Goal: Task Accomplishment & Management: Manage account settings

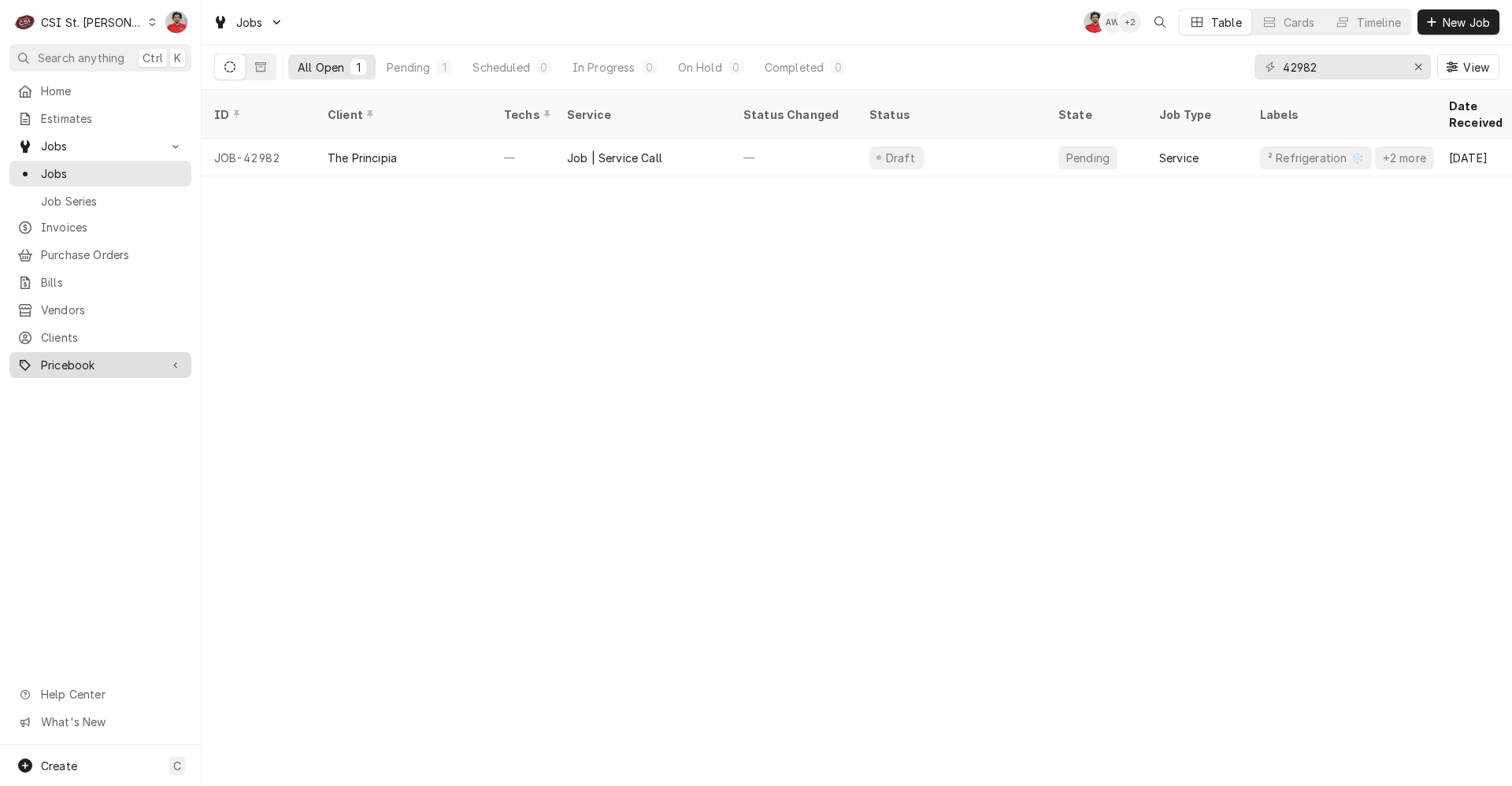
click at [67, 363] on span "Pricebook" at bounding box center [100, 364] width 119 height 16
click at [95, 413] on span "Parts & Materials" at bounding box center [111, 420] width 142 height 16
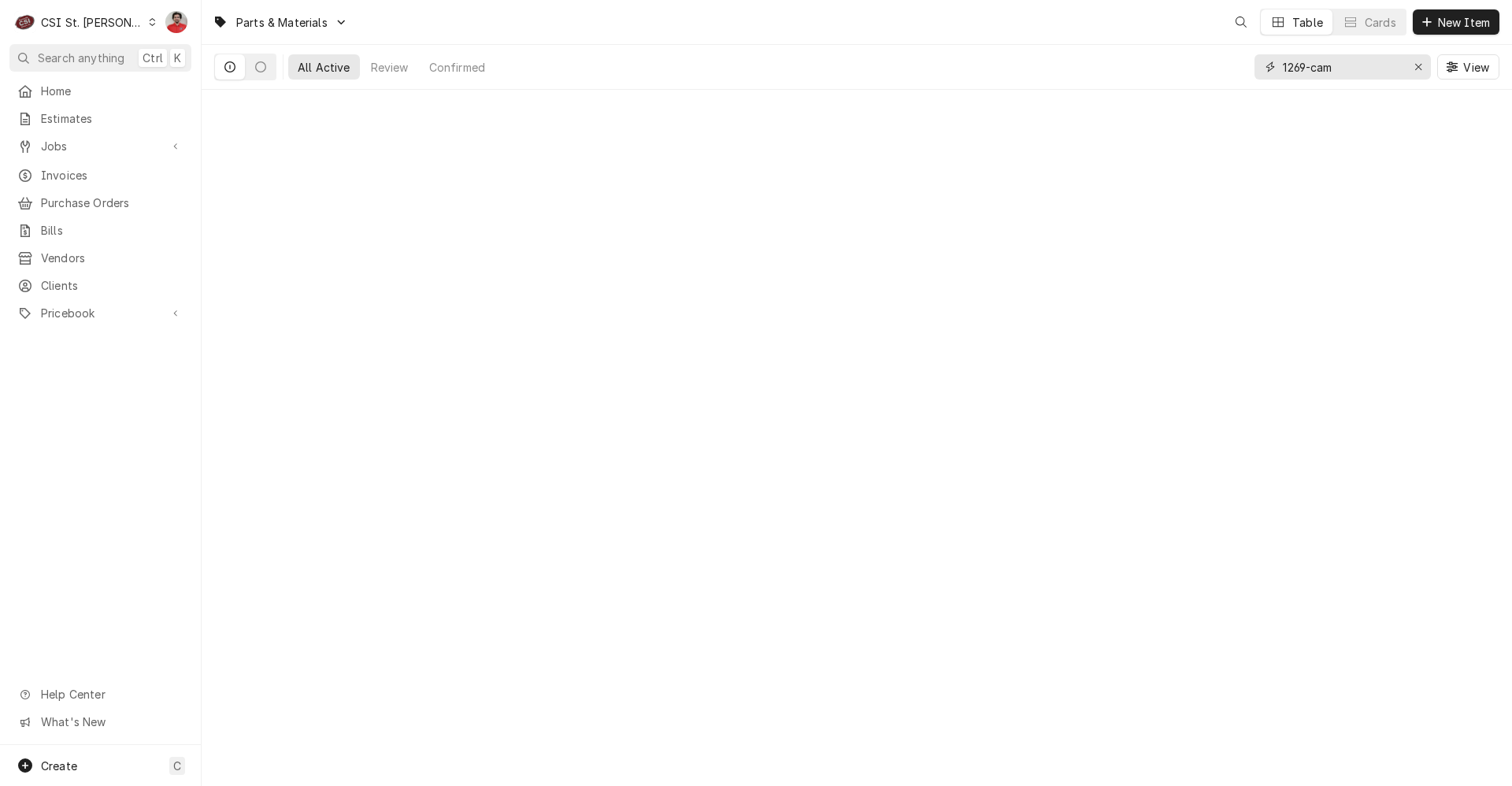
click at [1357, 59] on input "1269-cam" at bounding box center [1342, 67] width 118 height 25
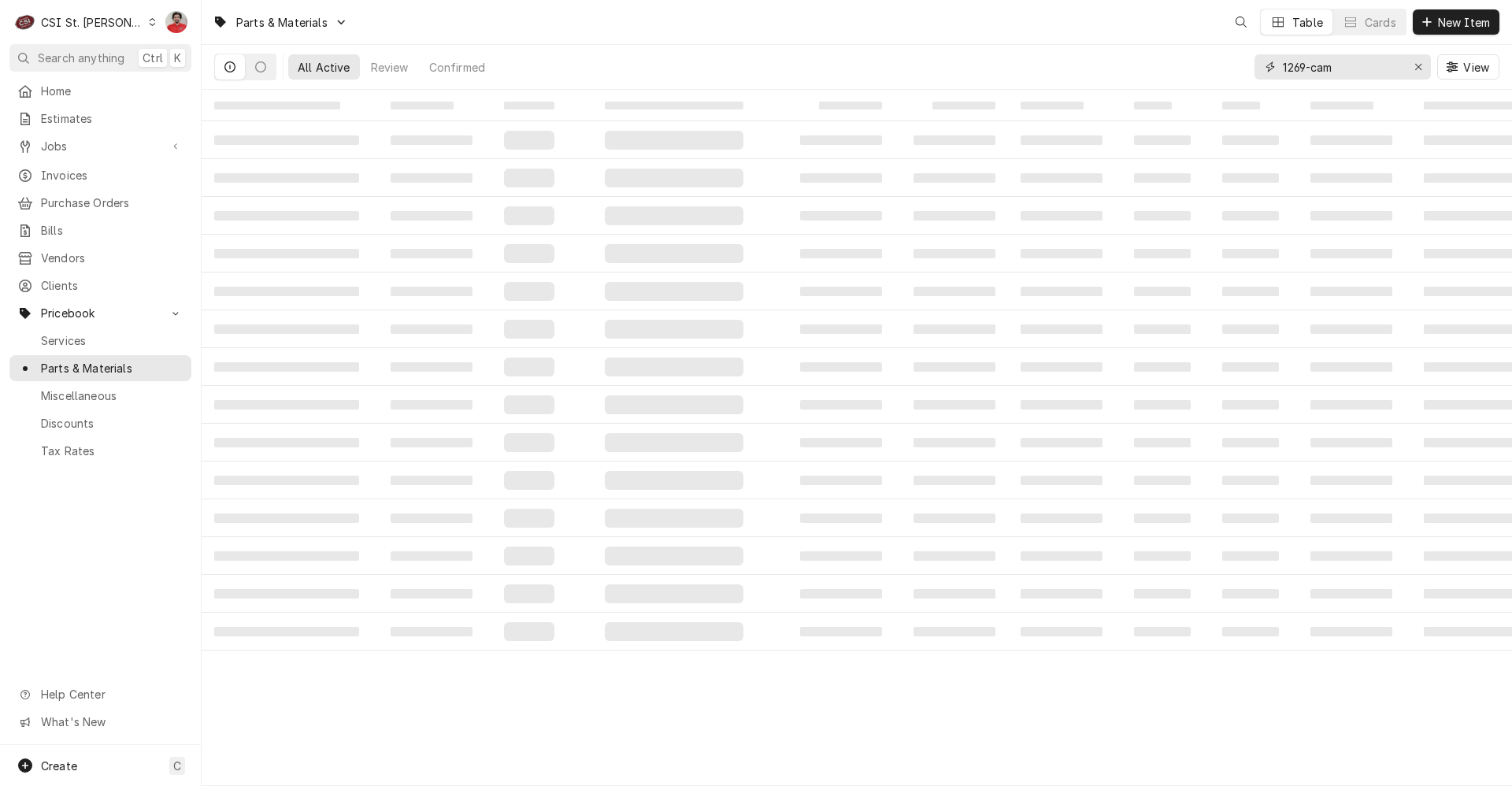
click at [1357, 59] on input "1269-cam" at bounding box center [1342, 67] width 118 height 25
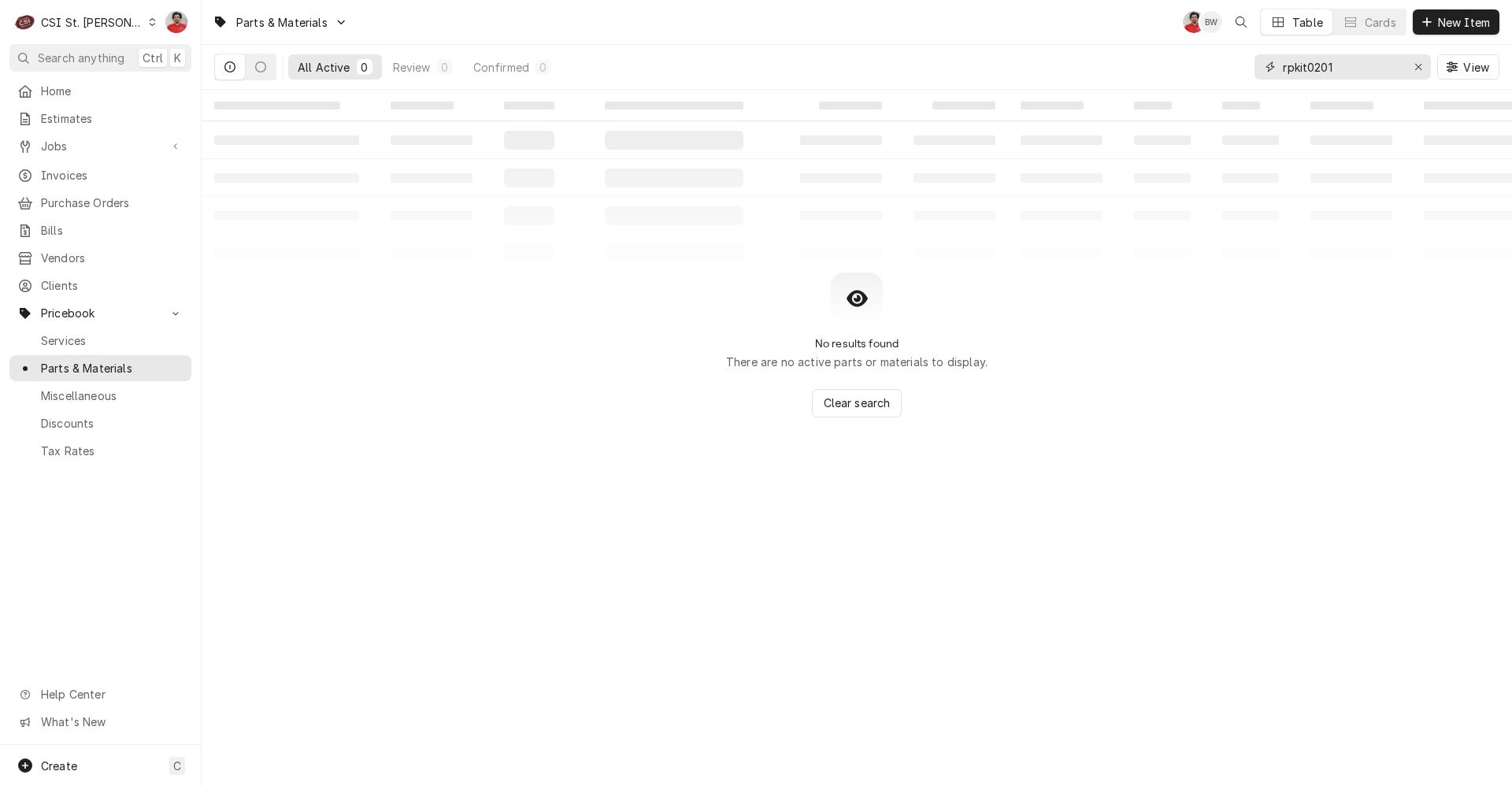
click at [1304, 75] on input "rpkit0201" at bounding box center [1342, 67] width 118 height 25
click at [1297, 70] on input "rpkit0201" at bounding box center [1342, 67] width 118 height 25
click at [1295, 69] on input "rpkit0201" at bounding box center [1342, 67] width 118 height 25
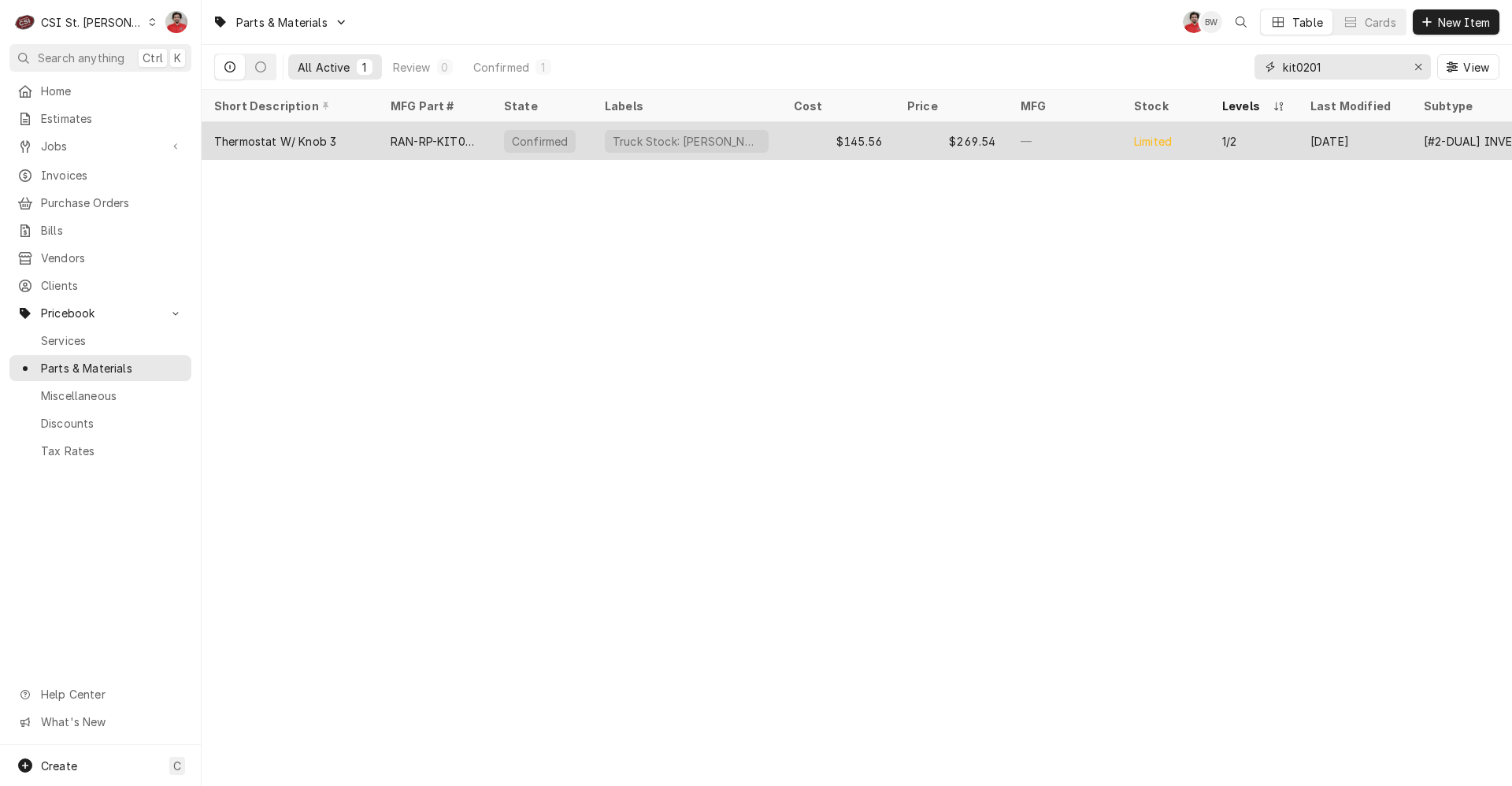
type input "kit0201"
click at [788, 150] on div "$145.56" at bounding box center [838, 141] width 113 height 38
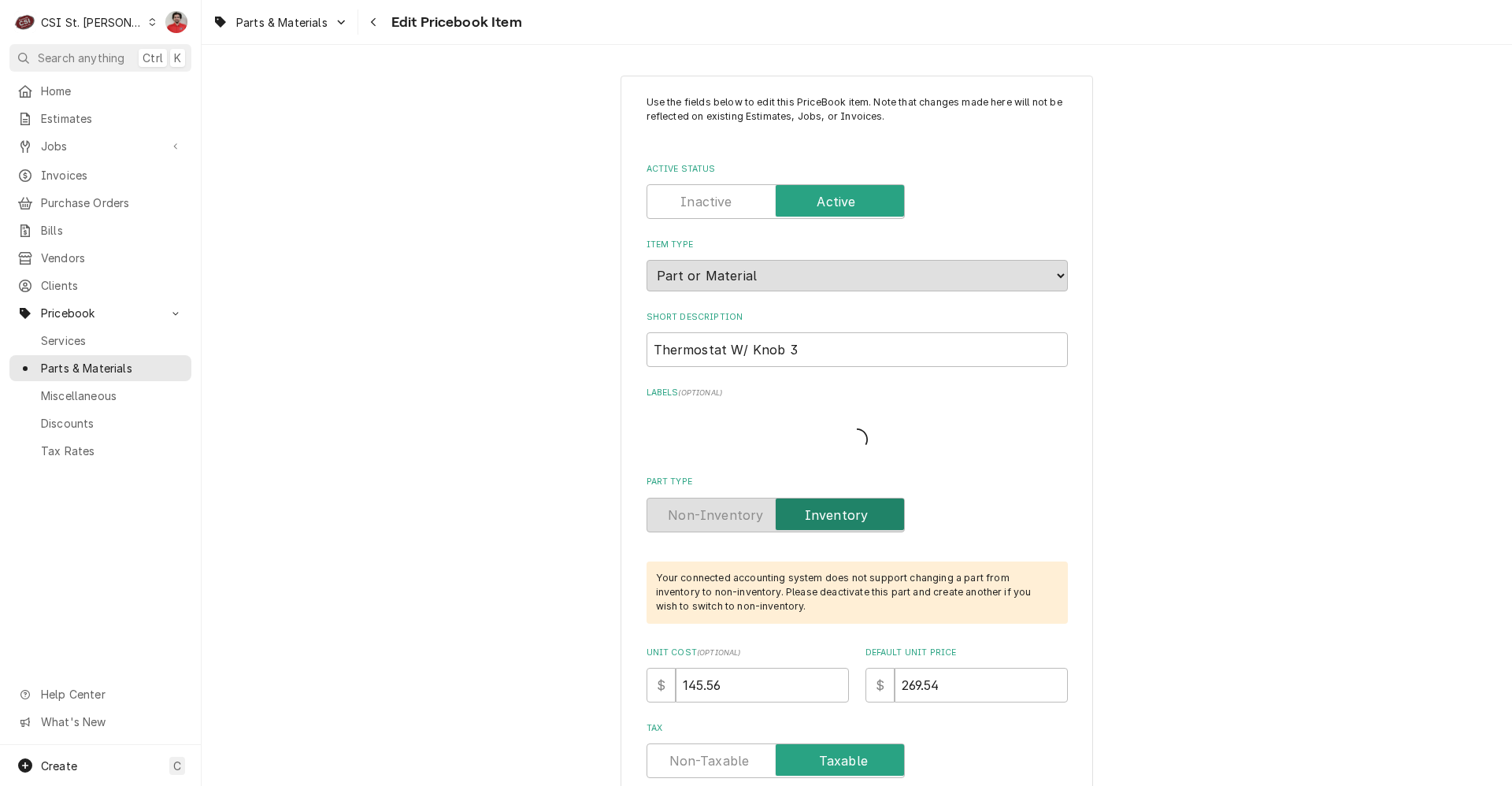
type textarea "x"
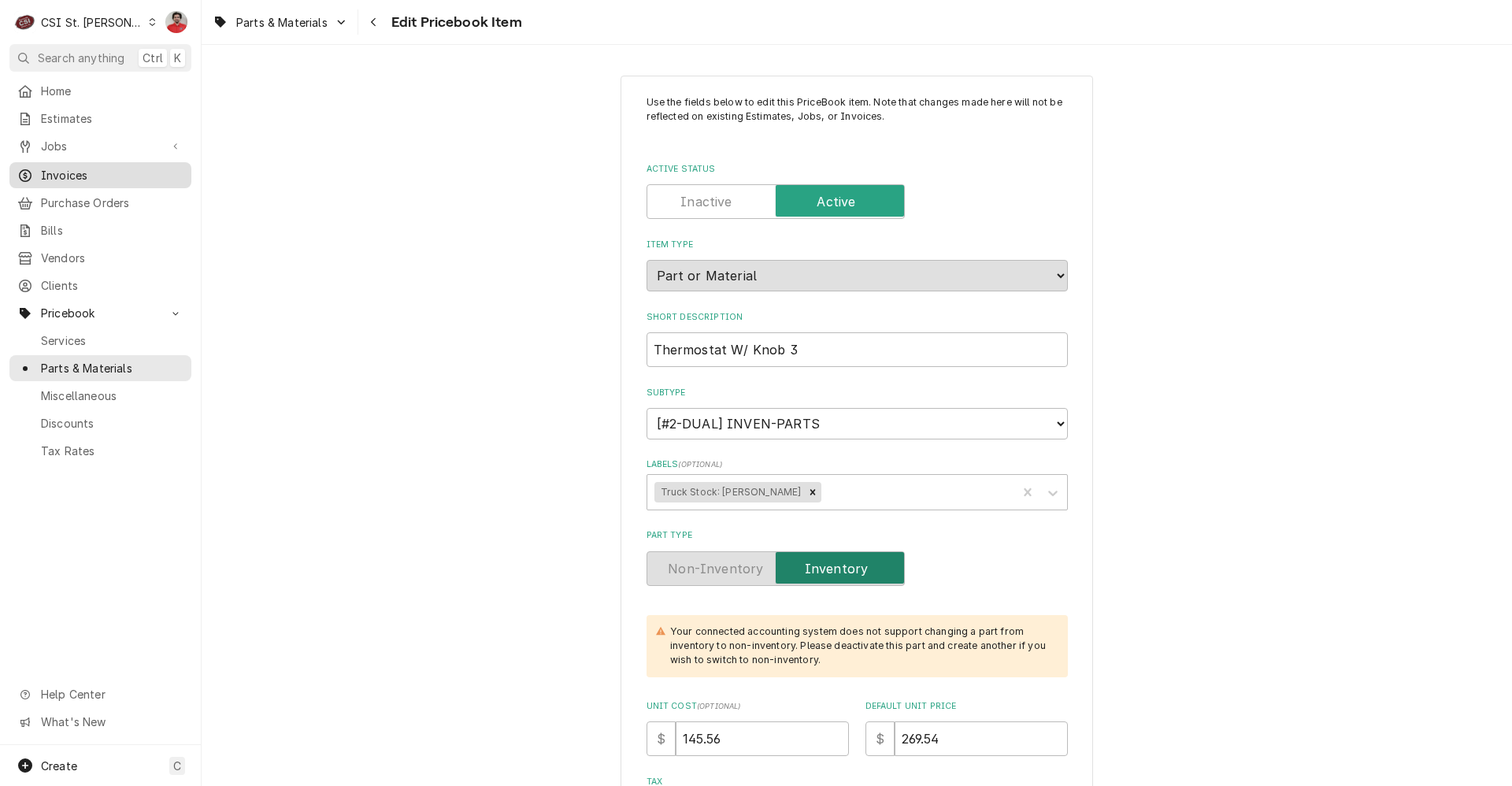
click at [78, 167] on span "Invoices" at bounding box center [111, 175] width 142 height 16
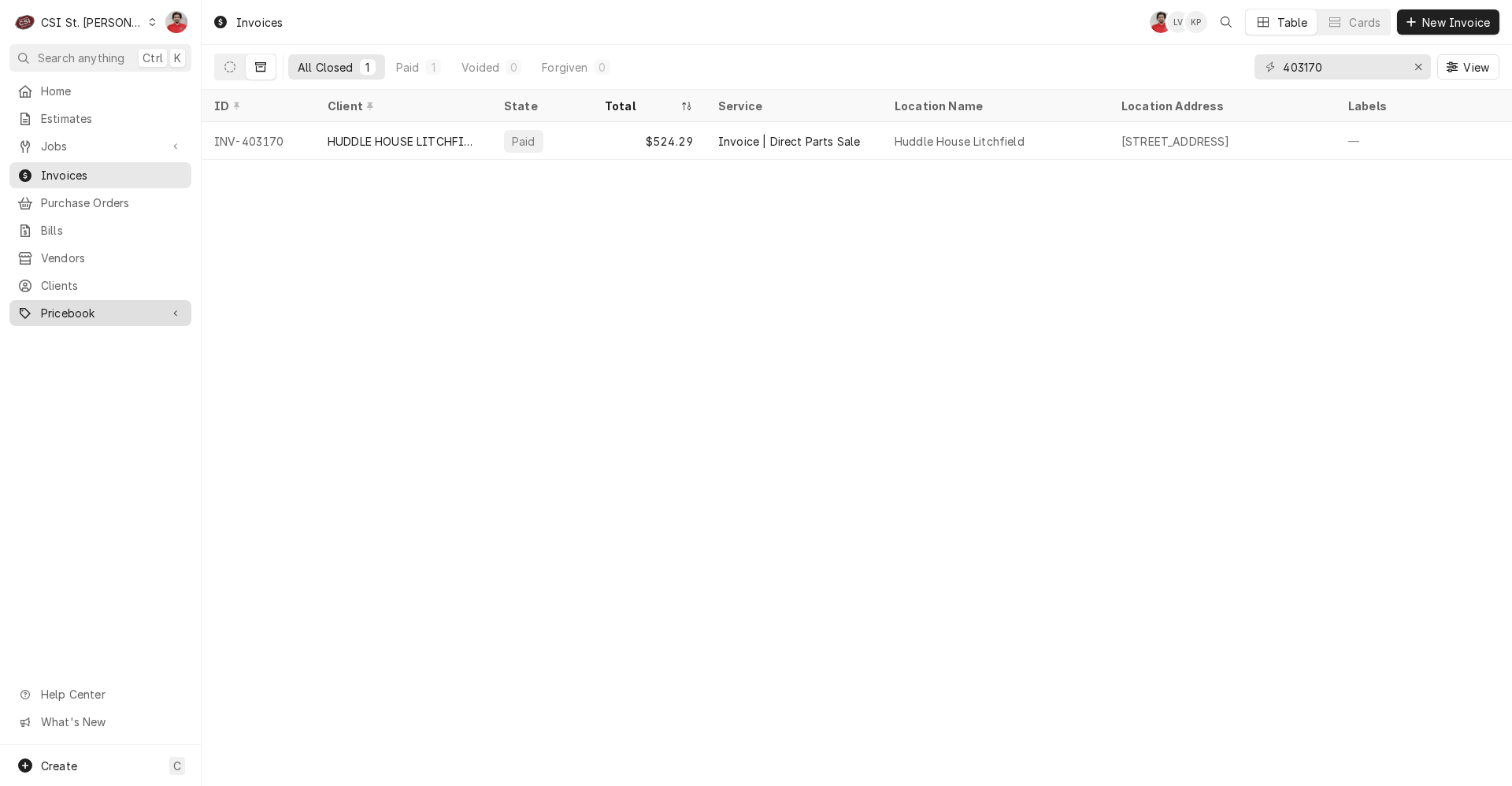
click at [111, 311] on span "Pricebook" at bounding box center [100, 313] width 119 height 16
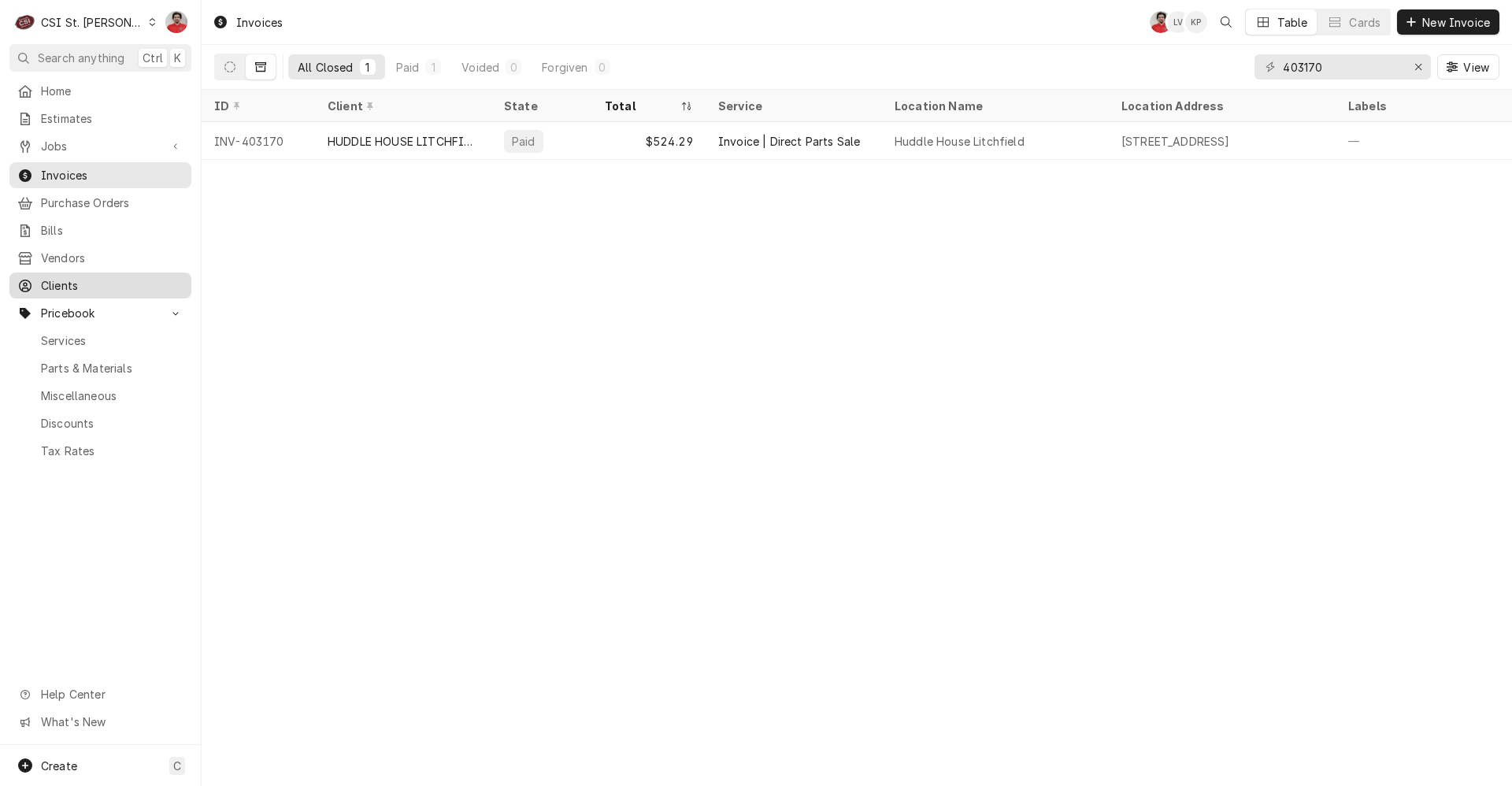
click at [84, 277] on span "Clients" at bounding box center [111, 286] width 142 height 16
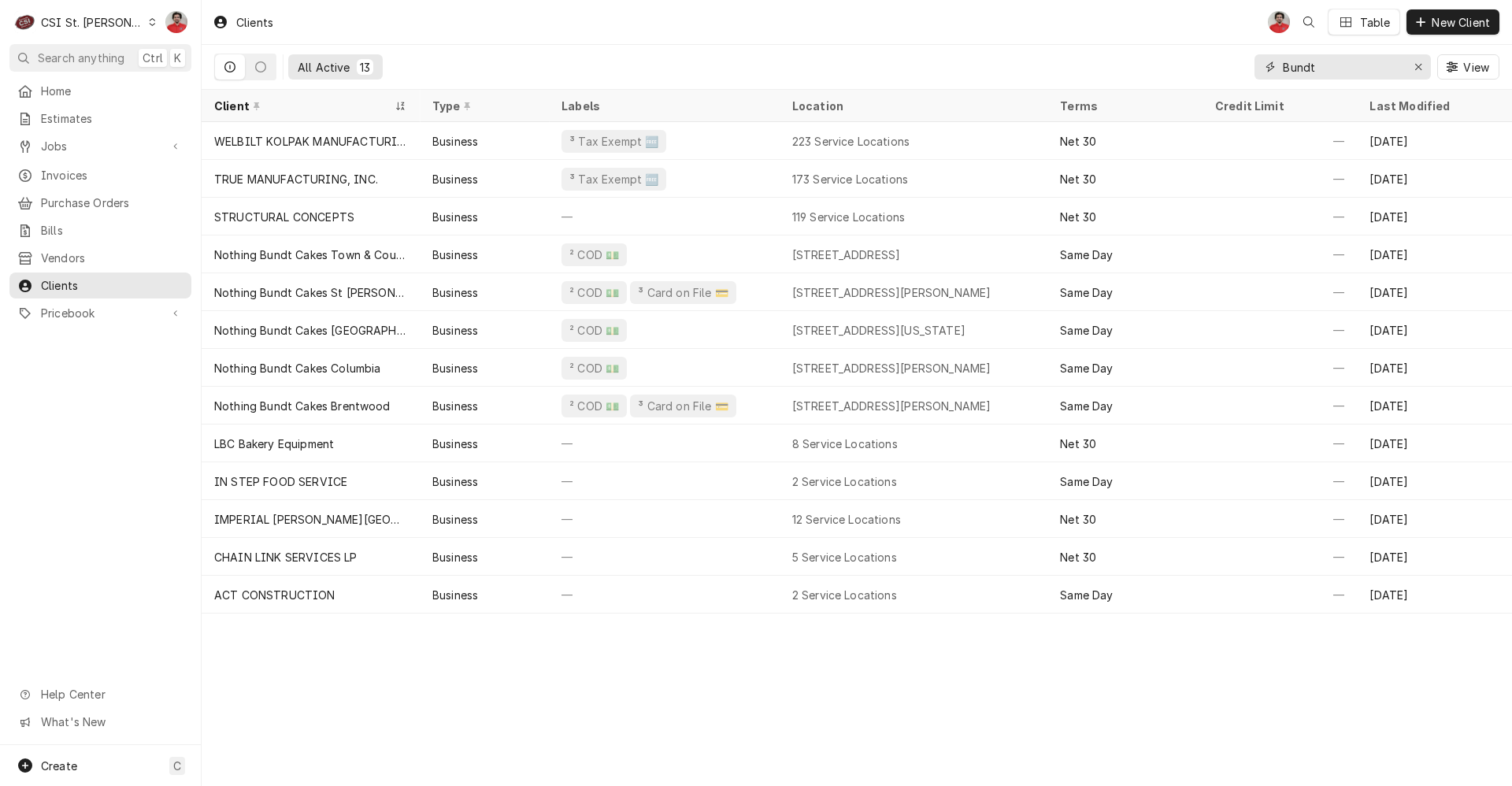
click at [1352, 77] on input "Bundt" at bounding box center [1342, 67] width 118 height 25
type input "fast fix"
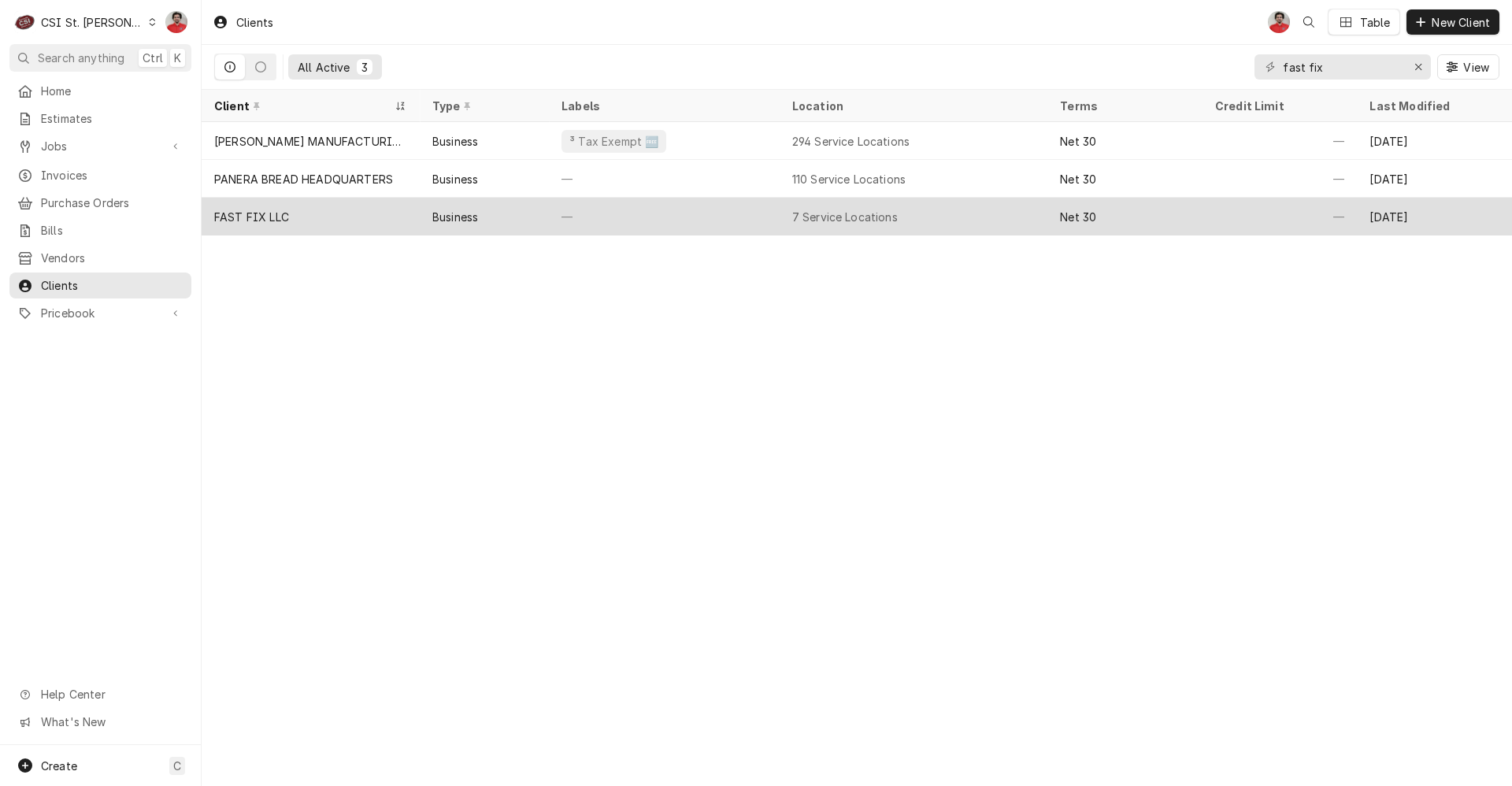
click at [387, 218] on div "FAST FIX LLC" at bounding box center [310, 217] width 218 height 38
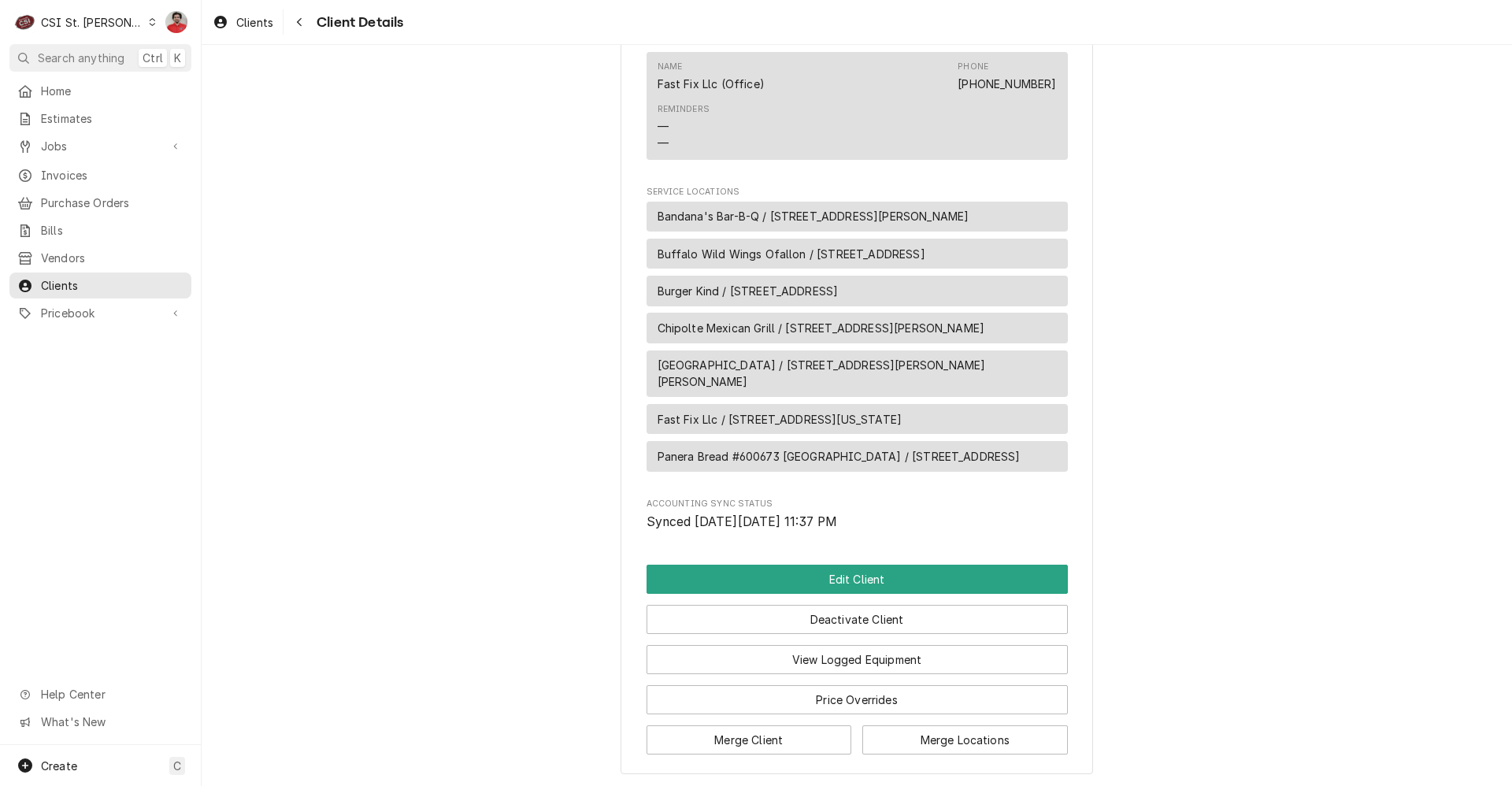
scroll to position [990, 0]
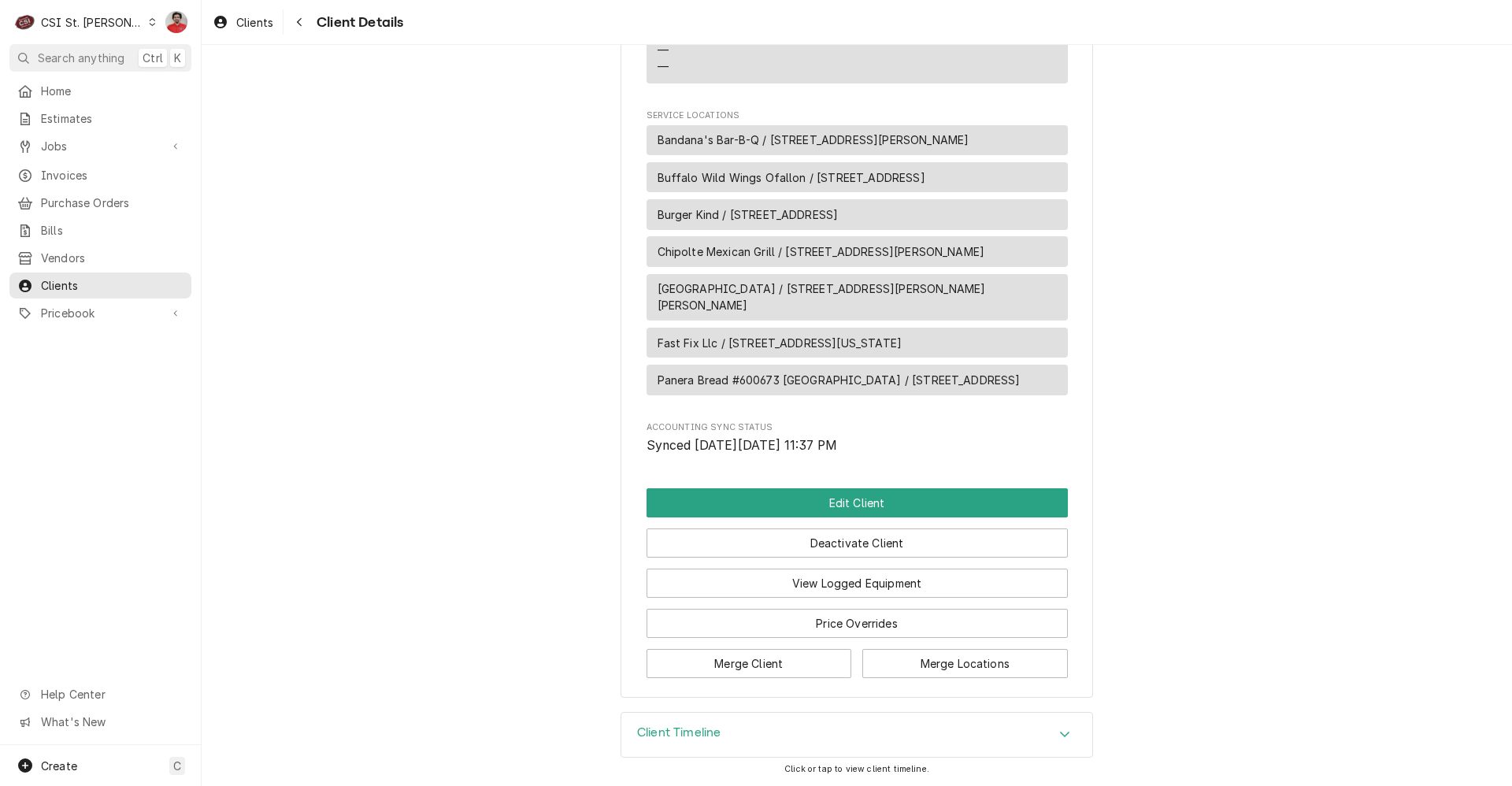
click at [704, 728] on h3 "Client Timeline" at bounding box center [679, 733] width 83 height 15
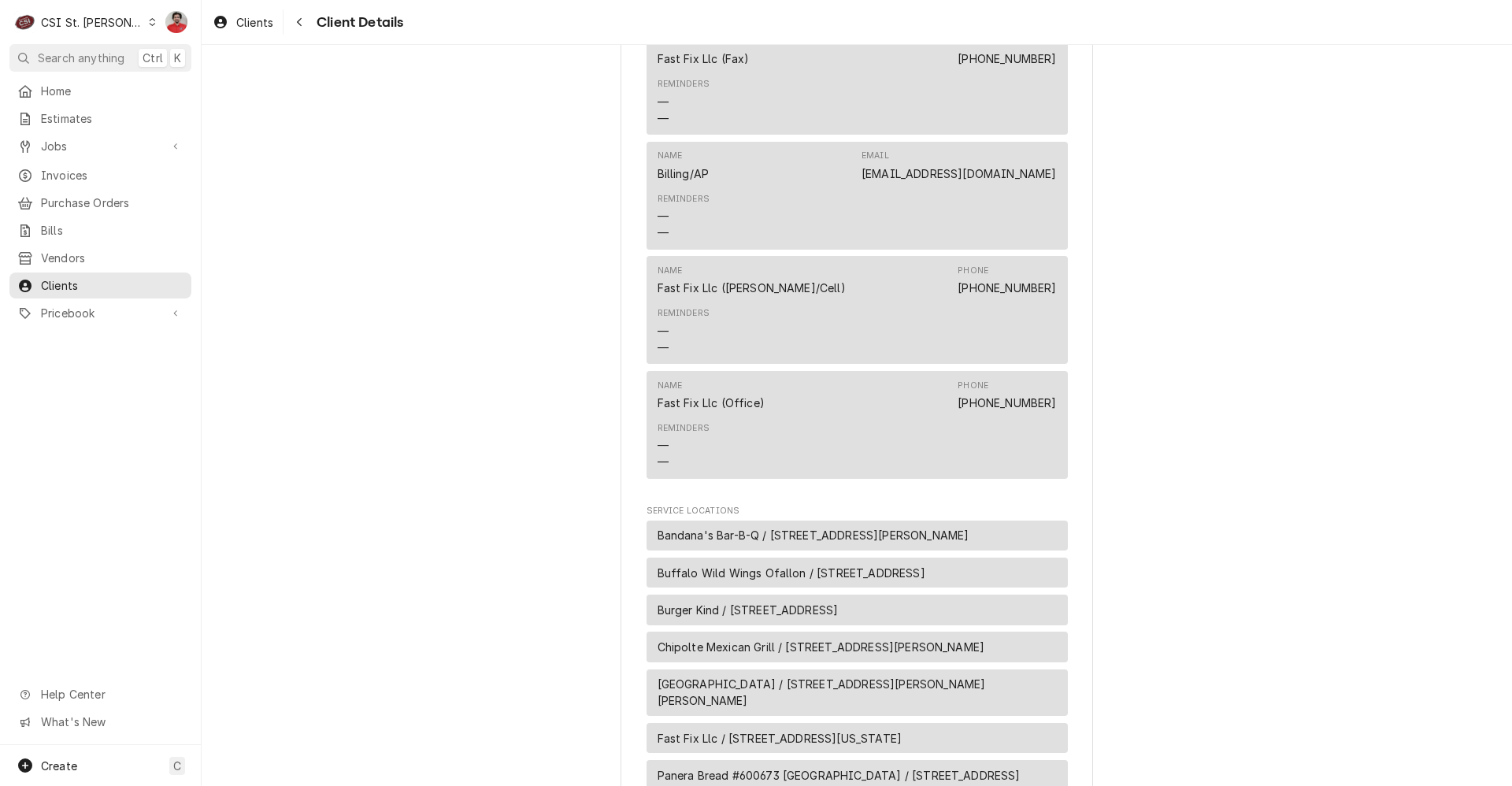
scroll to position [630, 0]
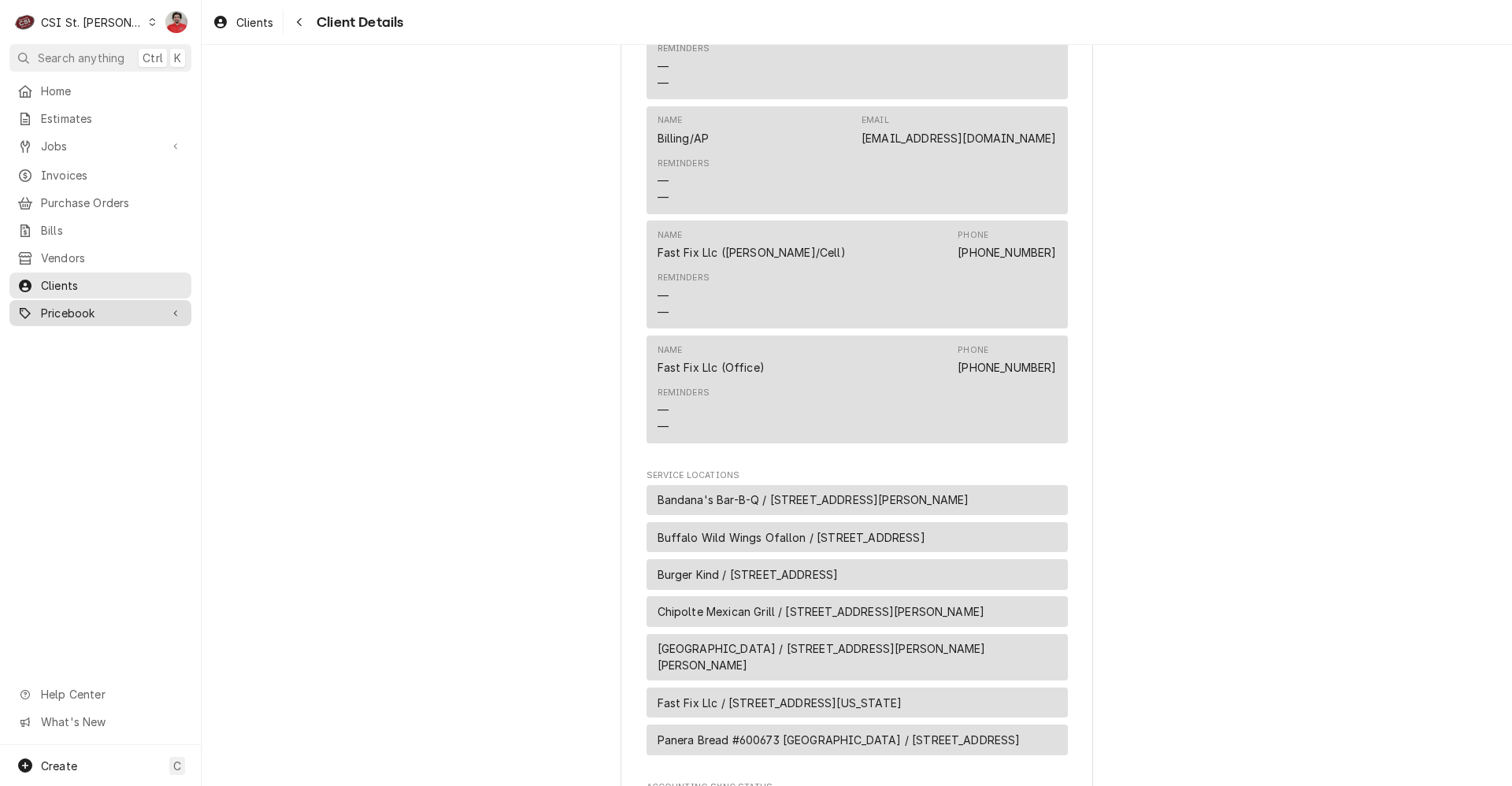
click at [83, 305] on span "Pricebook" at bounding box center [100, 313] width 119 height 16
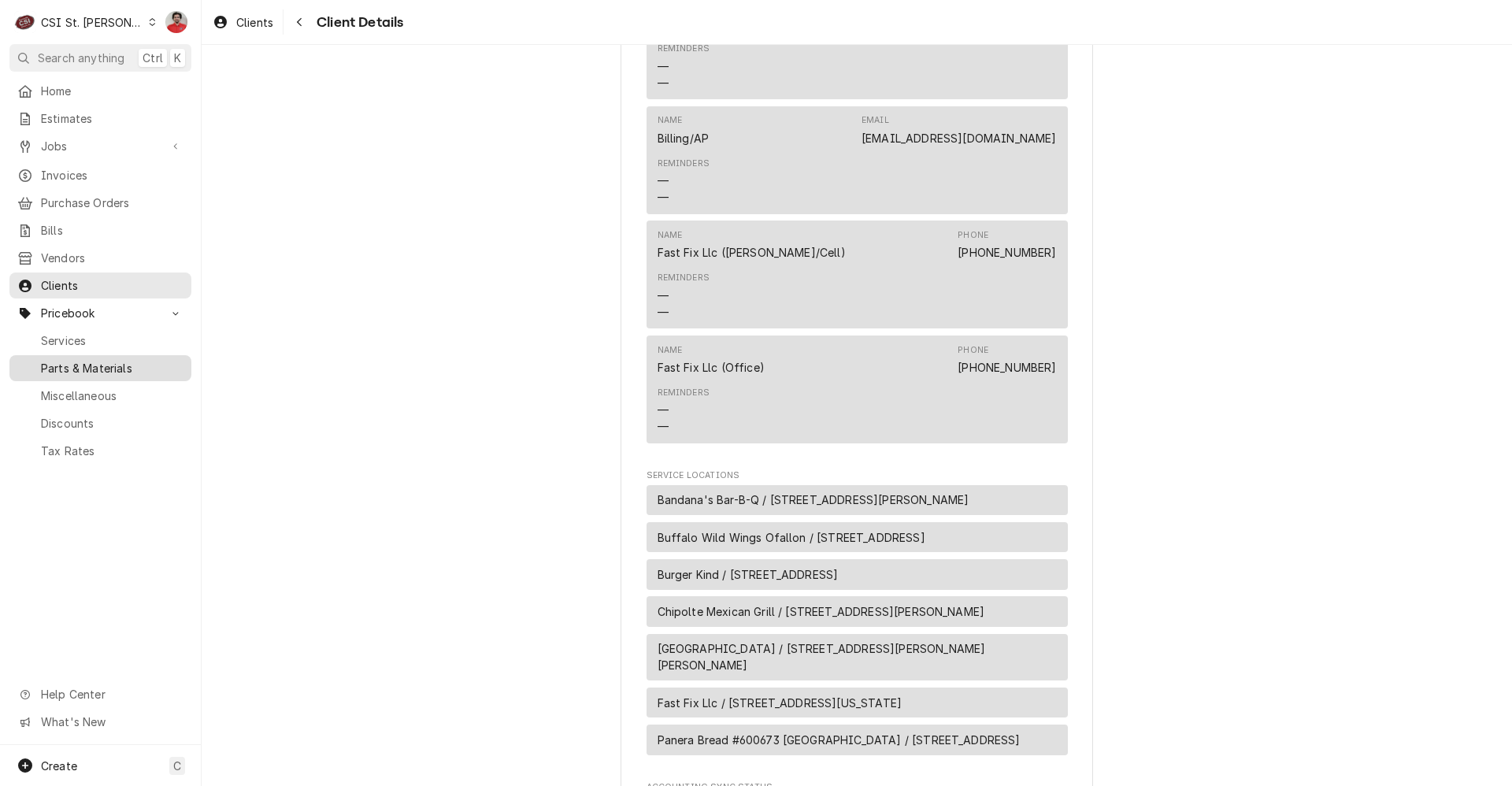
click at [111, 360] on span "Parts & Materials" at bounding box center [111, 368] width 142 height 16
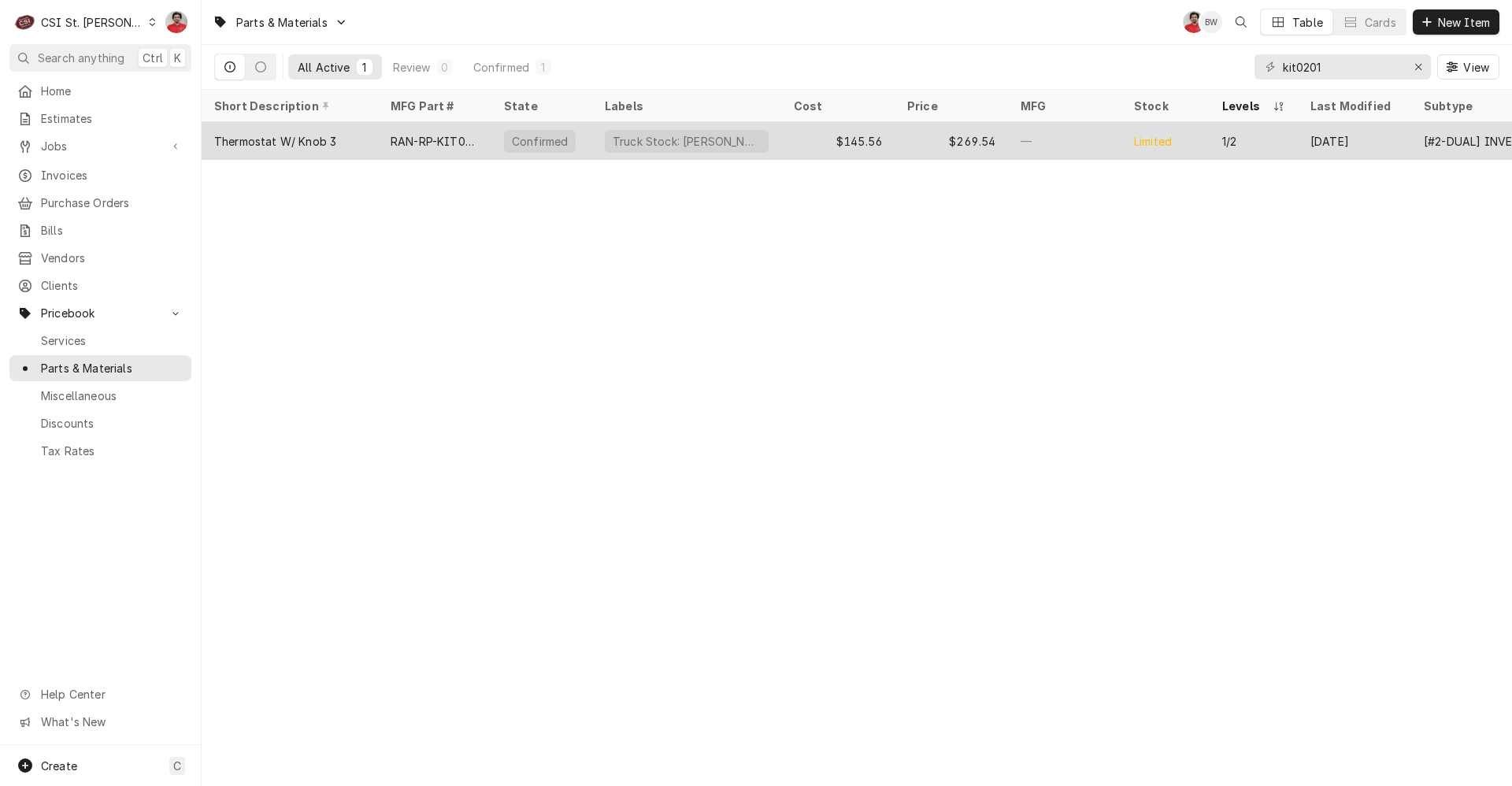
click at [479, 137] on div "RAN-RP-KIT0201" at bounding box center [434, 141] width 113 height 38
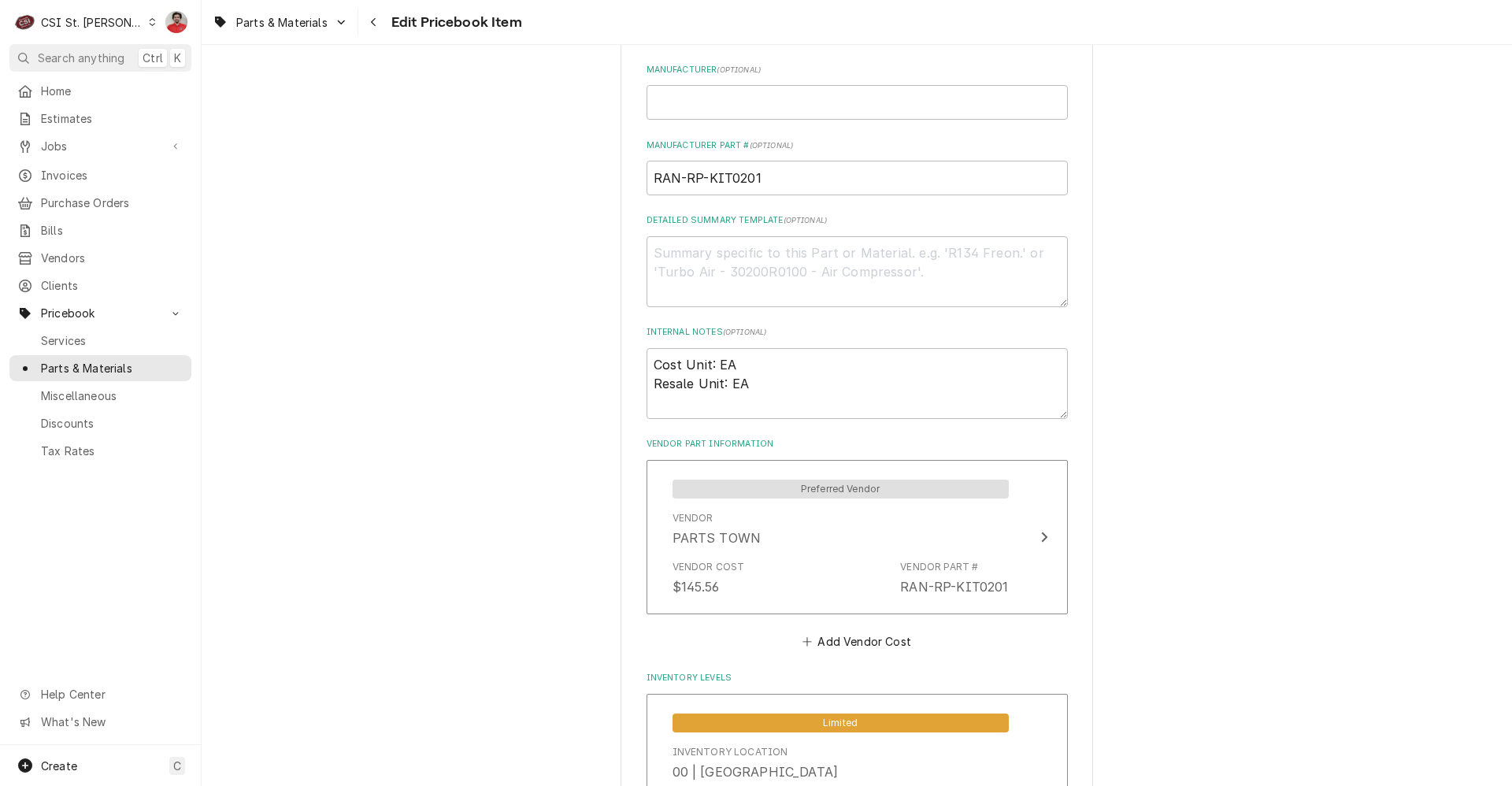
scroll to position [393, 0]
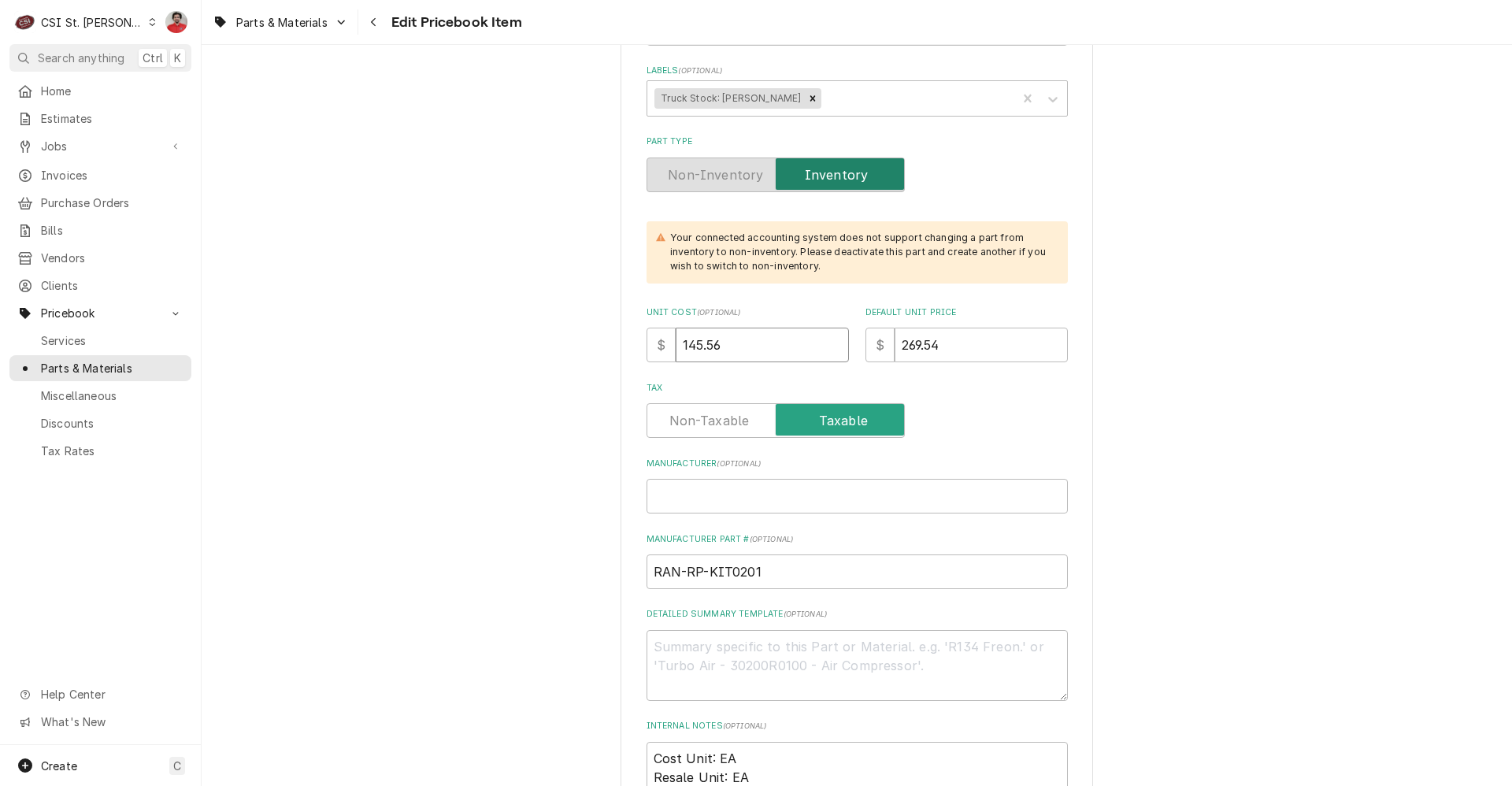
drag, startPoint x: 765, startPoint y: 338, endPoint x: 475, endPoint y: 337, distance: 290.0
type textarea "x"
type input "1"
type textarea "x"
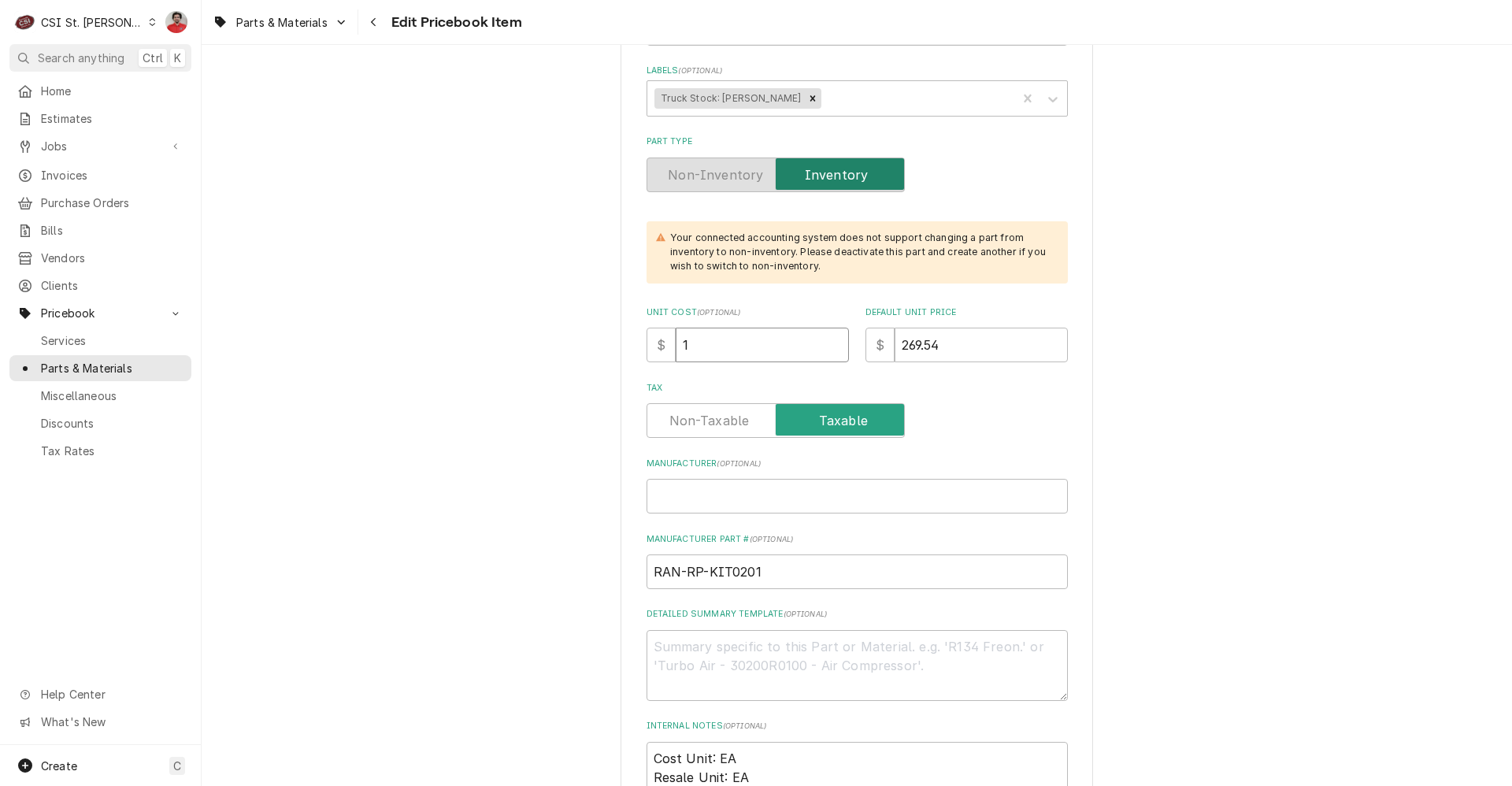
type input "14"
type textarea "x"
type input "149"
type textarea "x"
type input "149.9"
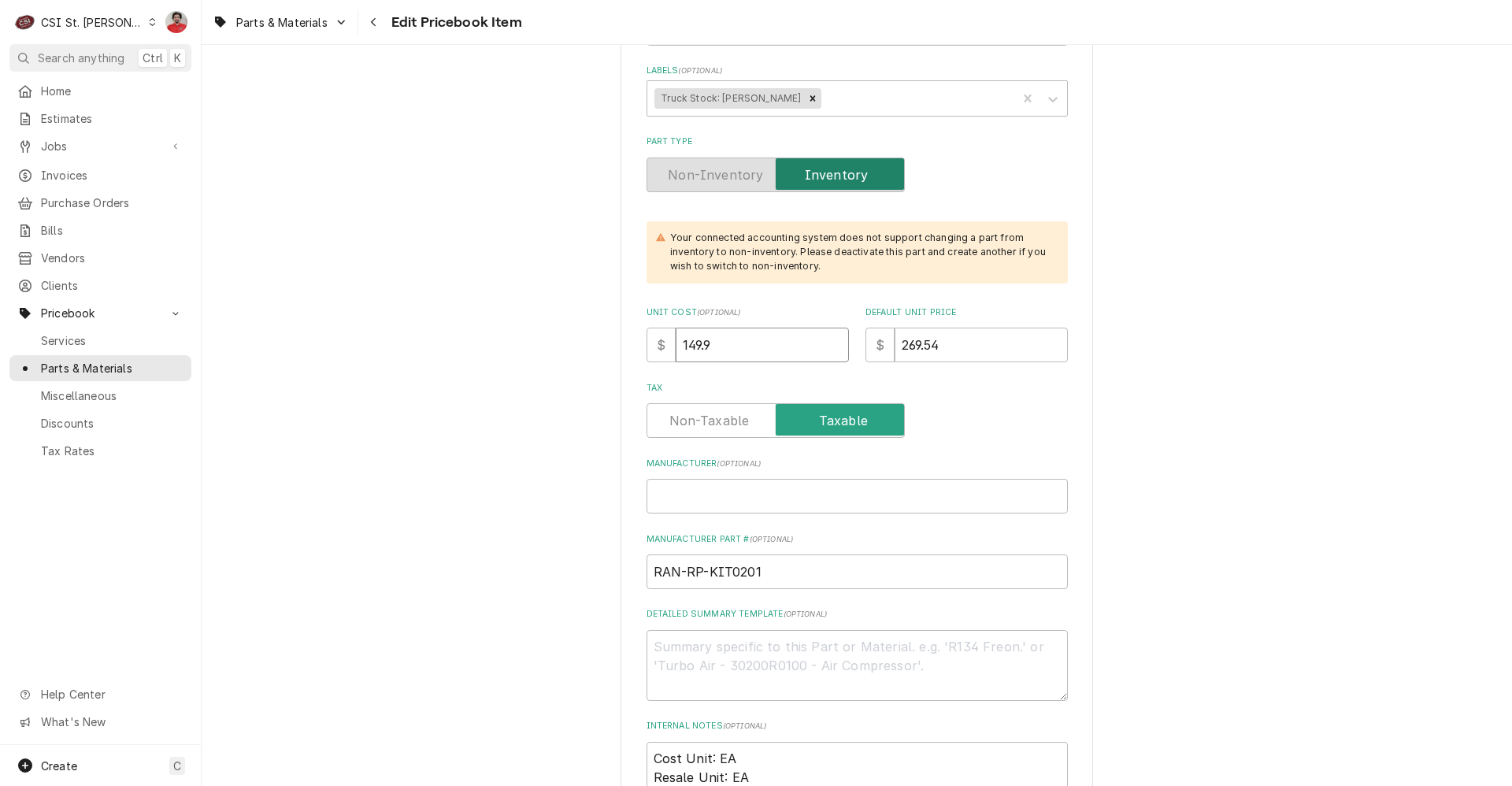
type textarea "x"
type input "149.93"
type textarea "x"
type input "2"
type textarea "x"
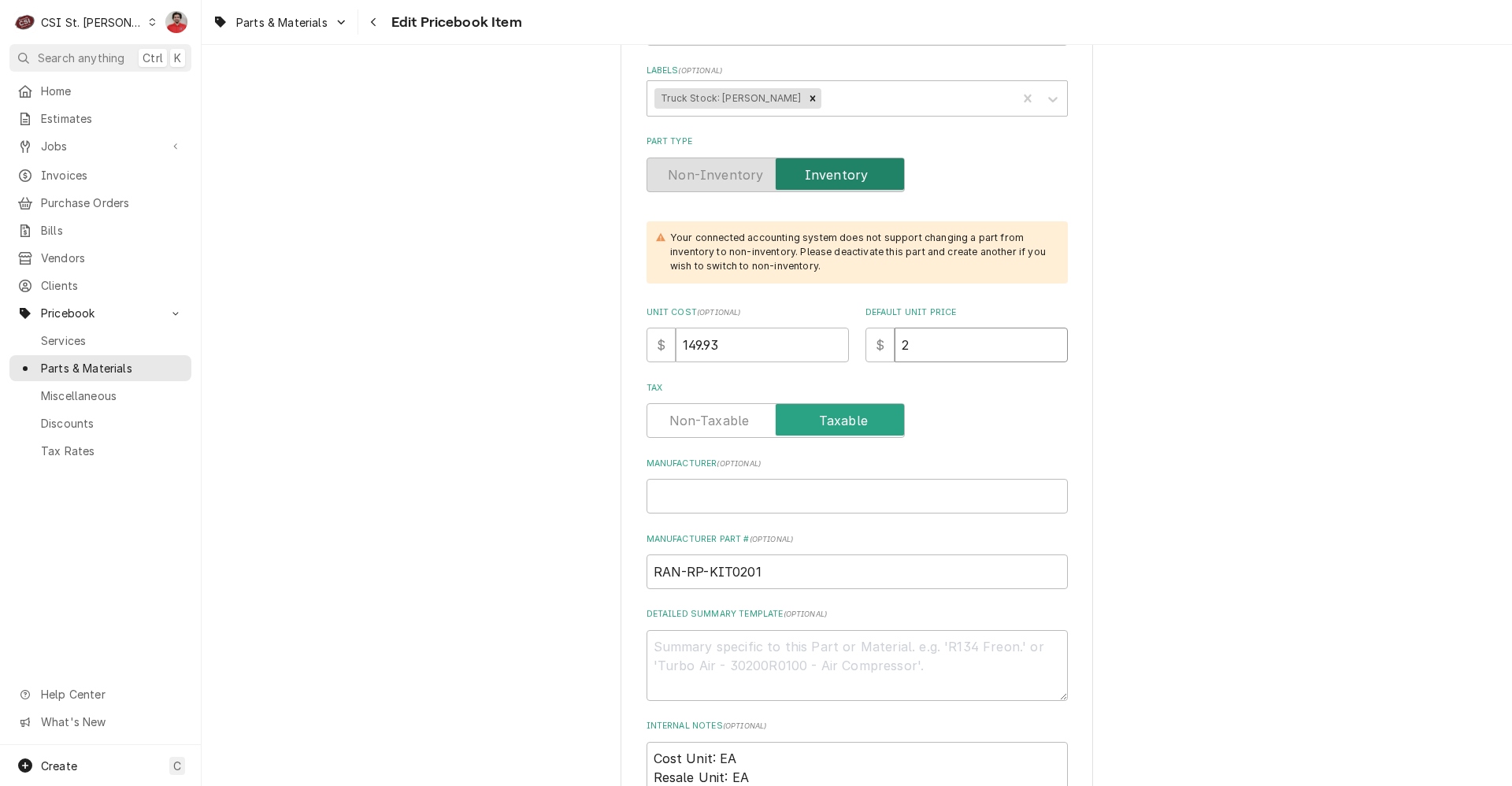
type input "27"
type textarea "x"
type input "277"
type textarea "x"
type input "277.6"
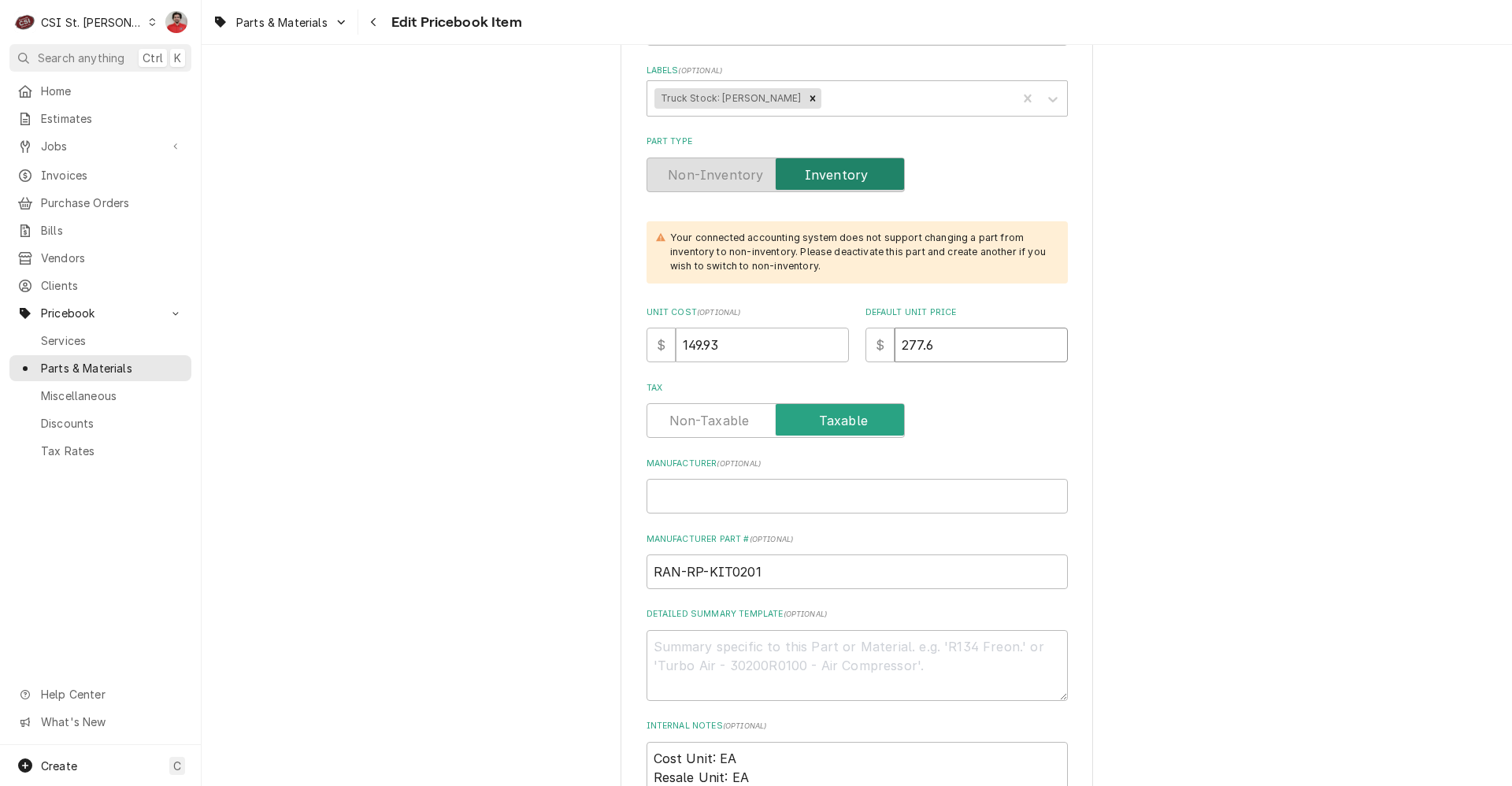
type textarea "x"
type input "277.63"
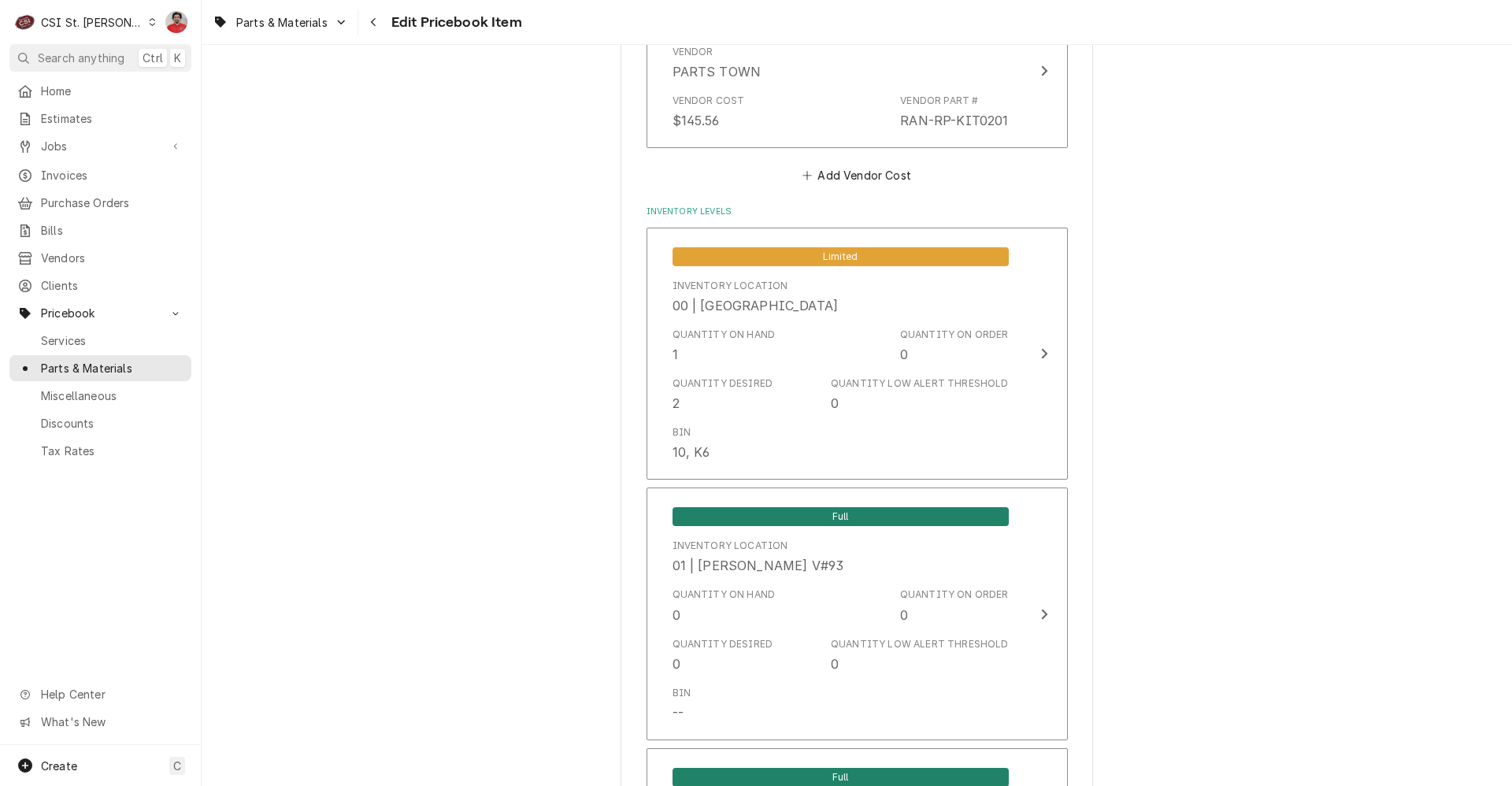
scroll to position [878, 0]
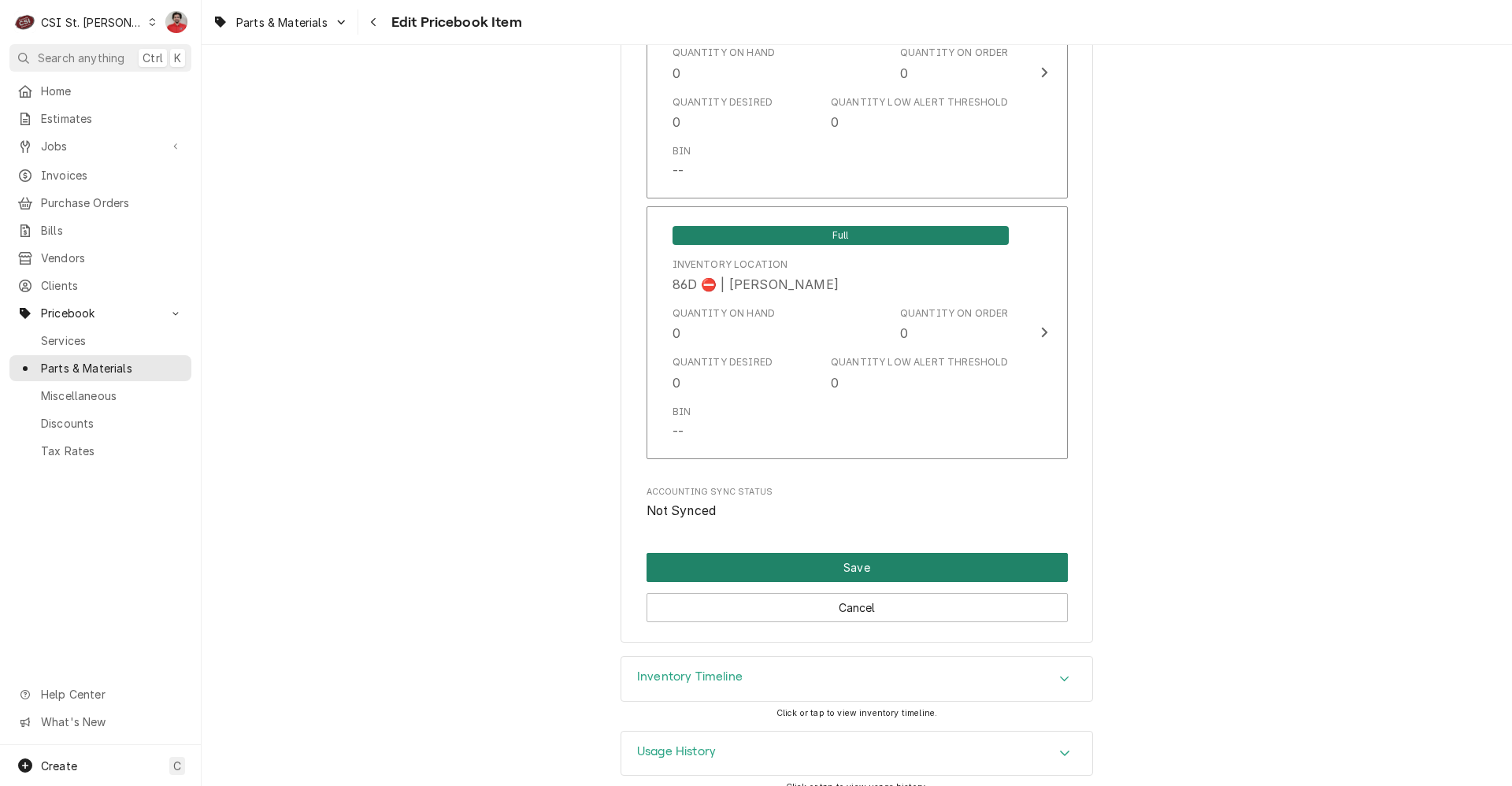
click at [754, 553] on button "Save" at bounding box center [857, 568] width 422 height 29
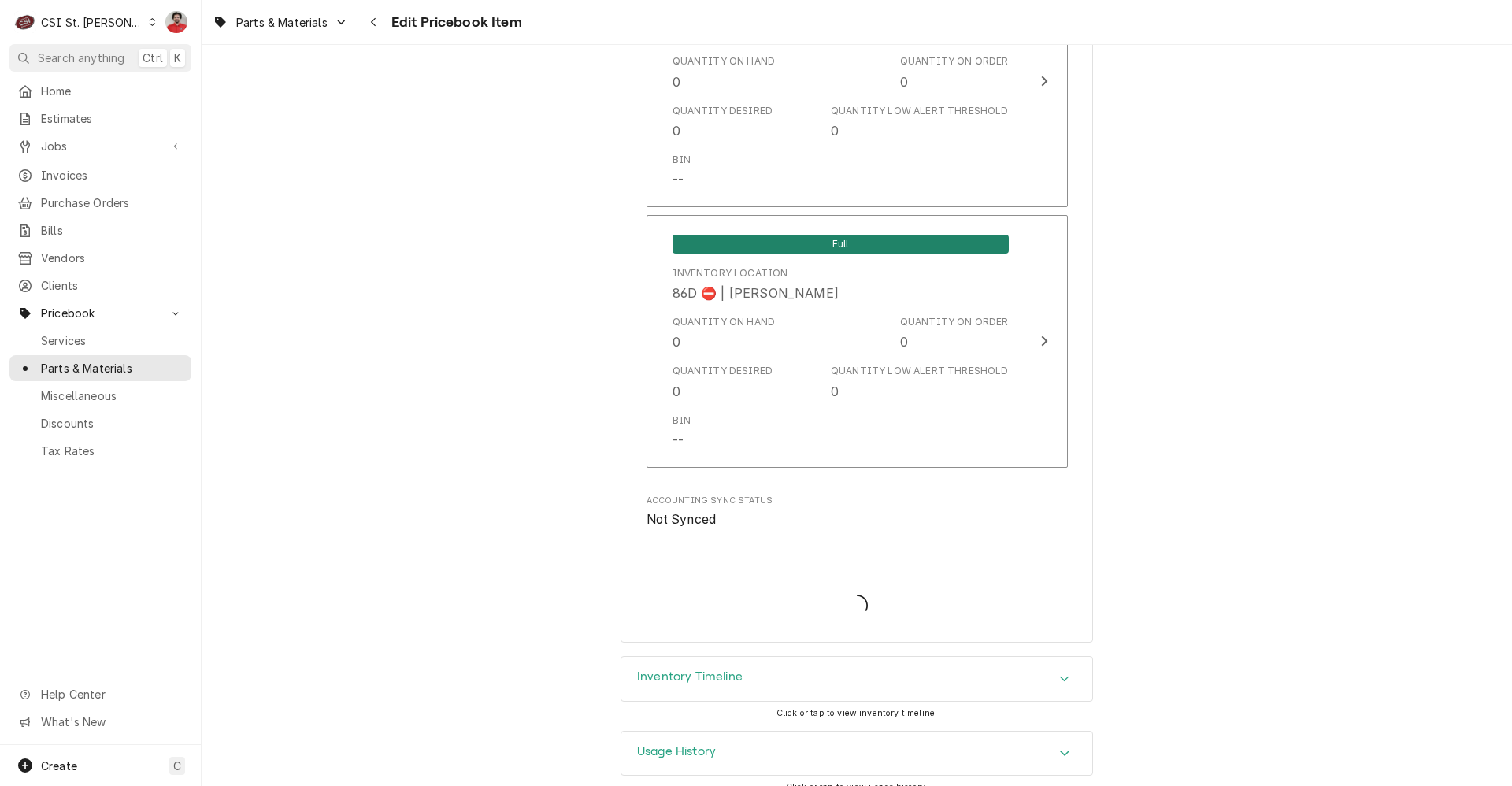
type textarea "x"
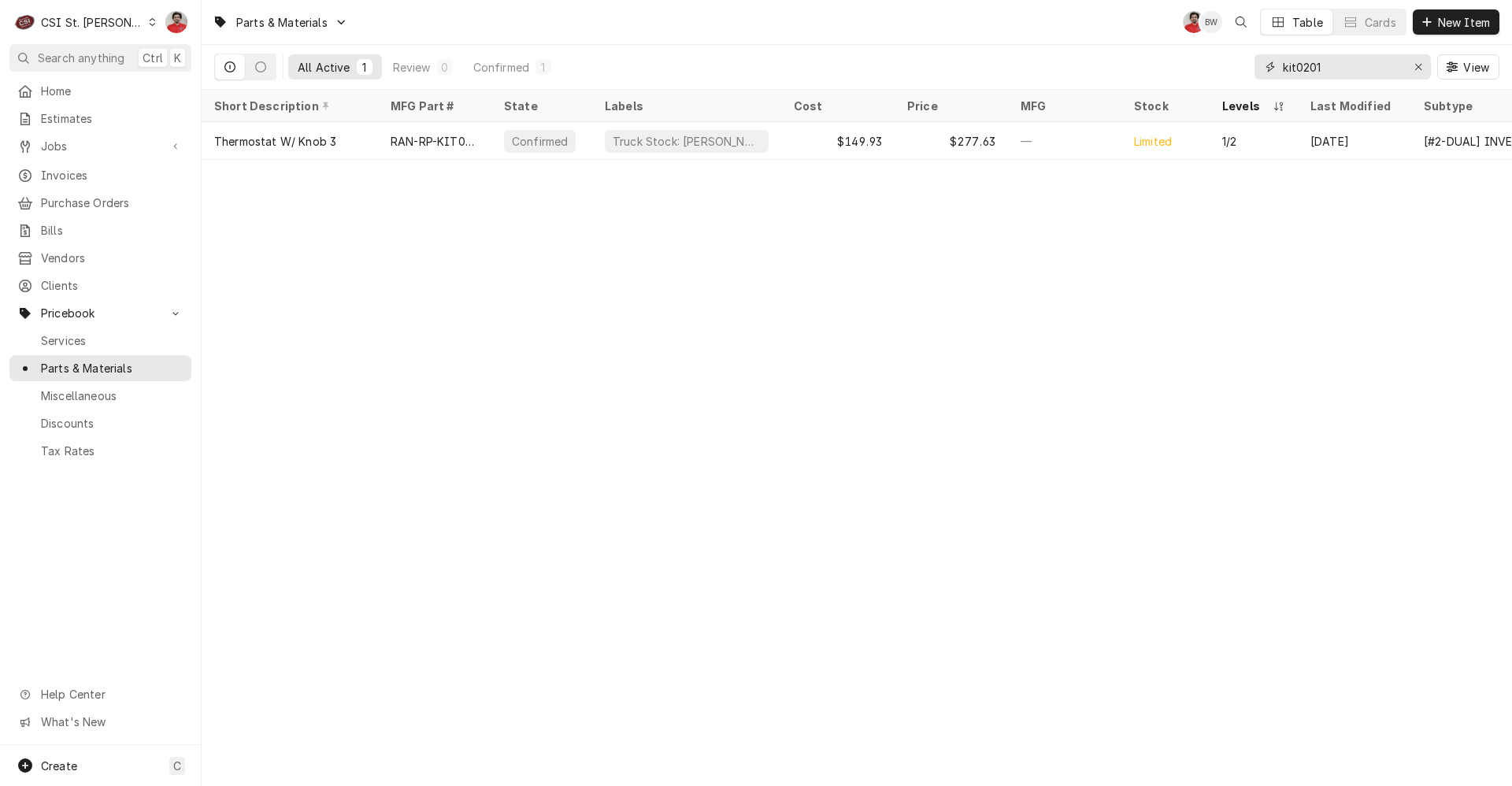
click at [1329, 56] on input "kit0201" at bounding box center [1342, 67] width 118 height 25
click at [88, 195] on span "Purchase Orders" at bounding box center [111, 203] width 142 height 16
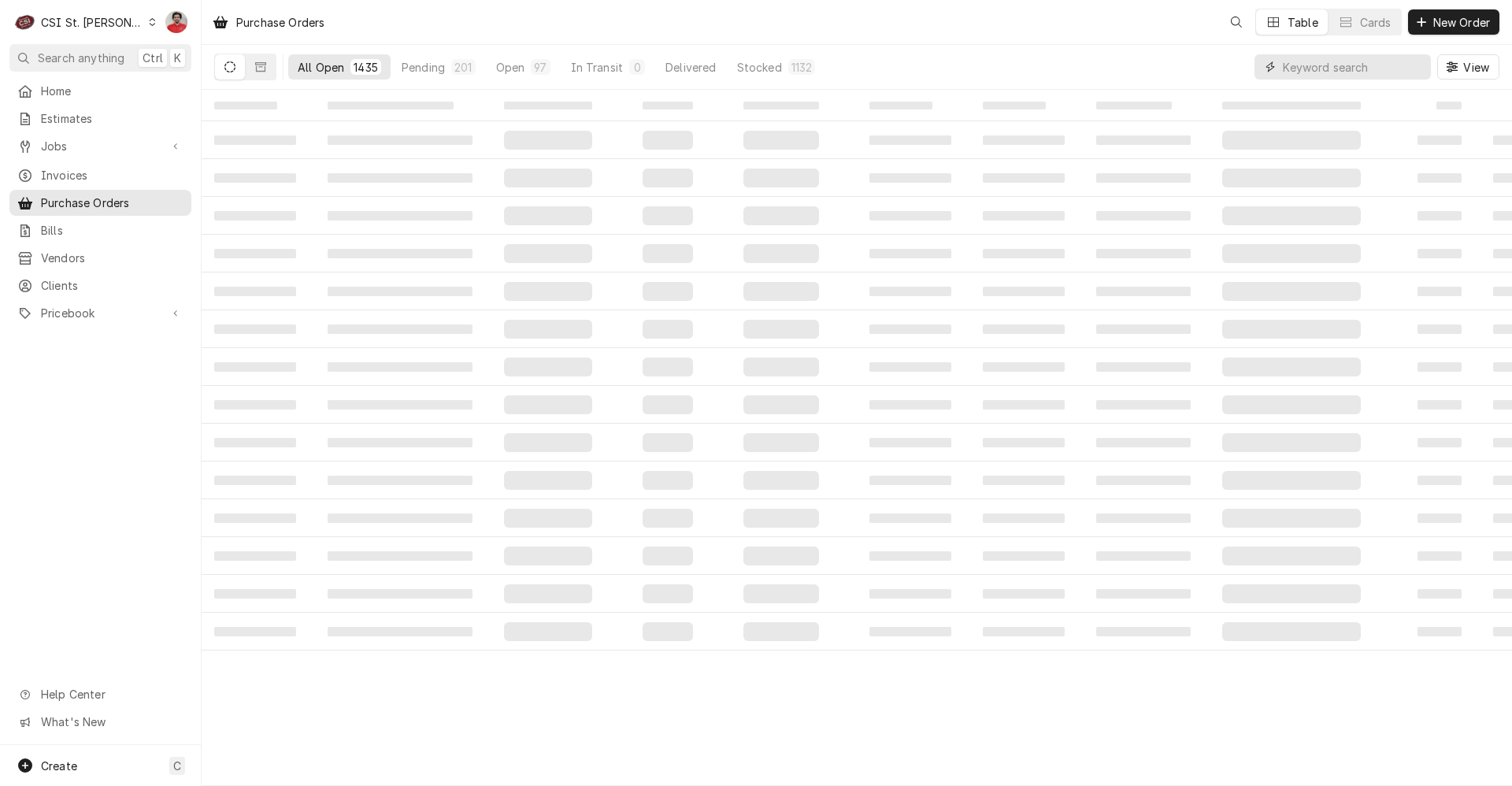
click at [1345, 74] on input "Dynamic Content Wrapper" at bounding box center [1352, 67] width 141 height 25
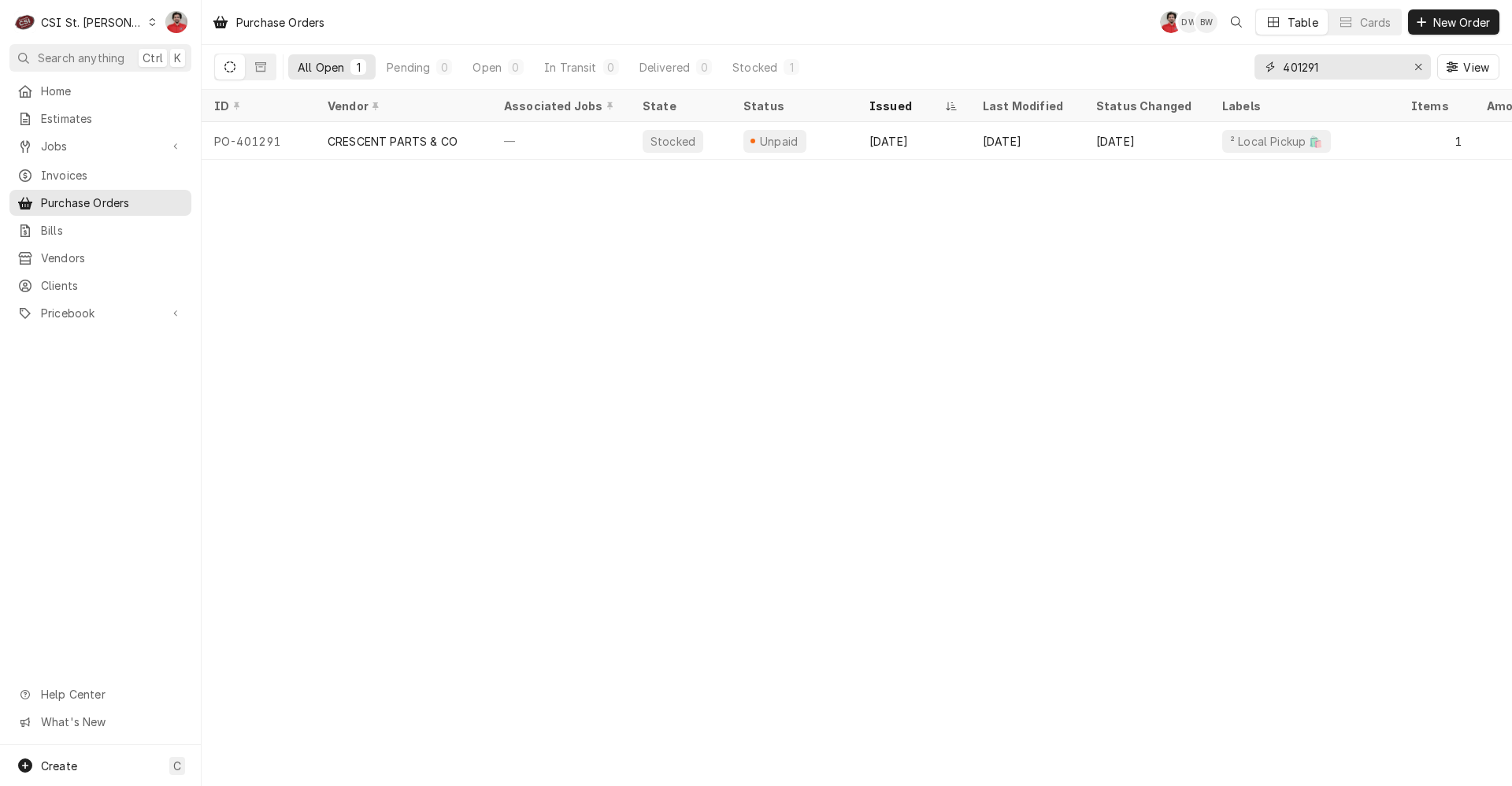
click at [1317, 70] on input "401291" at bounding box center [1342, 67] width 118 height 25
type input "42660"
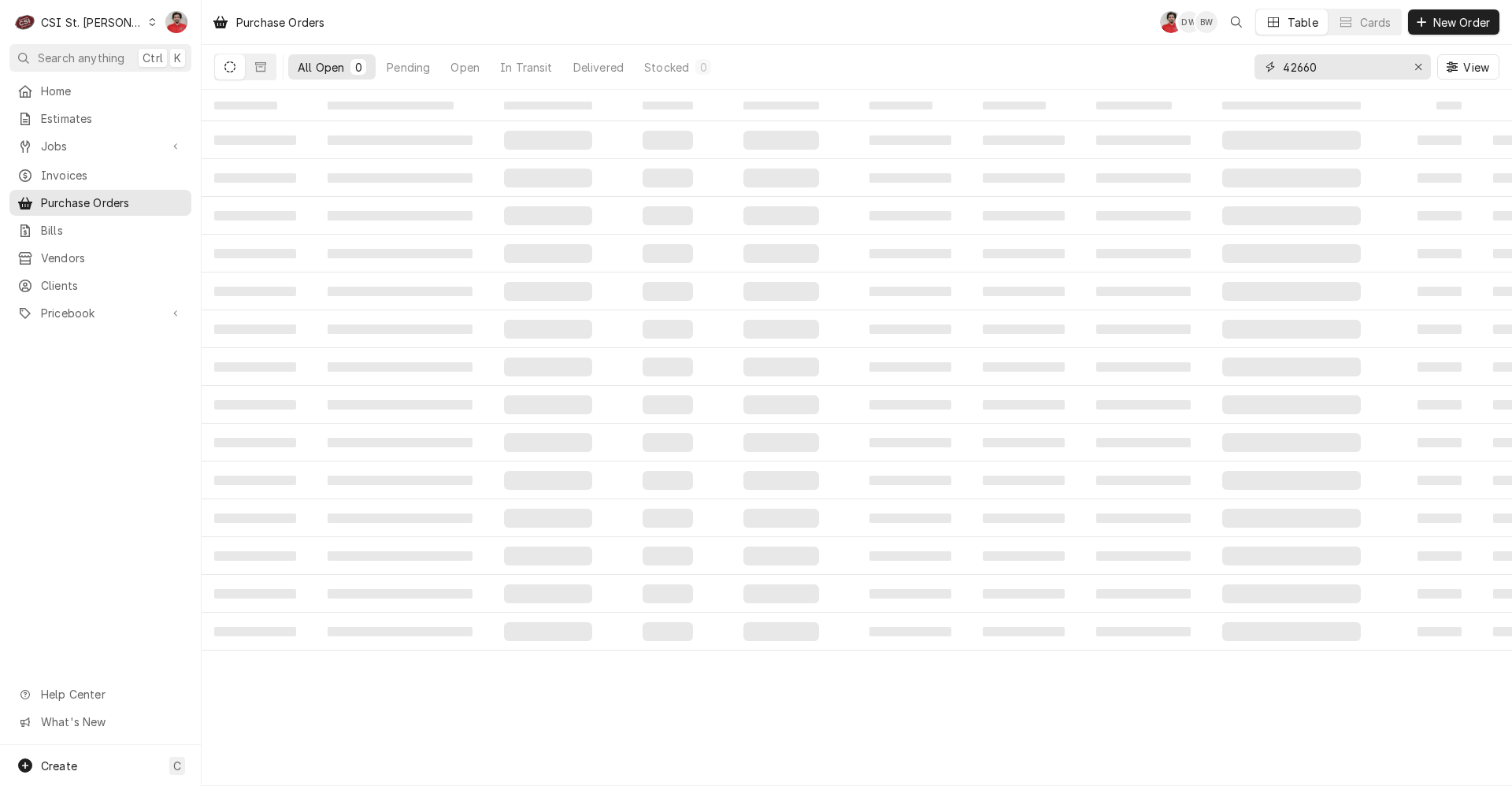
click at [1317, 70] on input "42660" at bounding box center [1342, 67] width 118 height 25
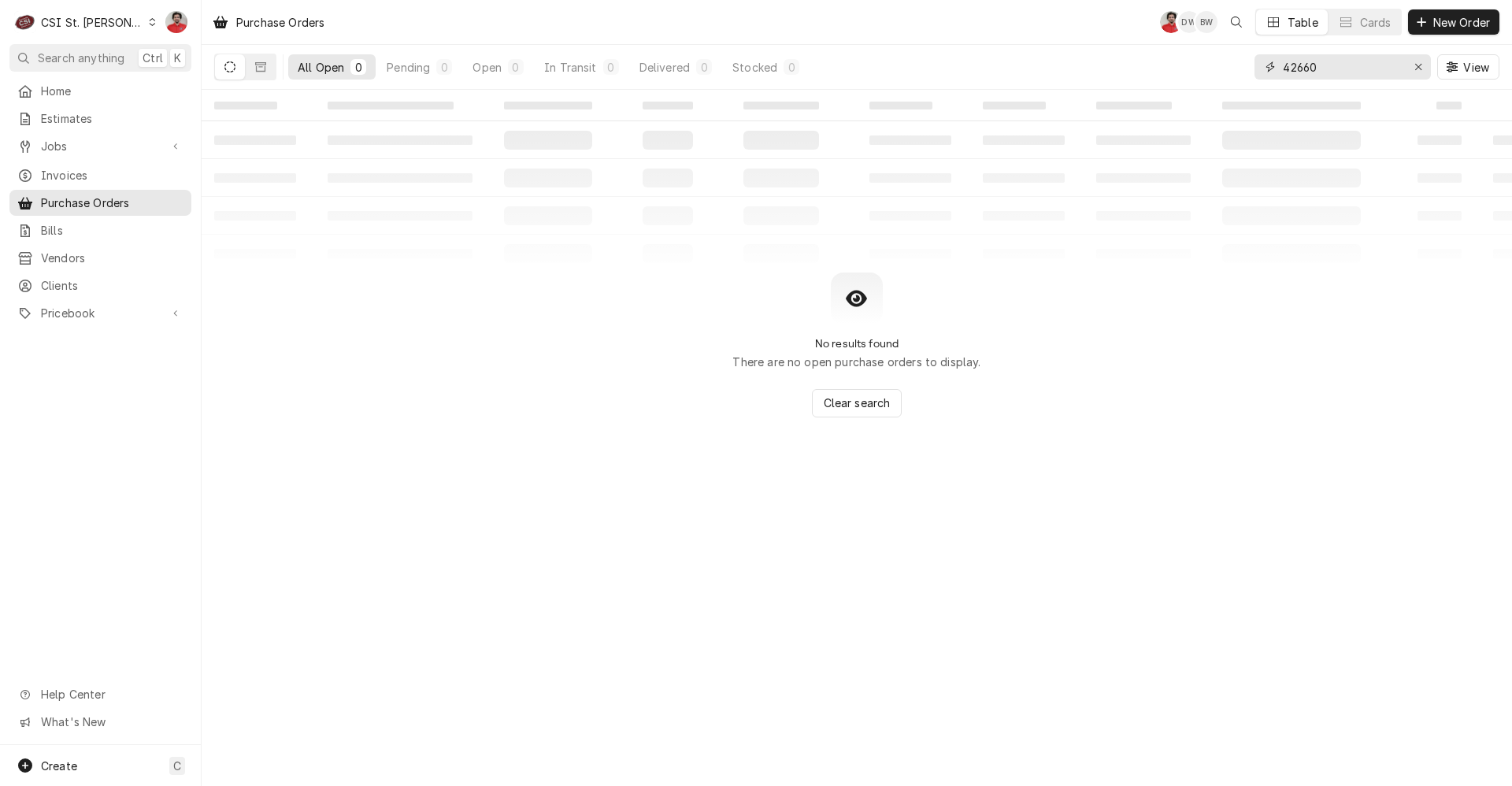
click at [1317, 70] on input "42660" at bounding box center [1342, 67] width 118 height 25
click at [76, 145] on span "Jobs" at bounding box center [100, 146] width 119 height 16
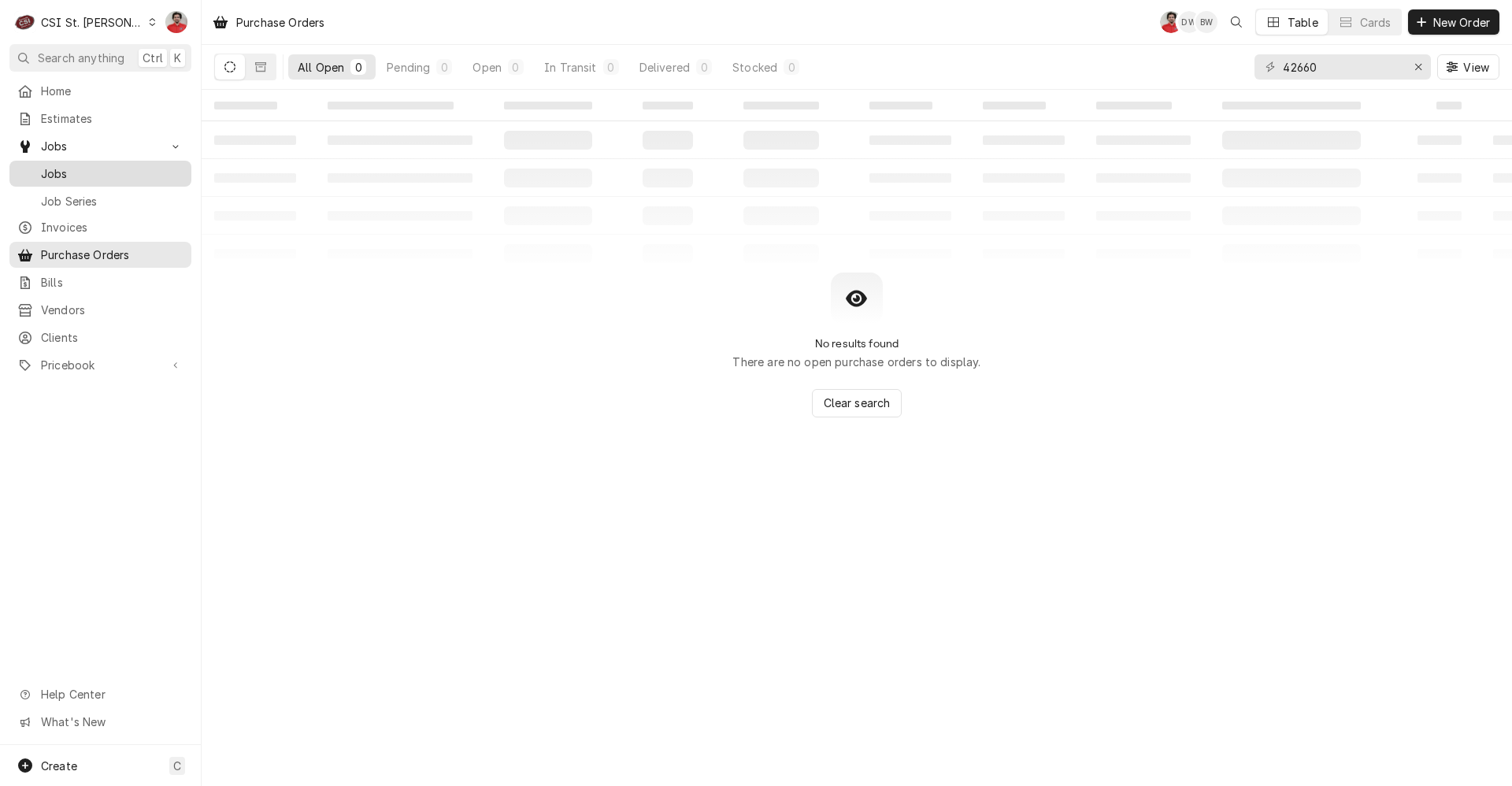
click at [75, 160] on link "Jobs" at bounding box center [100, 173] width 182 height 26
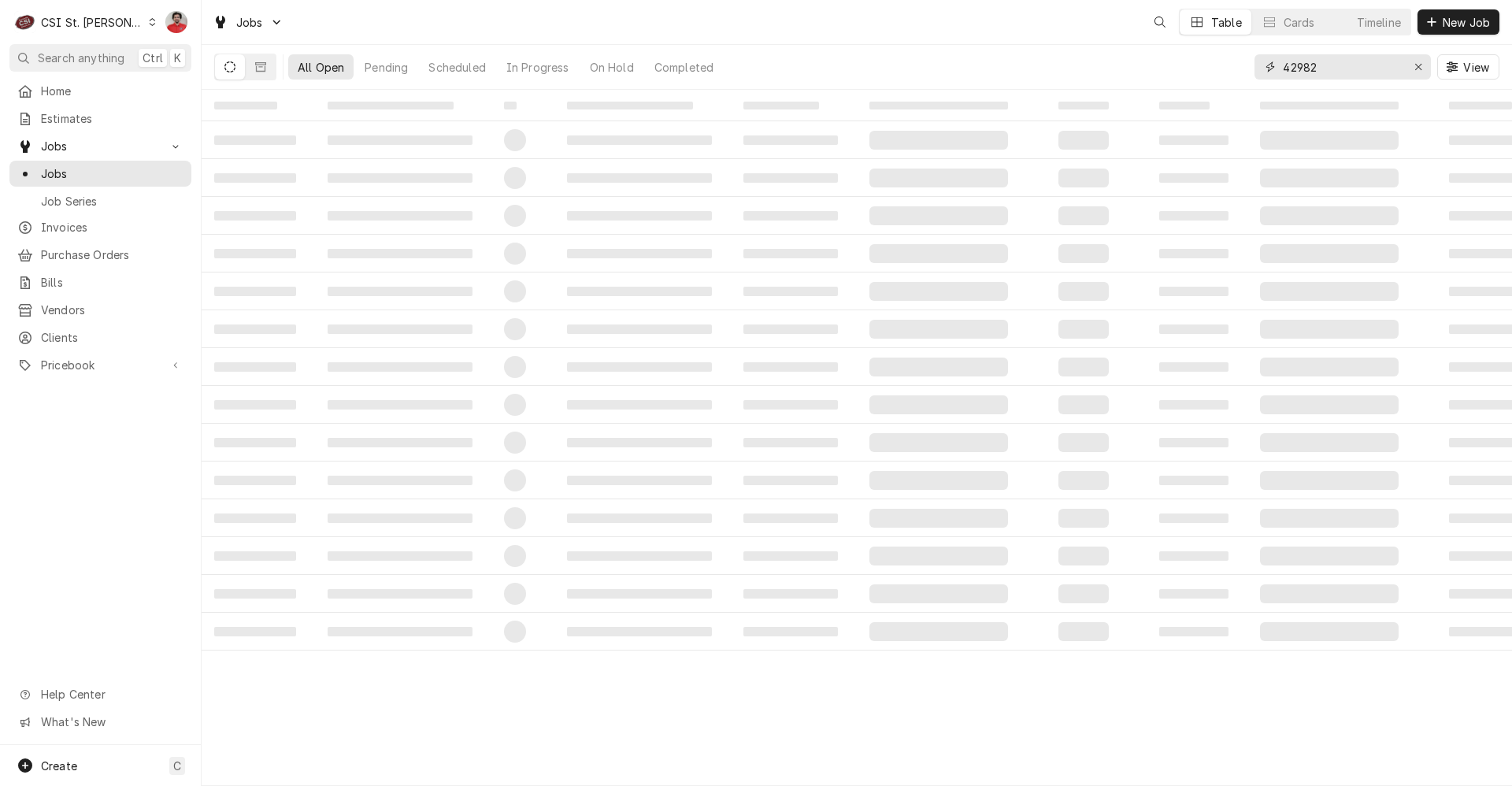
click at [1370, 55] on input "42982" at bounding box center [1342, 67] width 118 height 25
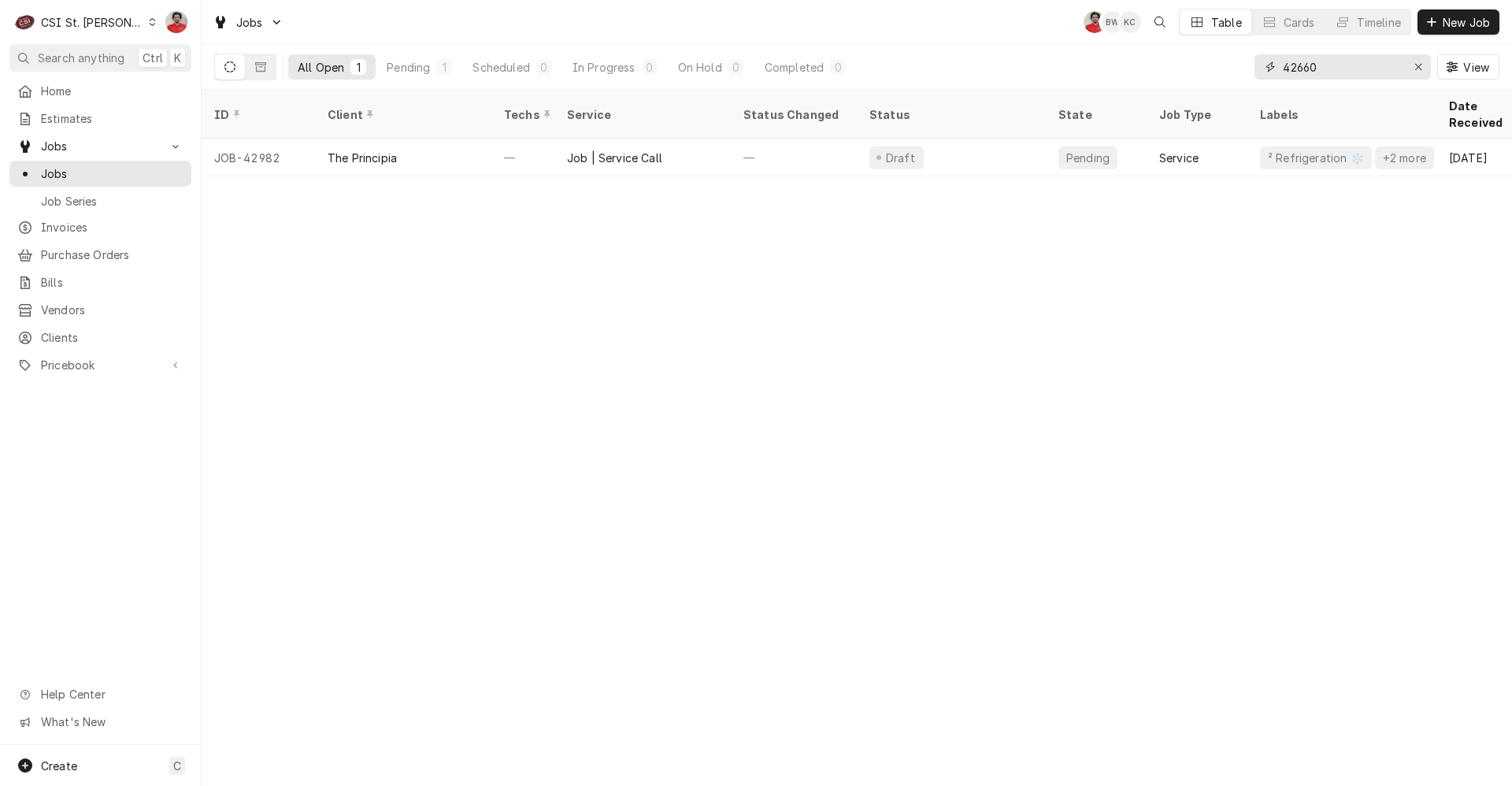
type input "42660"
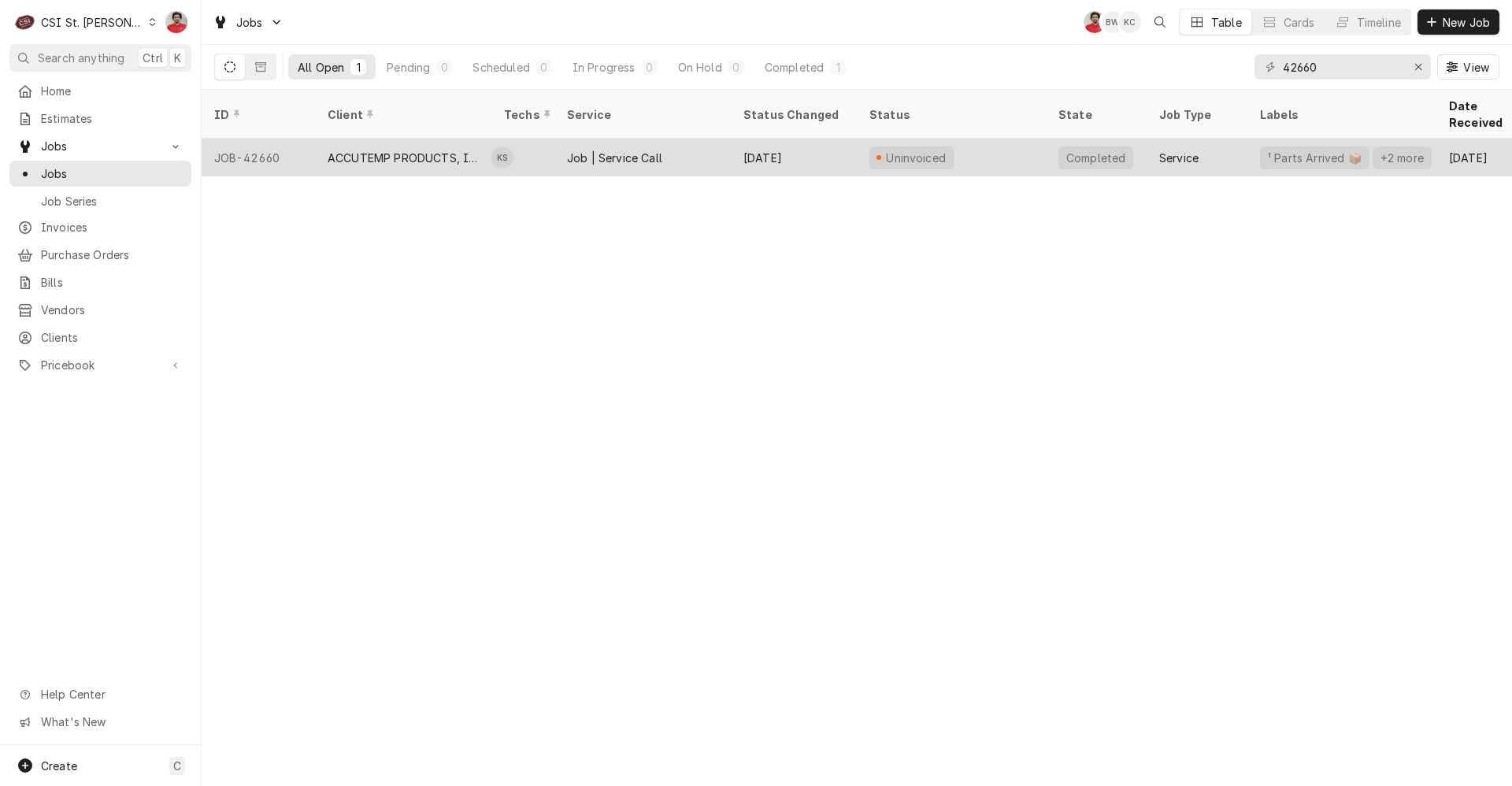
click at [738, 143] on div "Sep 18" at bounding box center [793, 158] width 126 height 38
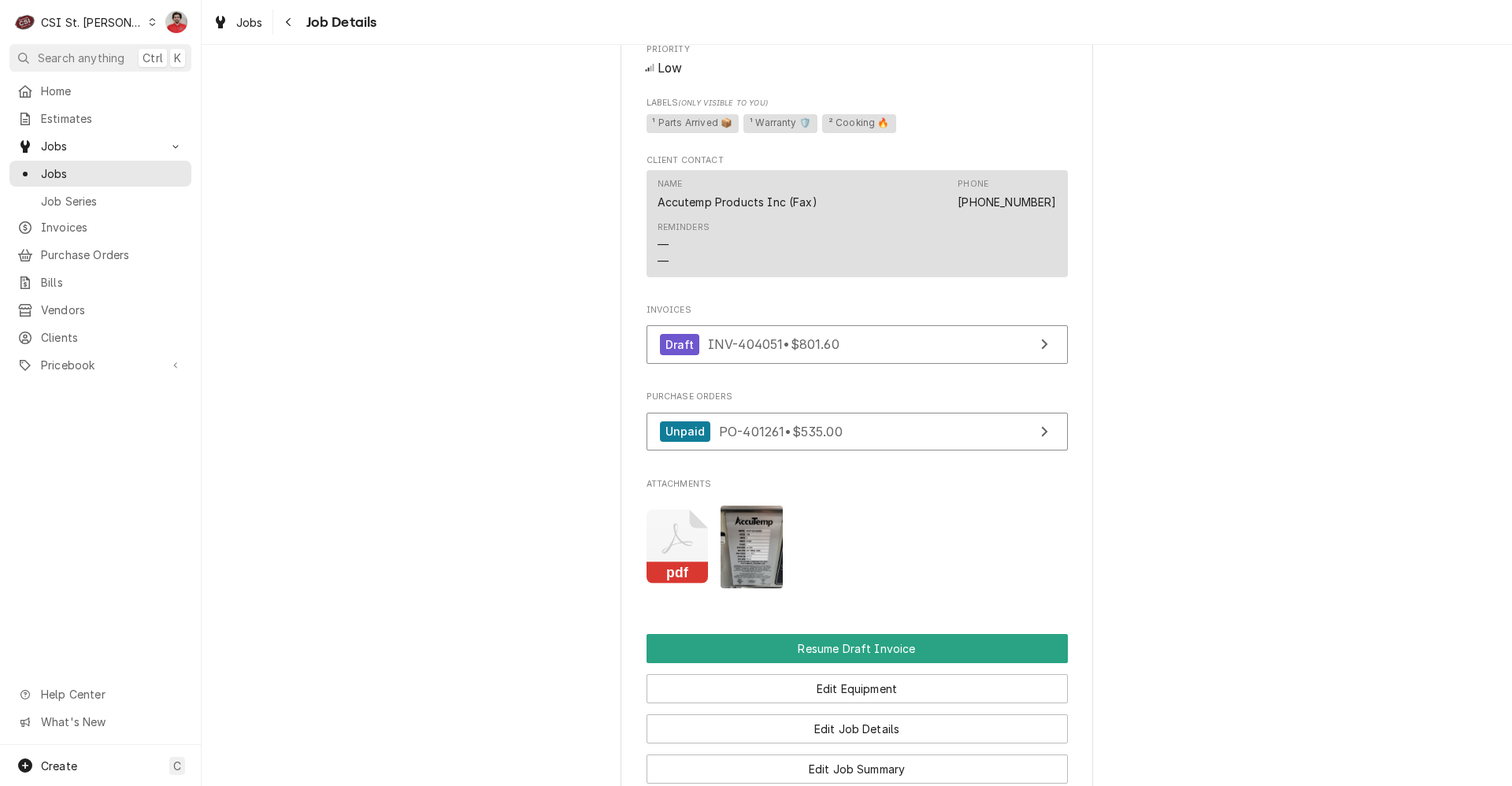
scroll to position [2901, 0]
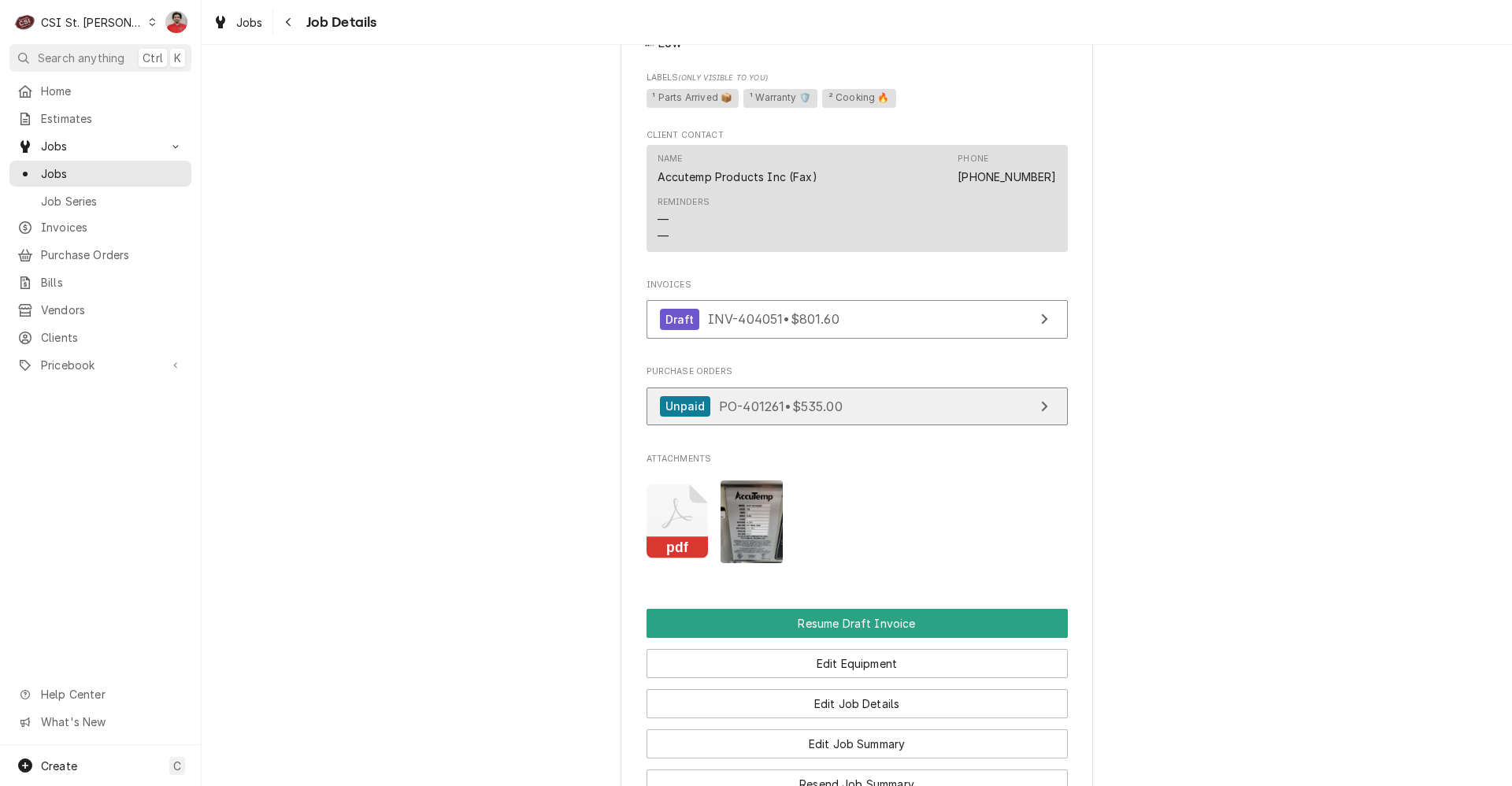
click at [790, 411] on span "PO-401261 • $535.00" at bounding box center [780, 405] width 123 height 15
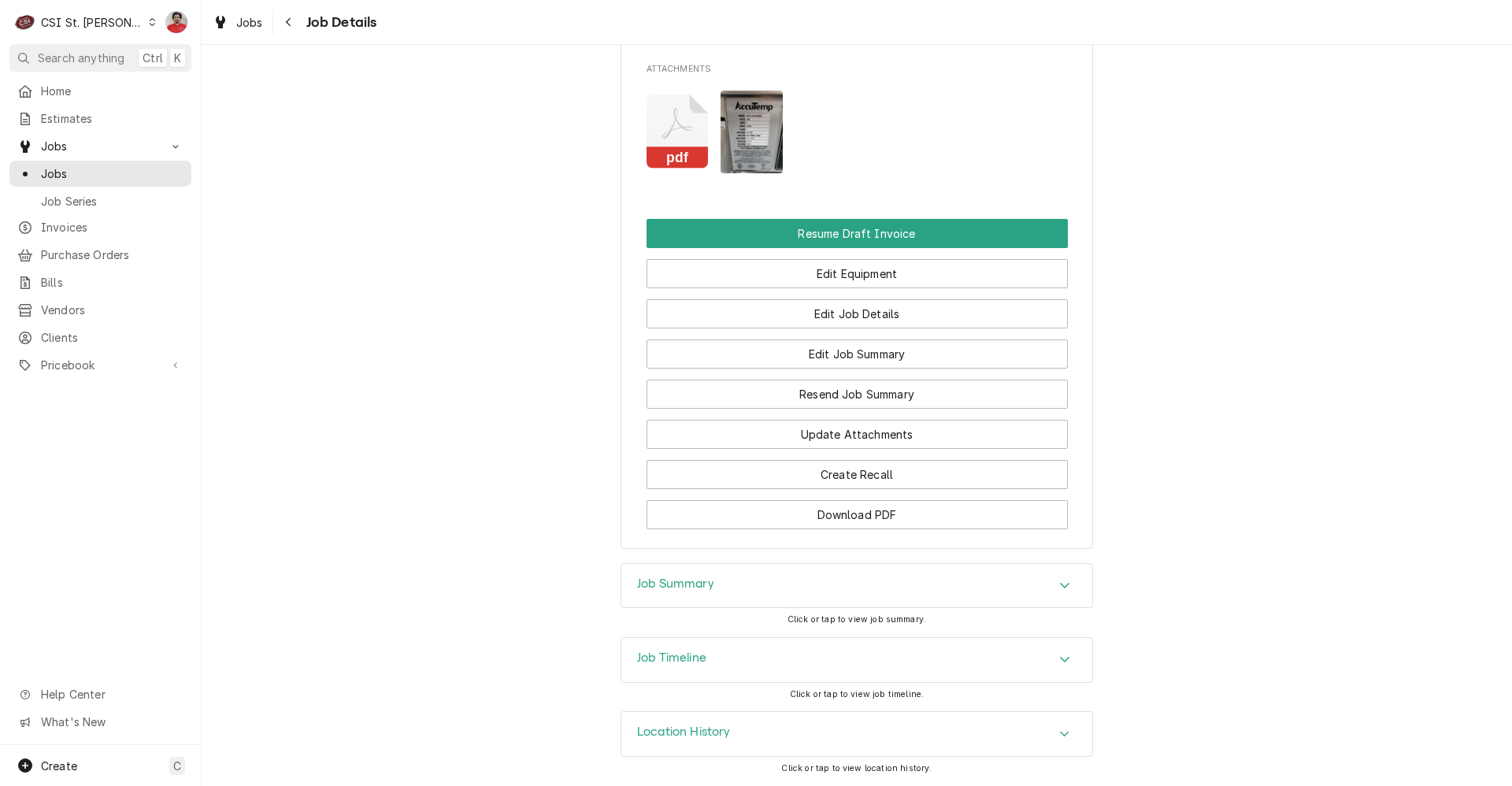
scroll to position [2664, 0]
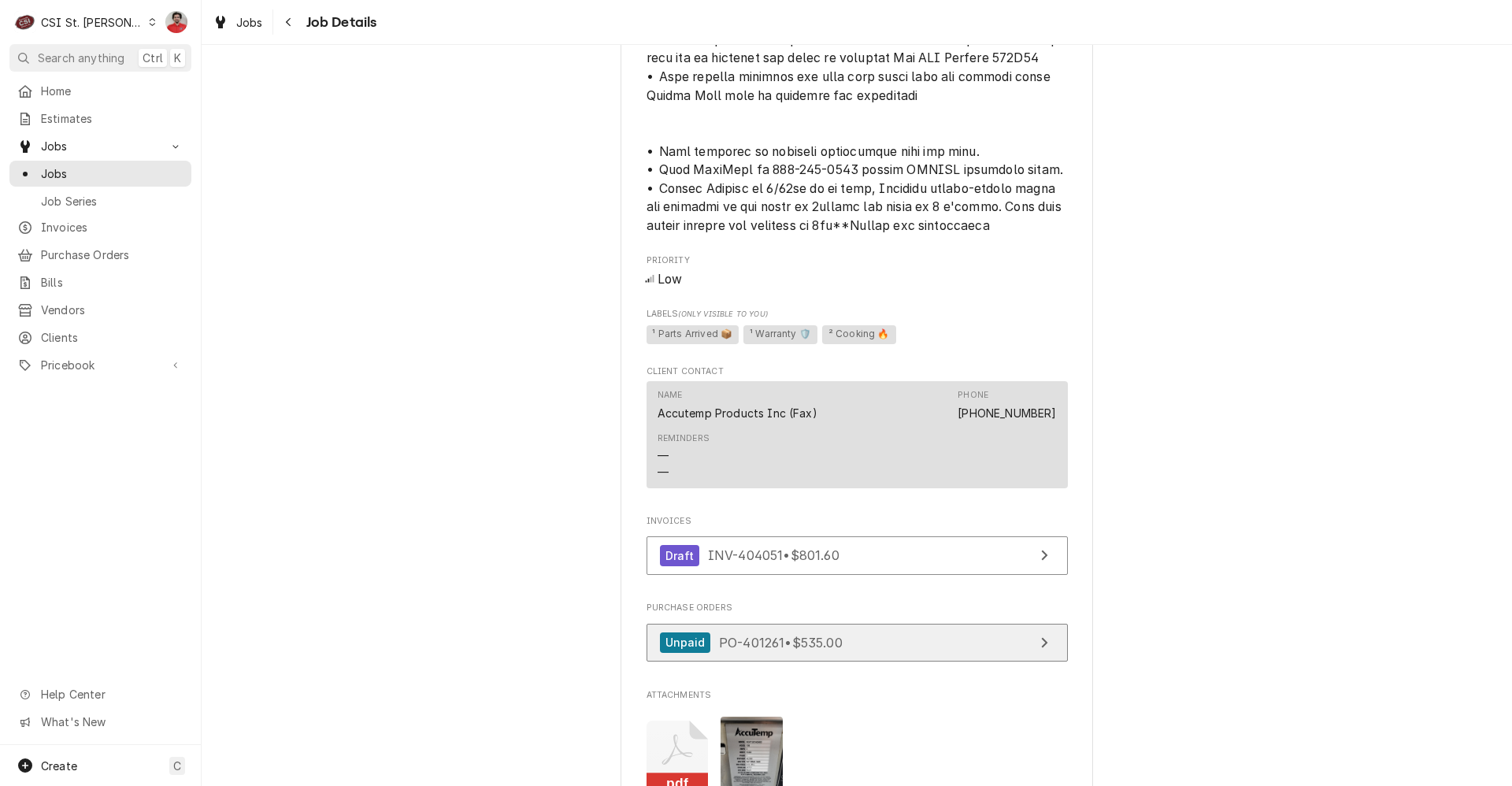
click at [726, 645] on span "PO-401261 • $535.00" at bounding box center [780, 641] width 123 height 15
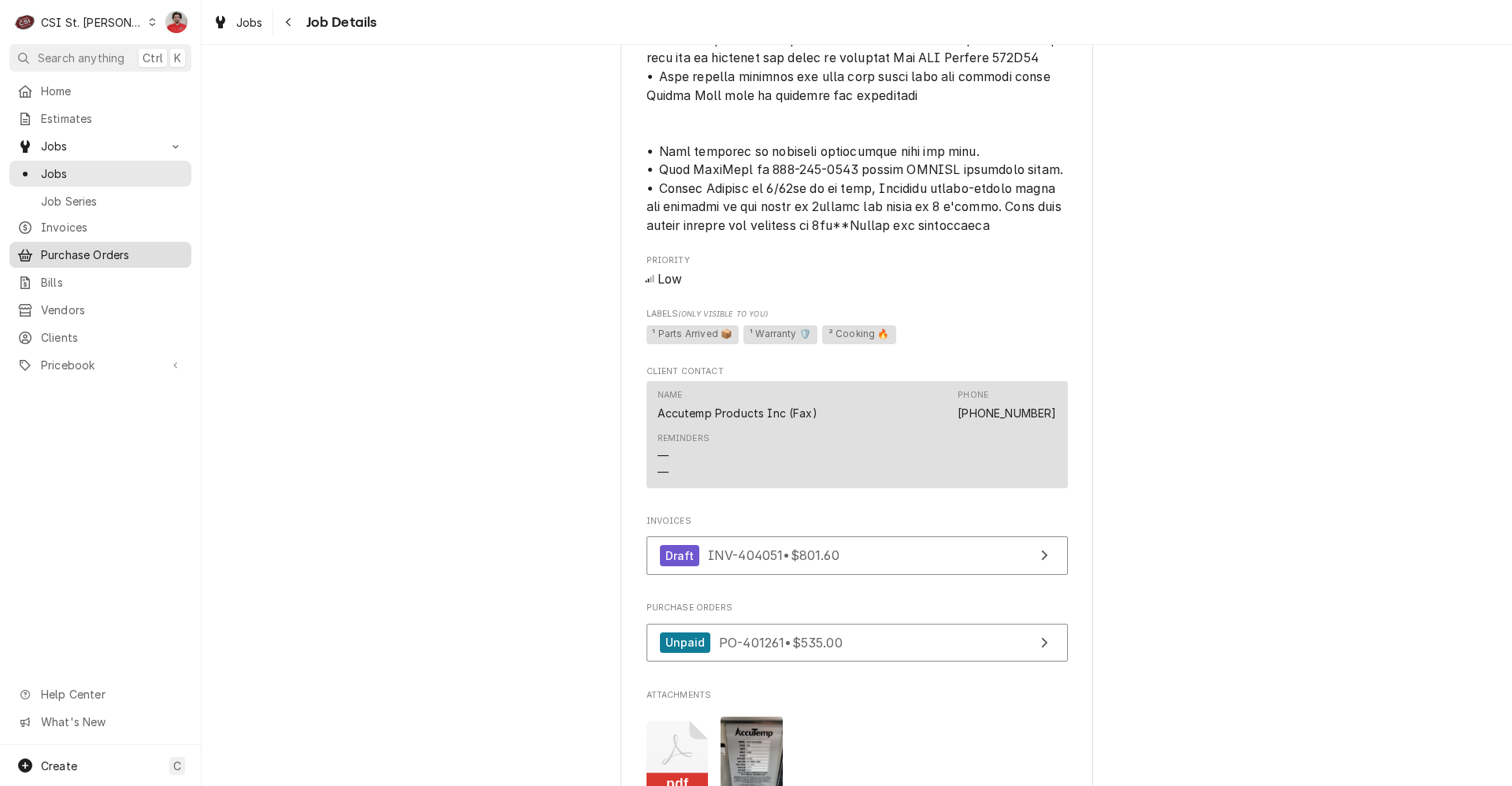
click at [43, 248] on span "Purchase Orders" at bounding box center [111, 255] width 142 height 16
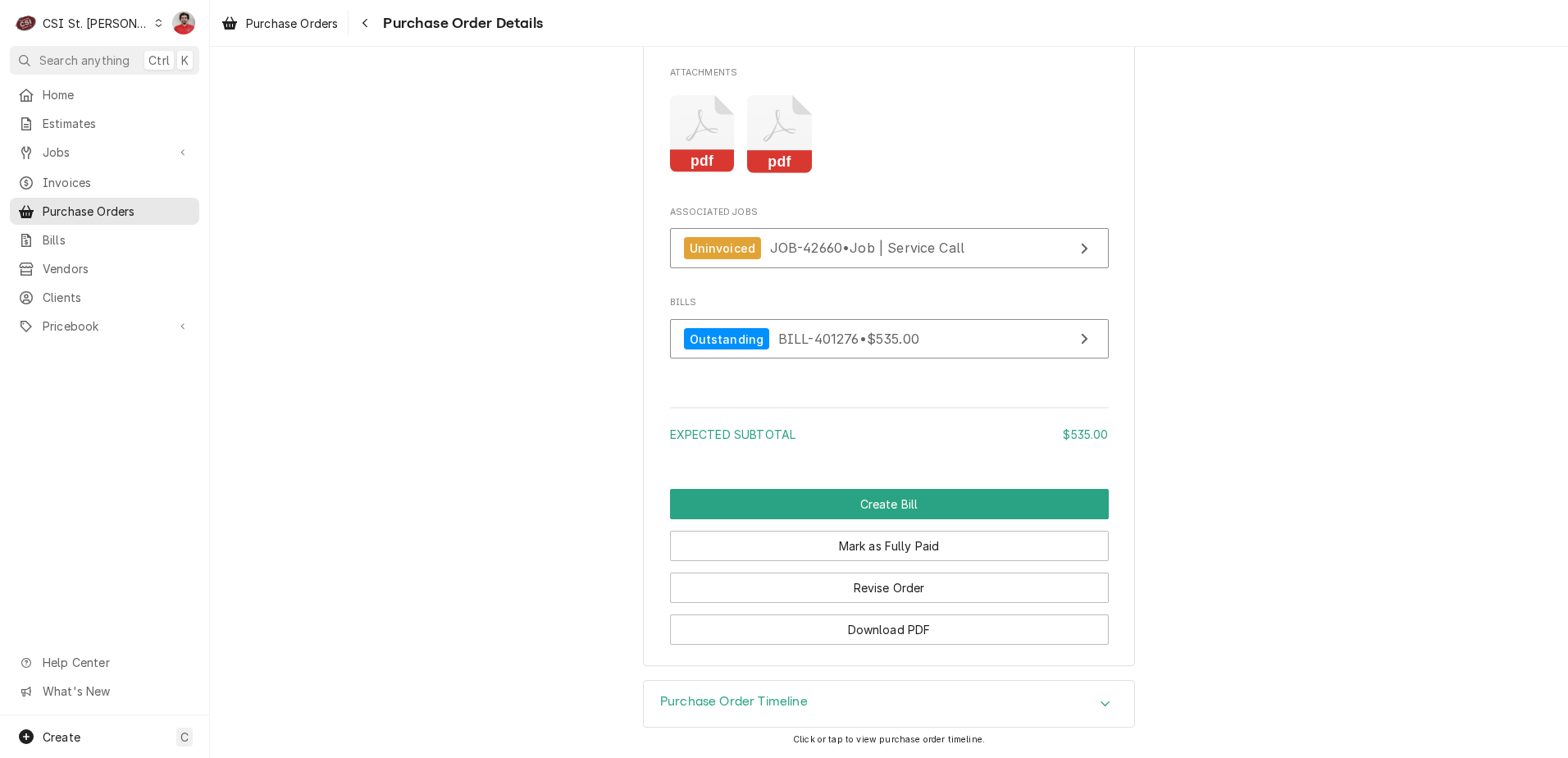
scroll to position [2001, 0]
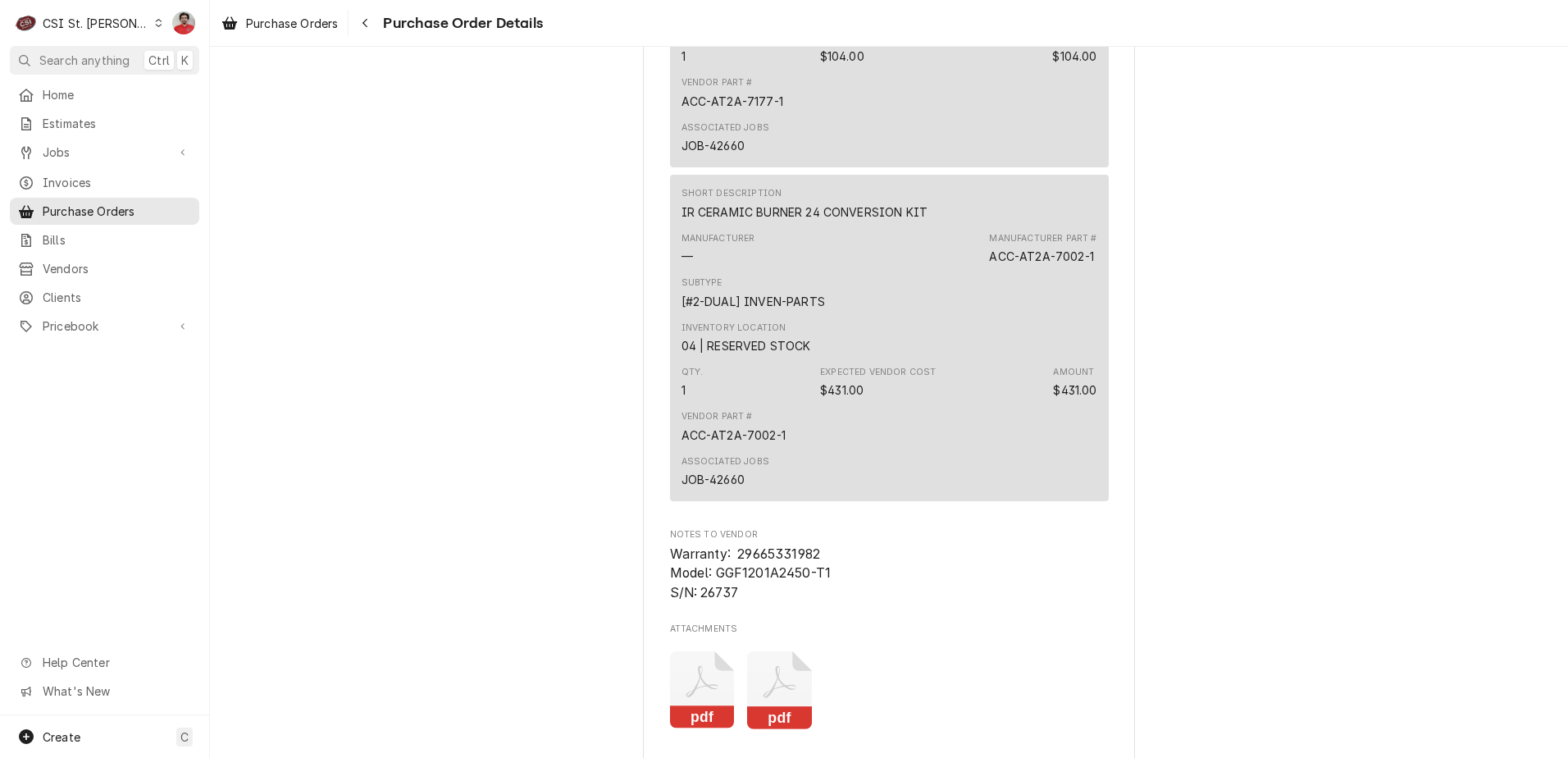
scroll to position [1230, 0]
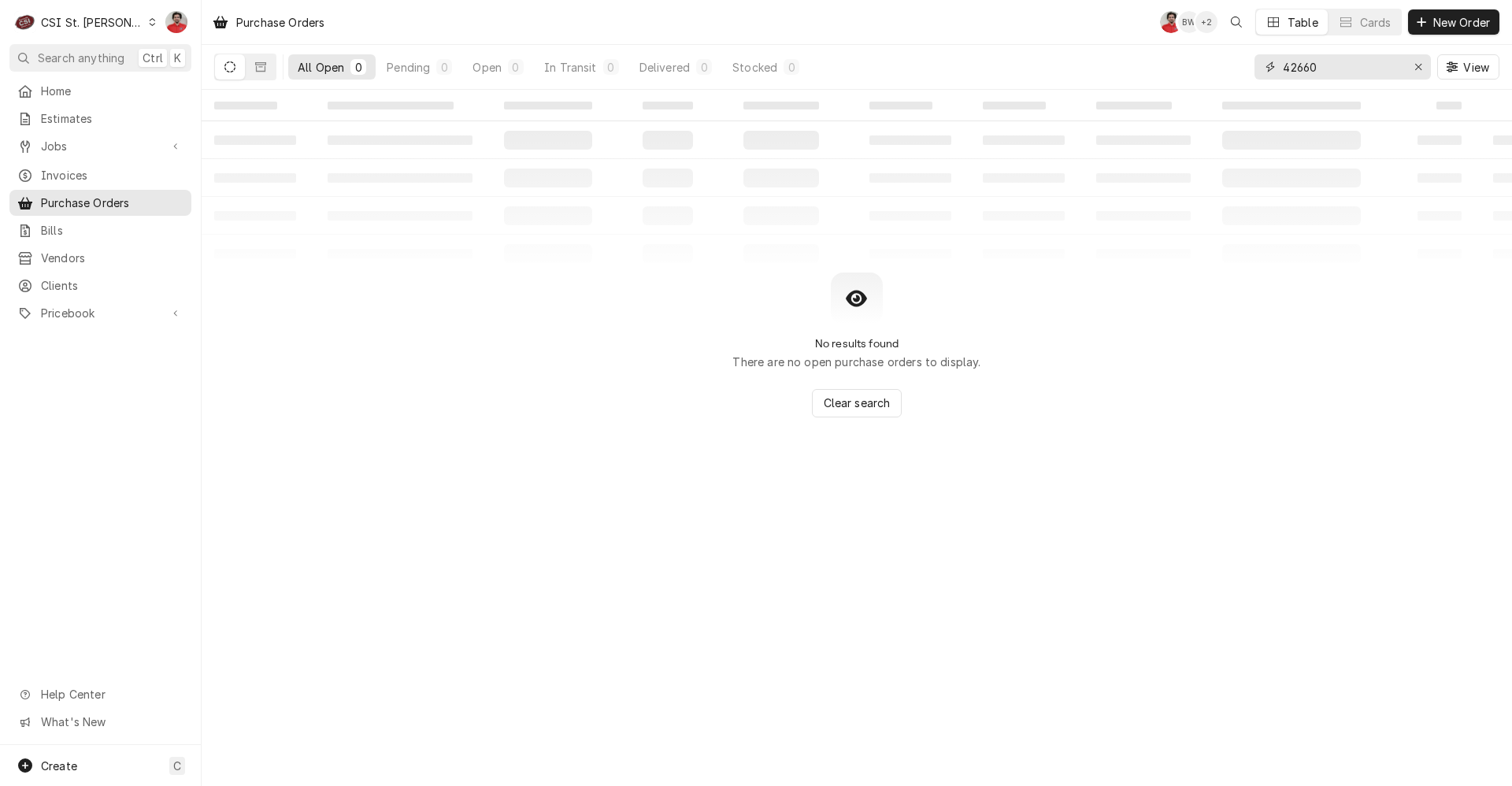
click at [1346, 63] on input "42660" at bounding box center [1342, 67] width 118 height 25
type input "at2a"
click at [87, 314] on link "Pricebook" at bounding box center [100, 313] width 182 height 26
click at [76, 360] on span "Parts & Materials" at bounding box center [111, 368] width 142 height 16
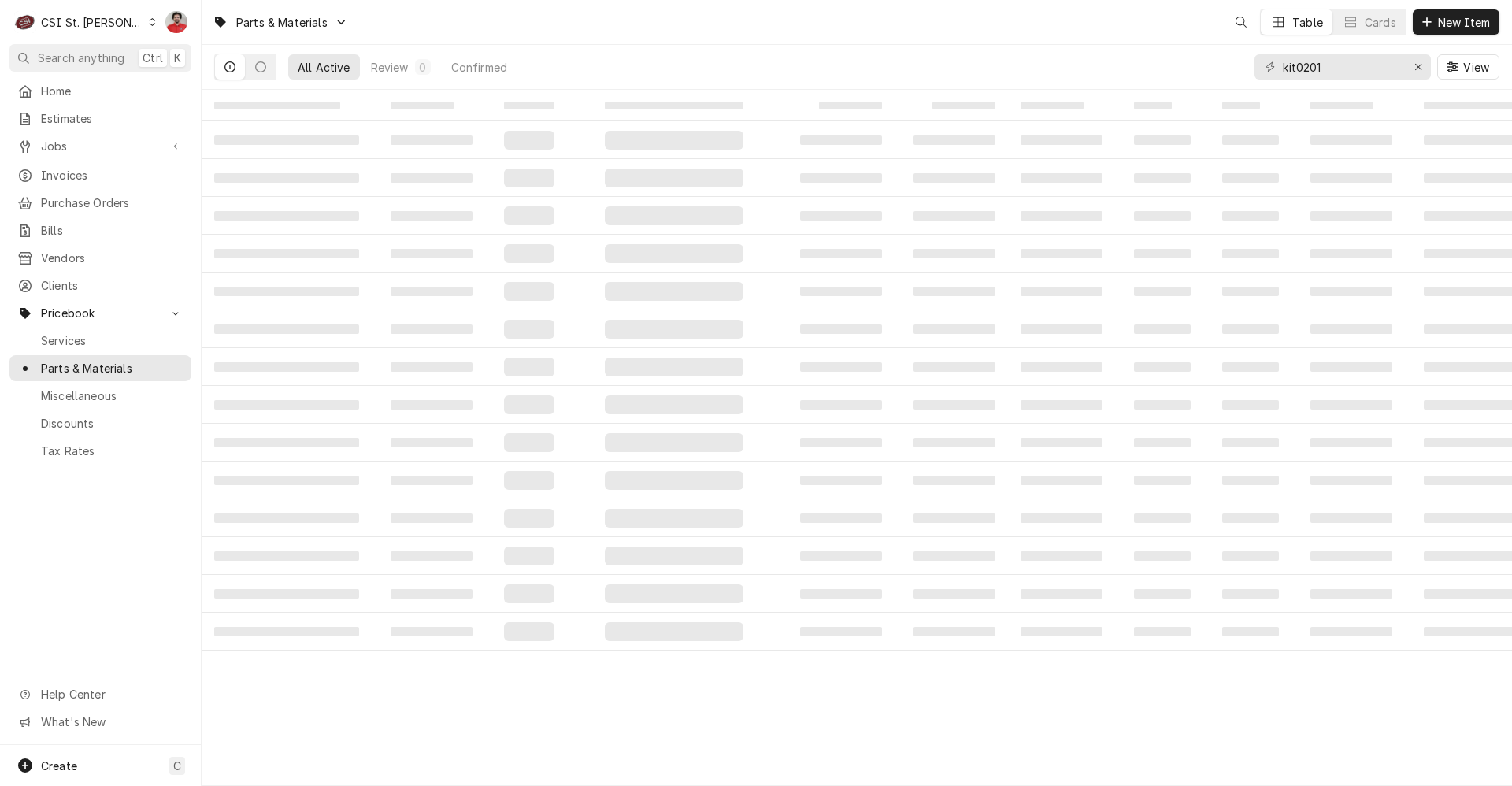
drag, startPoint x: 1330, startPoint y: 53, endPoint x: 1326, endPoint y: 69, distance: 16.5
click at [1330, 53] on div "kit0201 View" at bounding box center [1377, 67] width 245 height 44
click at [1326, 69] on input "kit0201" at bounding box center [1342, 67] width 118 height 25
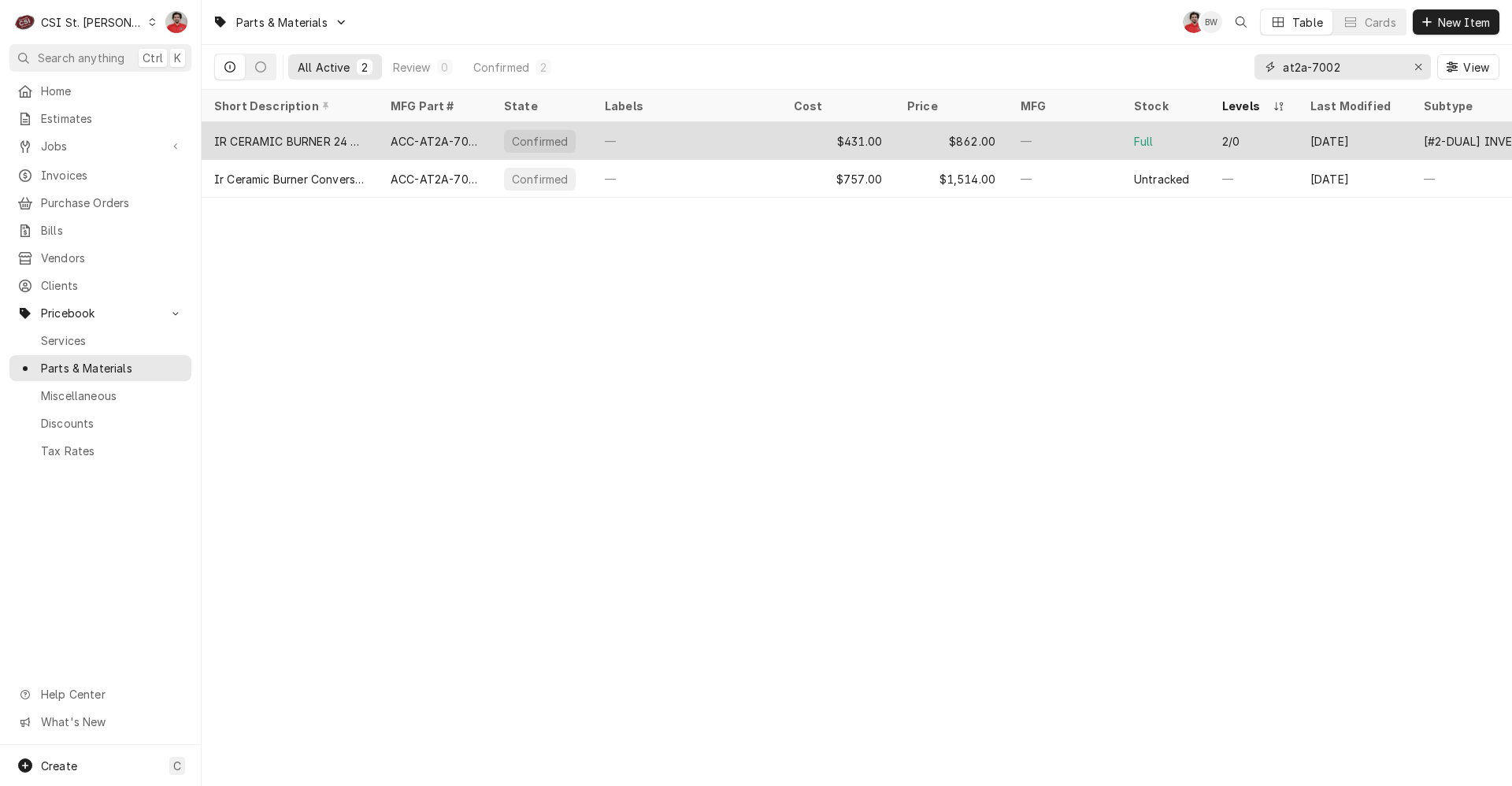
type input "at2a-7002"
click at [1063, 153] on div "—" at bounding box center [1064, 141] width 113 height 38
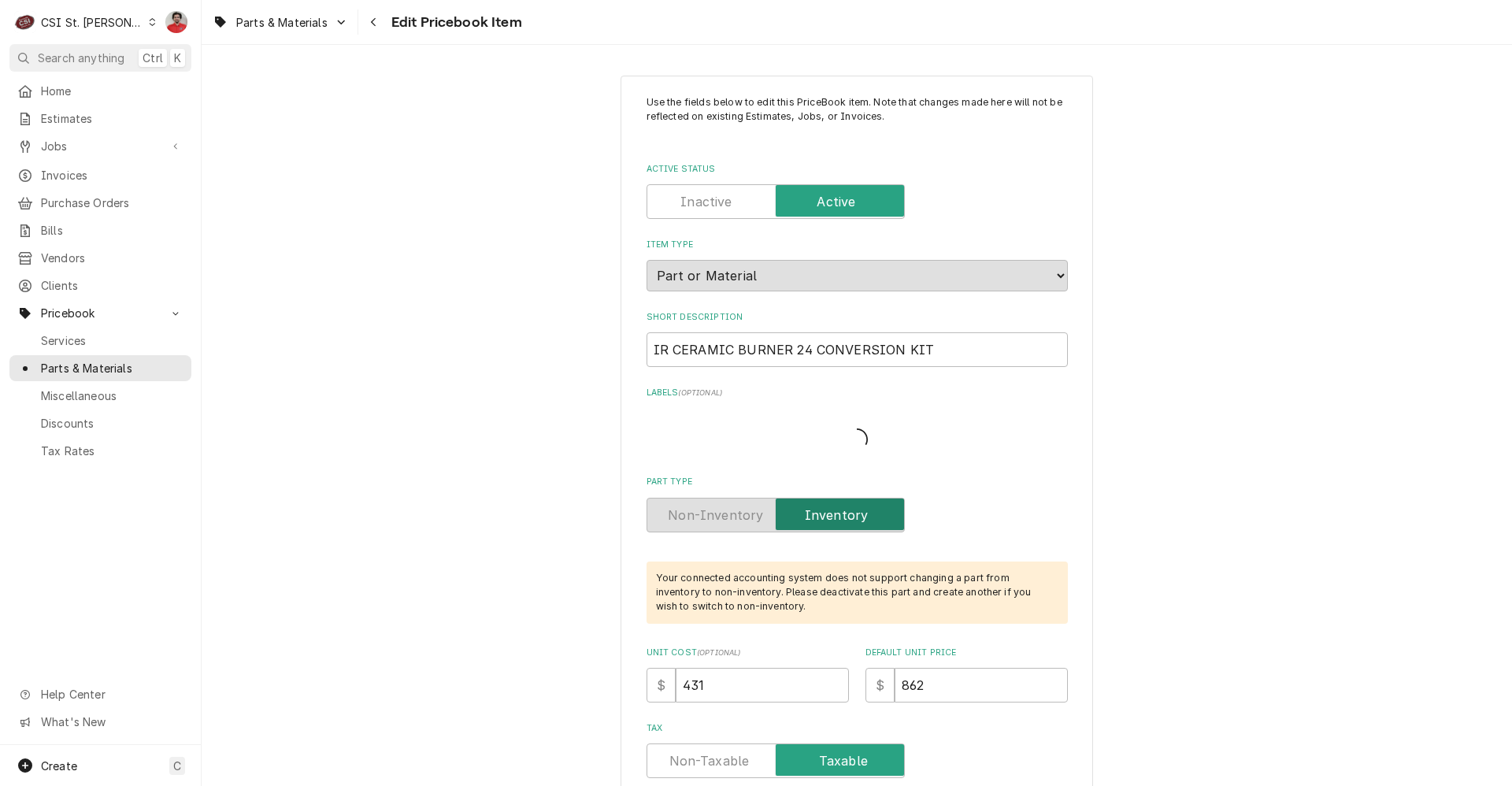
type textarea "x"
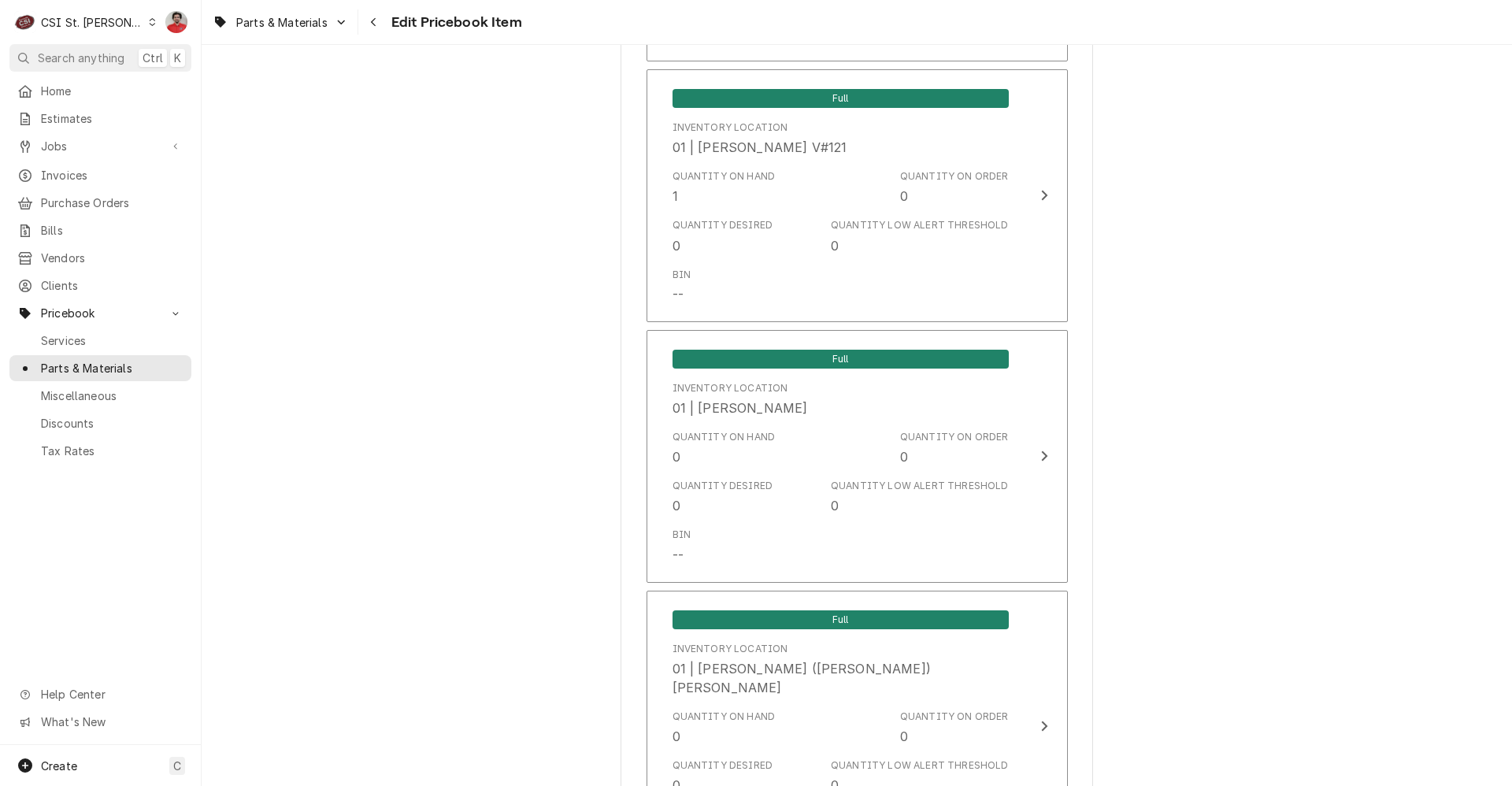
scroll to position [13274, 0]
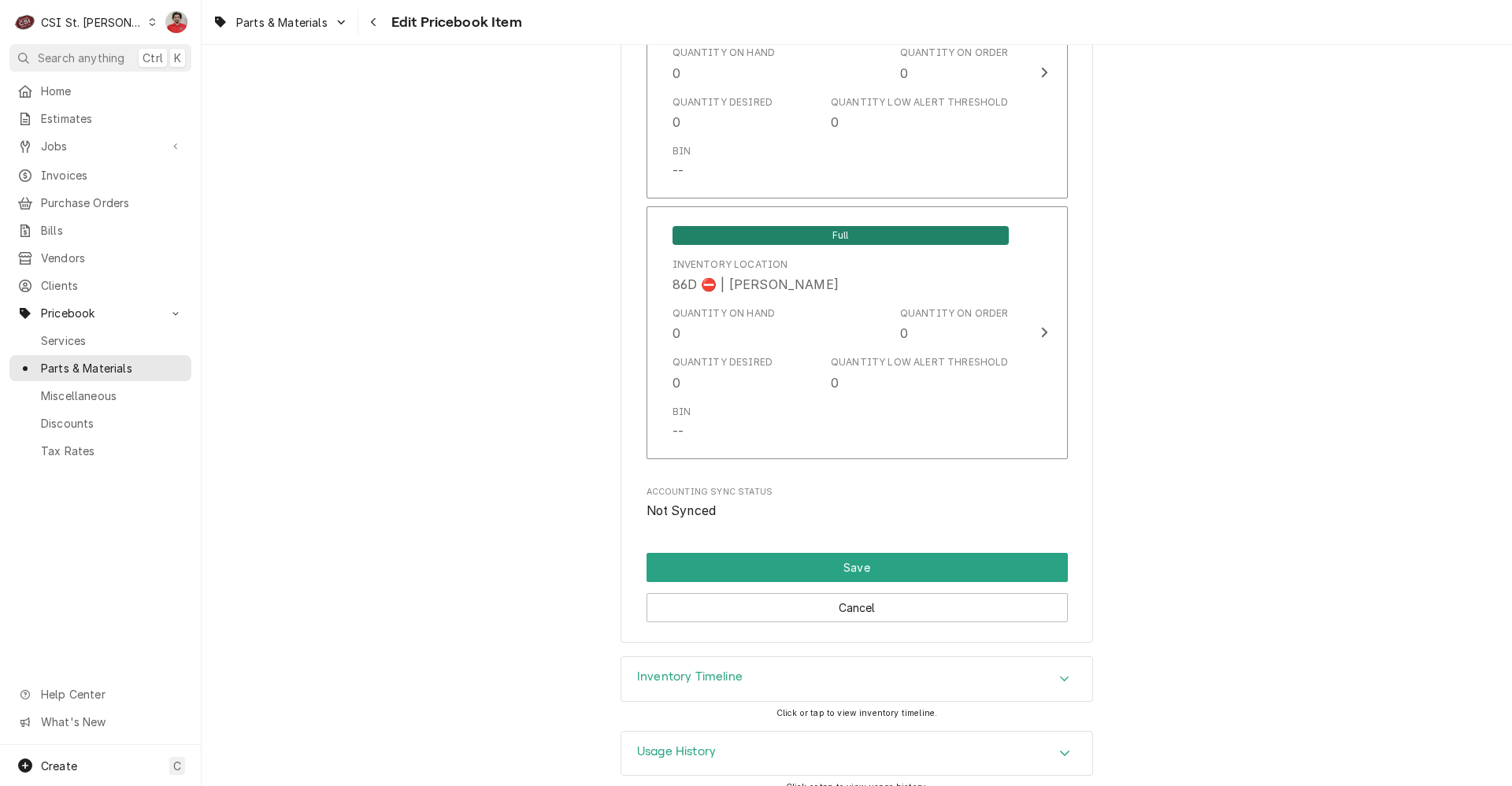
click at [780, 732] on div "Usage History" at bounding box center [856, 753] width 470 height 44
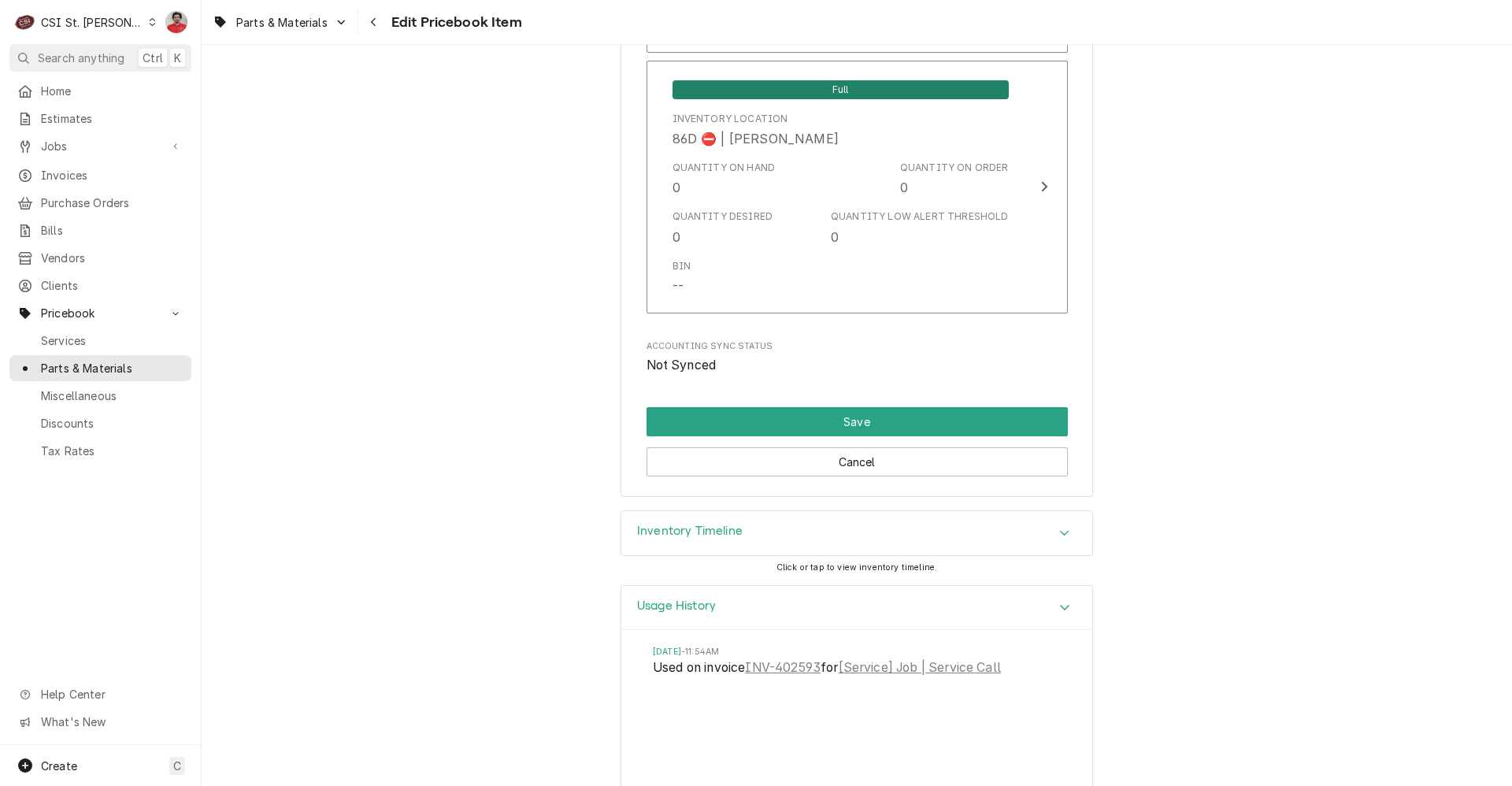
click at [793, 511] on div "Inventory Timeline" at bounding box center [856, 533] width 470 height 44
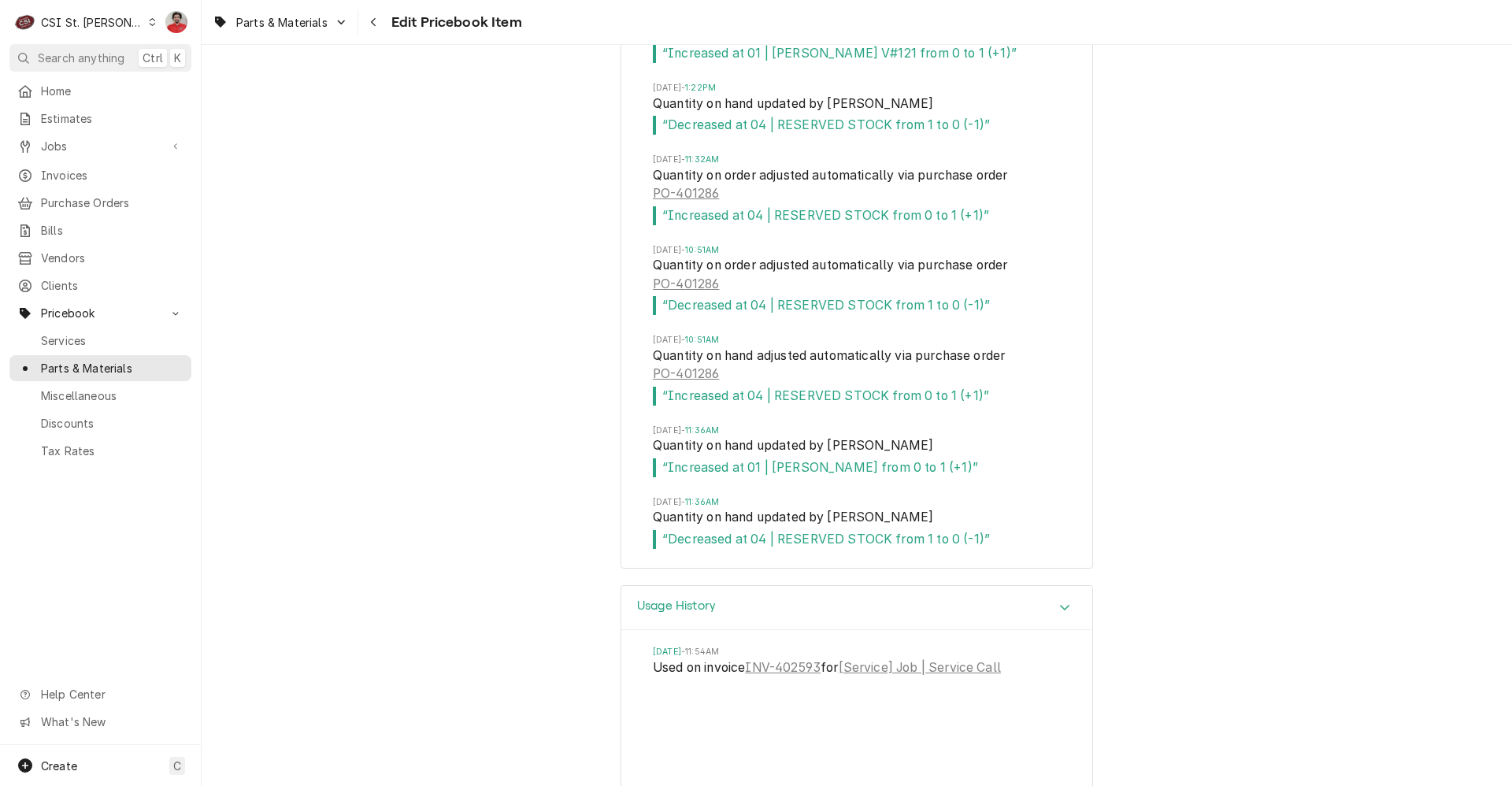
scroll to position [14422, 0]
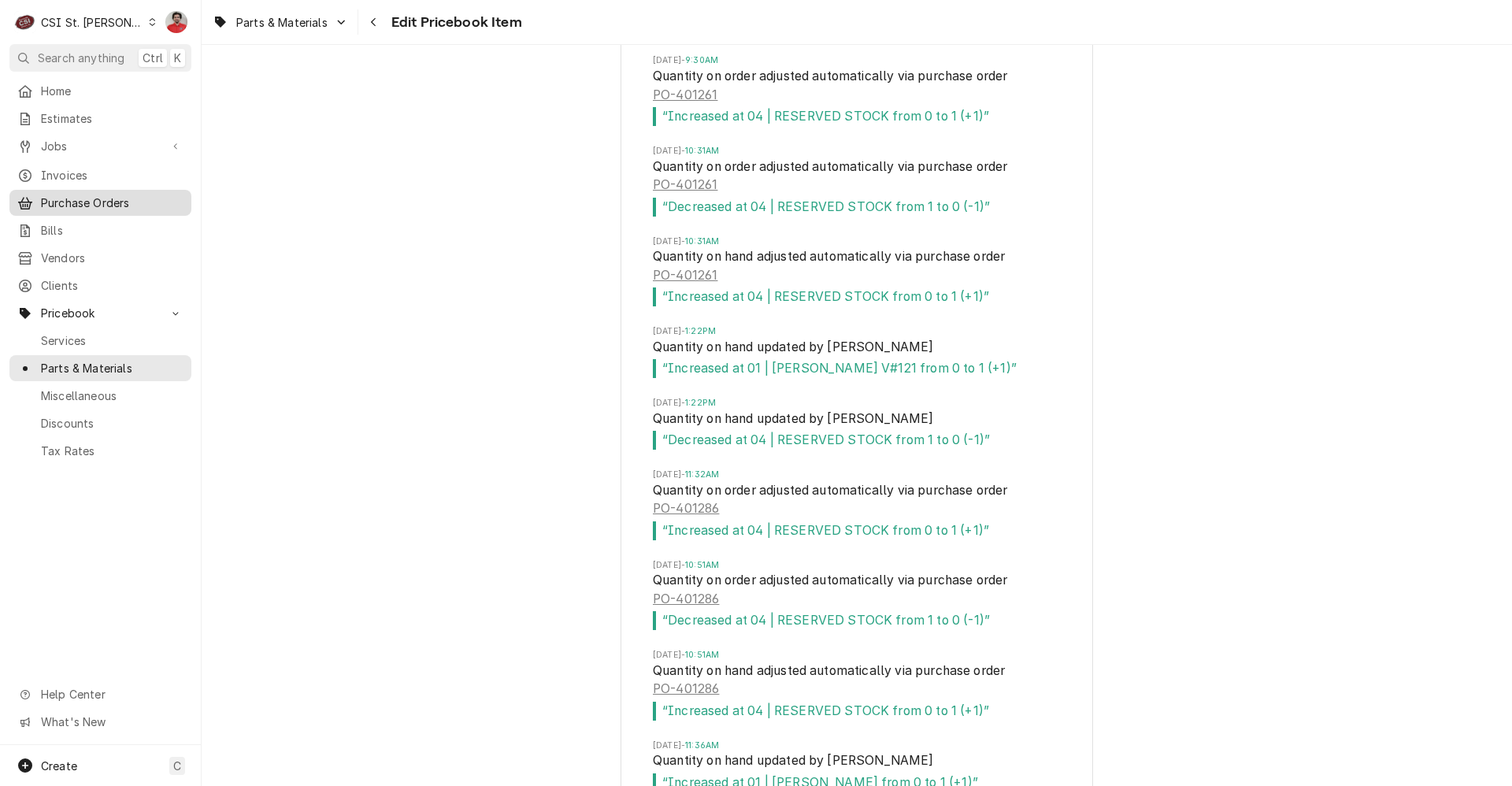
click at [84, 197] on span "Purchase Orders" at bounding box center [111, 203] width 142 height 16
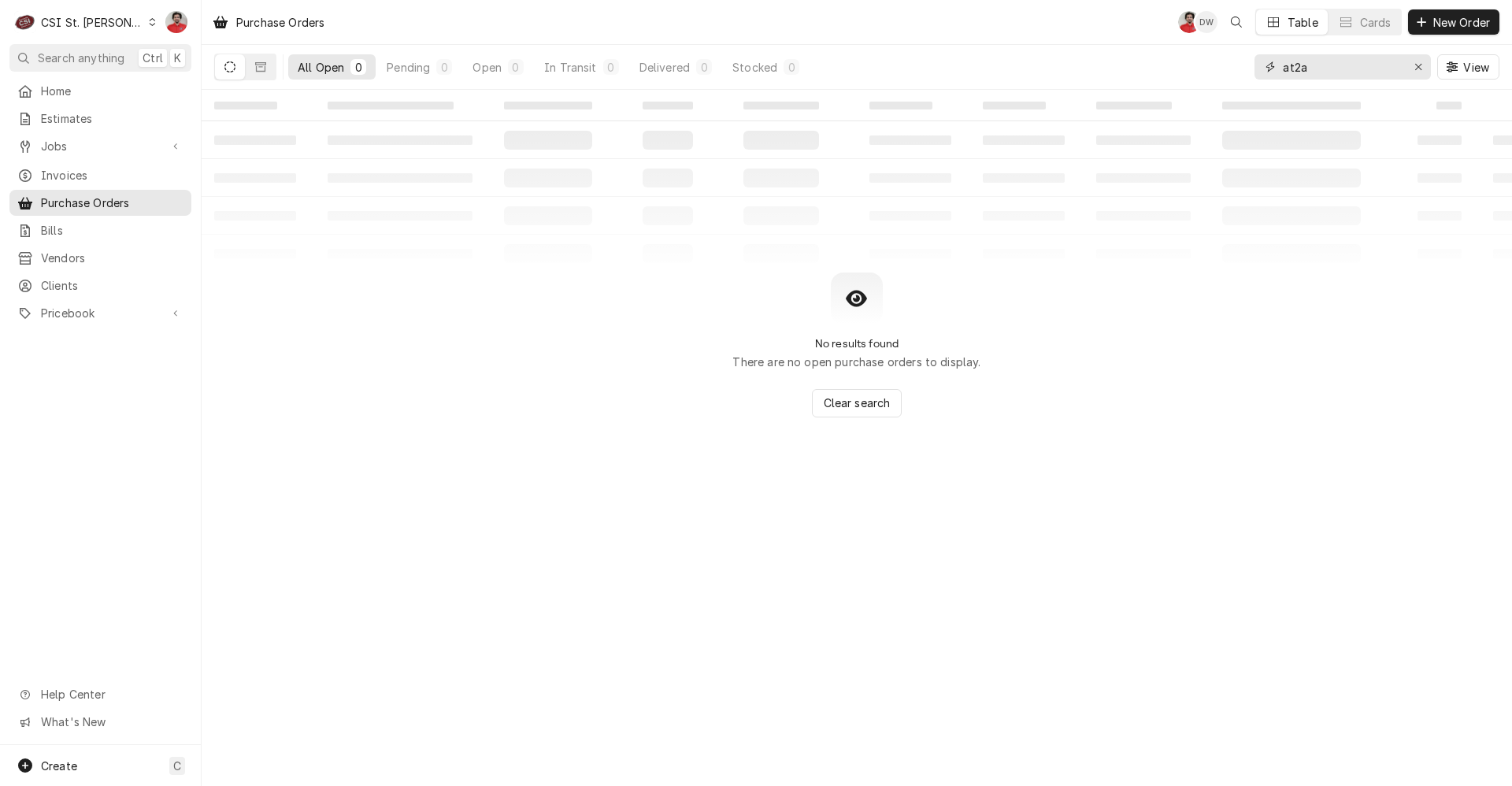
click at [1344, 69] on input "at2a" at bounding box center [1342, 67] width 118 height 25
type input "401192"
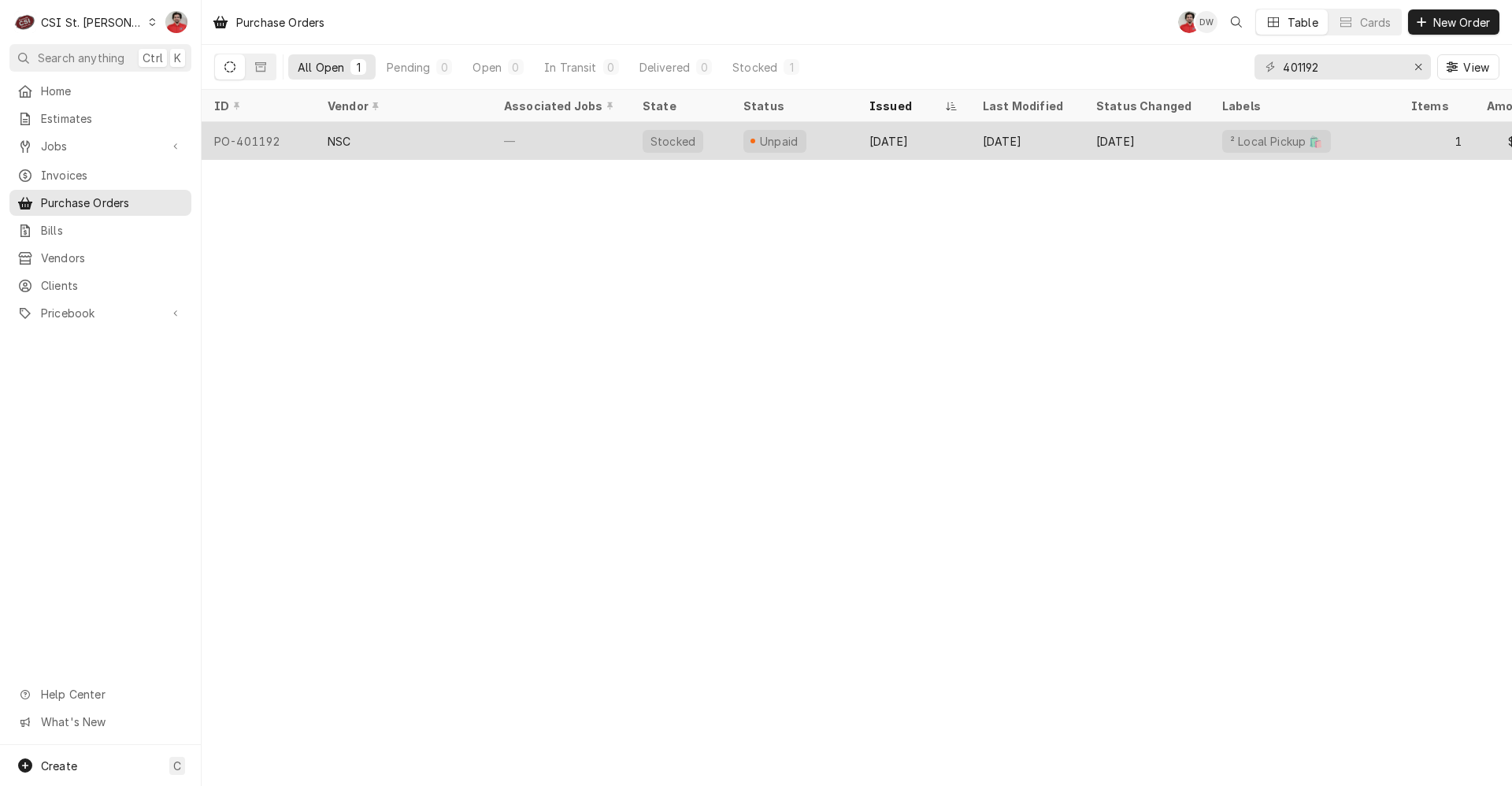
click at [833, 141] on div "Unpaid" at bounding box center [793, 141] width 126 height 38
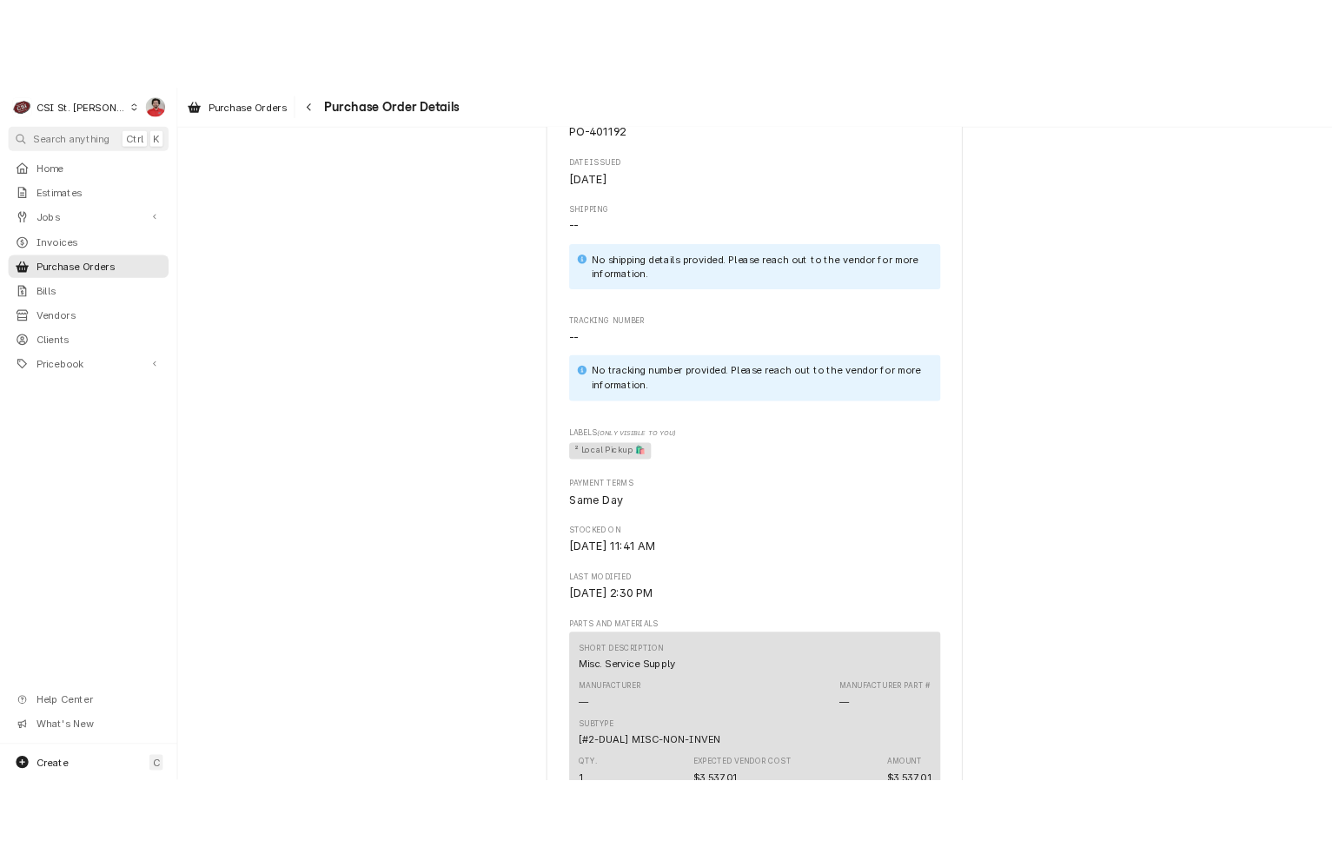
scroll to position [1303, 0]
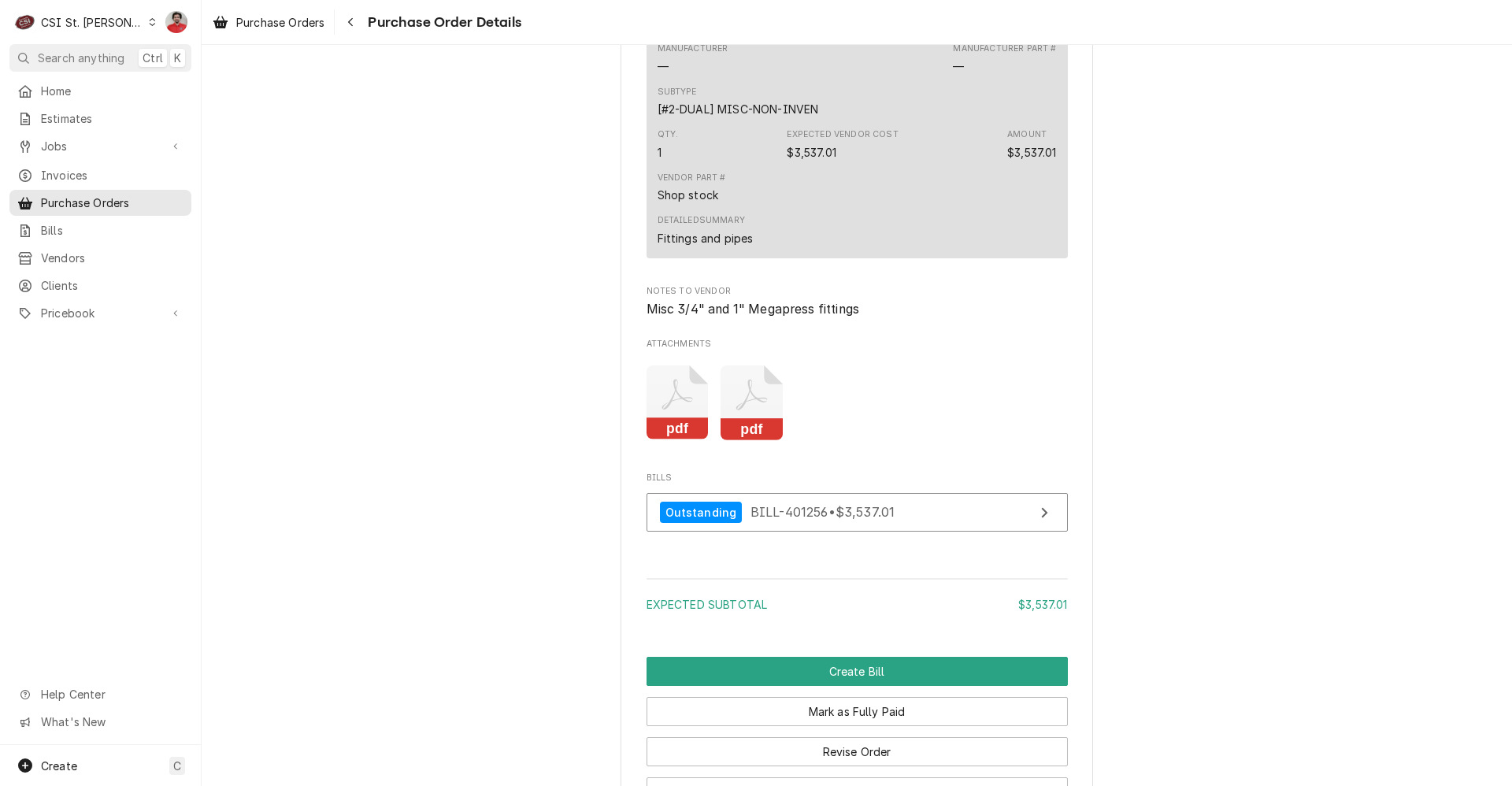
click at [669, 441] on icon "Attachments" at bounding box center [677, 403] width 63 height 75
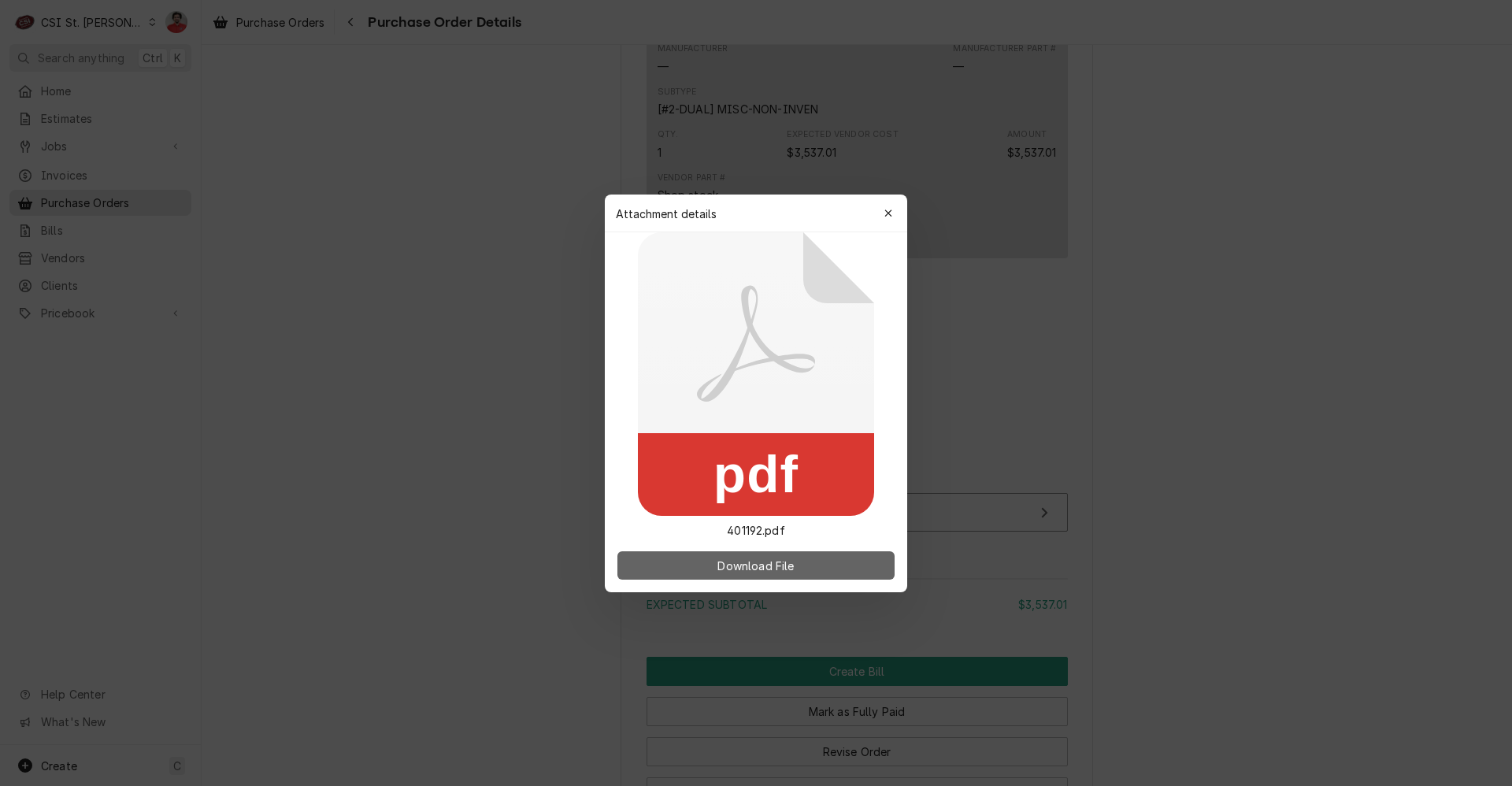
click at [722, 565] on span "Download File" at bounding box center [755, 565] width 82 height 16
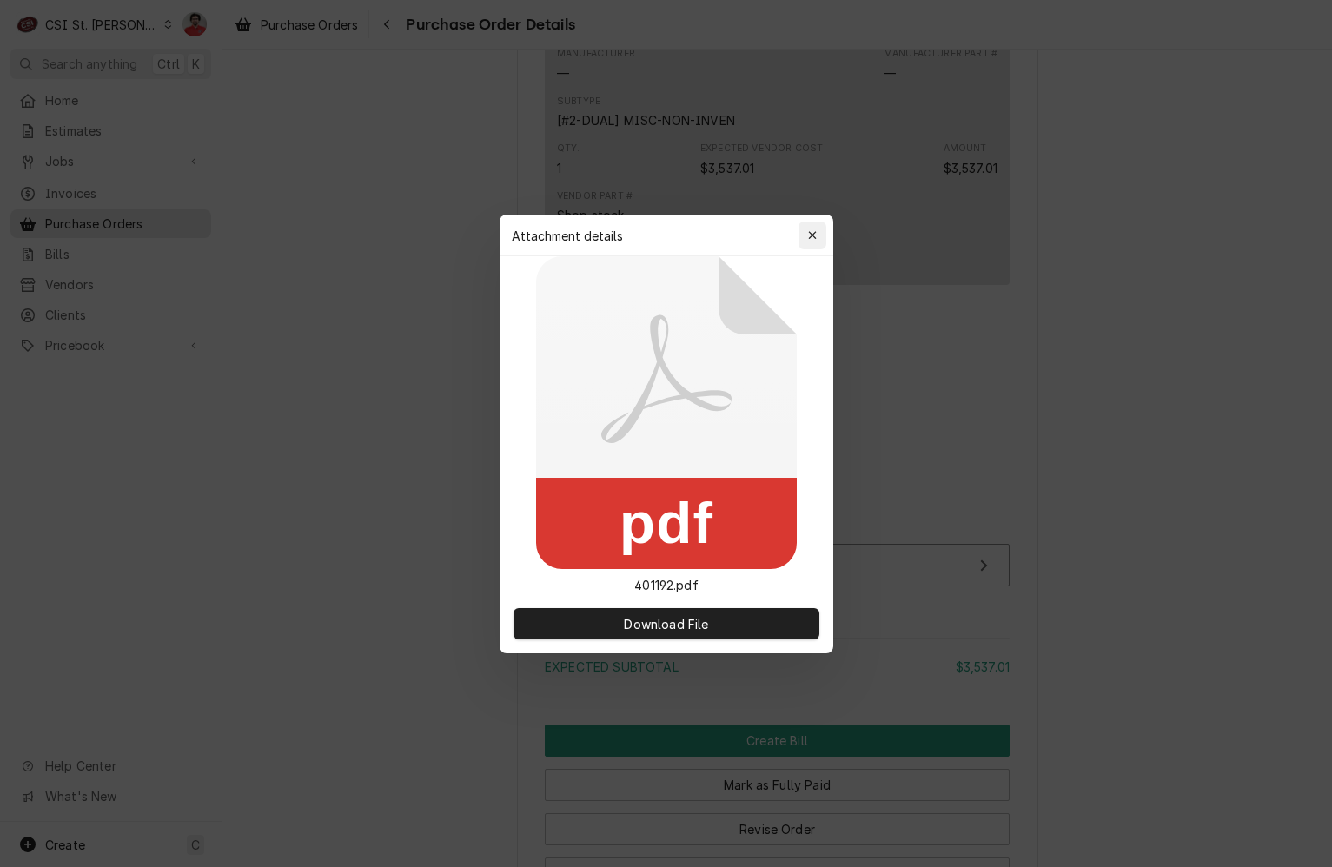
click at [810, 230] on icon "button" at bounding box center [812, 235] width 10 height 12
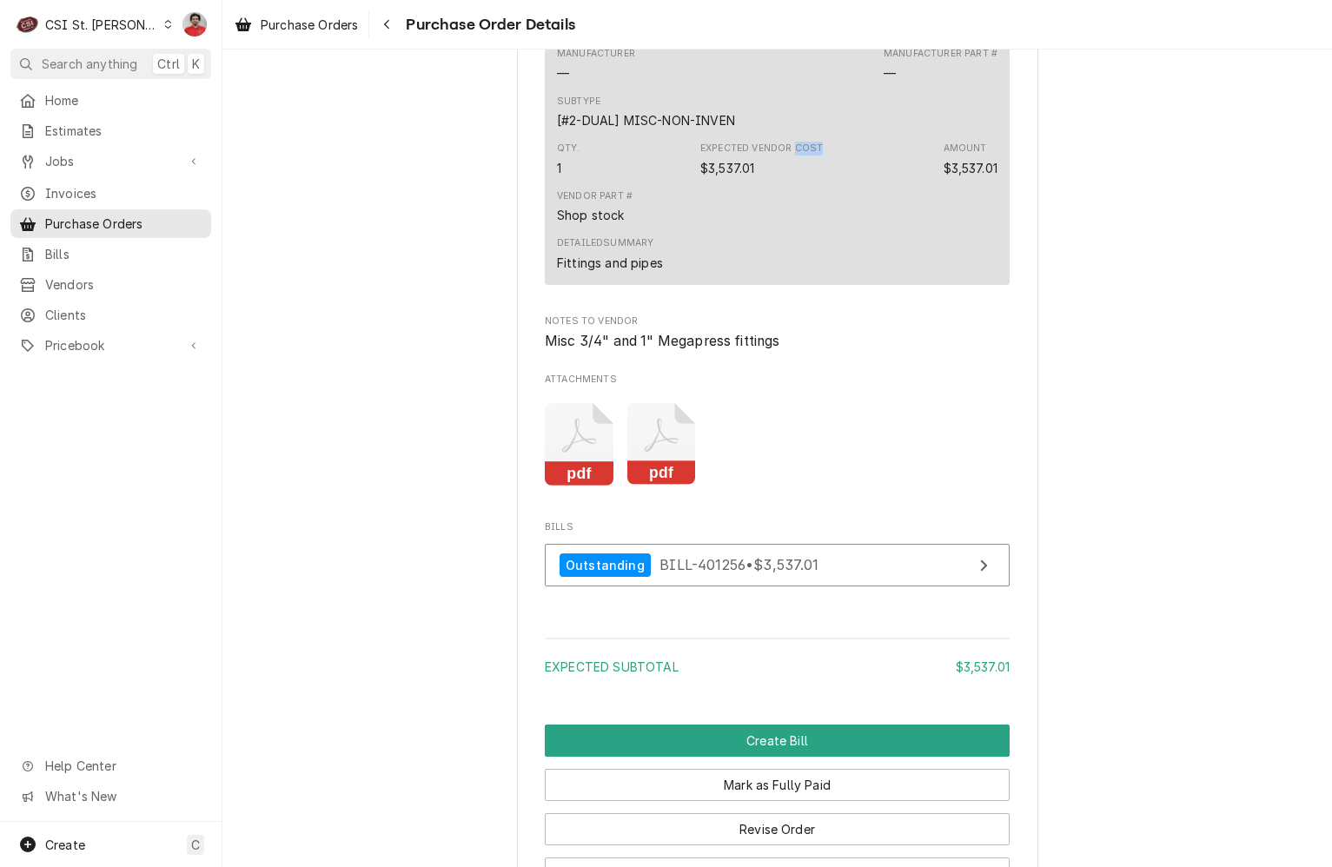
click at [810, 176] on div "Expected Vendor Cost $3,537.01" at bounding box center [761, 159] width 122 height 35
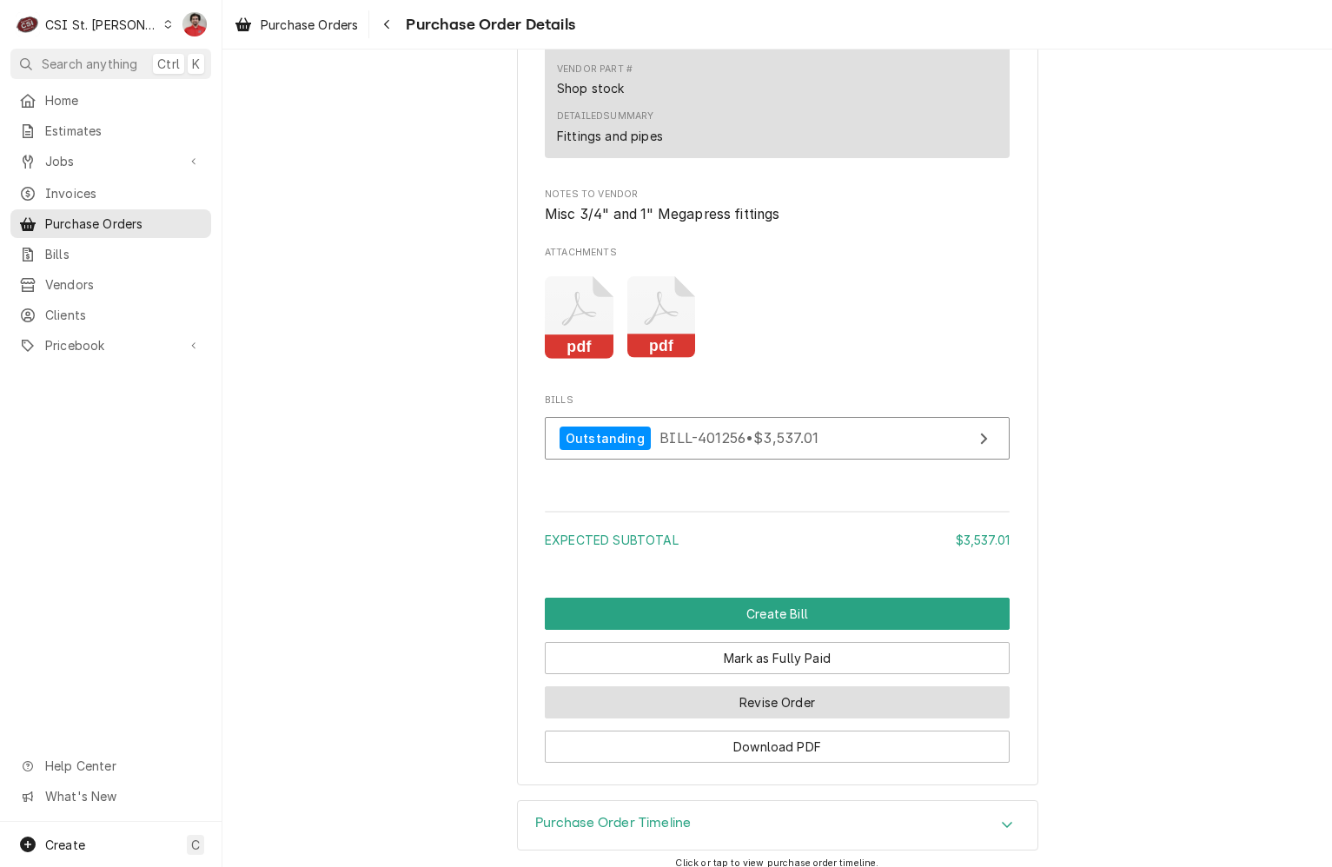
scroll to position [1499, 0]
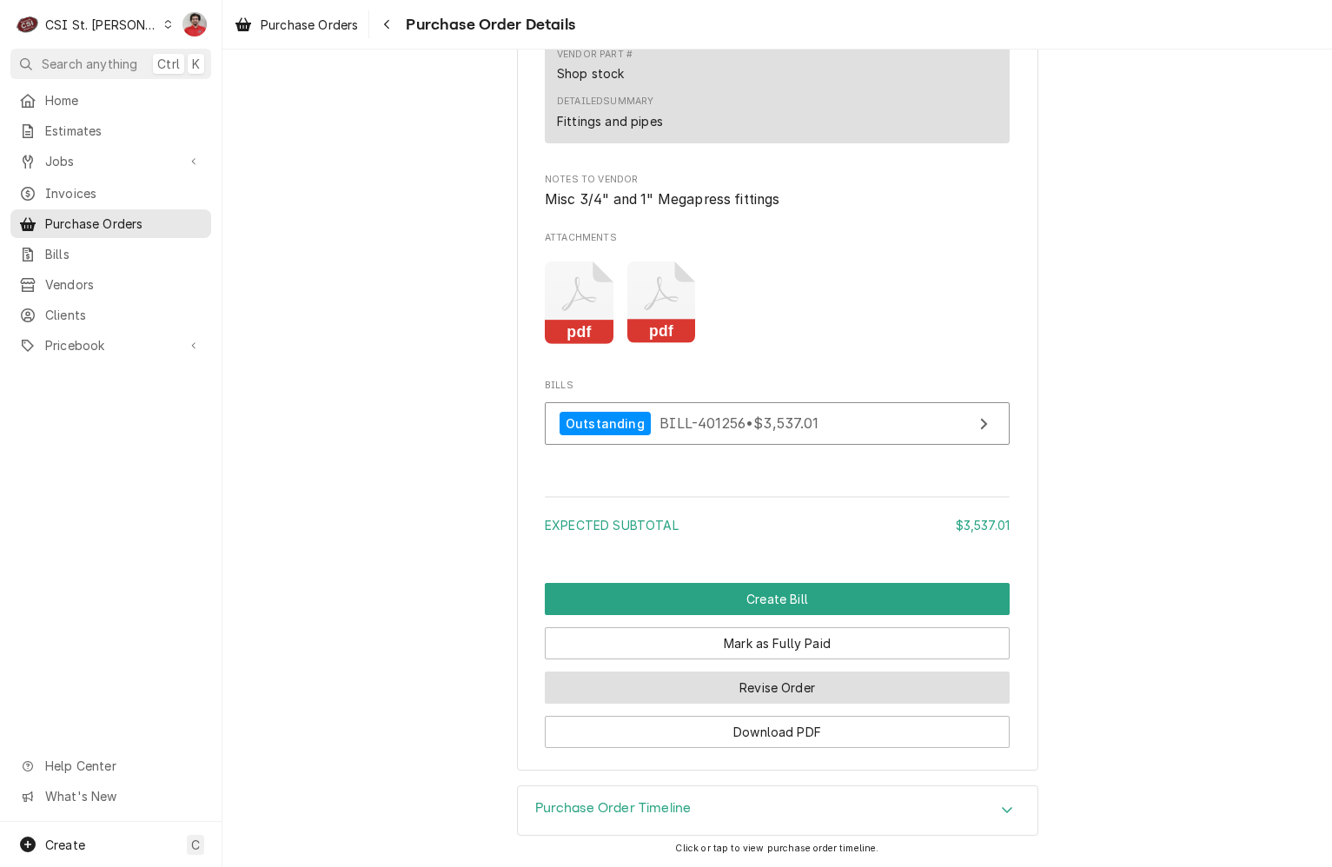
click at [800, 683] on button "Revise Order" at bounding box center [777, 687] width 465 height 32
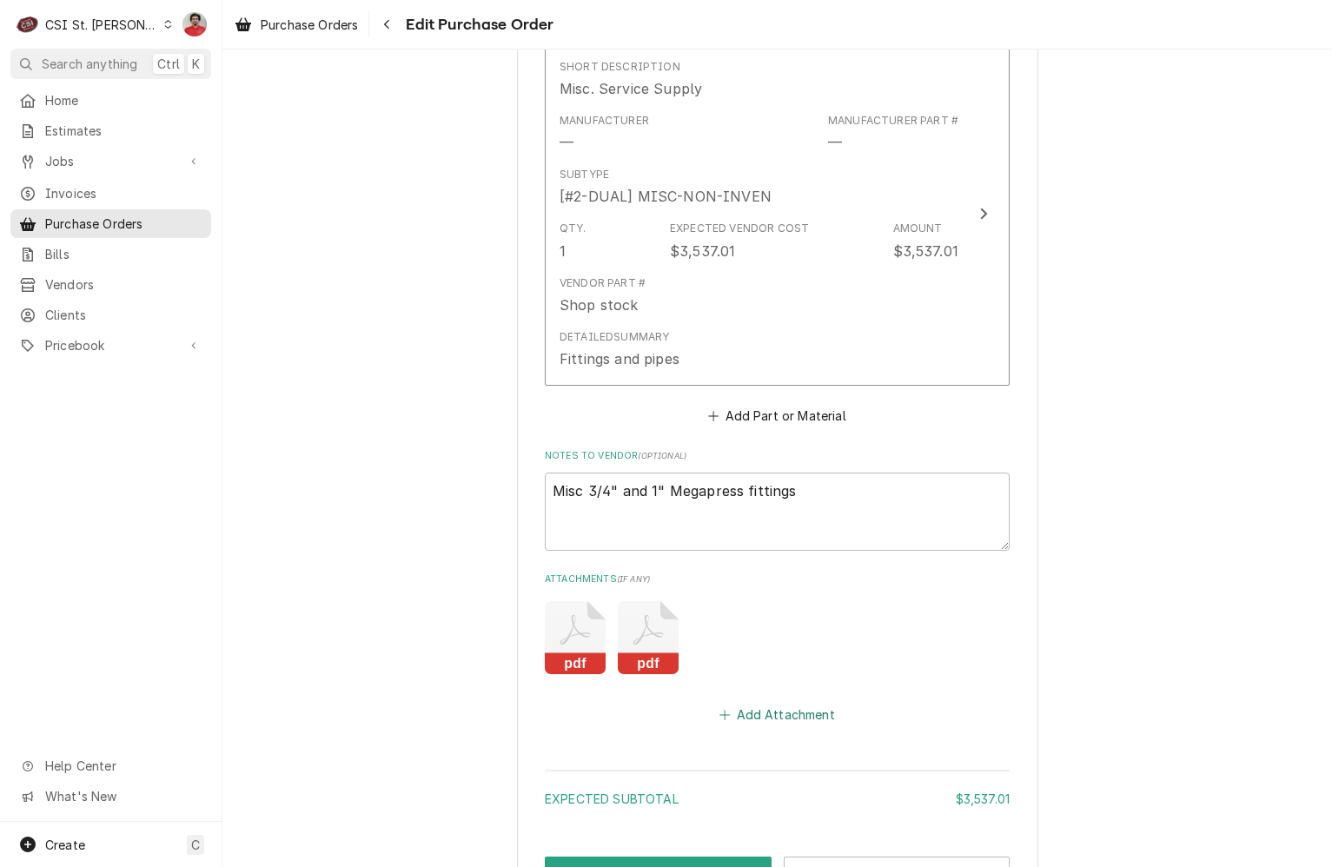
scroll to position [967, 0]
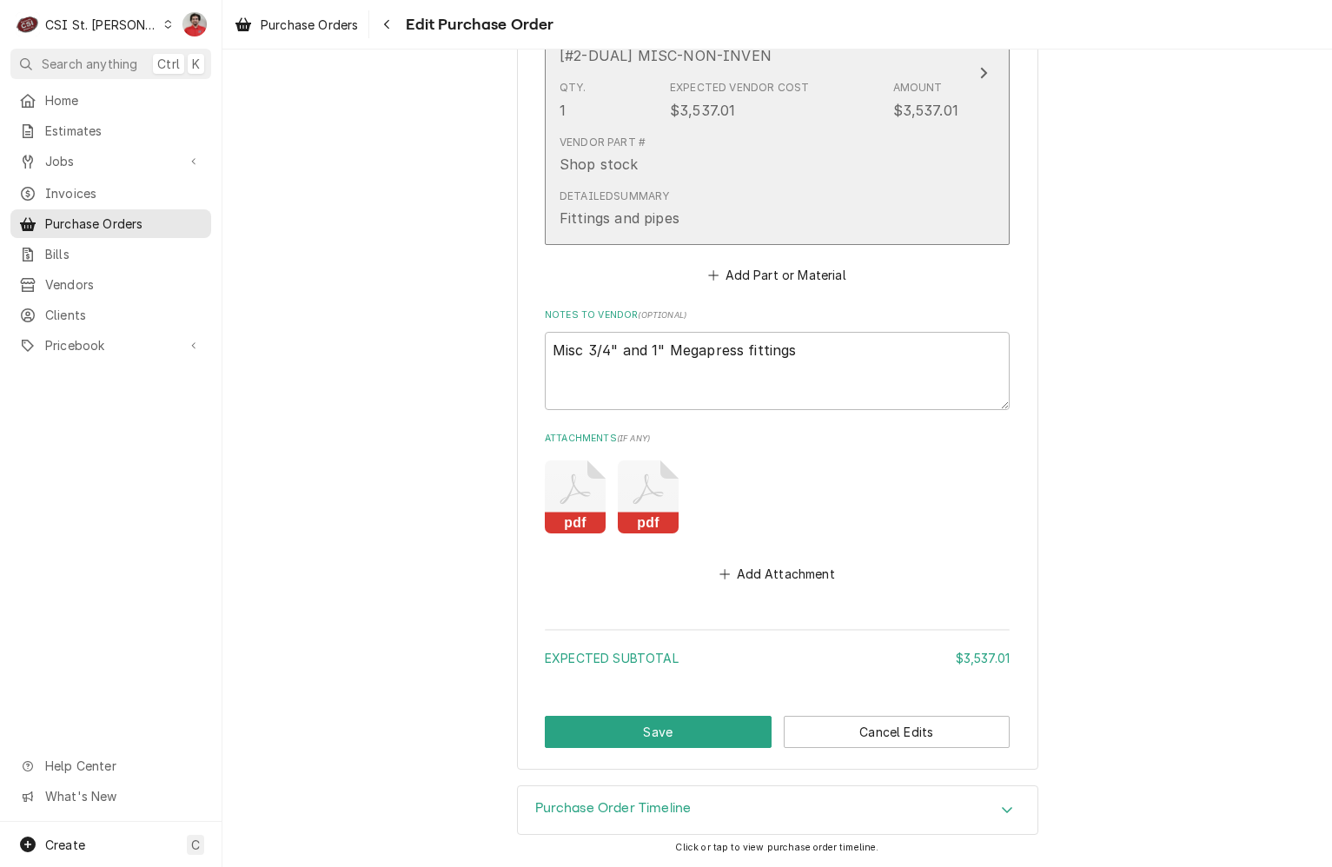
click at [804, 167] on div "Vendor Part # Shop stock" at bounding box center [758, 155] width 399 height 54
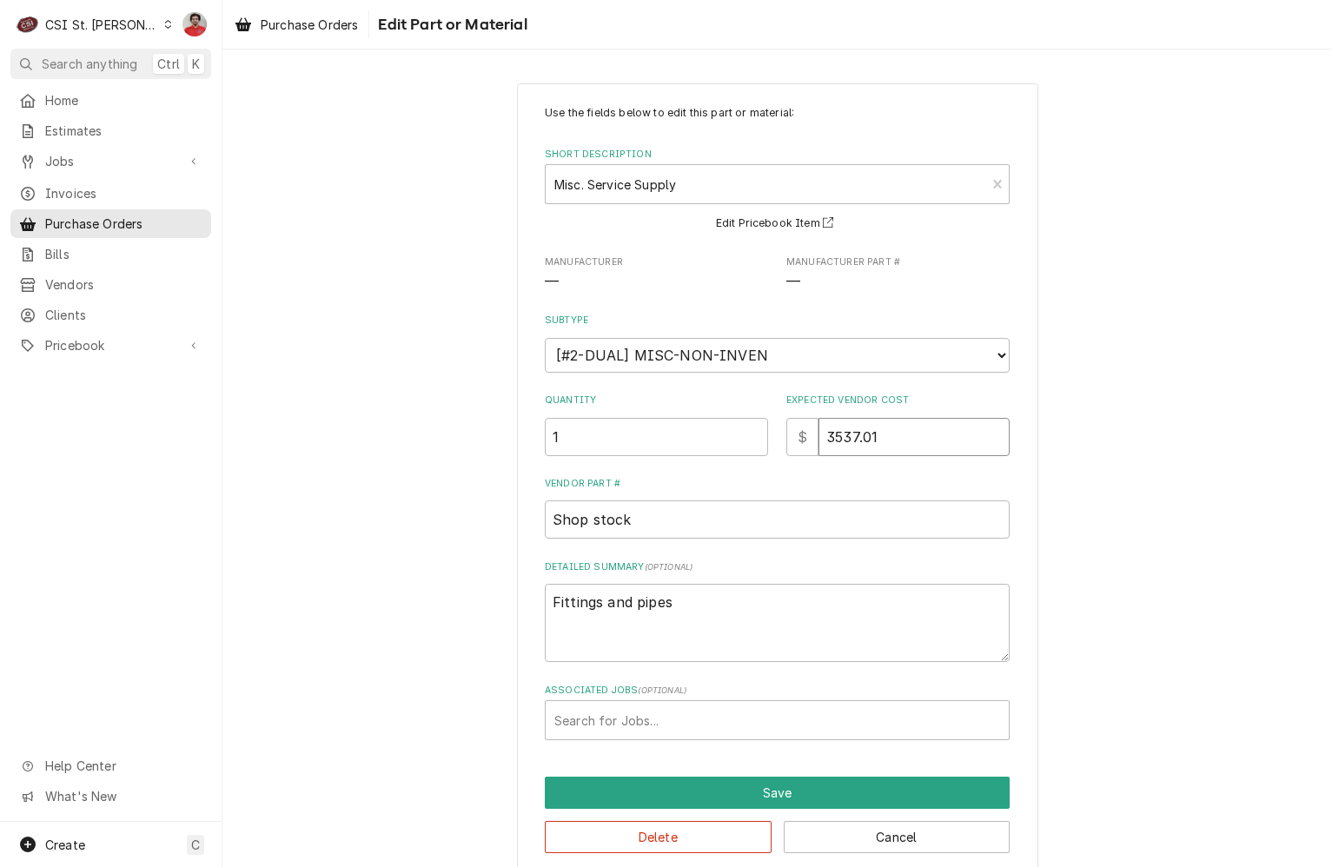
drag, startPoint x: 829, startPoint y: 440, endPoint x: 638, endPoint y: 436, distance: 191.1
click at [638, 439] on div "Quantity 1 Expected Vendor Cost $ 3537.01" at bounding box center [777, 424] width 465 height 62
type textarea "x"
type input "3"
type textarea "x"
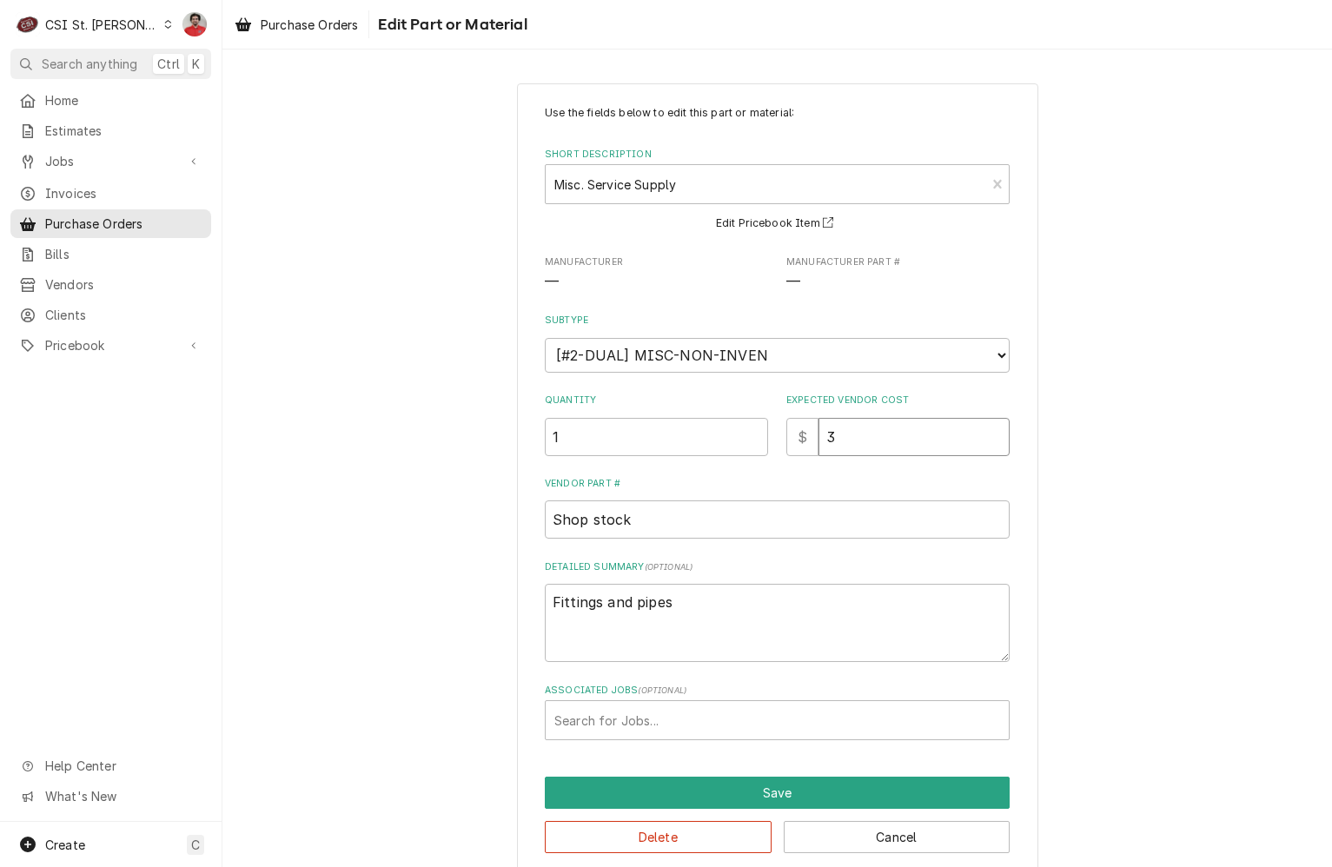
type input "32"
type textarea "x"
type input "322"
type textarea "x"
type input "3224"
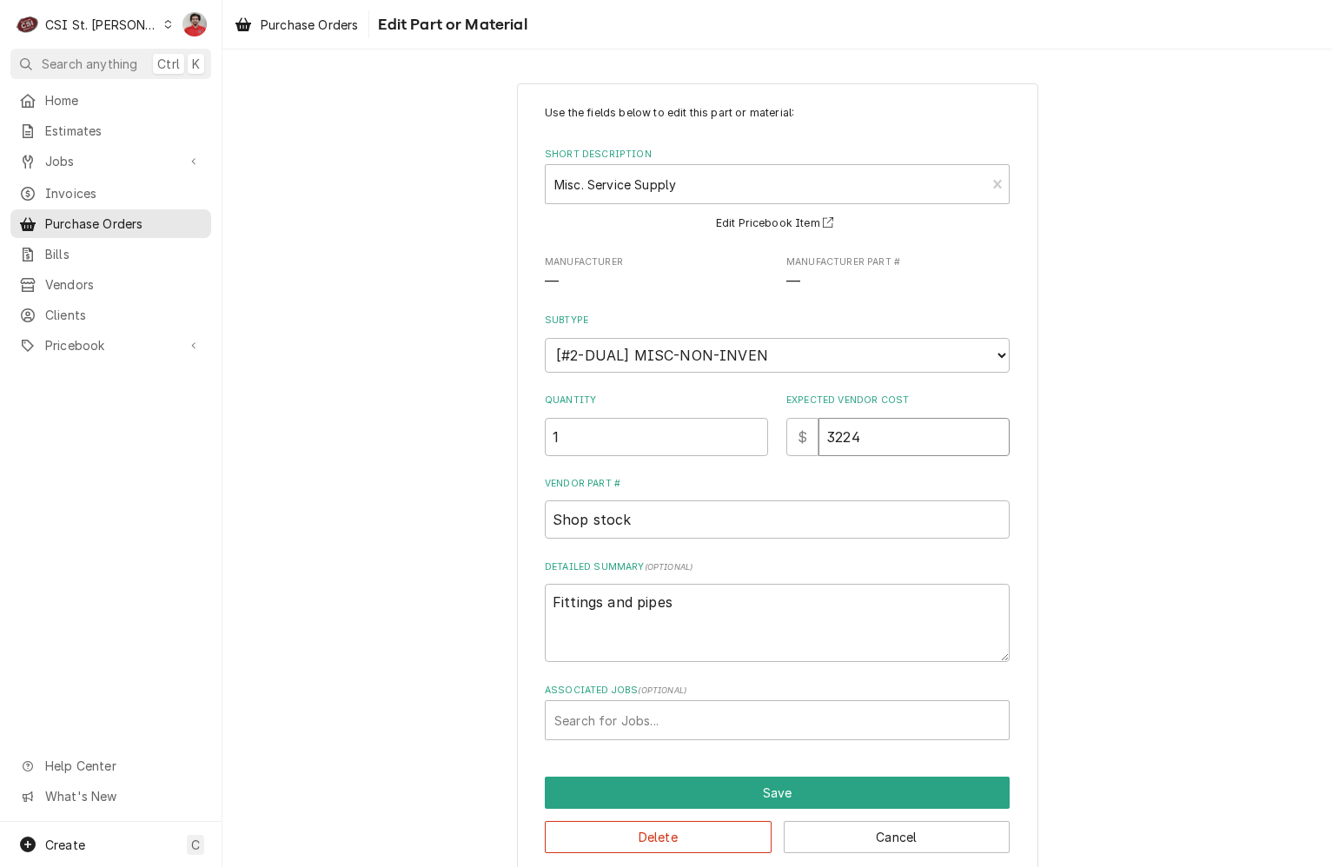
type textarea "x"
type input "3224.8"
type textarea "x"
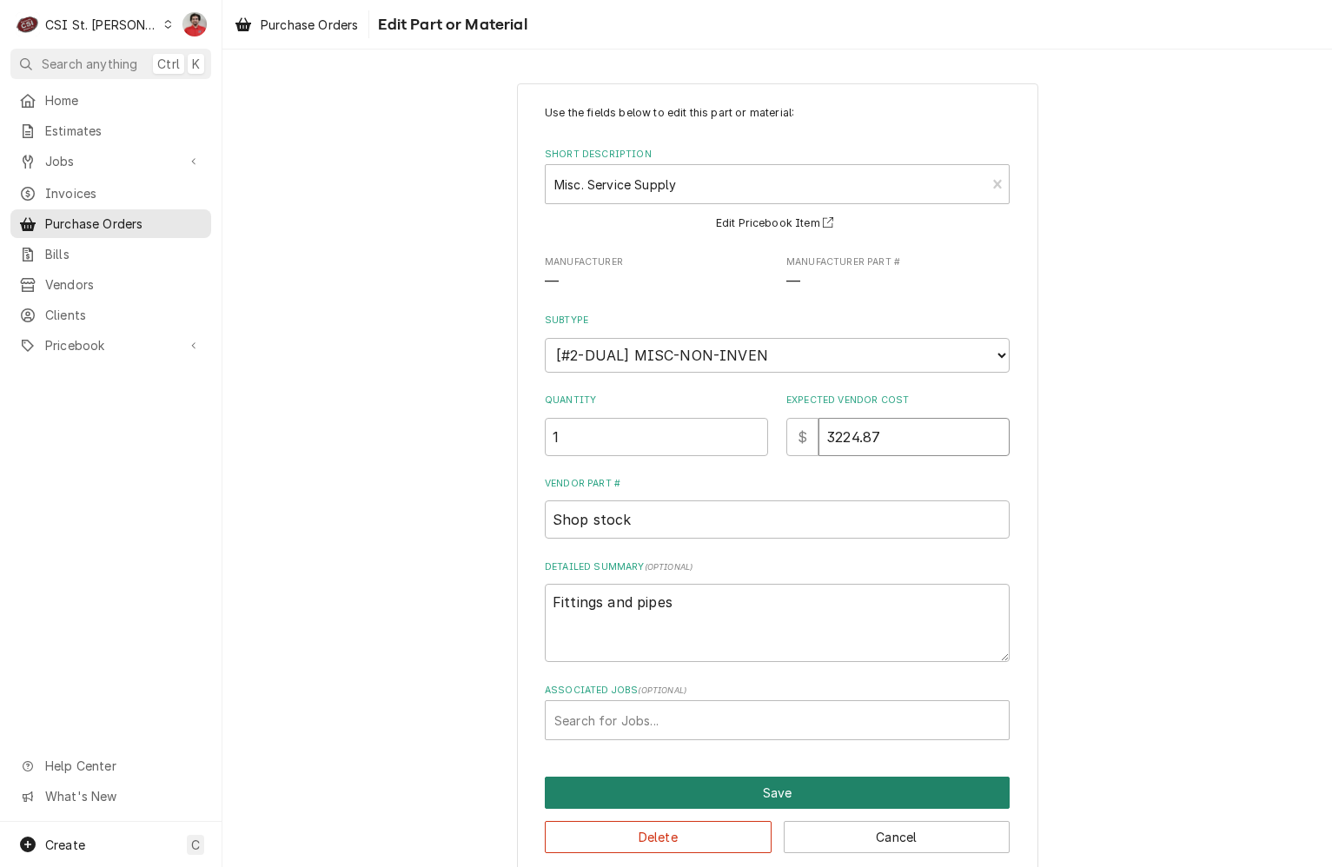
type input "3224.87"
click at [760, 787] on button "Save" at bounding box center [777, 793] width 465 height 32
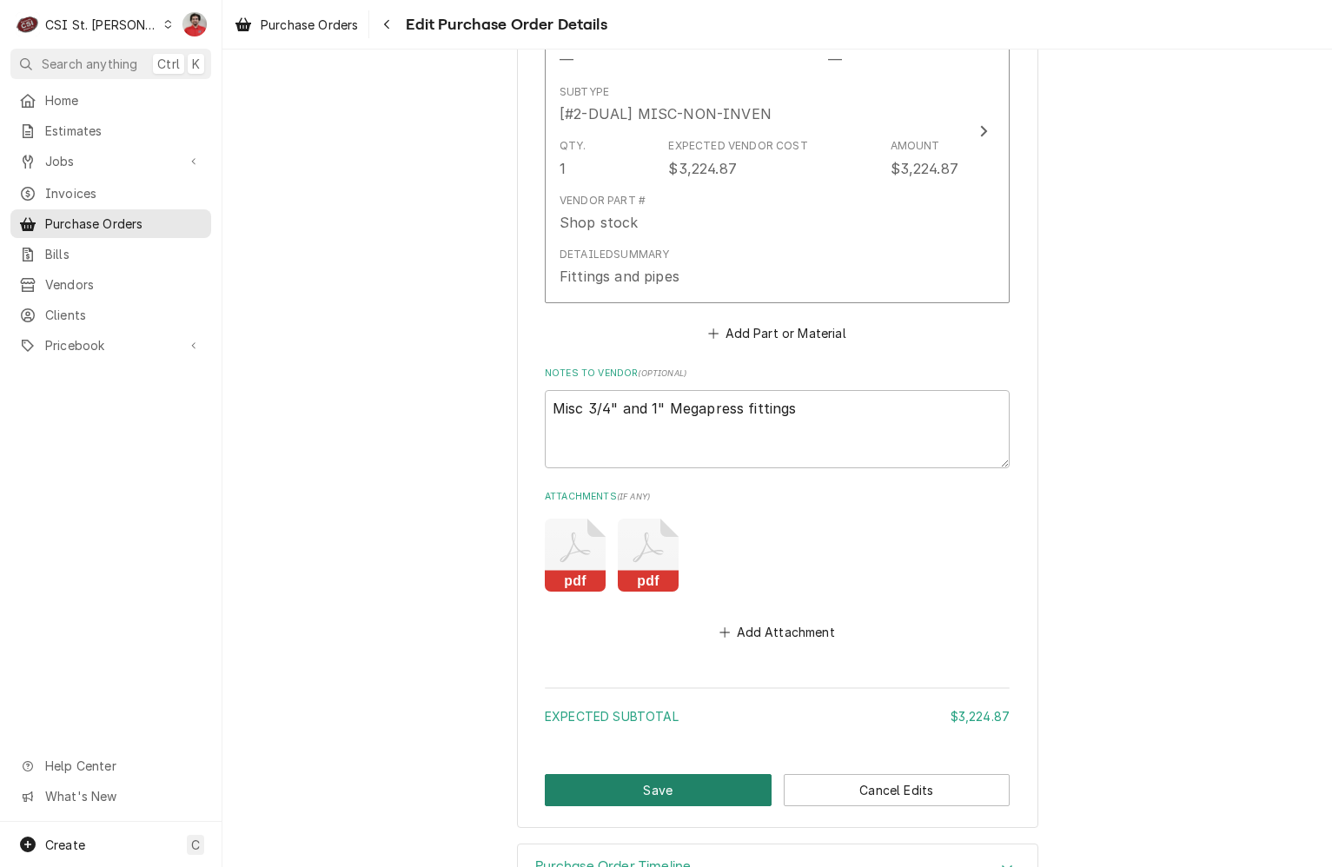
click at [712, 801] on button "Save" at bounding box center [658, 790] width 227 height 32
type textarea "x"
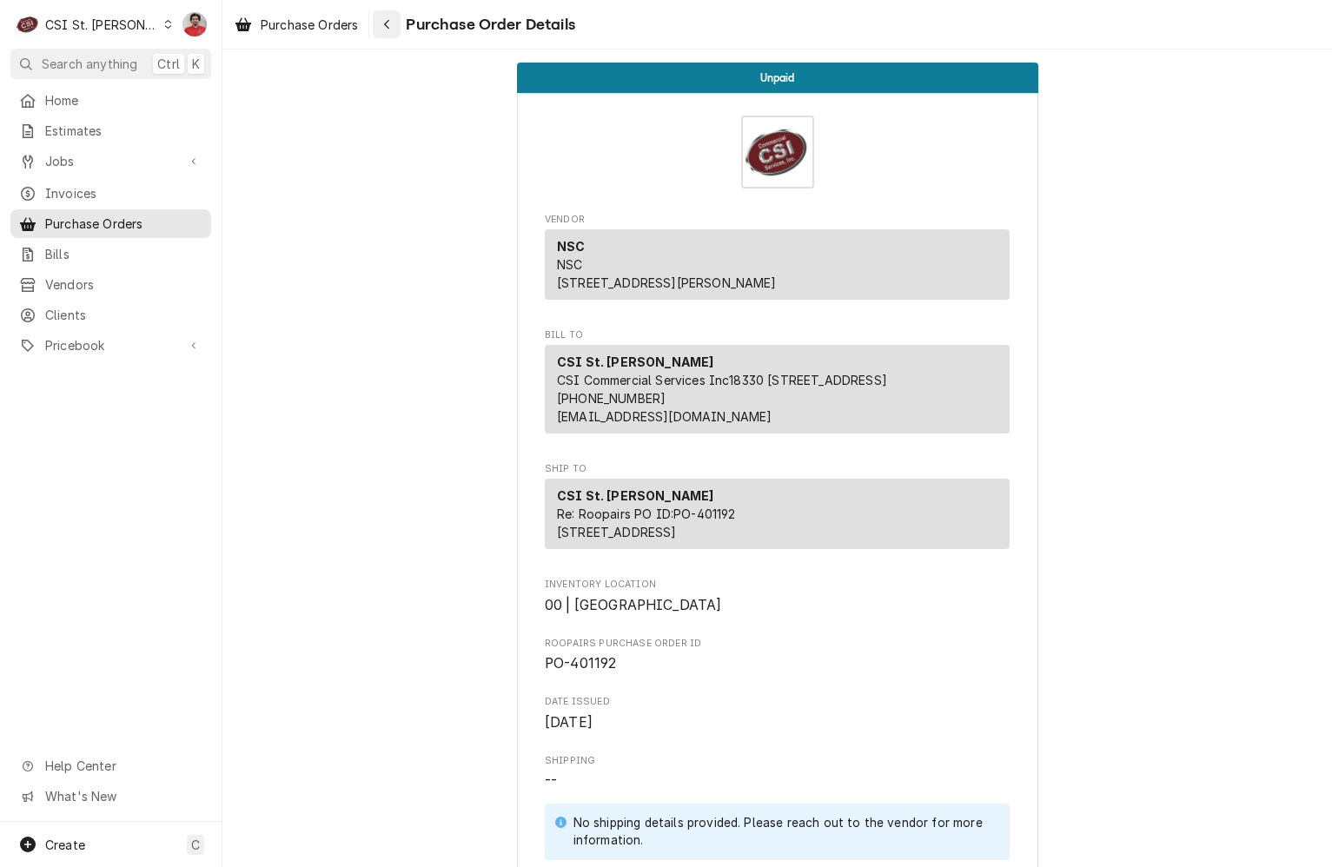
click at [395, 26] on button "Navigate back" at bounding box center [387, 24] width 28 height 28
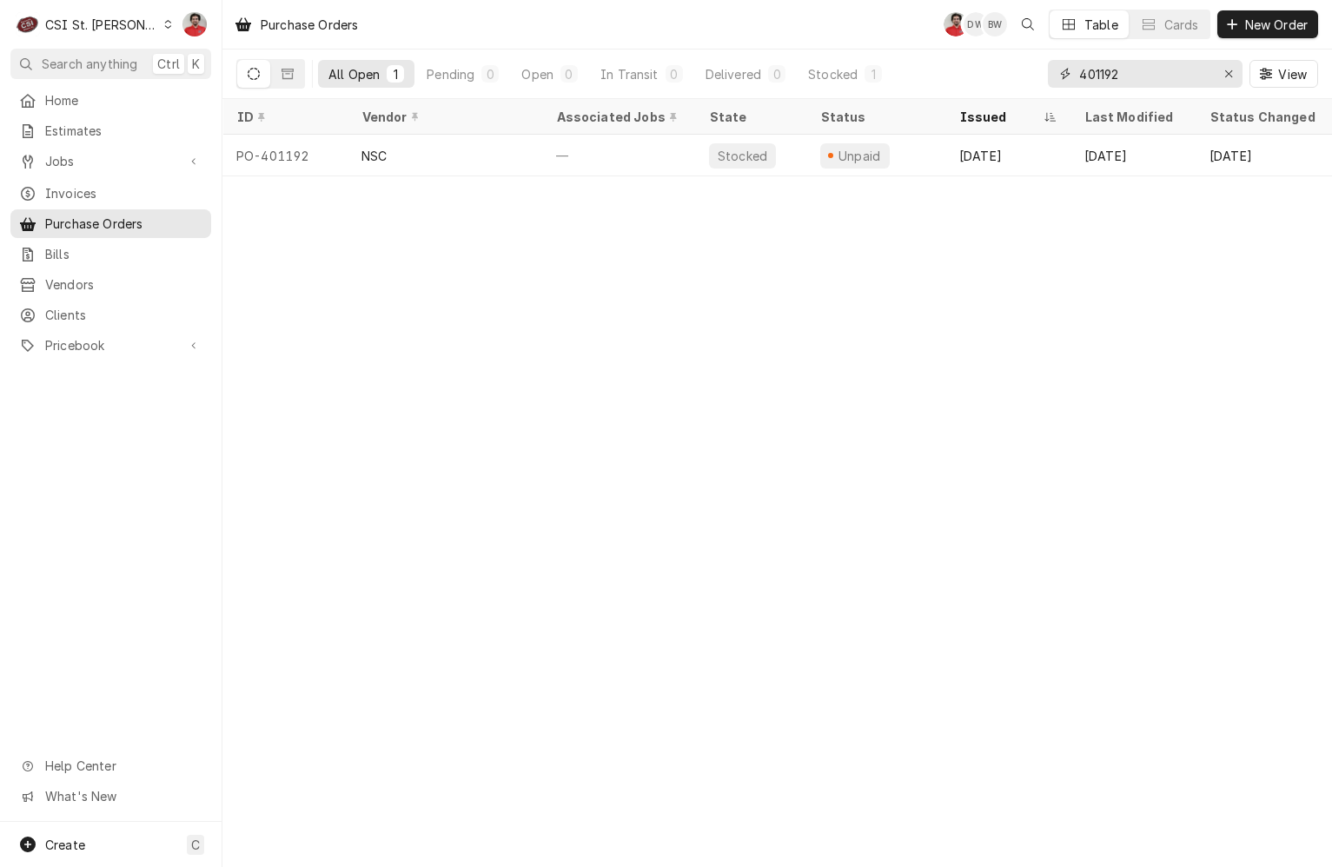
click at [1161, 69] on input "401192" at bounding box center [1144, 74] width 130 height 28
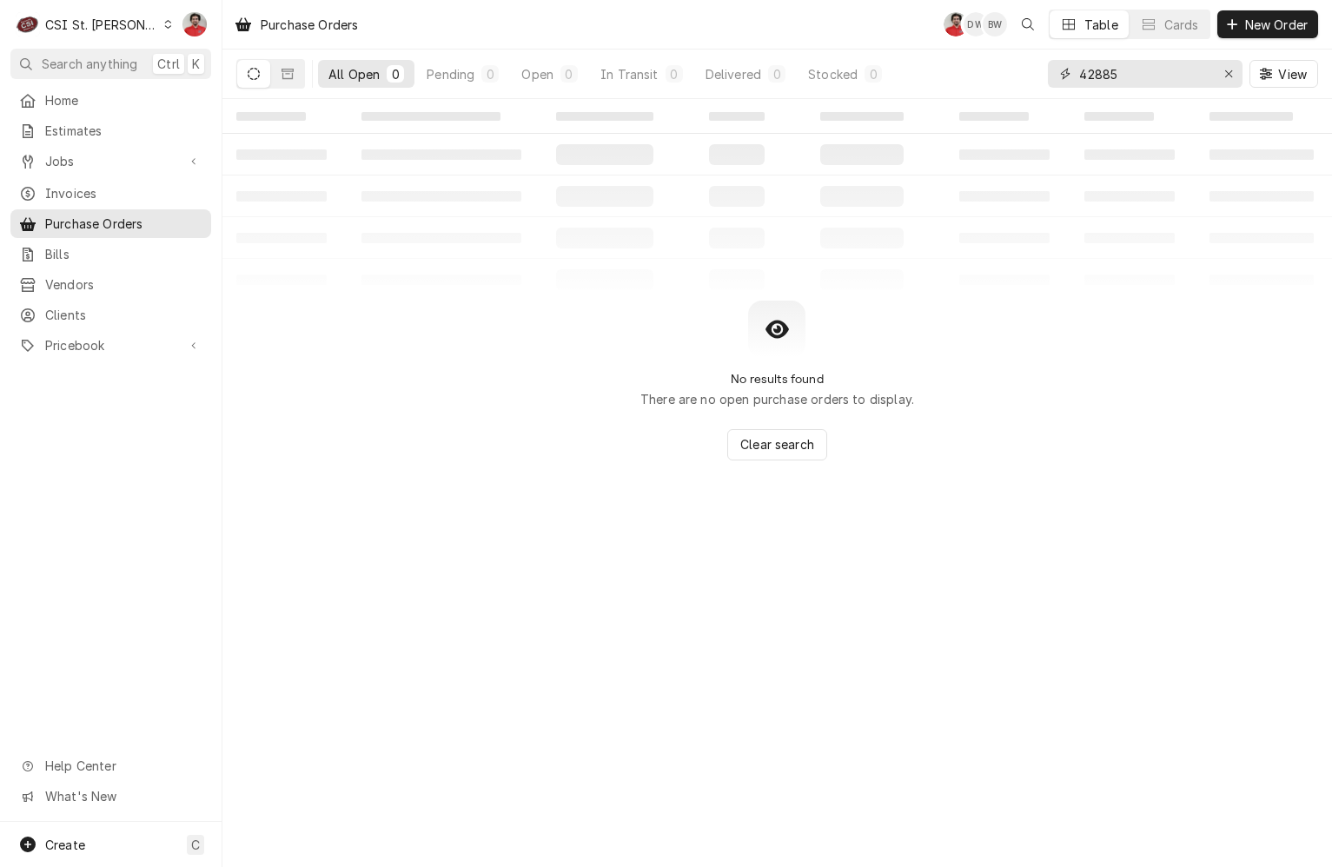
type input "42885"
click at [110, 172] on div "Home Estimates Jobs Jobs Job Series Invoices Purchase Orders Bills Vendors Clie…" at bounding box center [110, 223] width 221 height 275
click at [115, 157] on span "Jobs" at bounding box center [110, 161] width 131 height 18
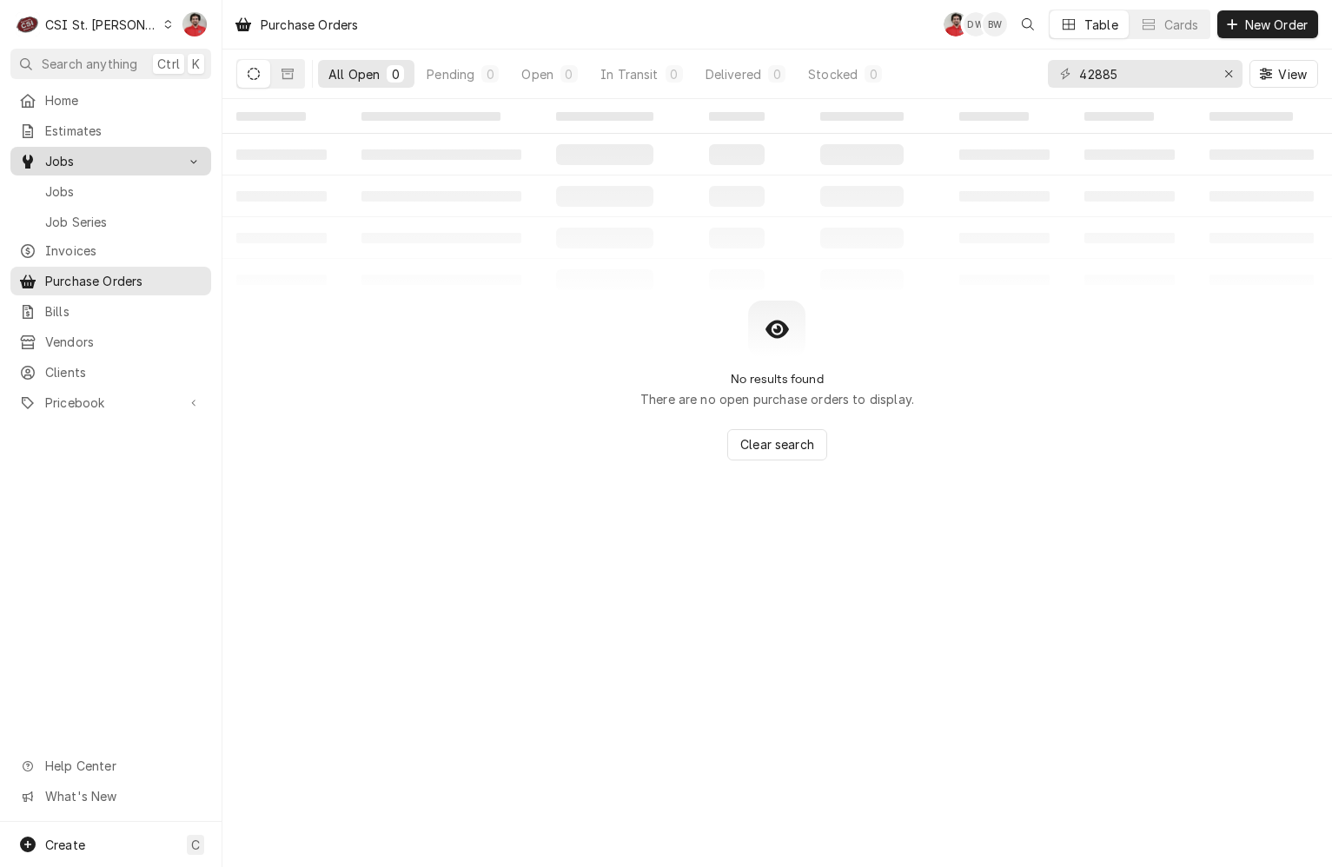
click at [100, 192] on span "Jobs" at bounding box center [123, 191] width 157 height 18
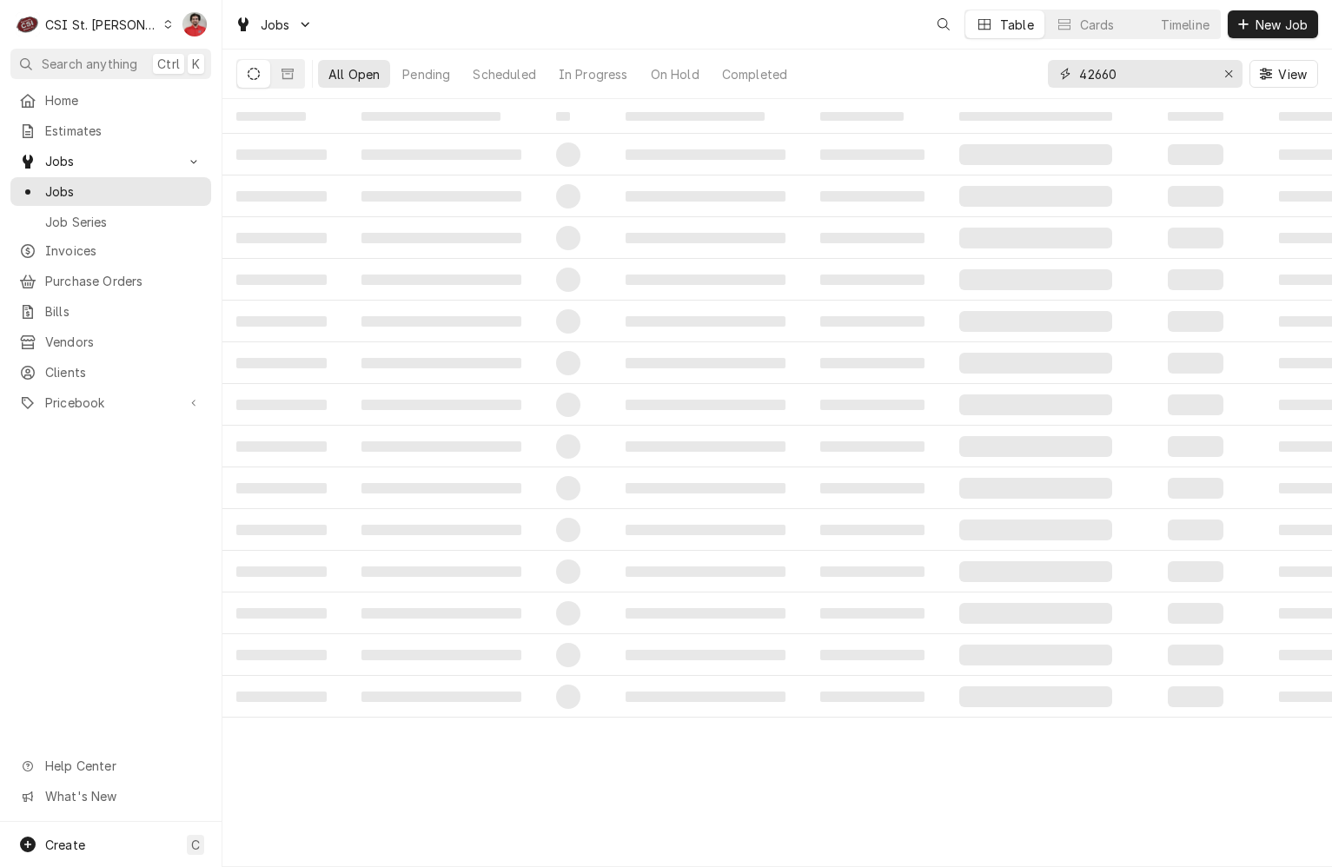
click at [1154, 73] on input "42660" at bounding box center [1144, 74] width 130 height 28
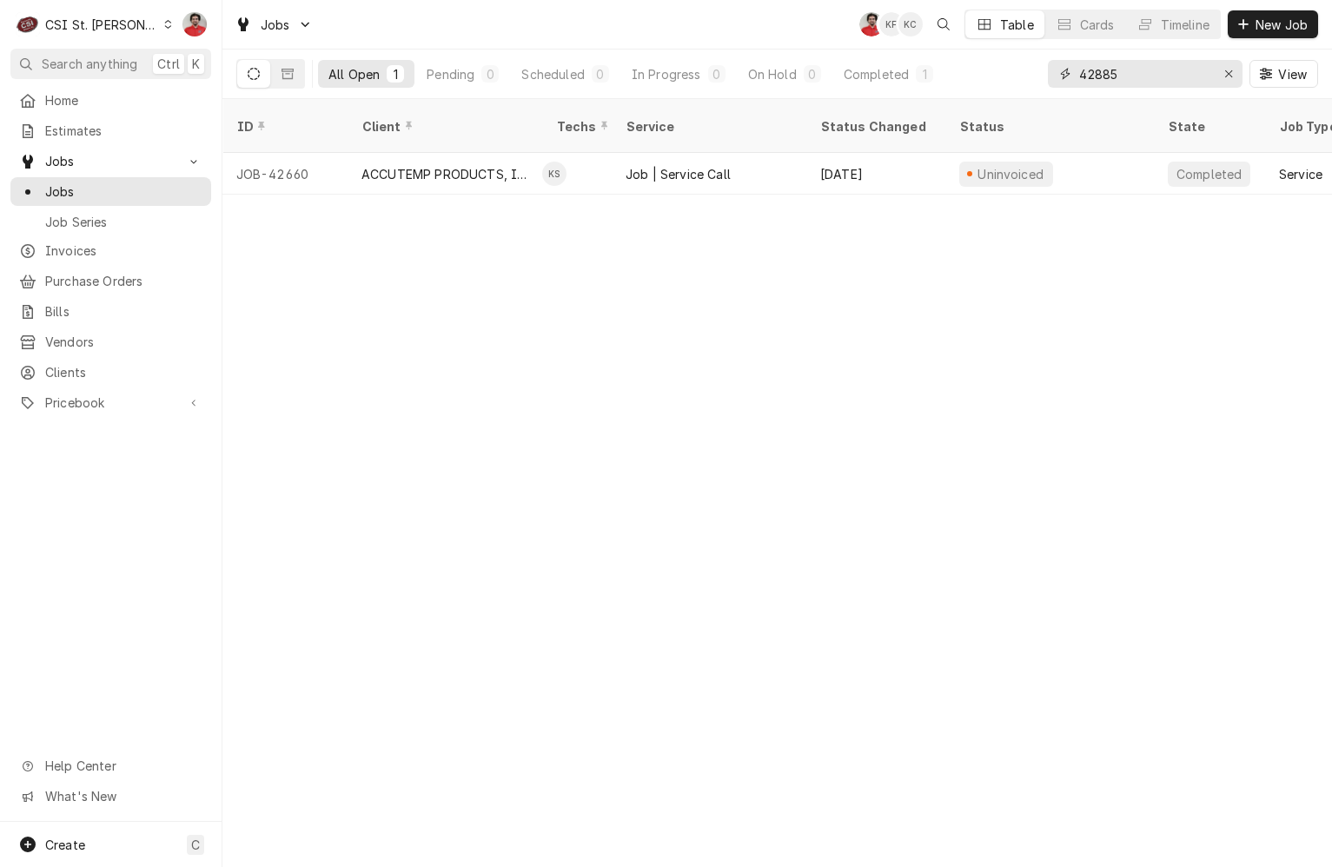
type input "42885"
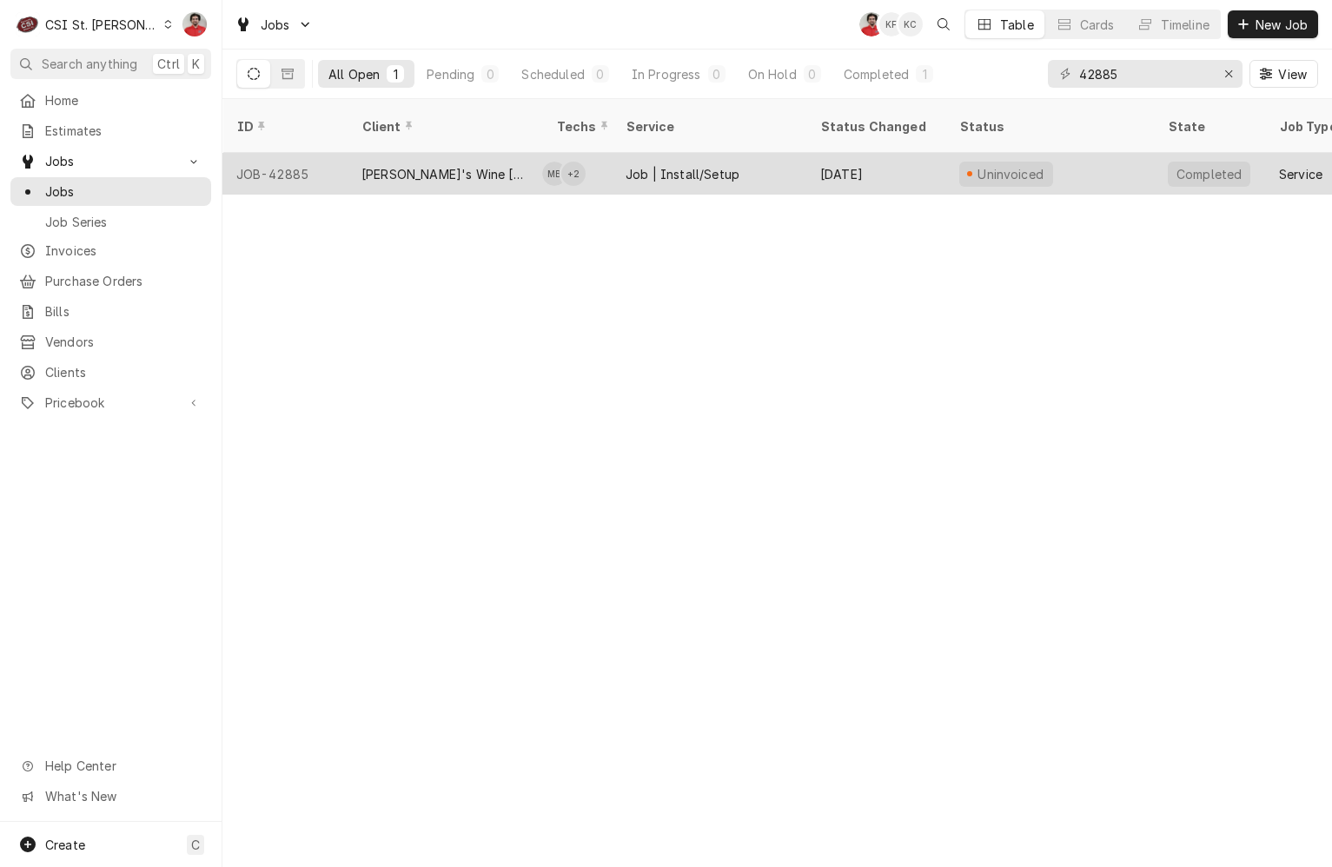
click at [818, 153] on div "Sep 24" at bounding box center [875, 174] width 139 height 42
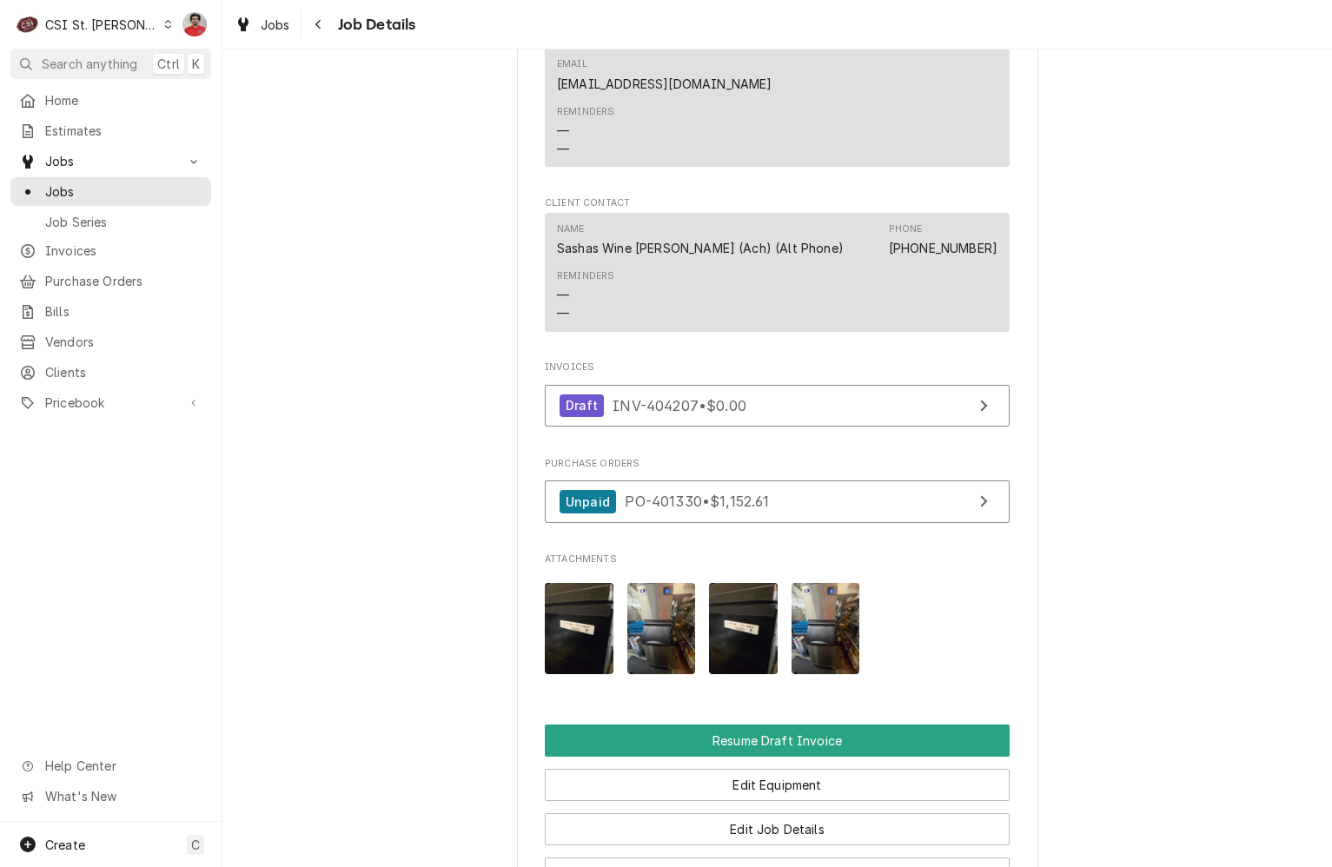
scroll to position [1390, 0]
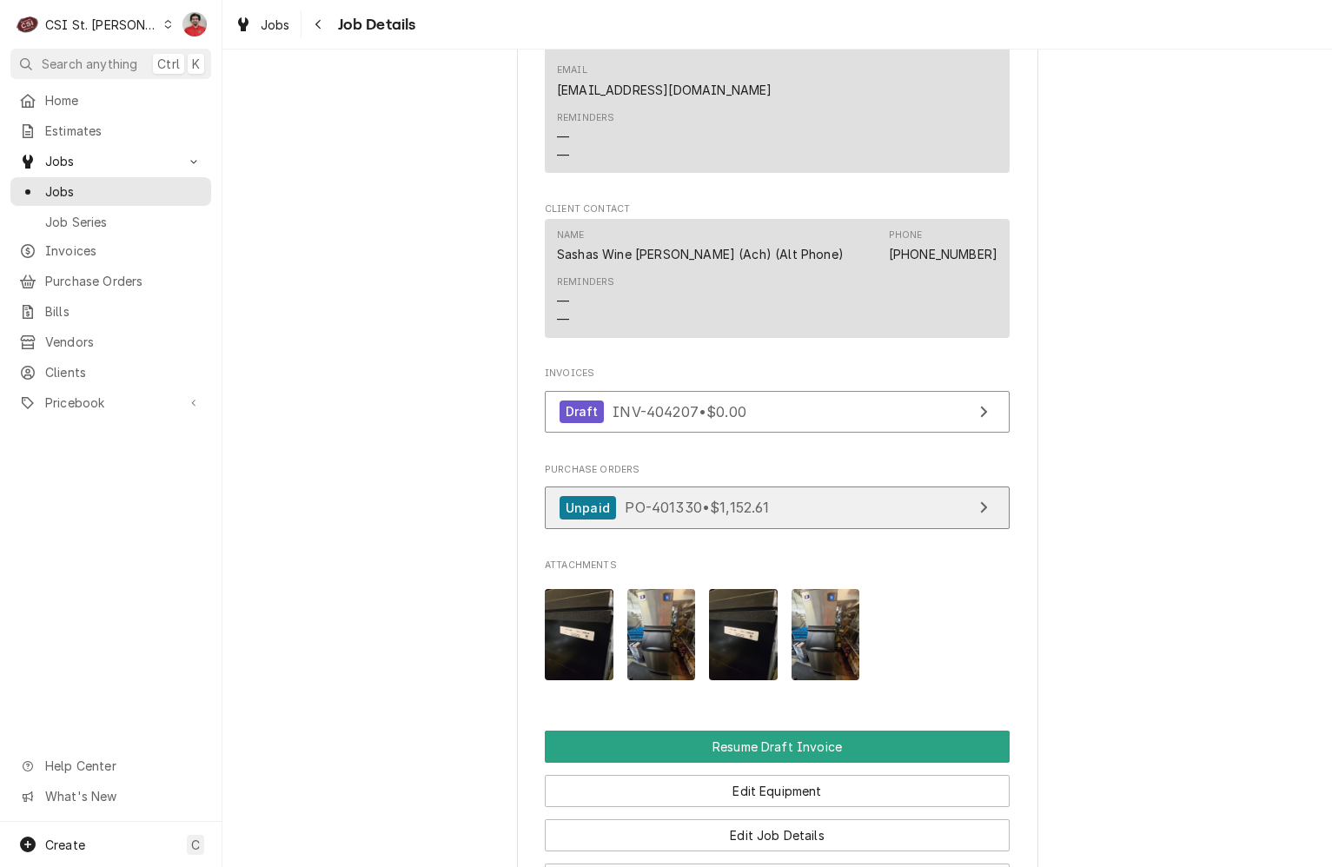
click at [796, 486] on link "Unpaid PO-401330 • $1,152.61" at bounding box center [777, 507] width 465 height 43
click at [98, 184] on span "Jobs" at bounding box center [123, 191] width 157 height 18
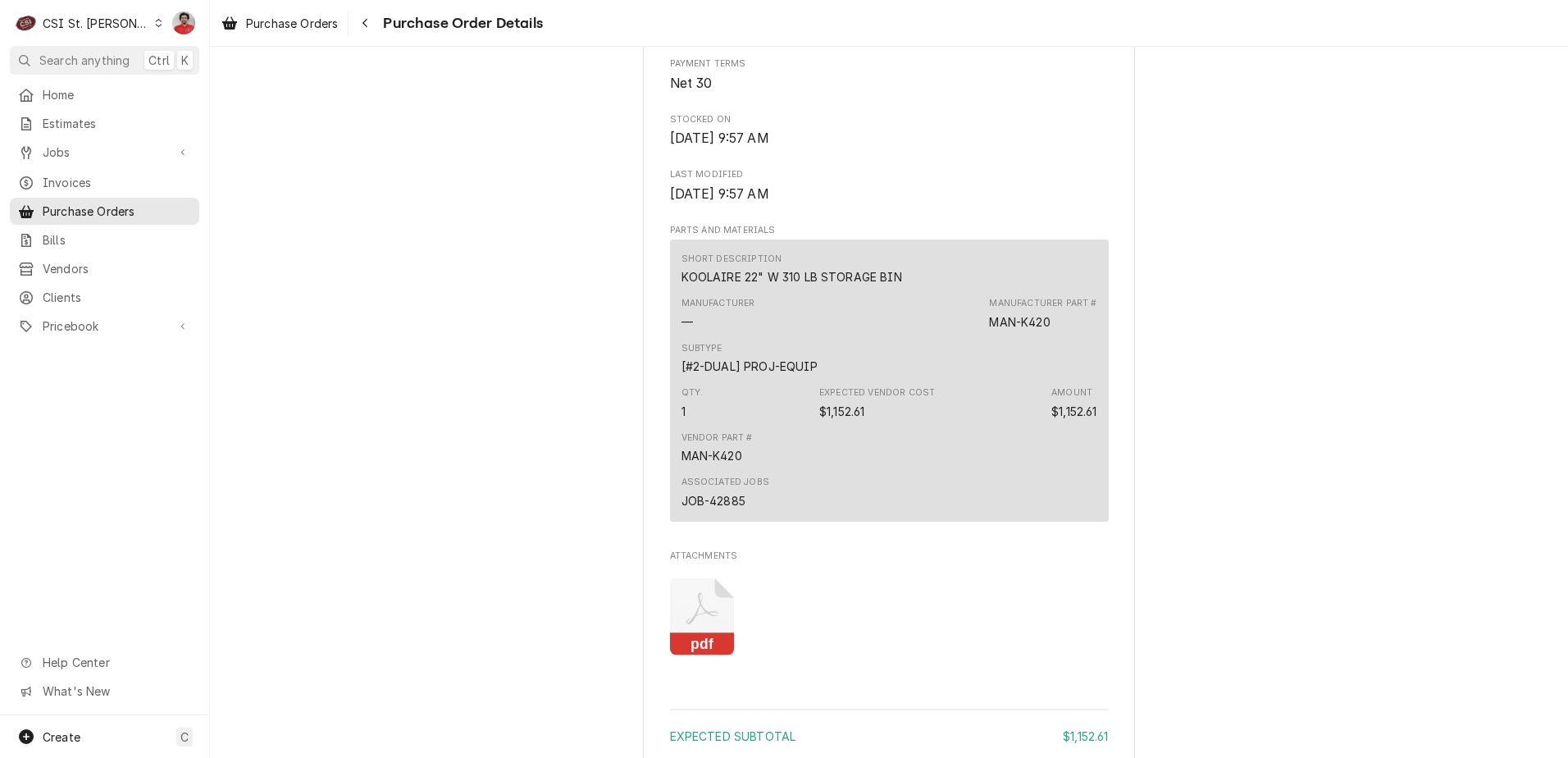
scroll to position [1066, 0]
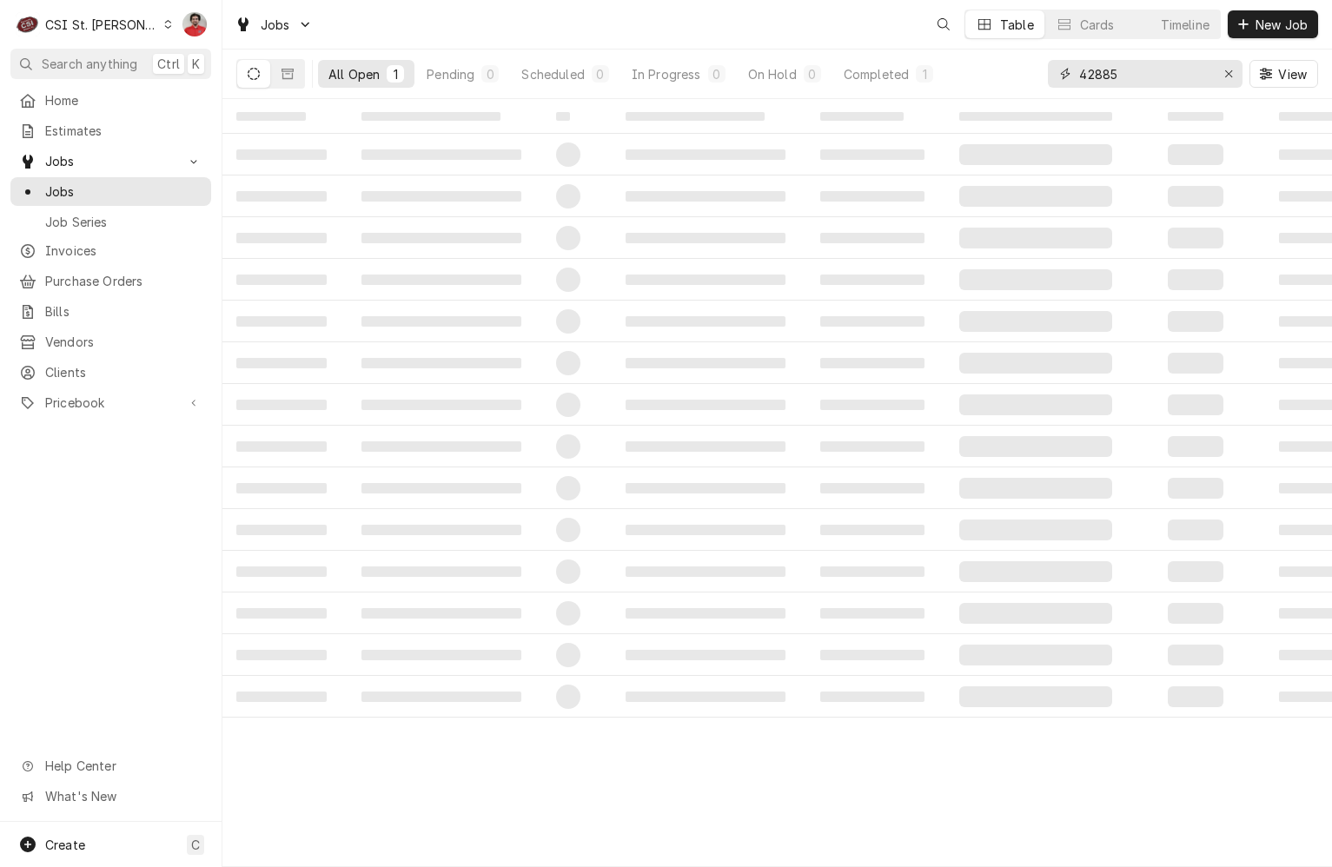
click at [1162, 74] on input "42885" at bounding box center [1144, 74] width 130 height 28
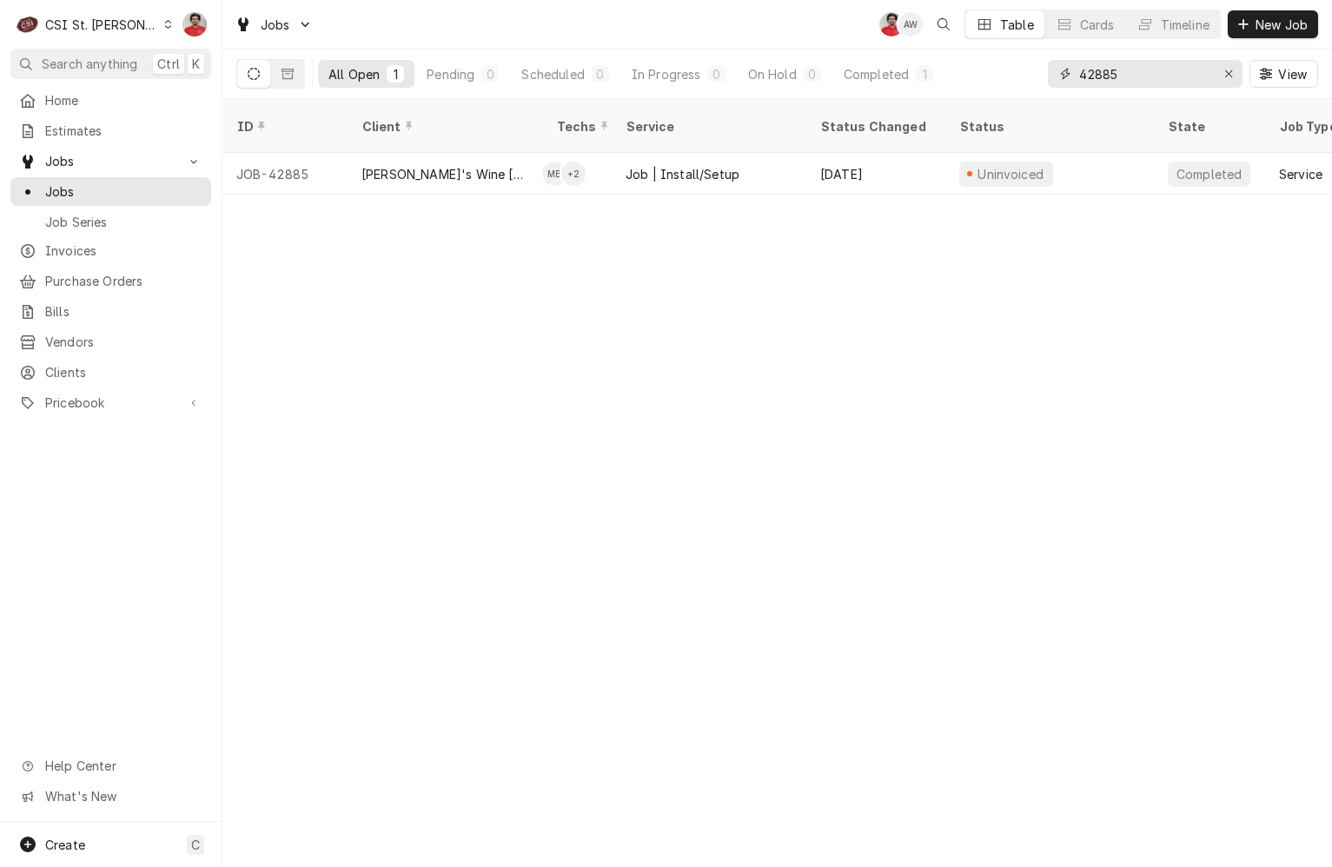
click at [1162, 74] on input "42885" at bounding box center [1144, 74] width 130 height 28
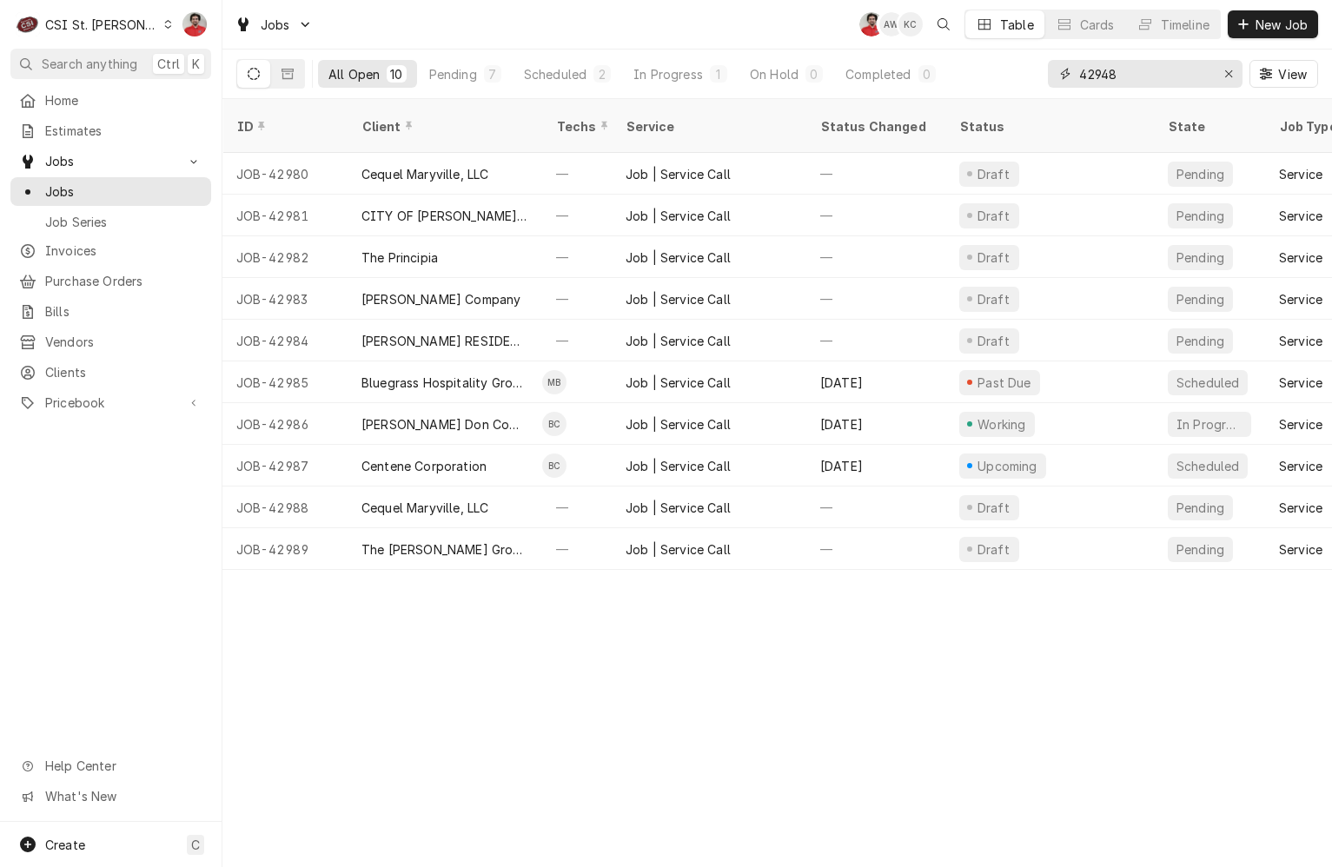
type input "42948"
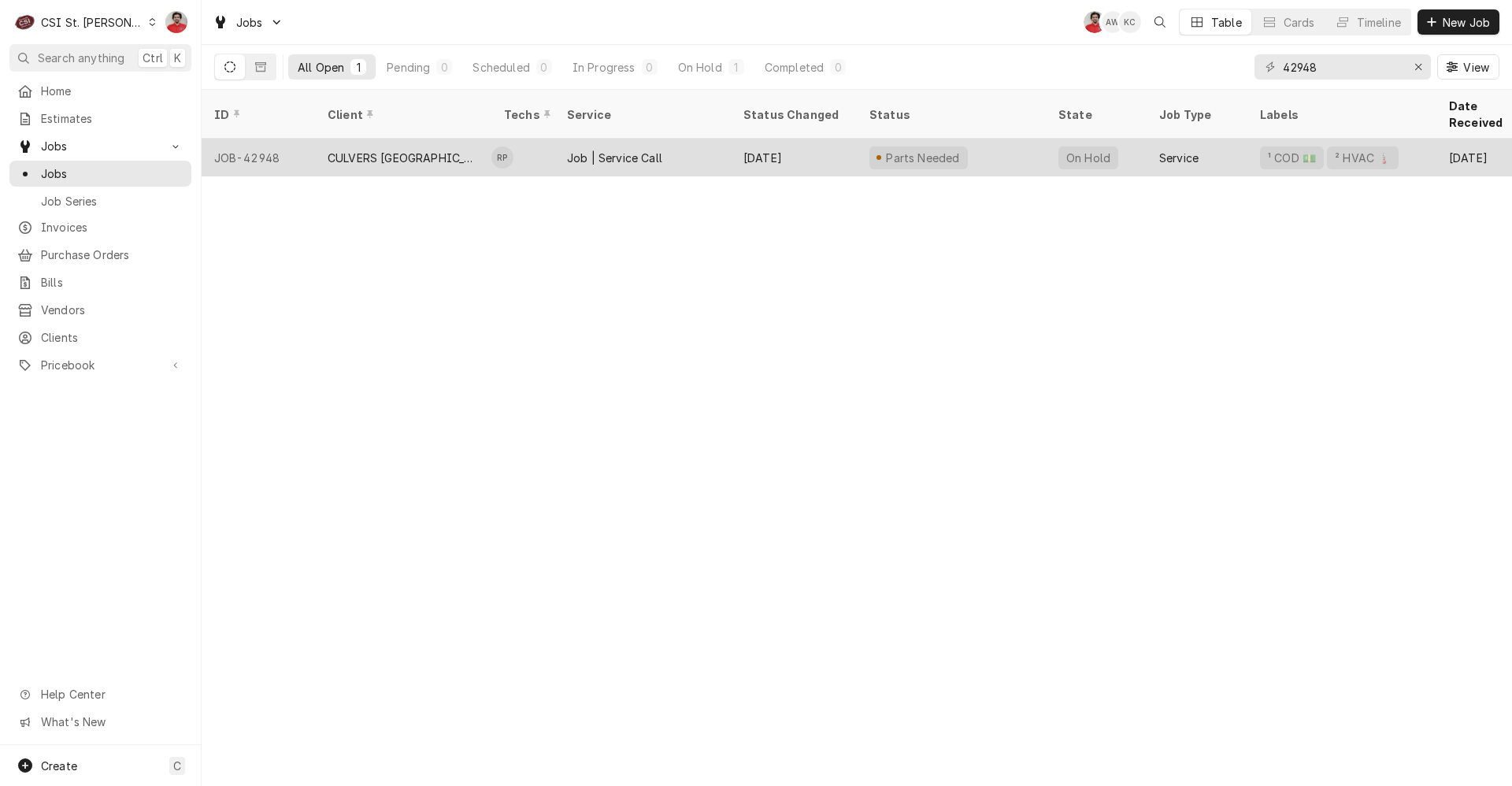
click at [997, 139] on div "Parts Needed" at bounding box center [951, 158] width 189 height 38
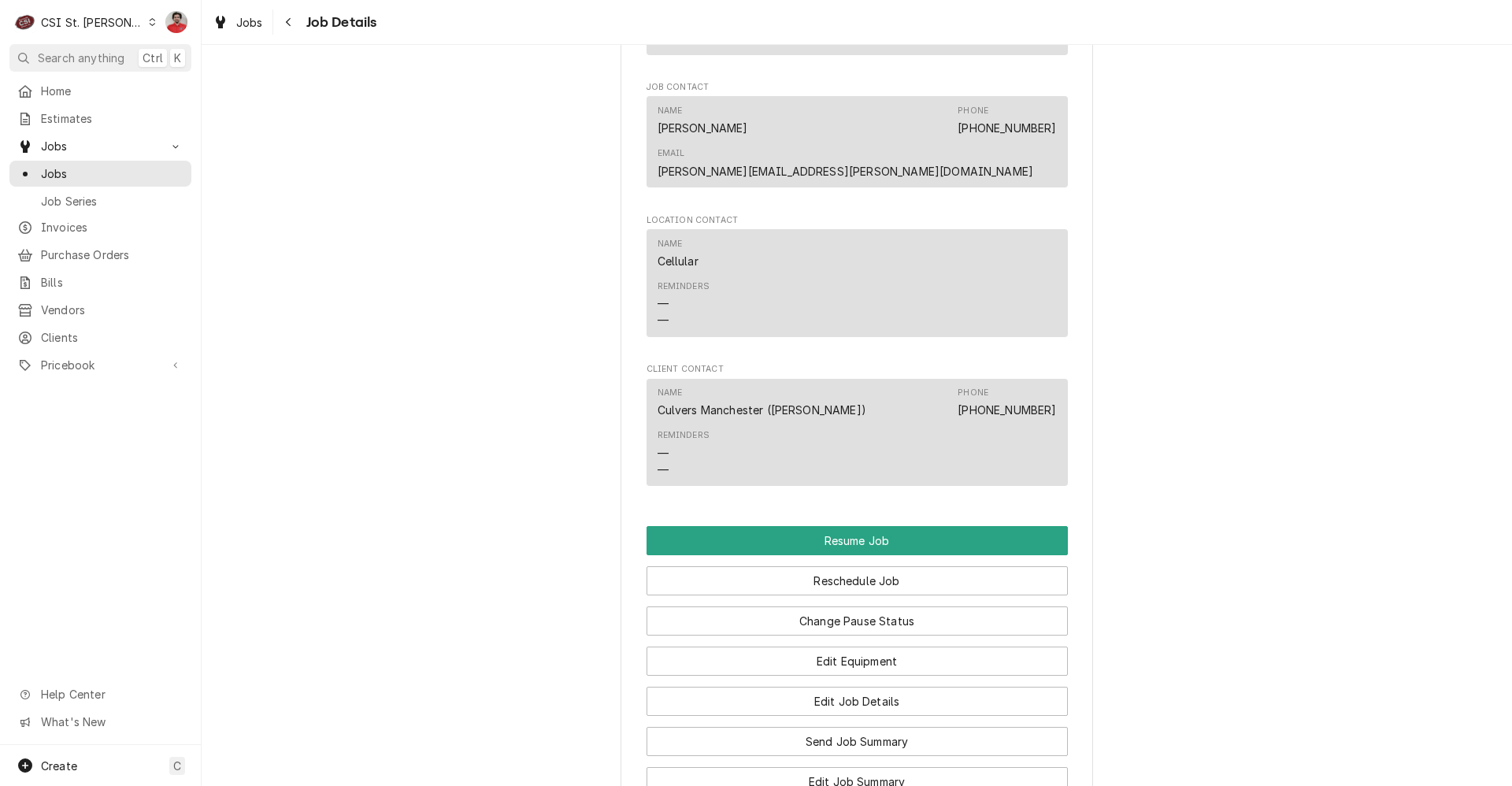
scroll to position [1994, 0]
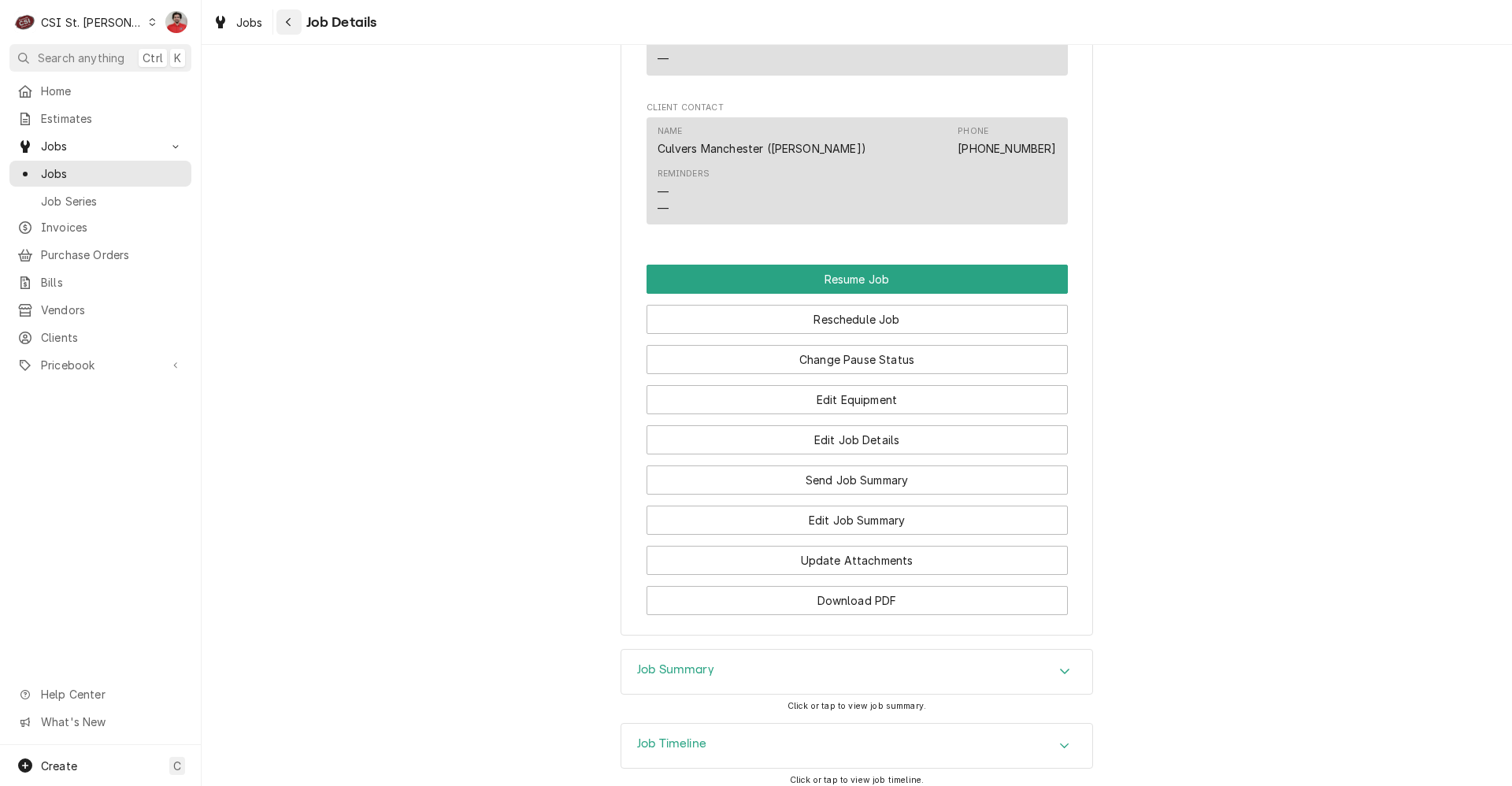
click at [280, 18] on button "Navigate back" at bounding box center [289, 22] width 25 height 25
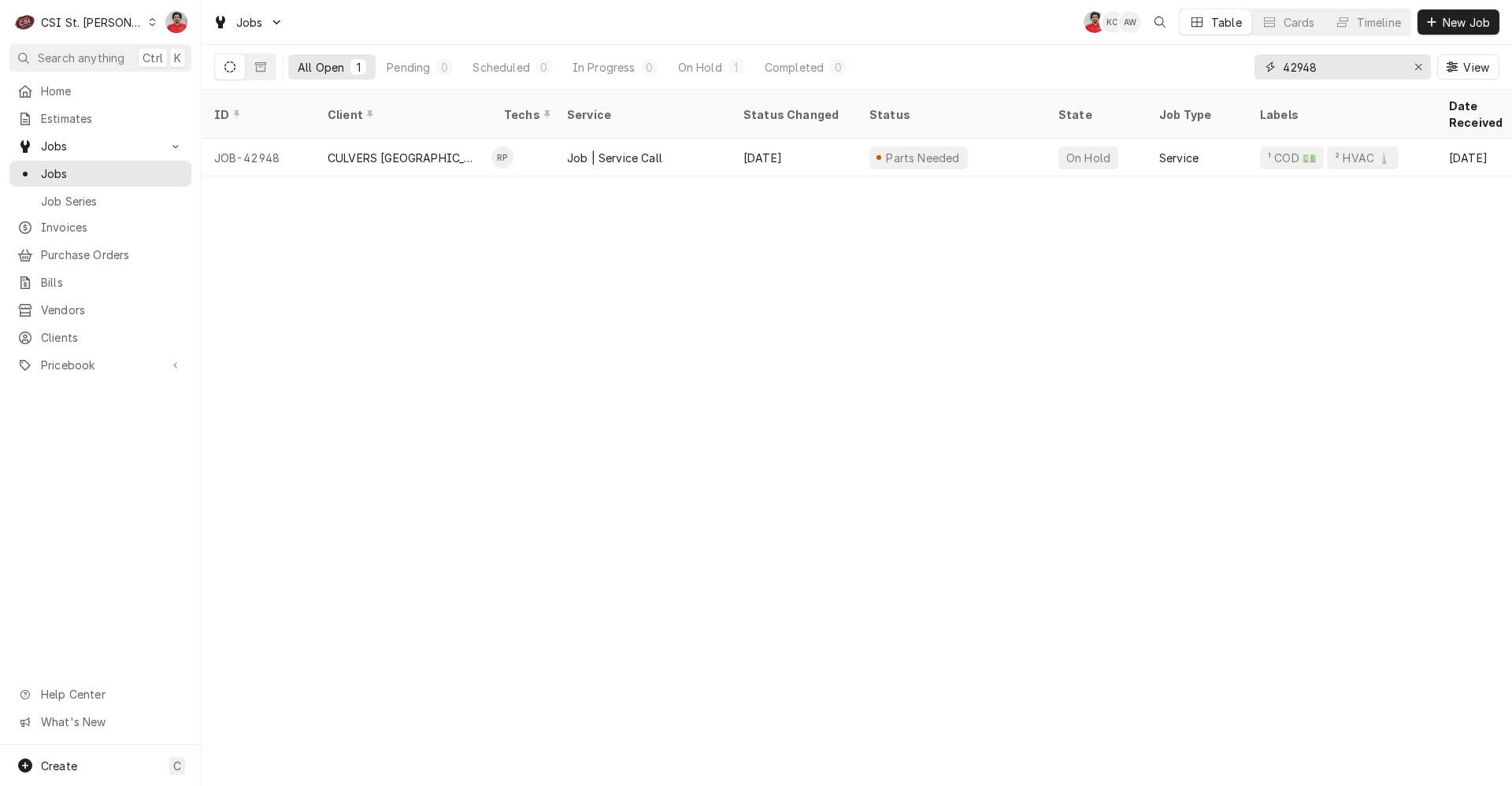
click at [1317, 65] on input "42948" at bounding box center [1342, 67] width 118 height 25
type input "42988"
click at [1317, 65] on input "42988" at bounding box center [1342, 67] width 118 height 25
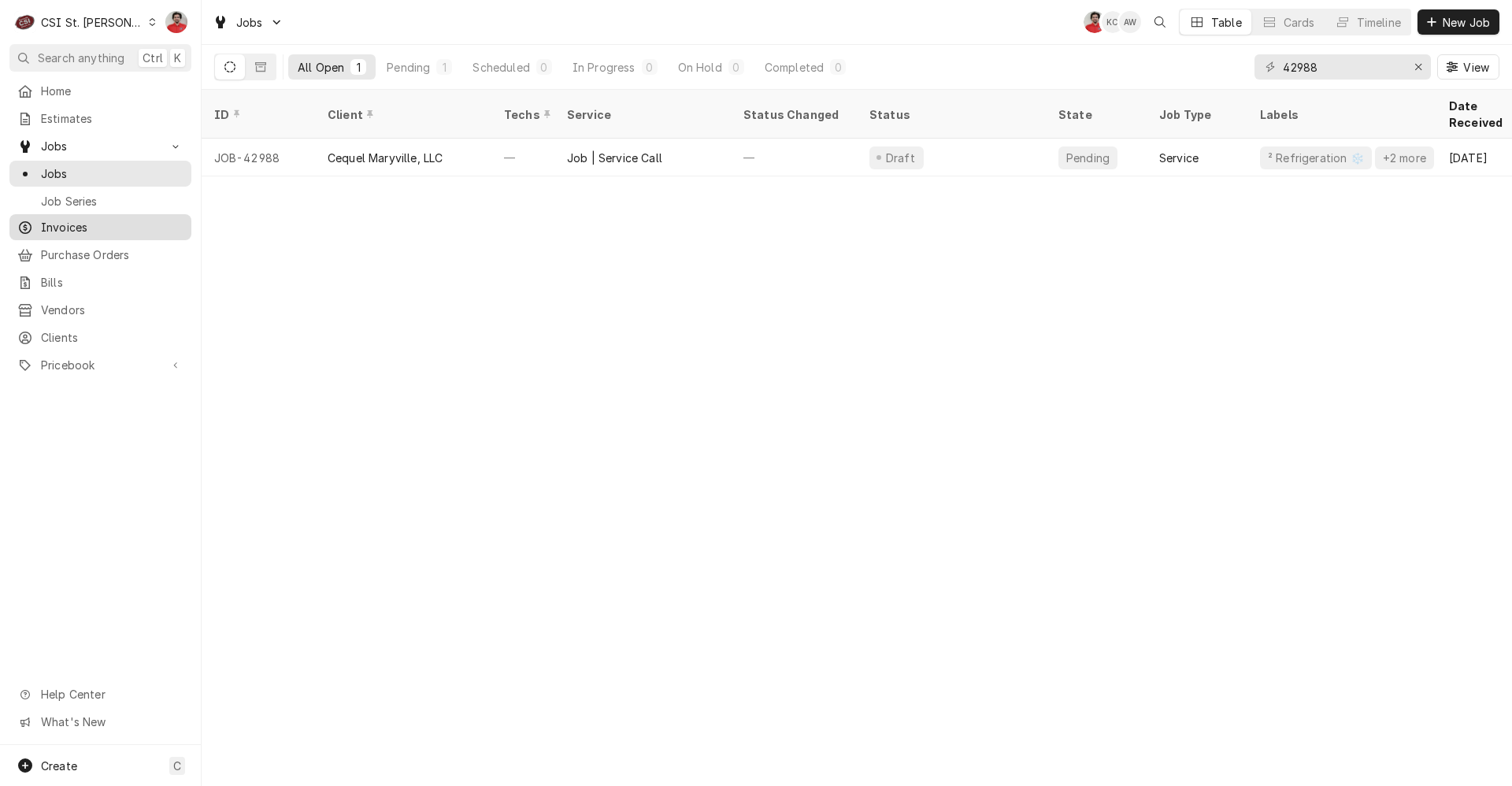
click at [74, 227] on span "Invoices" at bounding box center [111, 227] width 142 height 16
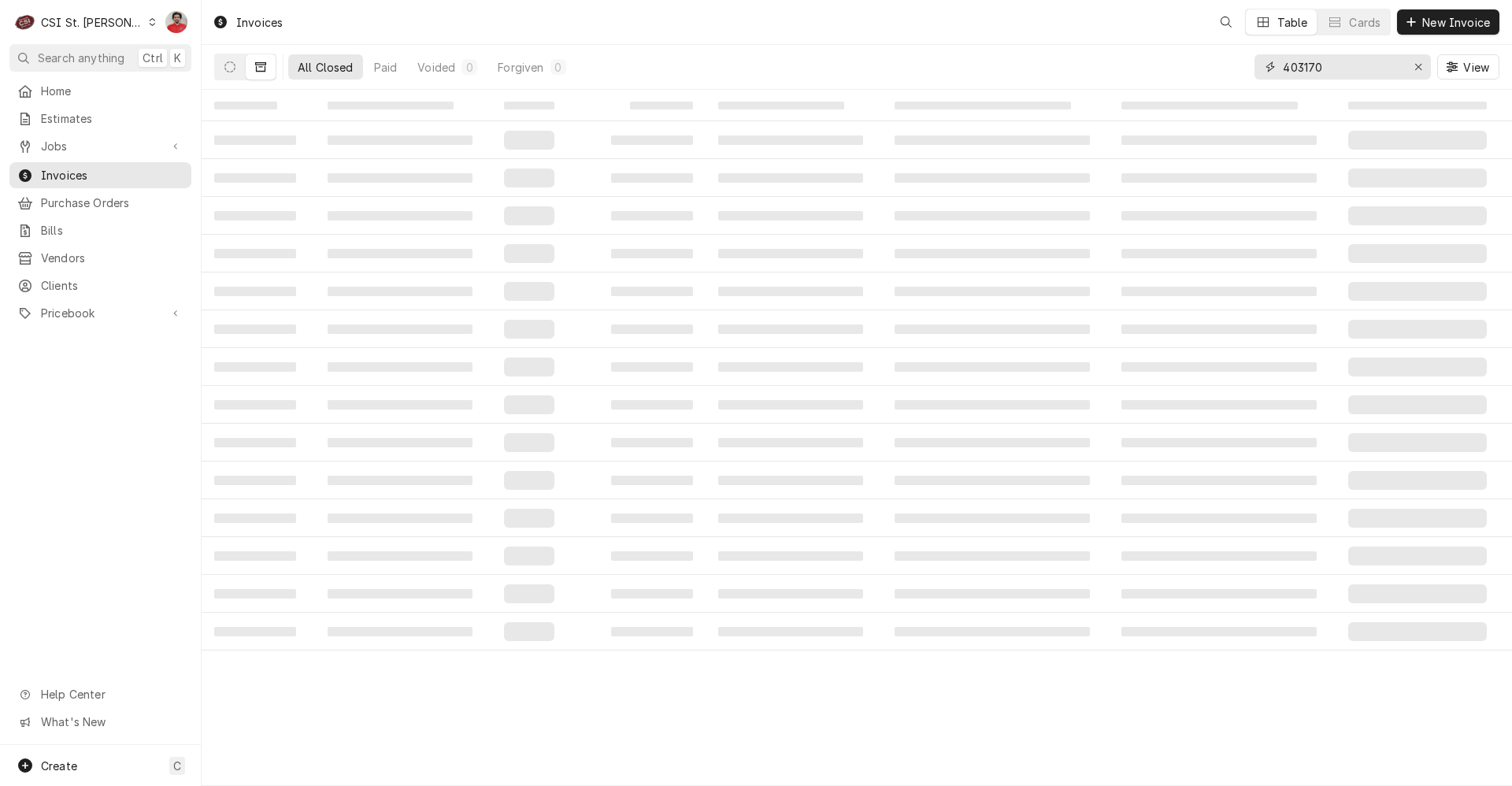
click at [1321, 70] on input "403170" at bounding box center [1342, 67] width 118 height 25
click at [1414, 68] on div "Erase input" at bounding box center [1418, 66] width 15 height 15
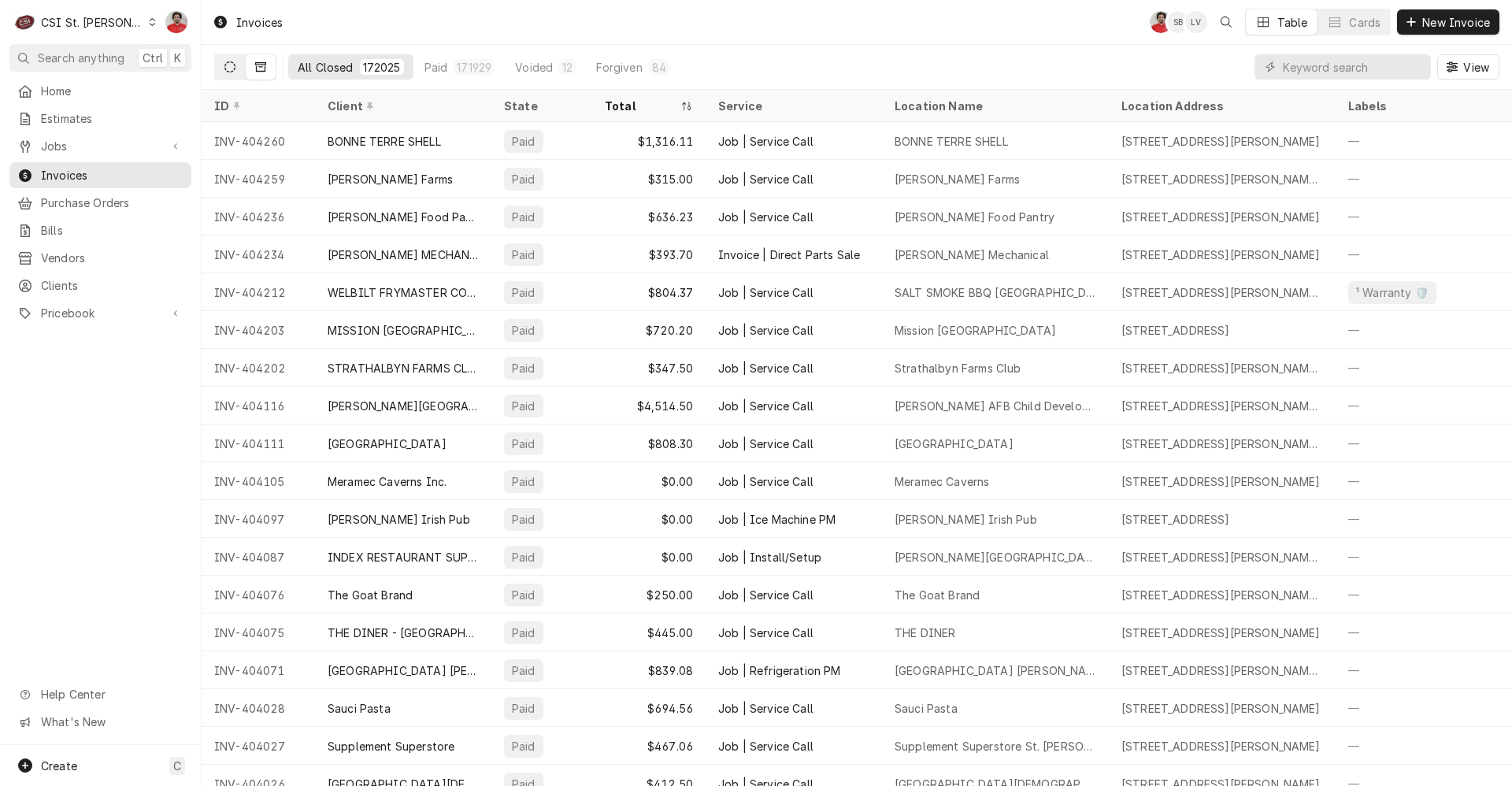
click at [222, 73] on button "Dynamic Content Wrapper" at bounding box center [229, 67] width 30 height 25
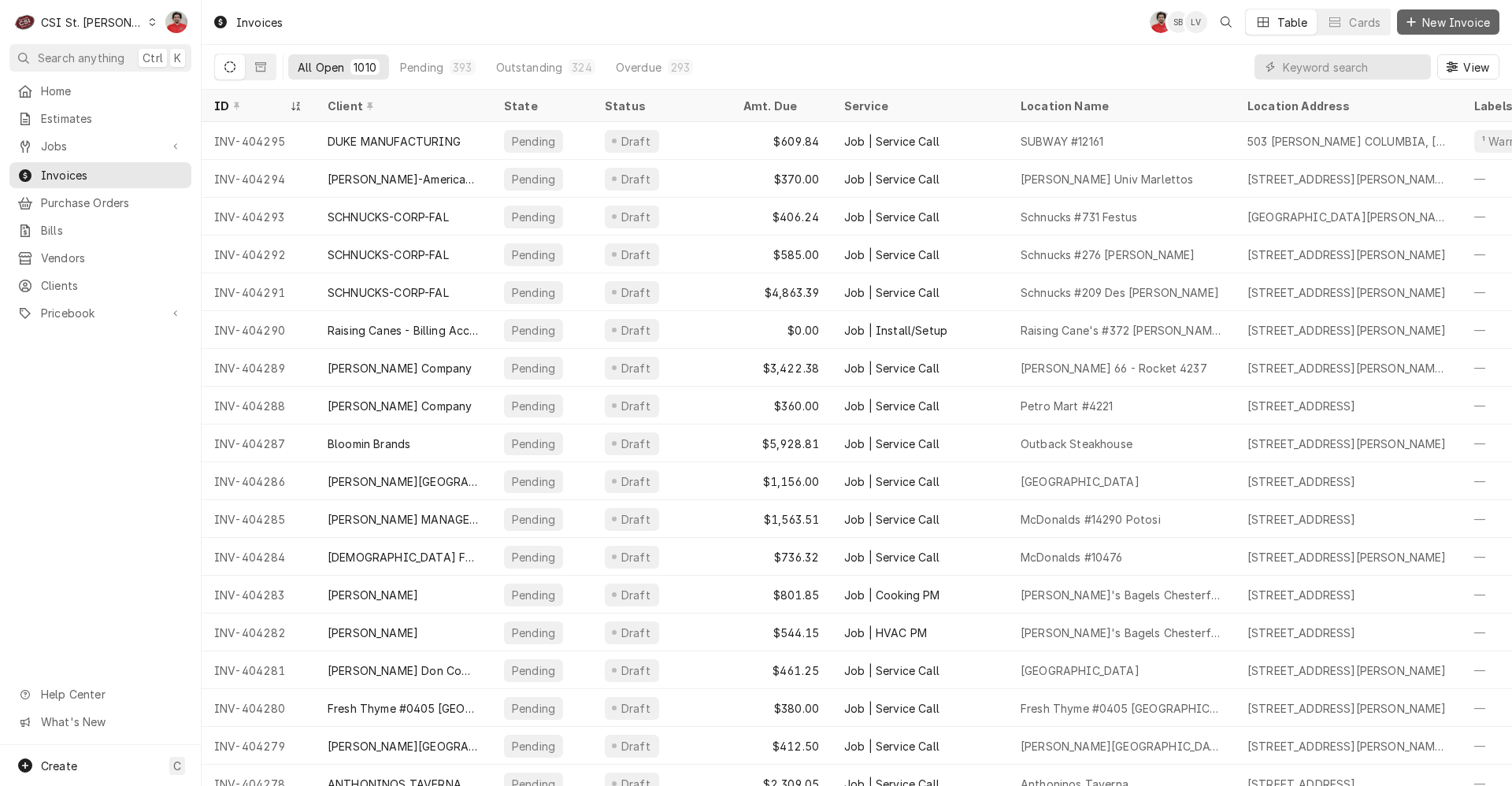
click at [1428, 27] on span "New Invoice" at bounding box center [1456, 23] width 74 height 16
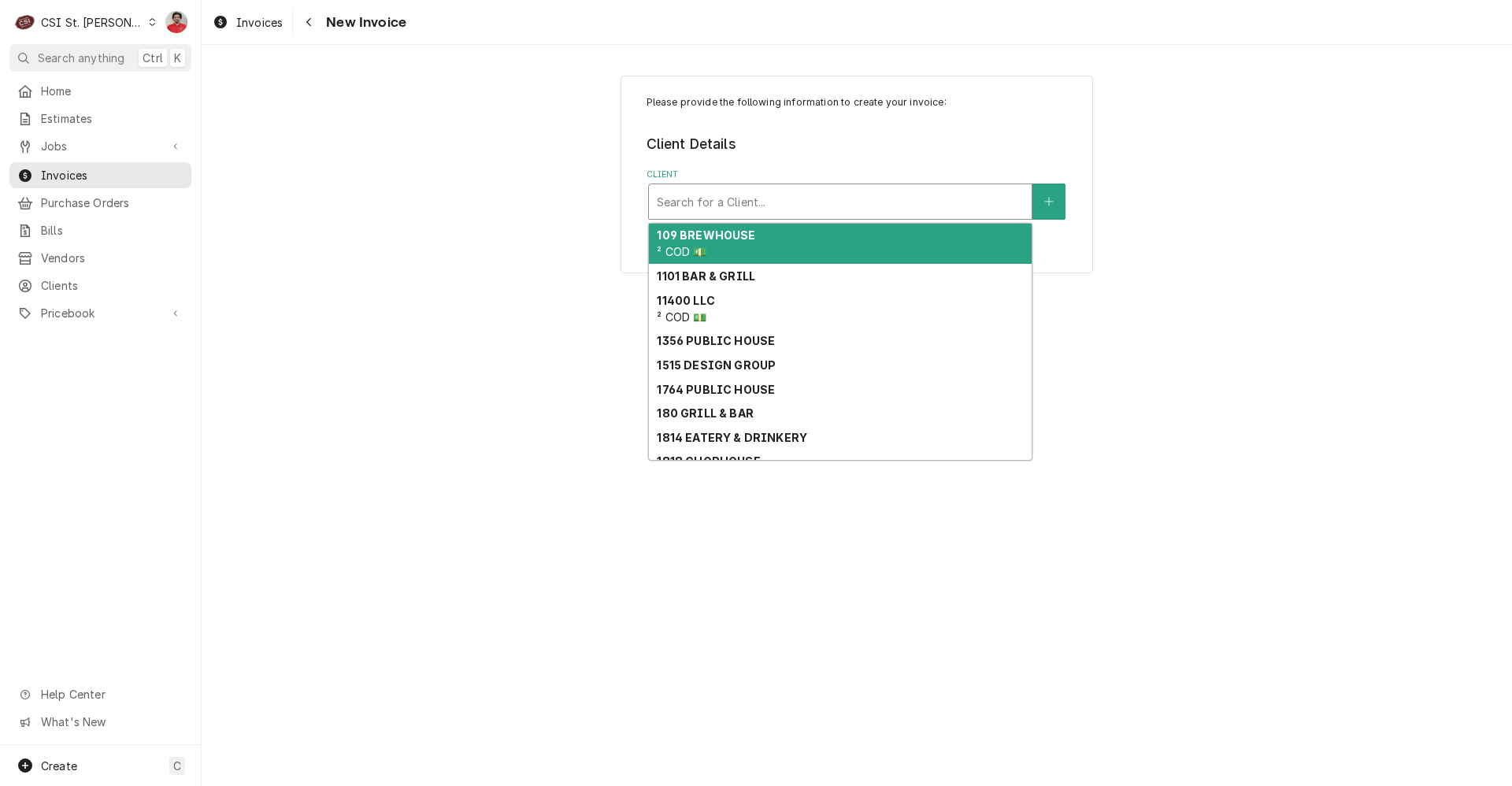
click at [912, 193] on div "Client" at bounding box center [839, 201] width 367 height 28
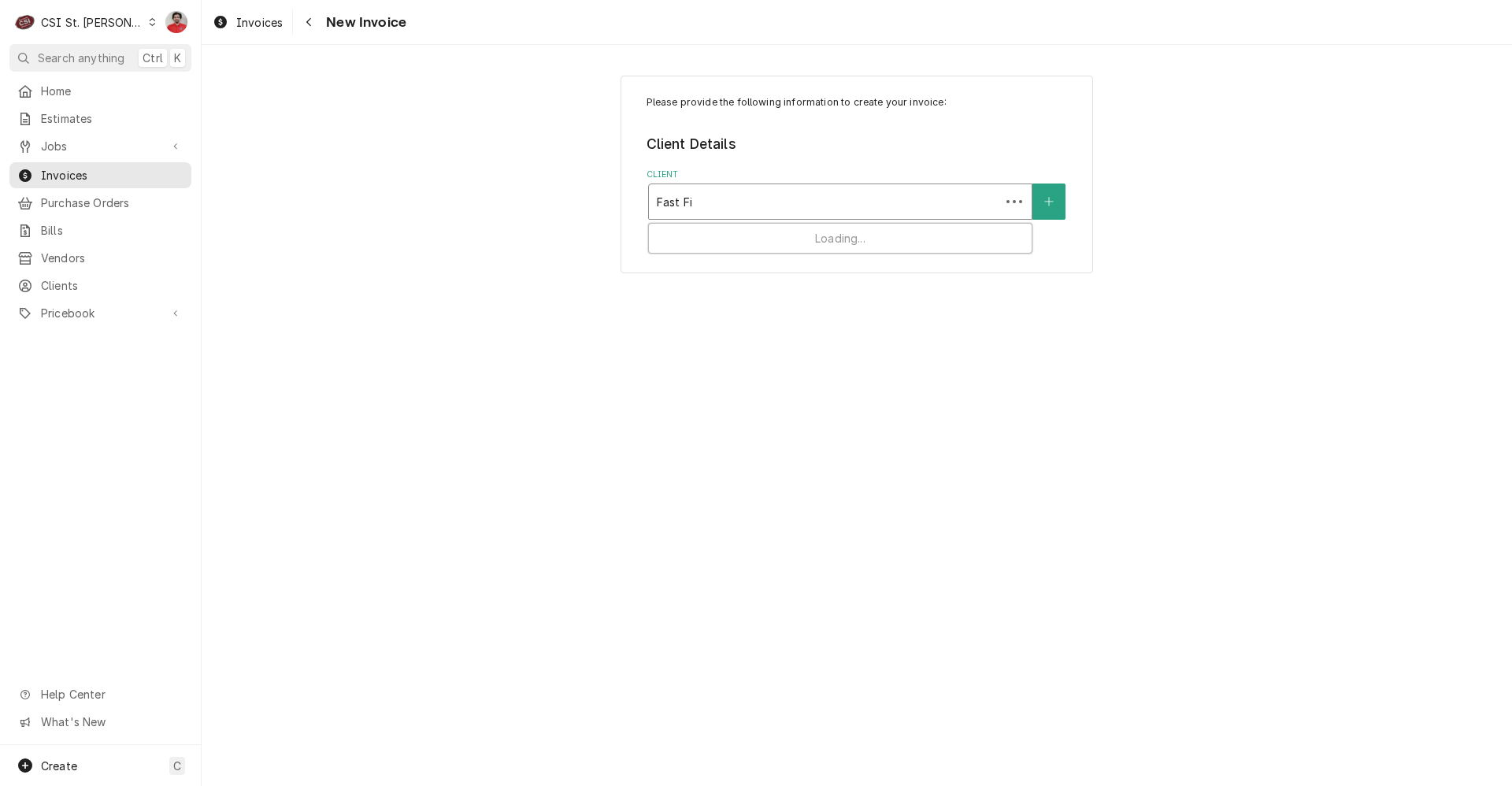
type input "Fast Fix"
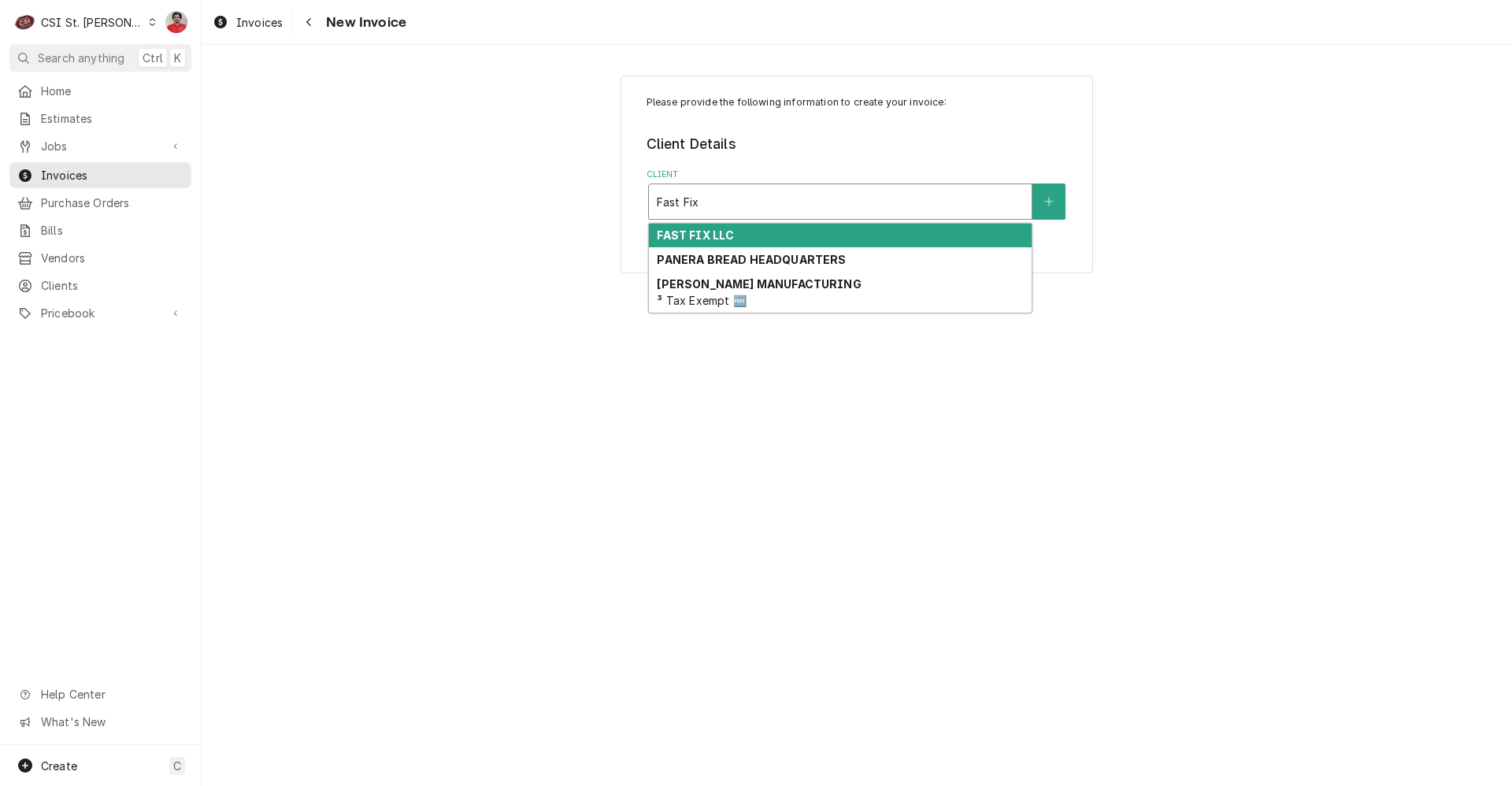
click at [833, 237] on div "FAST FIX LLC" at bounding box center [840, 236] width 383 height 24
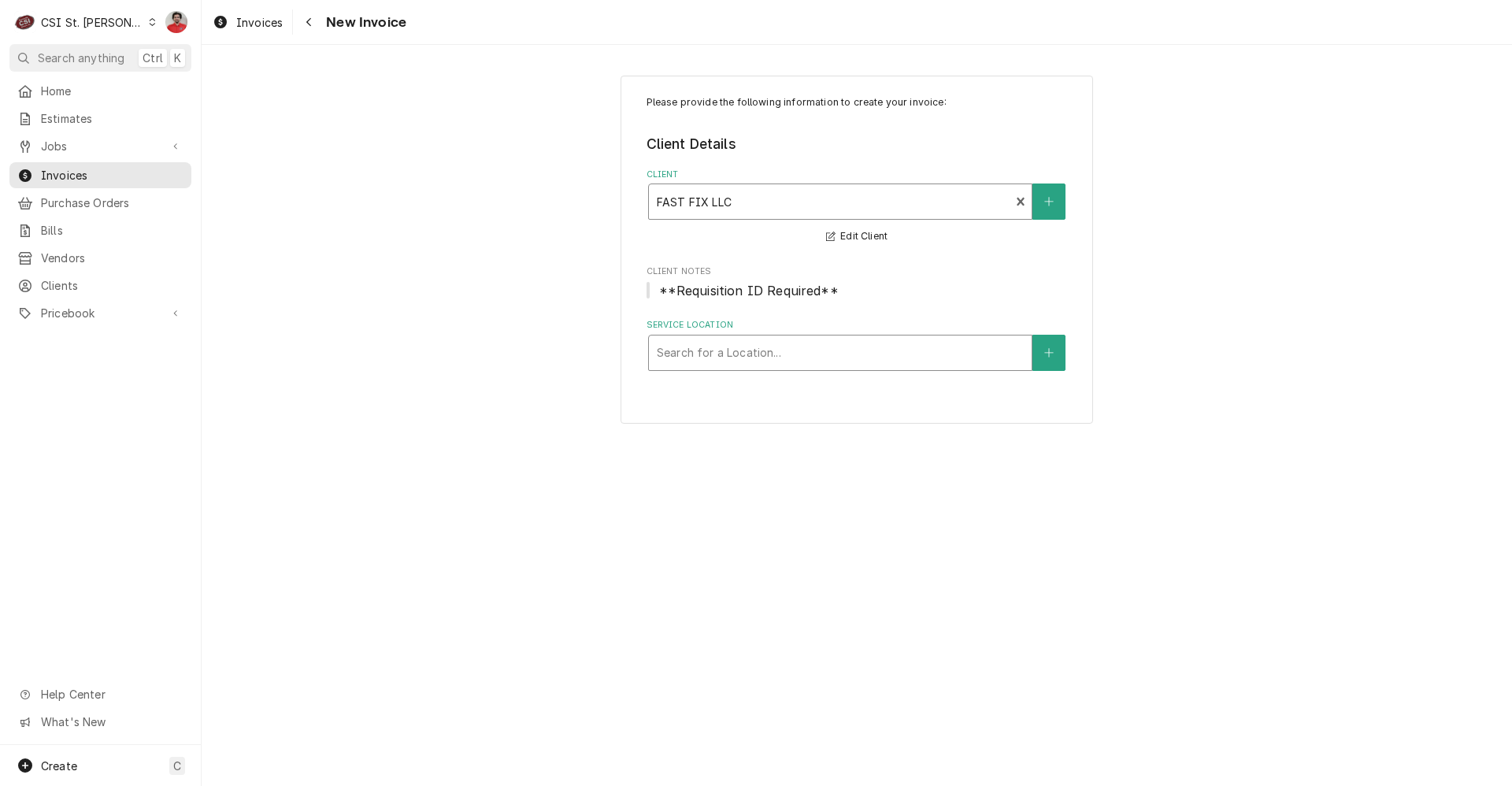
click at [803, 356] on div "Service Location" at bounding box center [839, 352] width 367 height 28
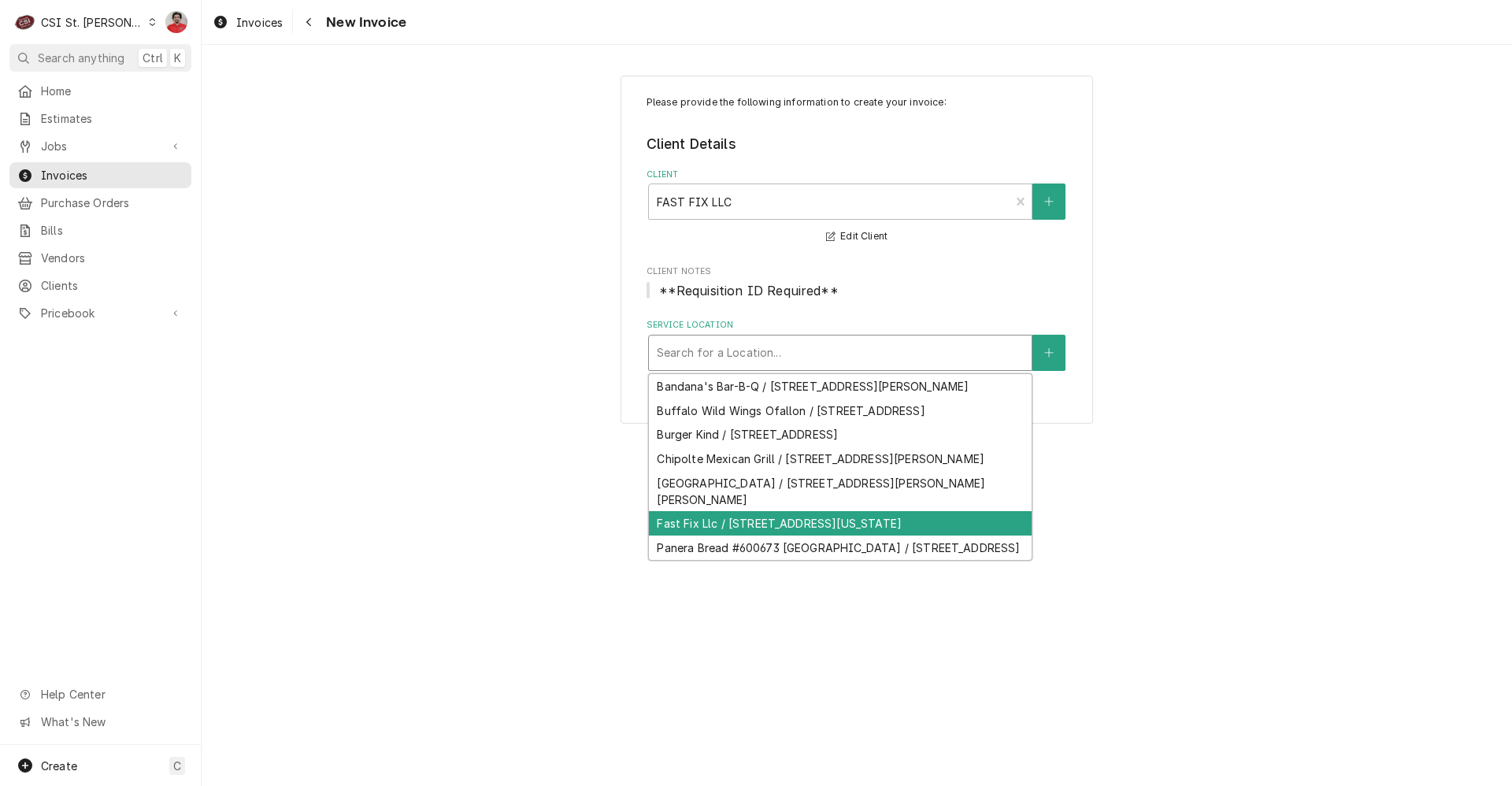
click at [818, 536] on div "Fast Fix Llc / 314 Nebraska Ave, Columbia, MO 65201" at bounding box center [840, 523] width 383 height 24
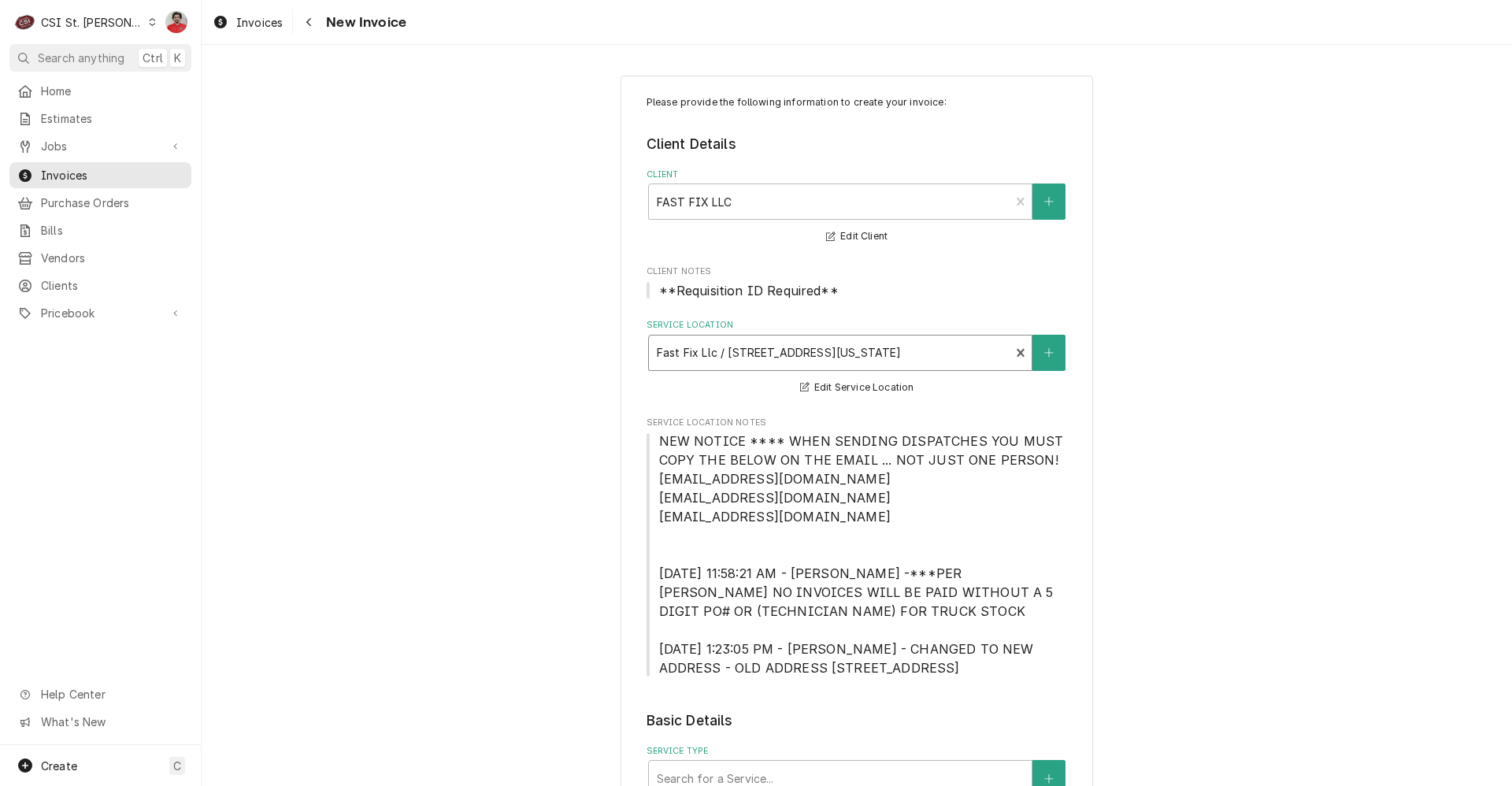
scroll to position [630, 0]
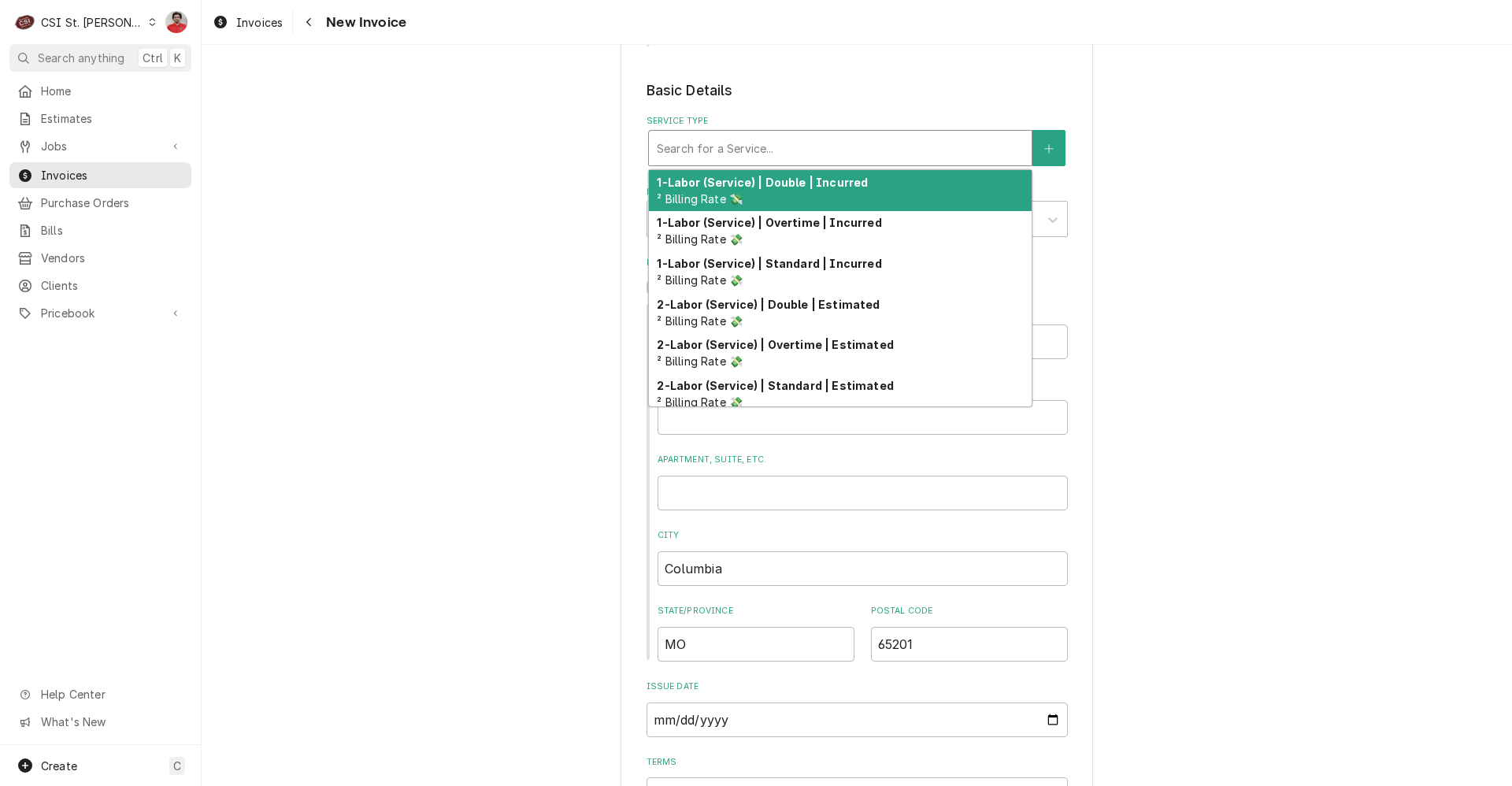
click at [770, 149] on div "Service Type" at bounding box center [839, 148] width 367 height 28
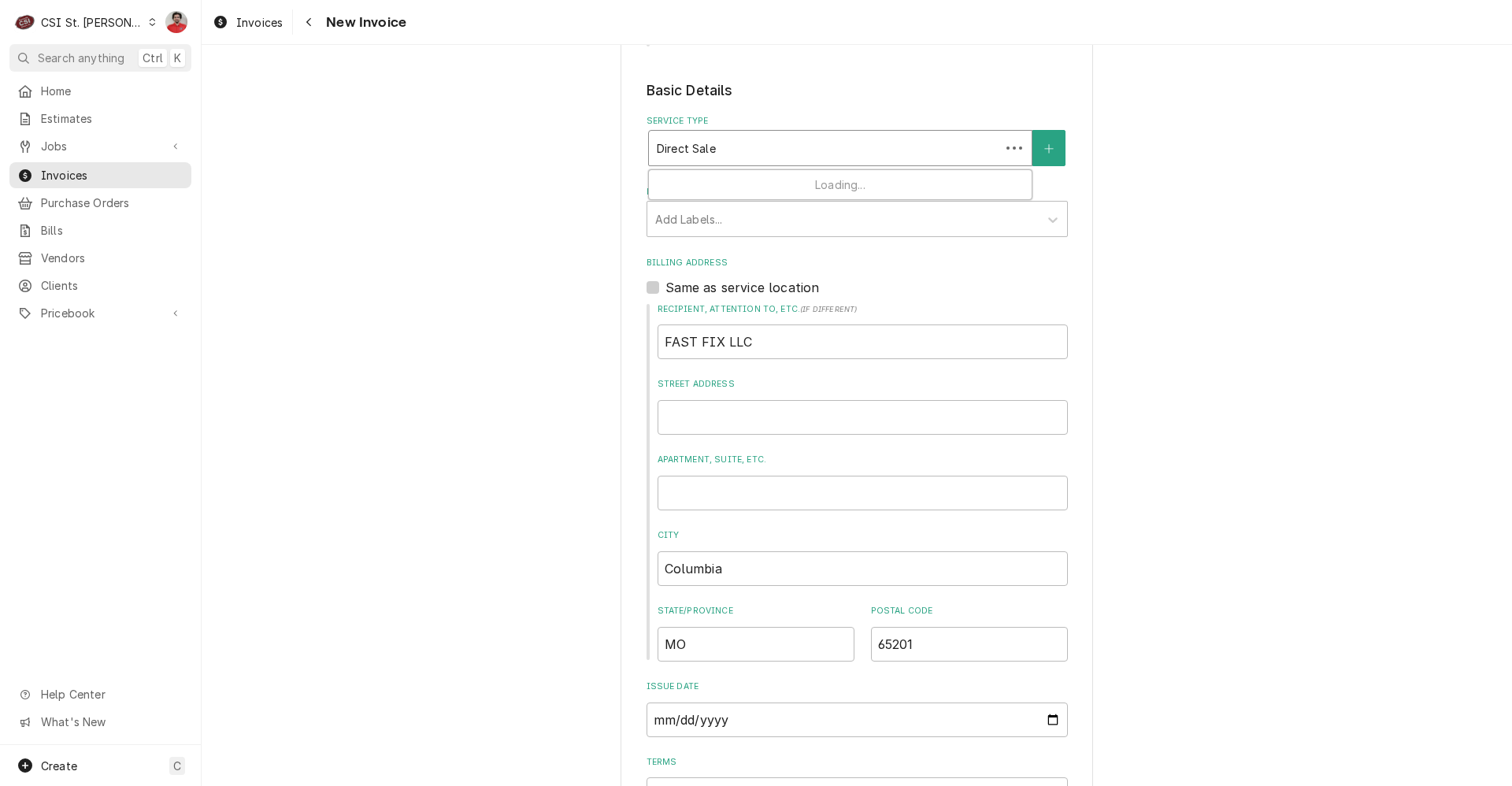
type input "Direct Sale"
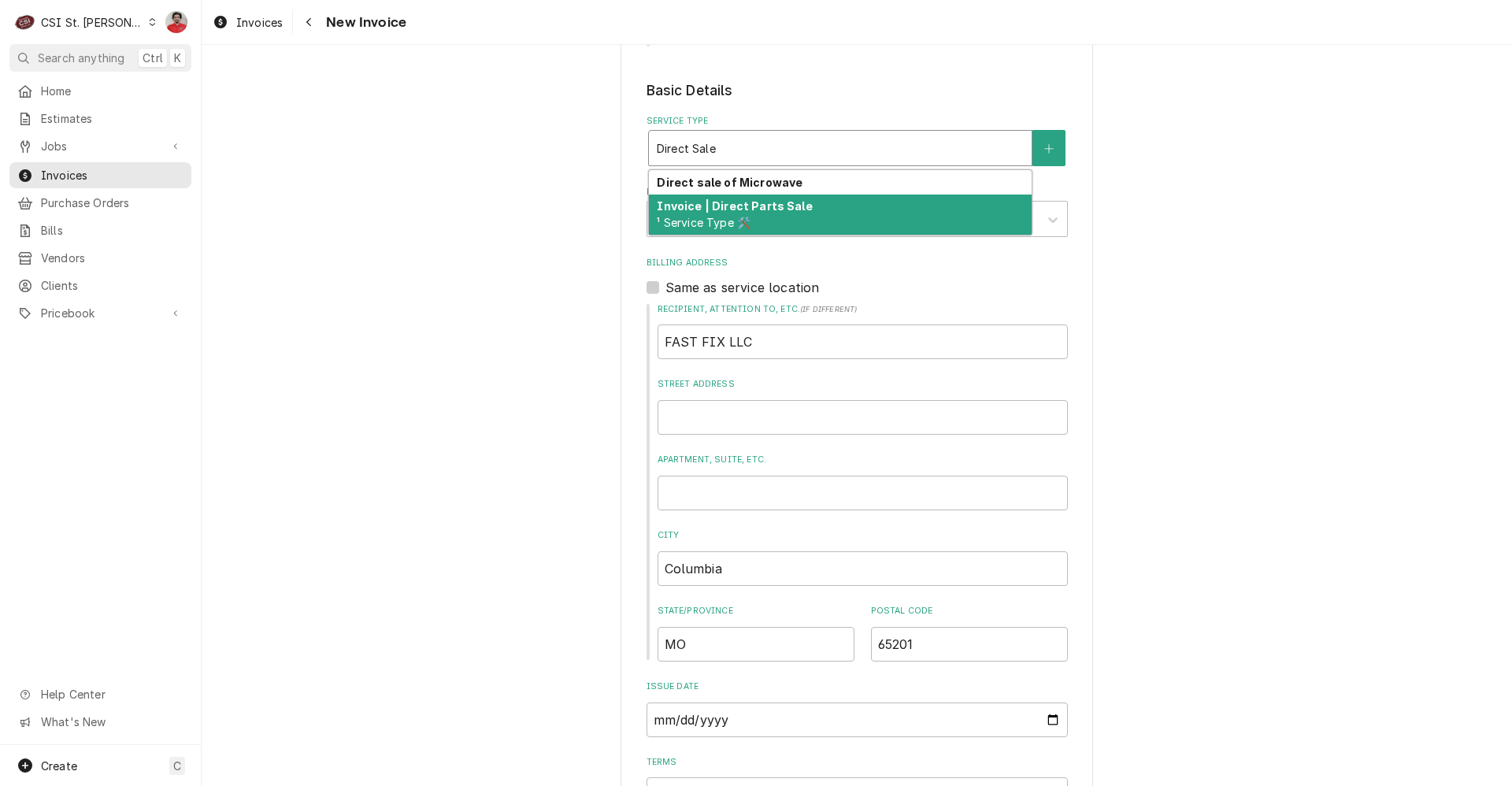
click at [755, 202] on strong "Invoice | Direct Parts Sale" at bounding box center [733, 206] width 155 height 14
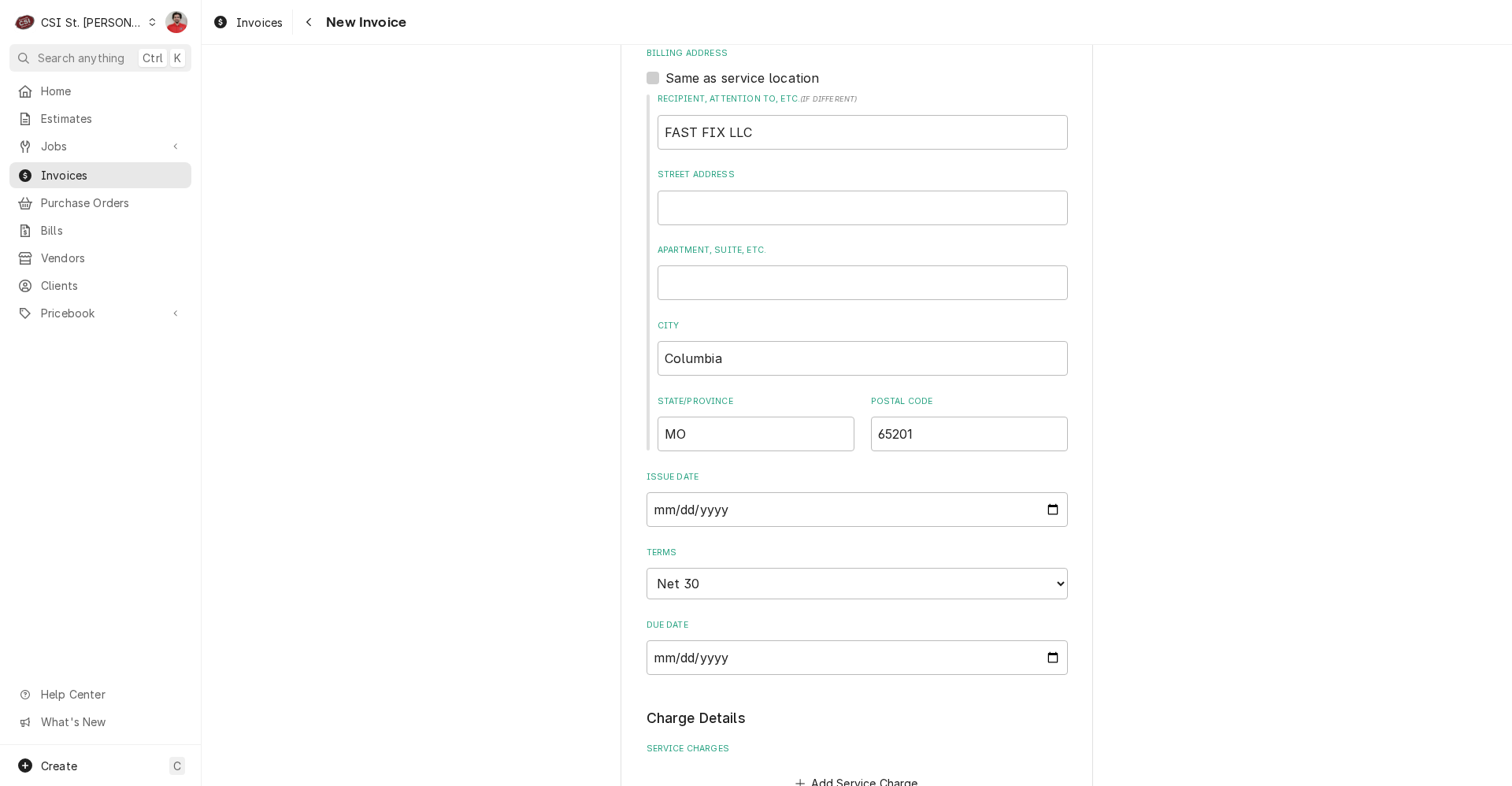
scroll to position [1339, 0]
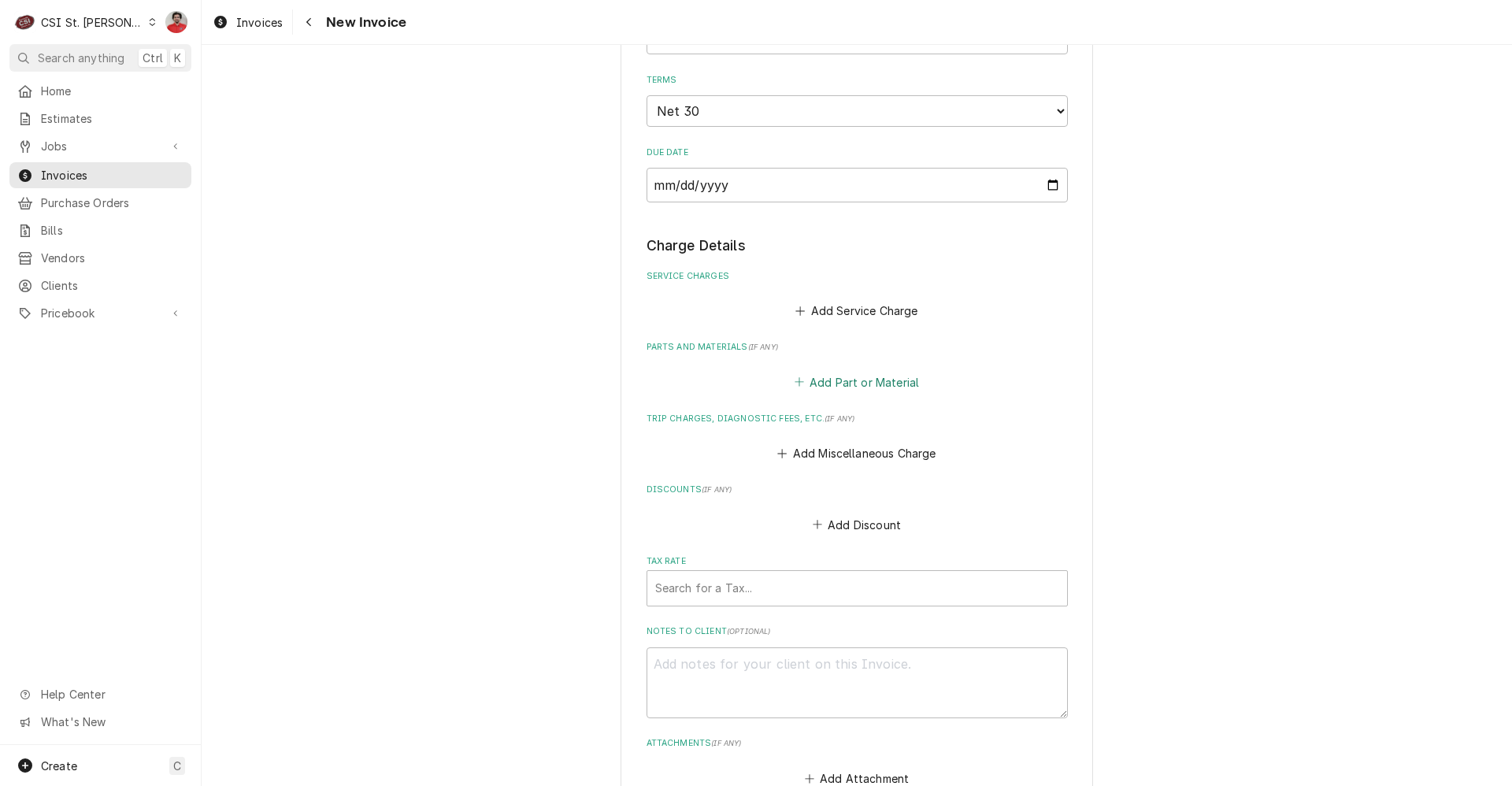
click at [818, 393] on button "Add Part or Material" at bounding box center [856, 382] width 130 height 22
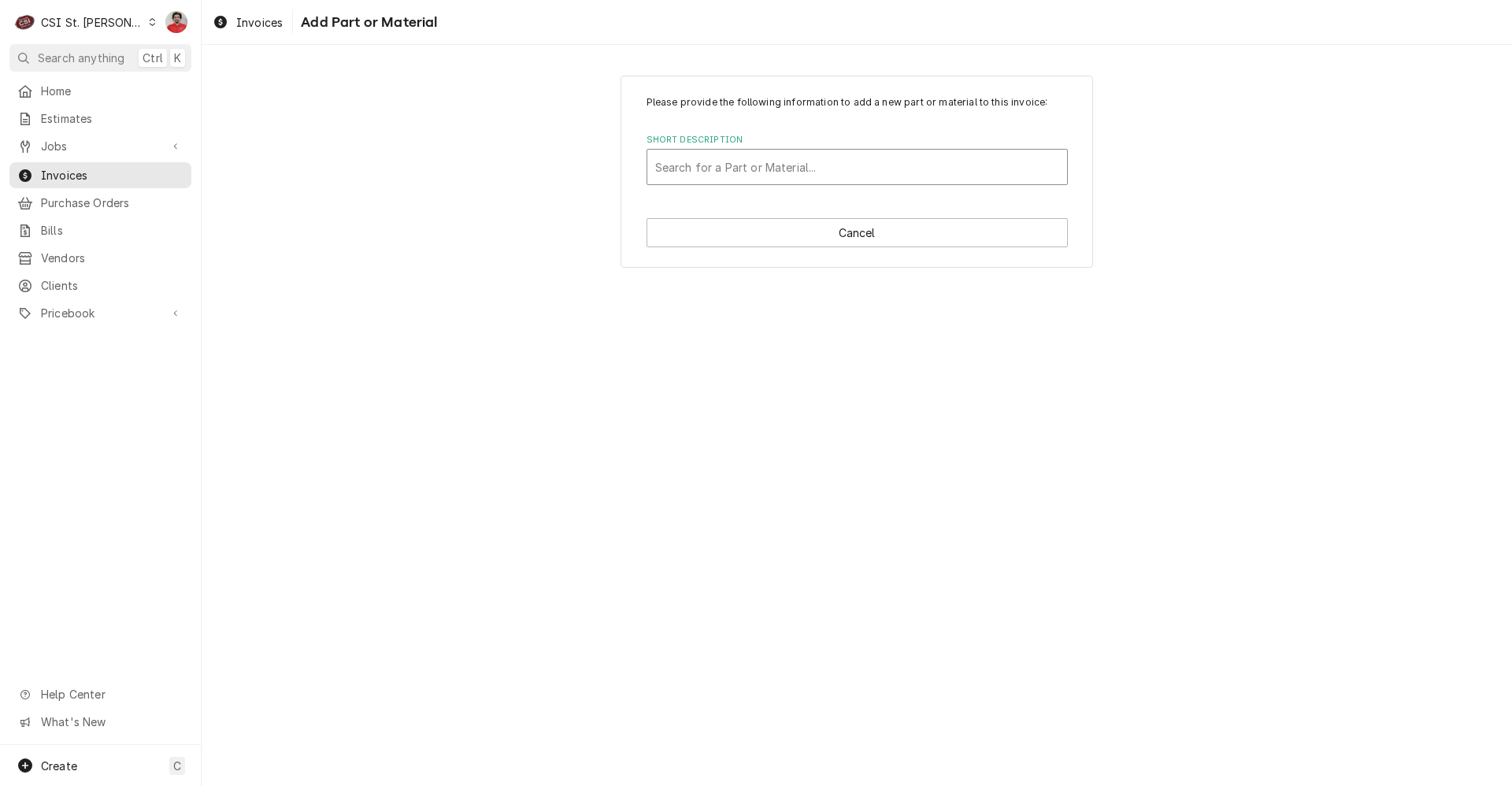
click at [747, 150] on div "Search for a Part or Material..." at bounding box center [857, 167] width 420 height 34
type input "R"
type input "r"
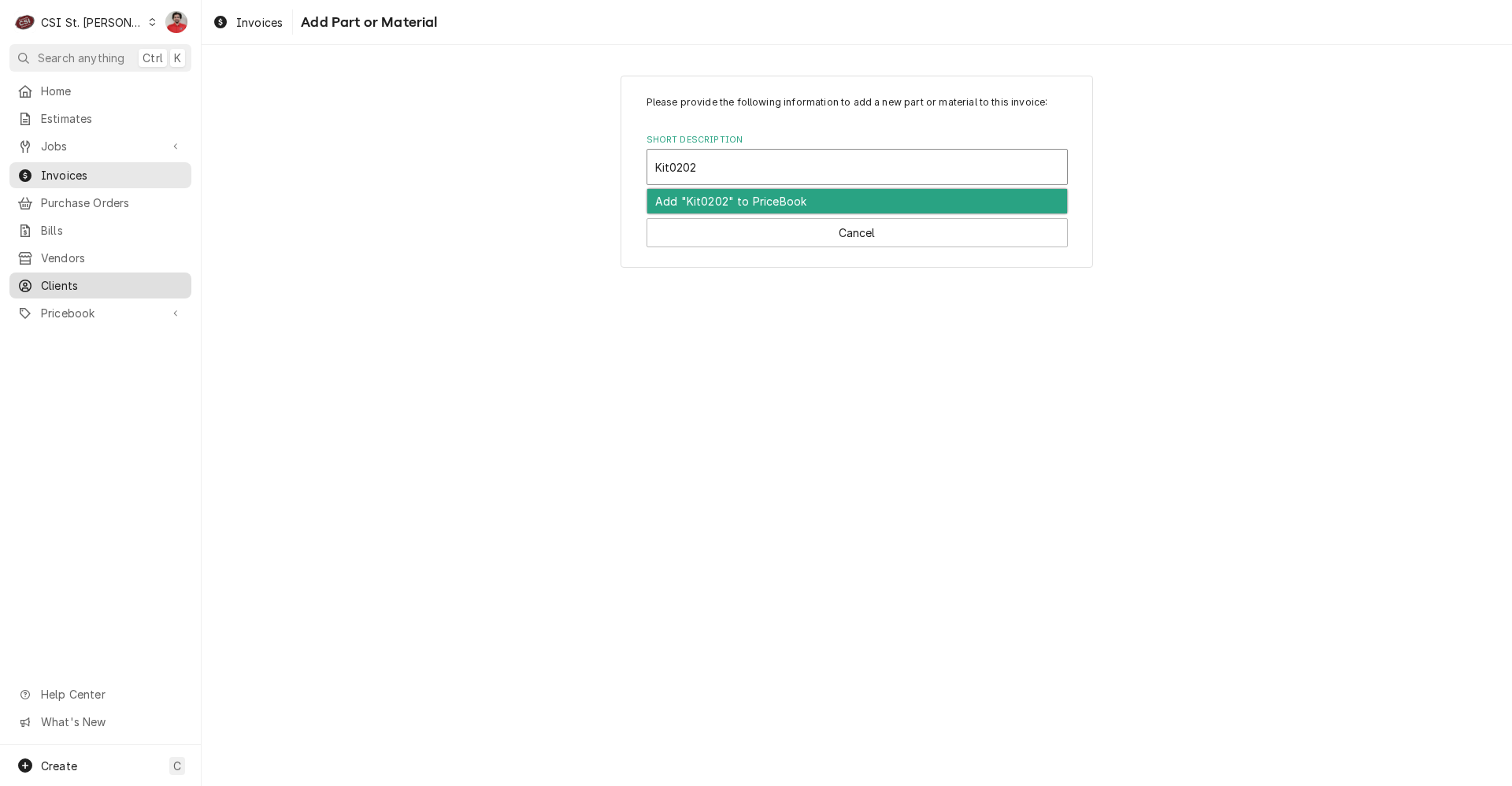
type input "Kit0202"
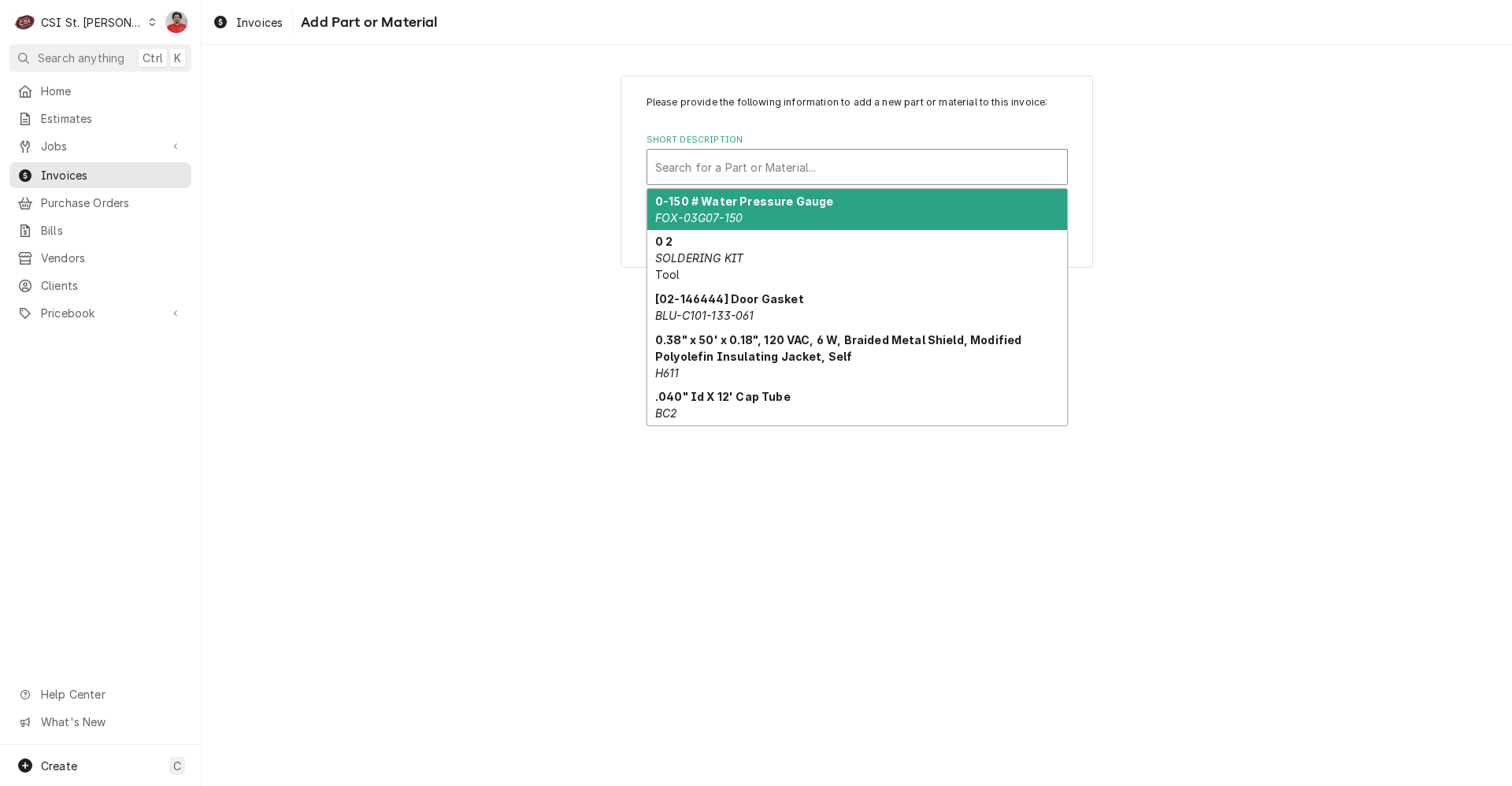
click at [768, 159] on div "Short Description" at bounding box center [858, 167] width 404 height 28
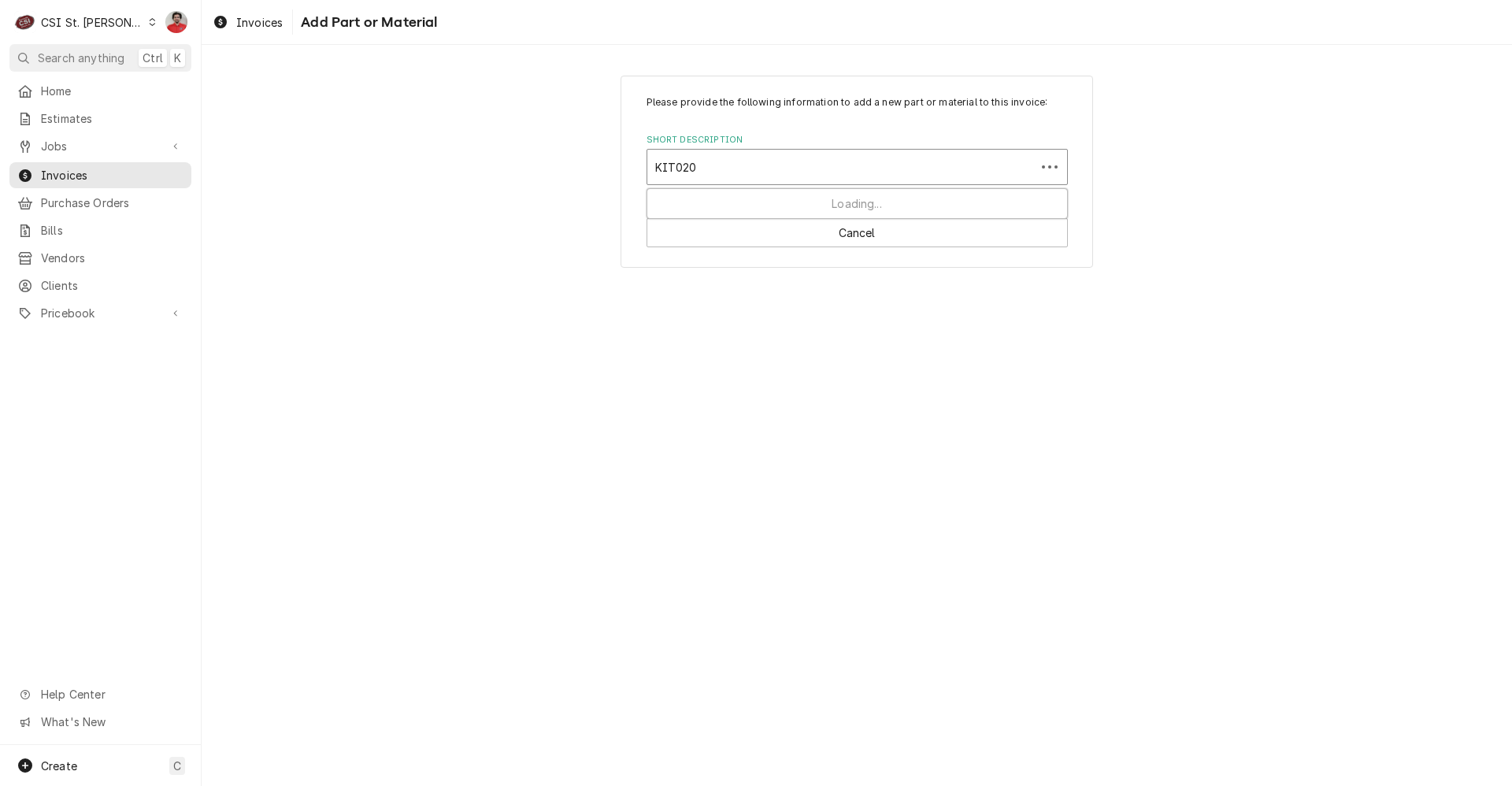
type input "KIT0201"
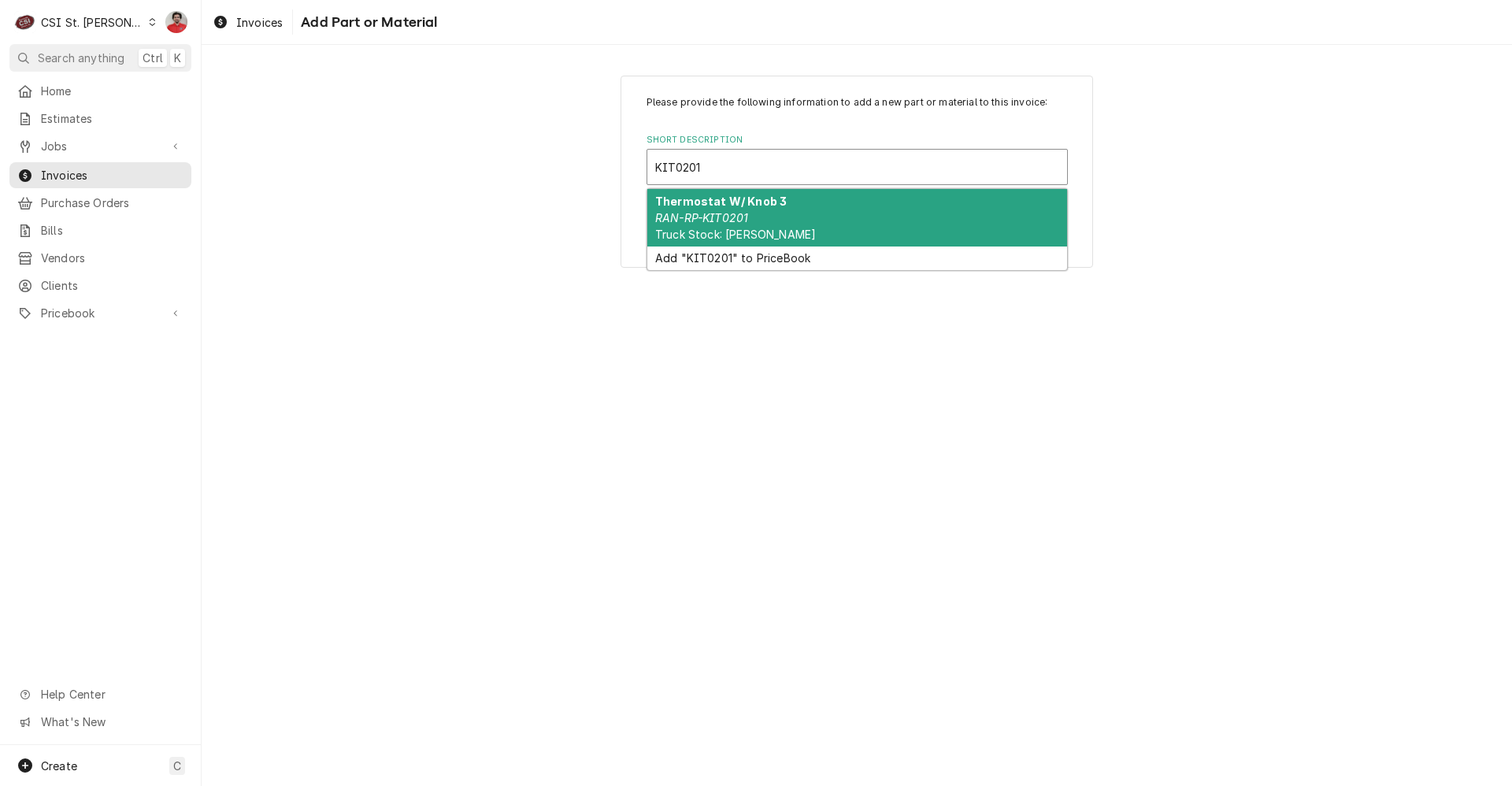
click at [761, 198] on strong "Thermostat W/ Knob 3" at bounding box center [721, 201] width 131 height 14
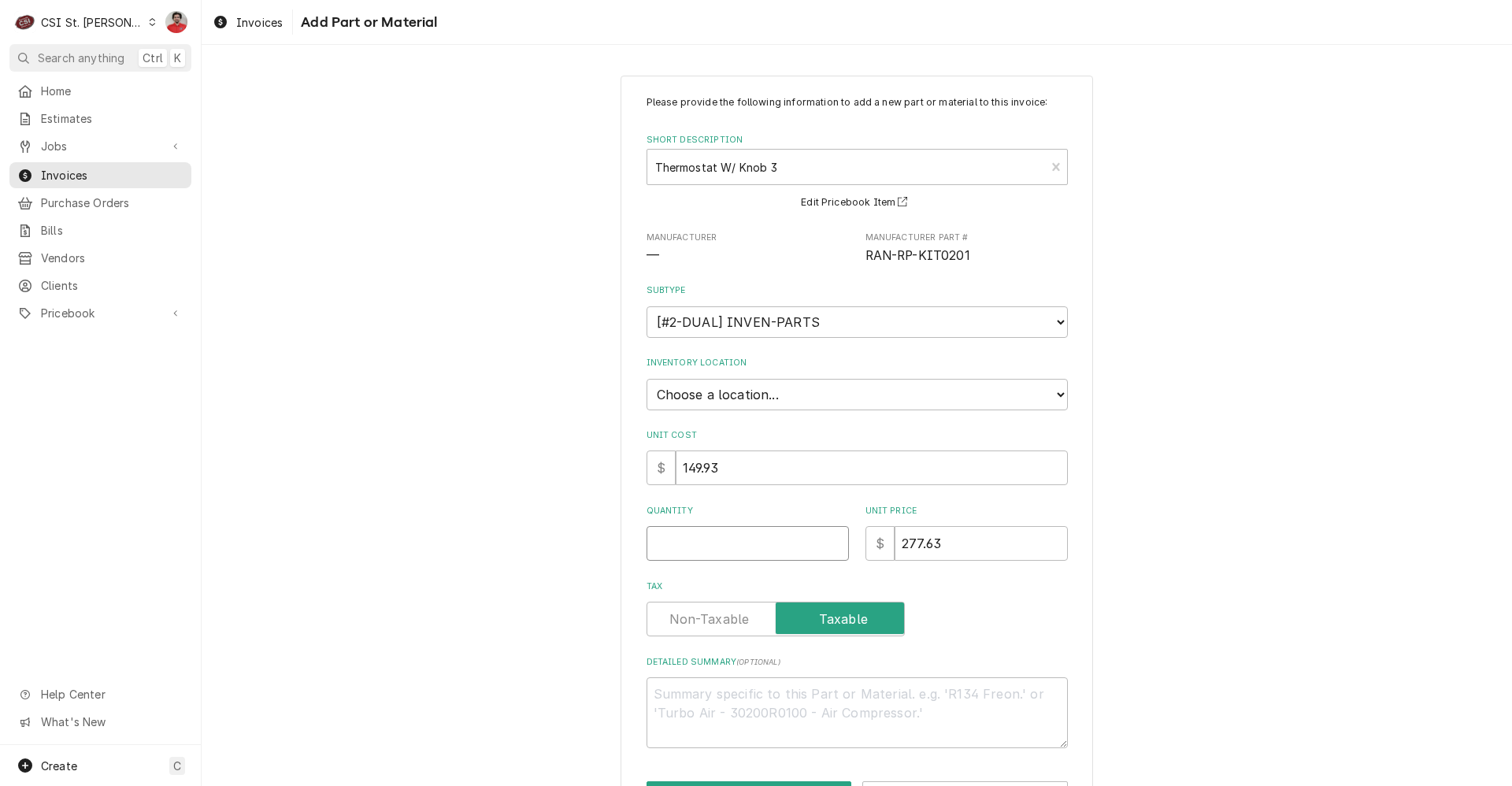
click at [736, 538] on input "Quantity" at bounding box center [747, 543] width 202 height 34
type textarea "x"
type input "1"
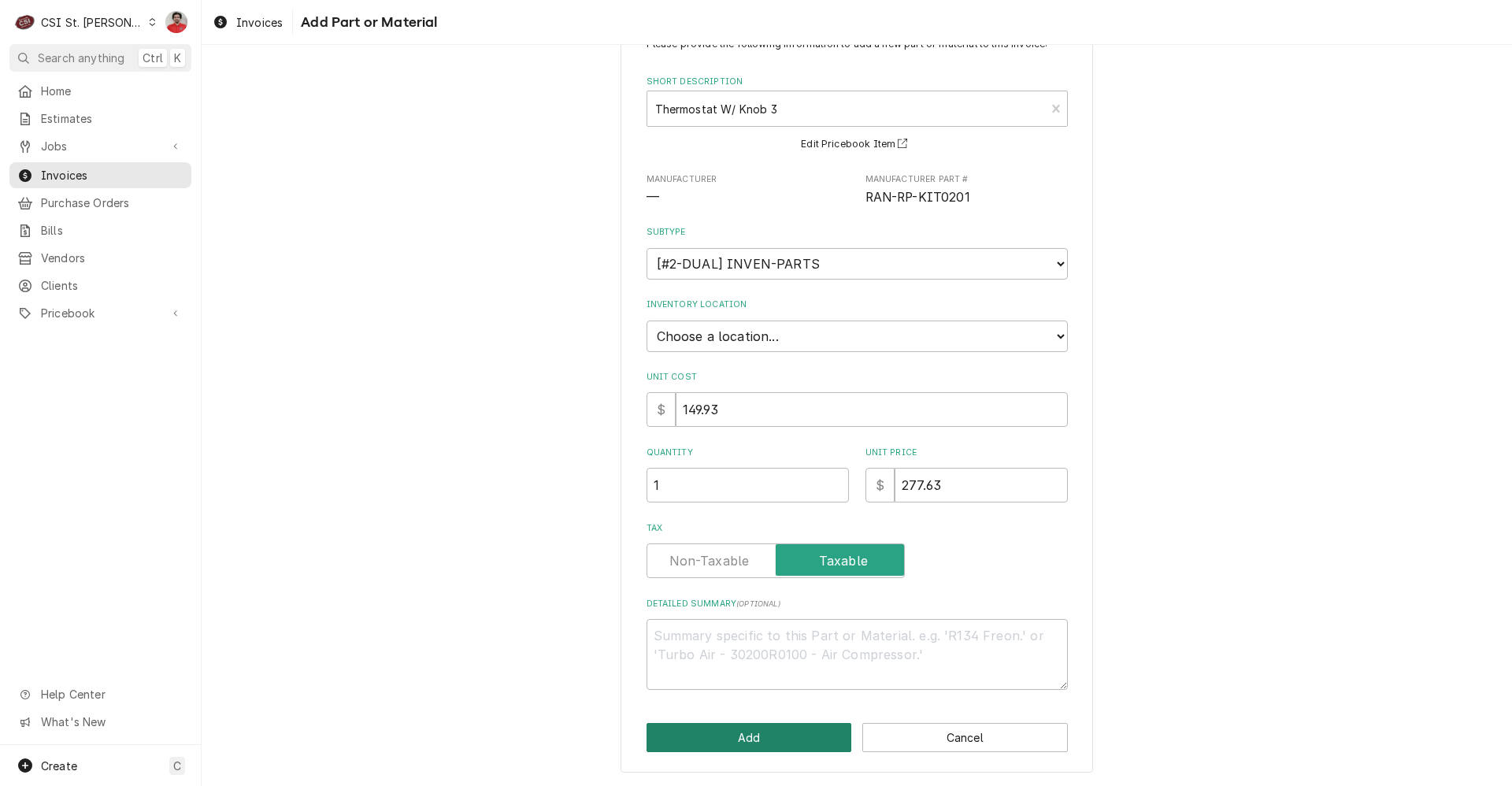
click at [773, 742] on button "Add" at bounding box center [749, 737] width 206 height 29
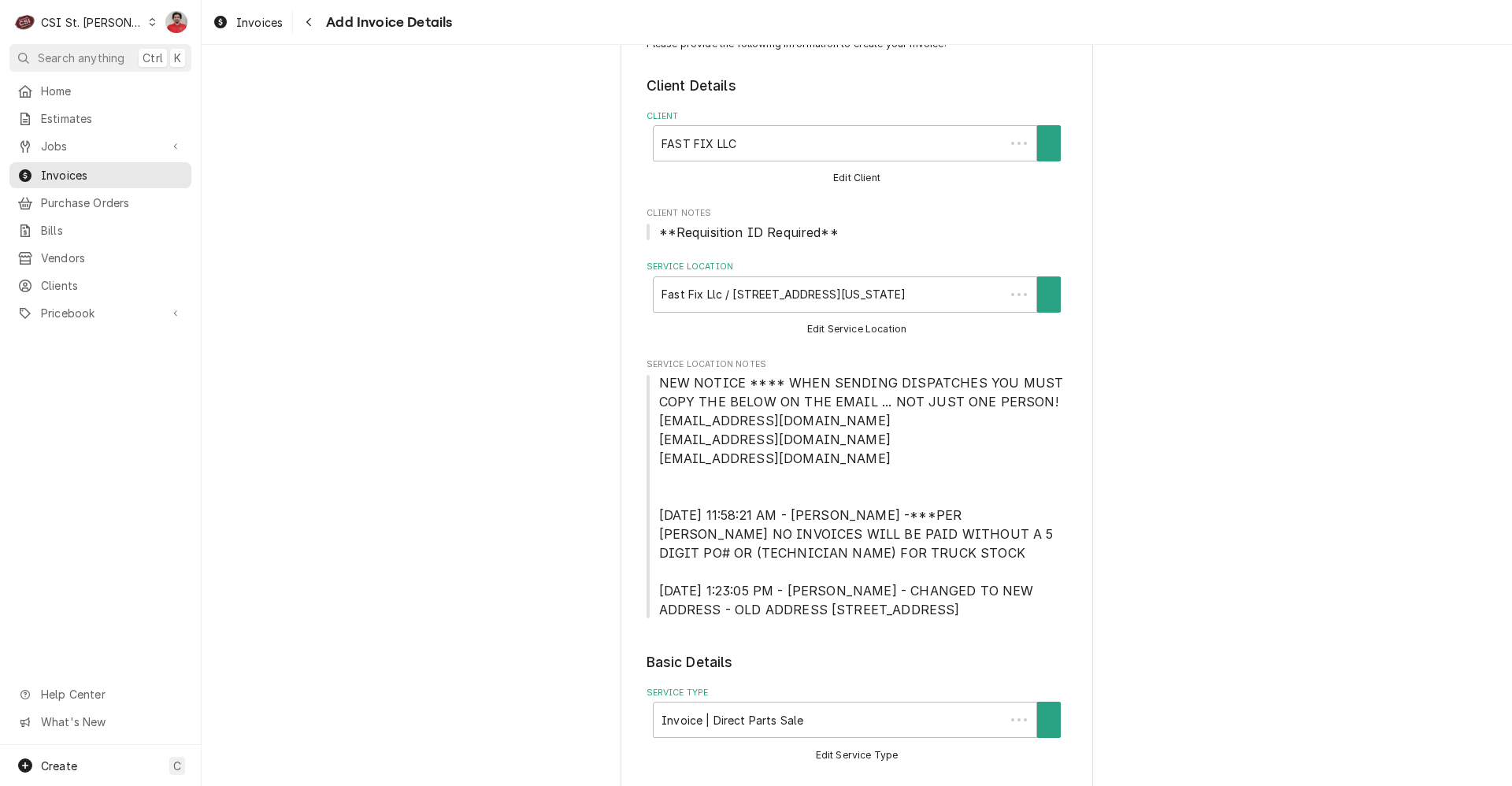
scroll to position [1320, 0]
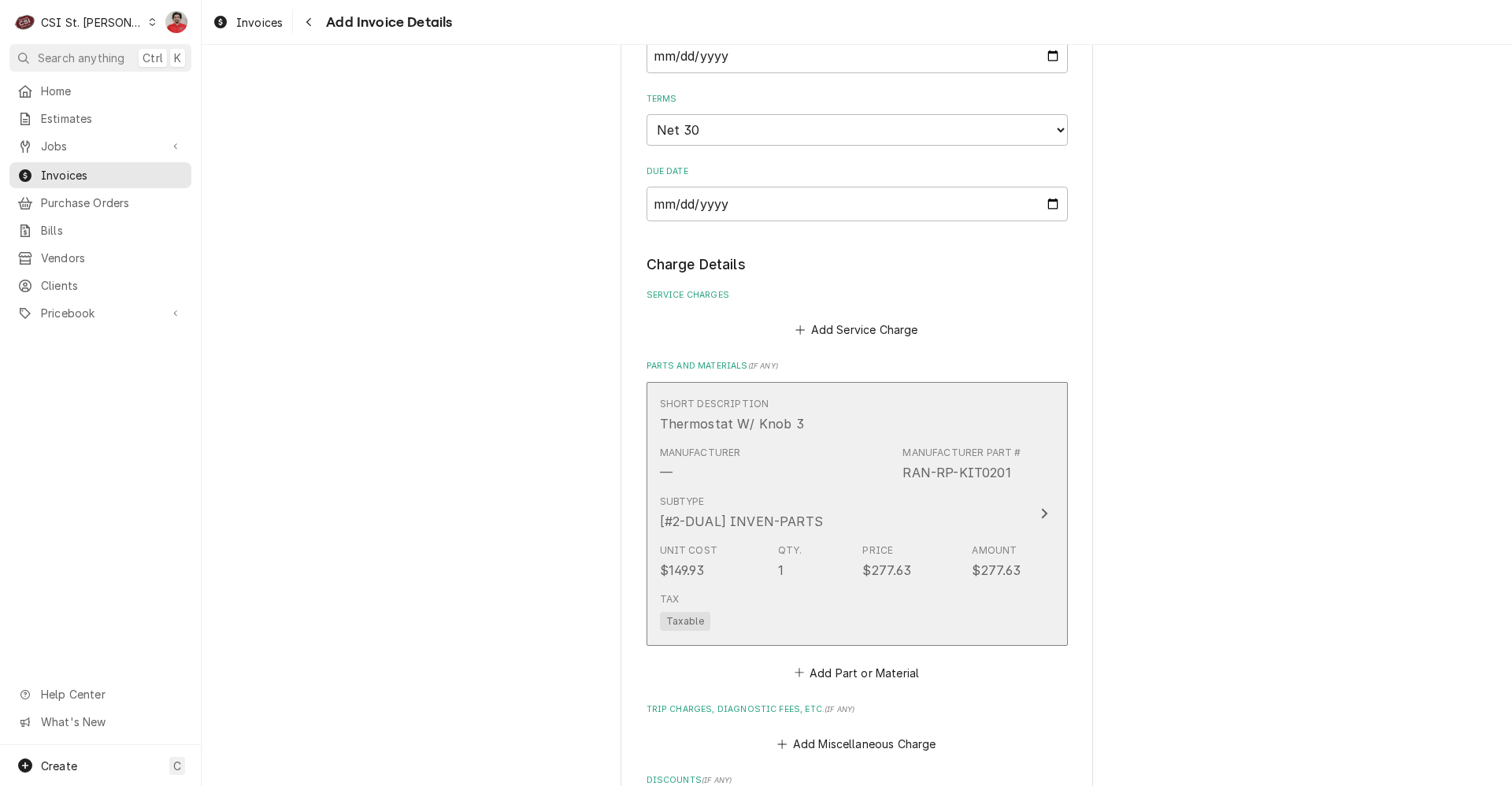
click at [829, 490] on div "Subtype [#2-DUAL] INVEN-PARTS" at bounding box center [840, 513] width 362 height 49
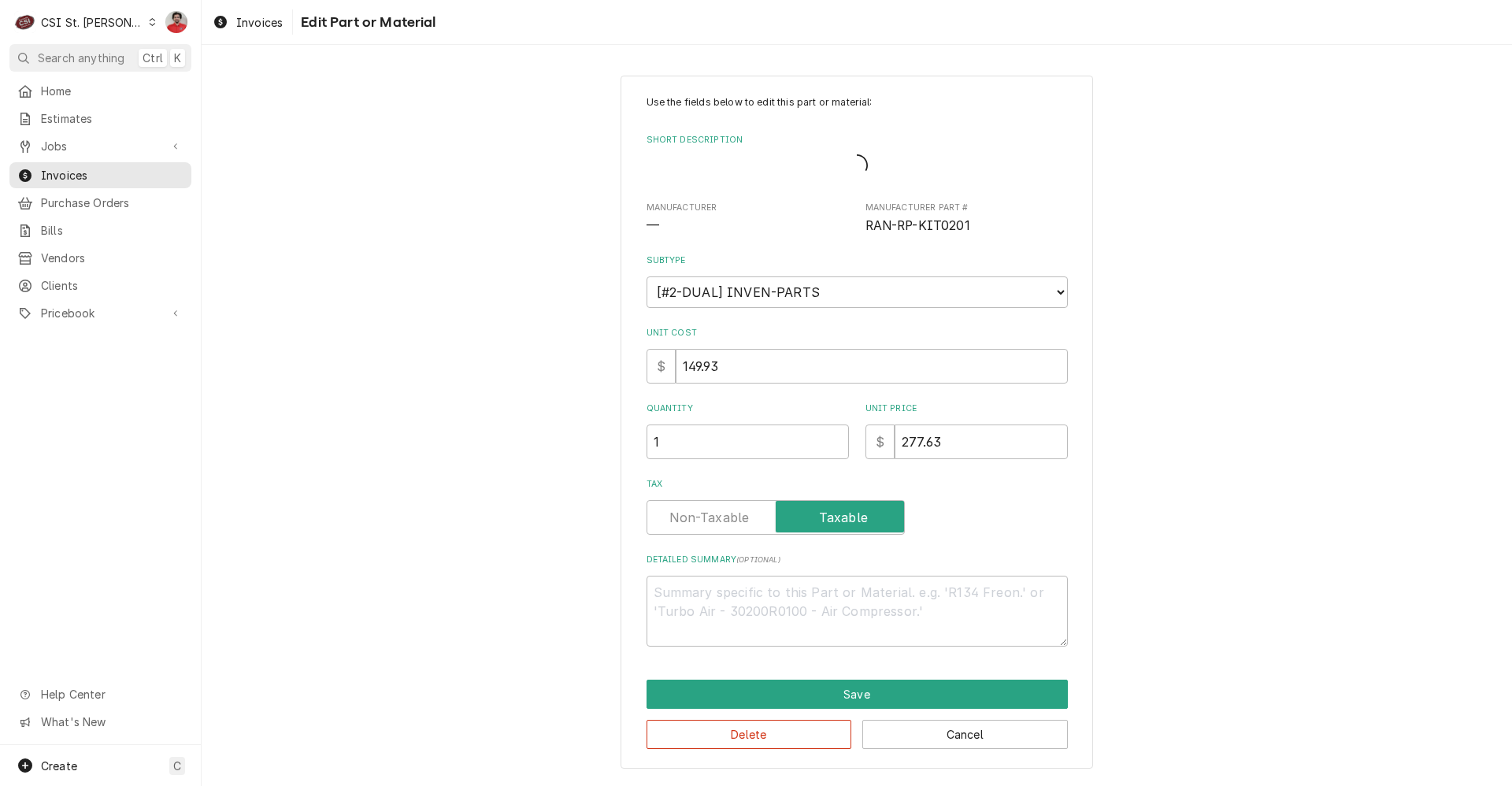
type textarea "x"
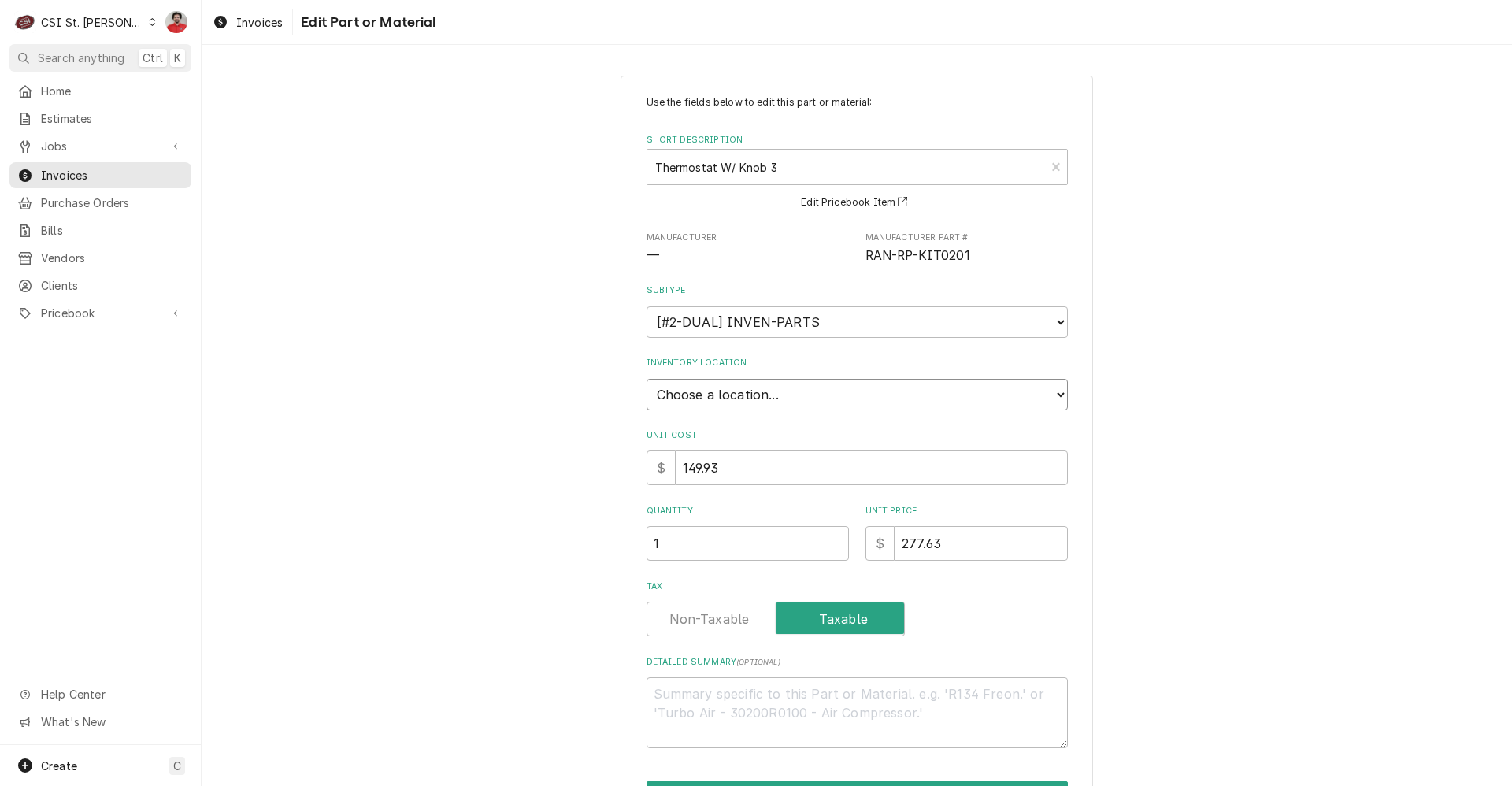
click at [735, 382] on select "Choose a location... 00 | STL WAREHOUSE 01 | CHUCK WAMBOLDT V#93 01 | COURTNEY …" at bounding box center [857, 394] width 422 height 32
select select "1370"
click at [646, 379] on select "Choose a location... 00 | STL WAREHOUSE 01 | CHUCK WAMBOLDT V#93 01 | COURTNEY …" at bounding box center [857, 394] width 422 height 32
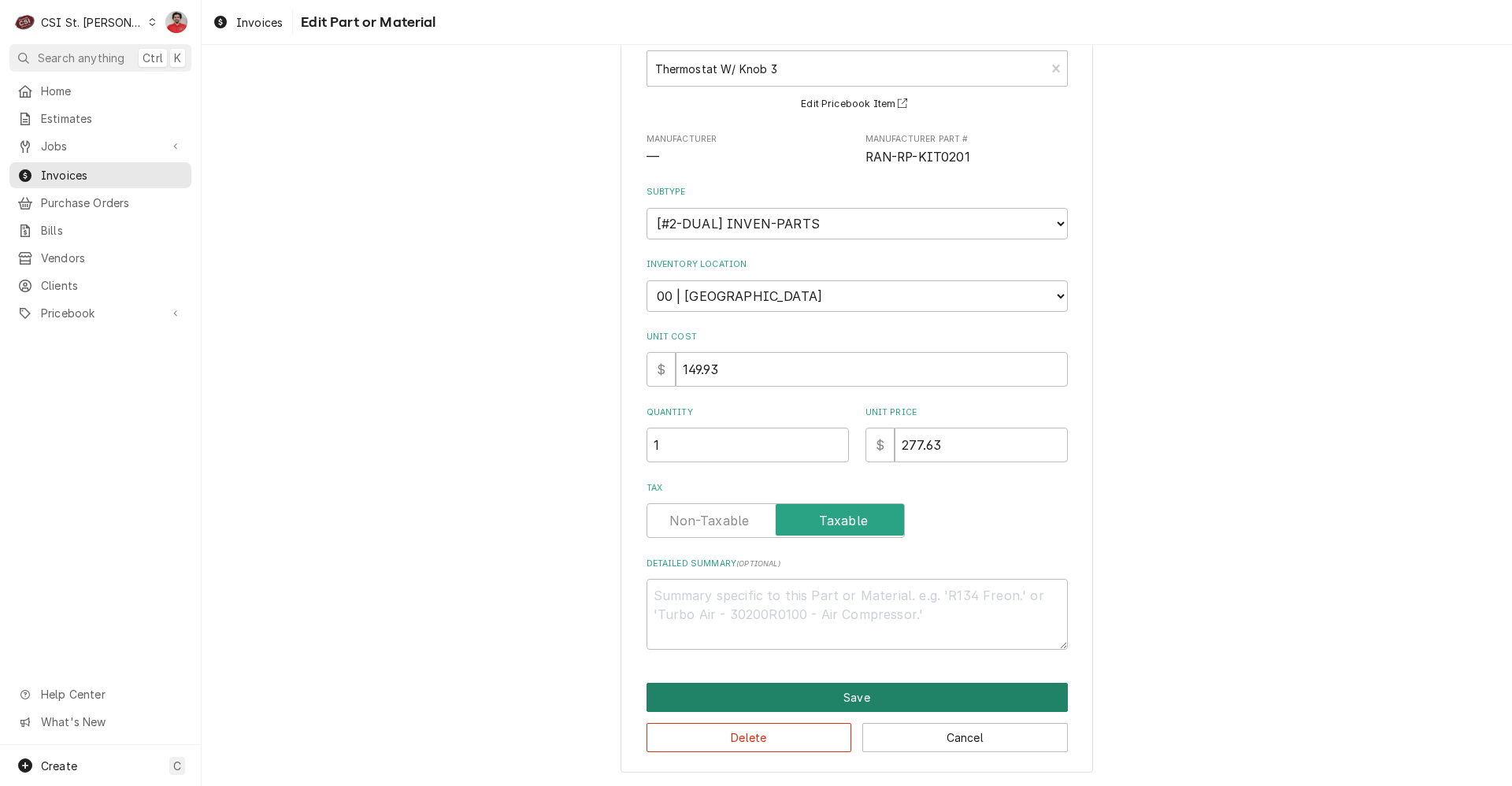
click at [771, 701] on button "Save" at bounding box center [857, 697] width 422 height 29
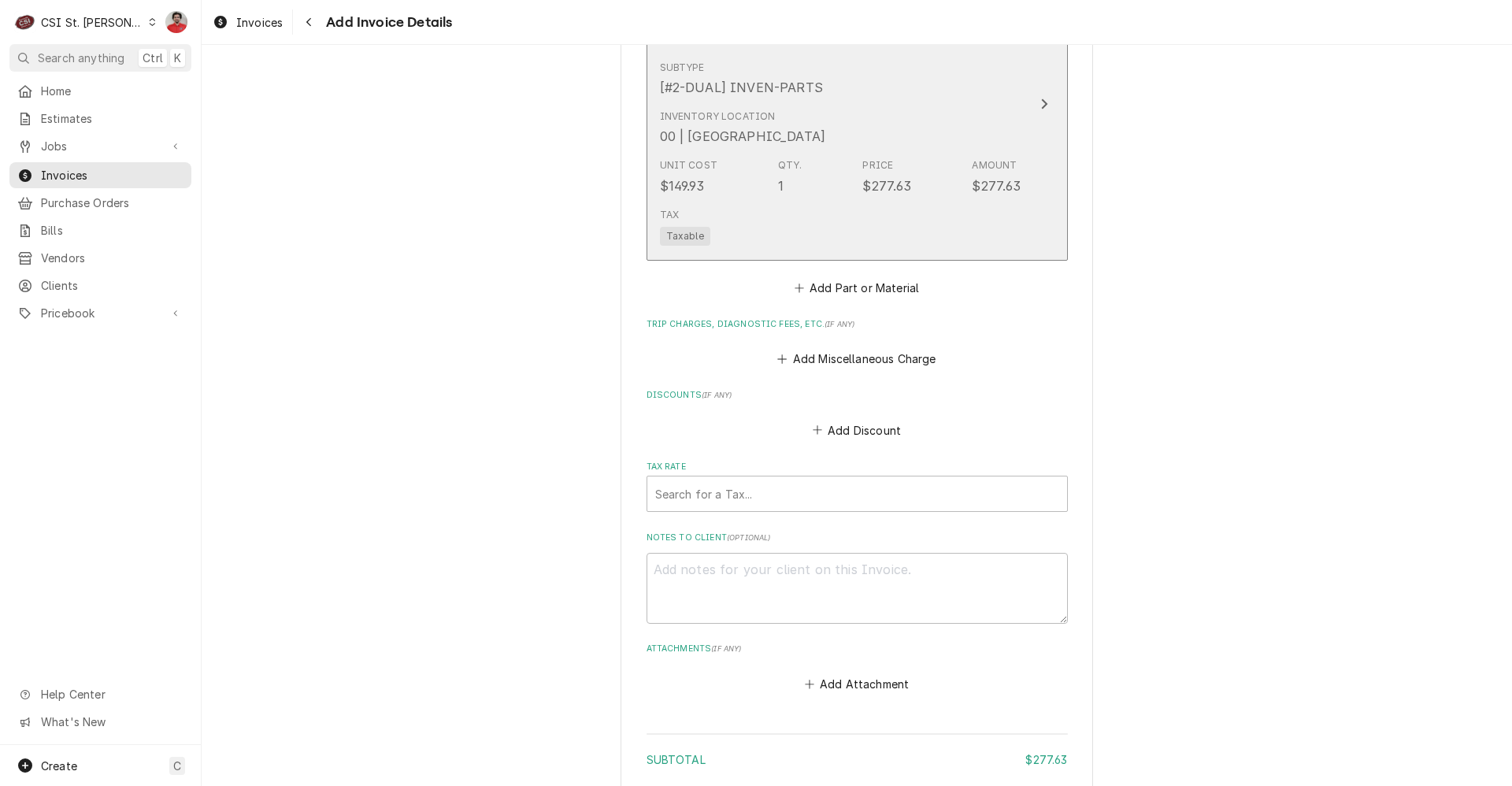
scroll to position [1773, 0]
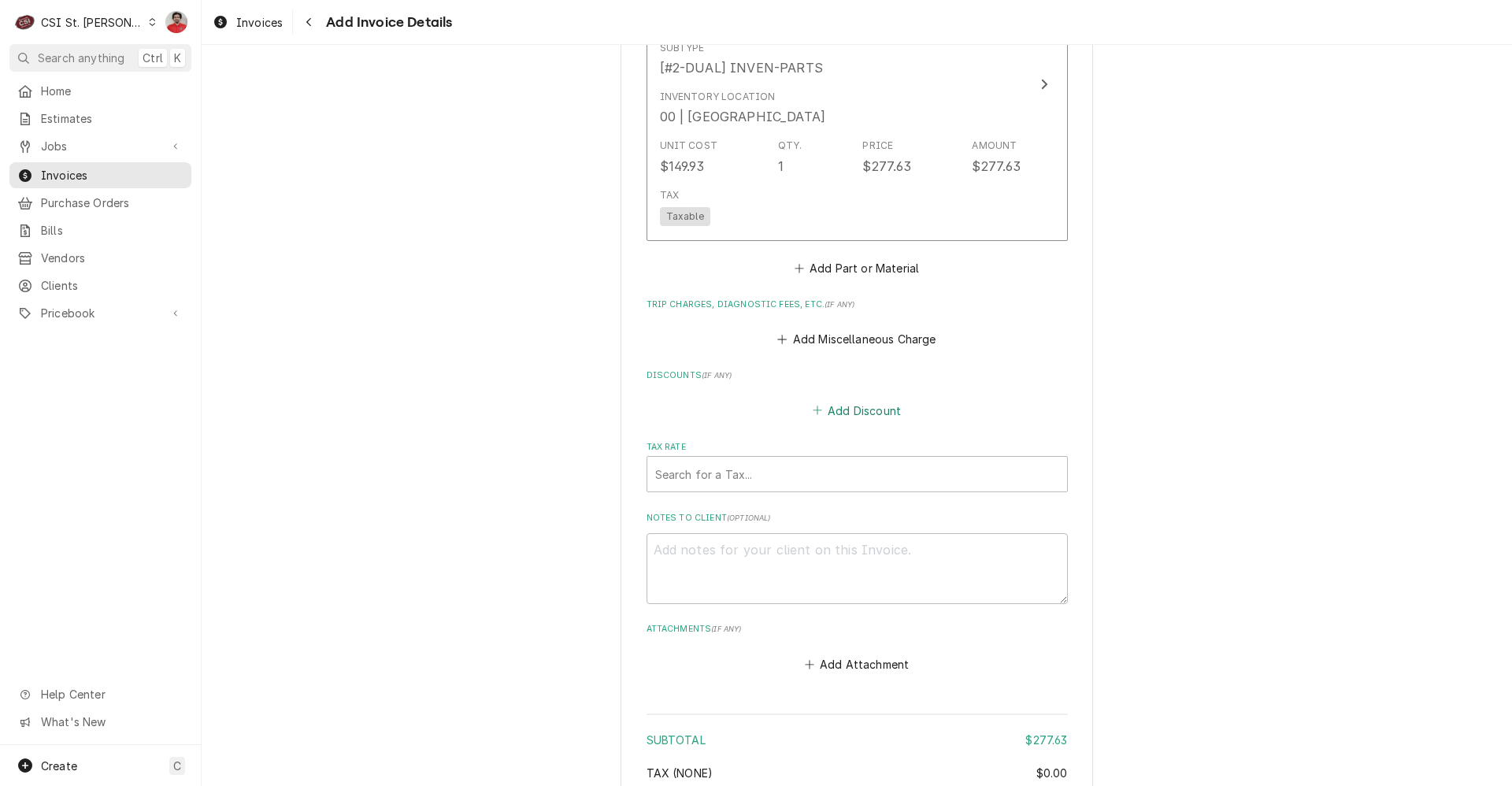
click at [822, 410] on button "Add Discount" at bounding box center [856, 410] width 93 height 22
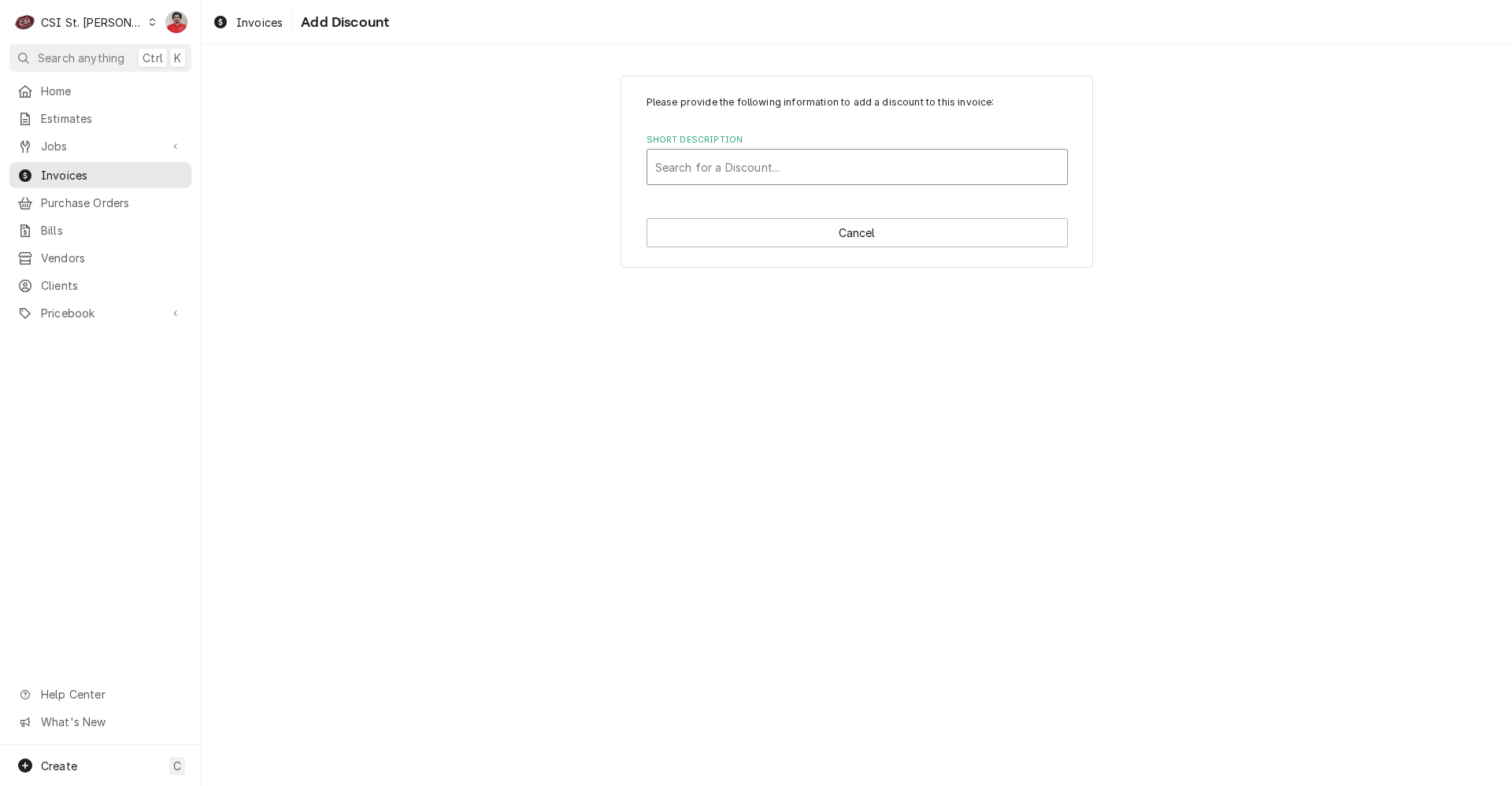
click at [748, 168] on div "Short Description" at bounding box center [858, 167] width 404 height 28
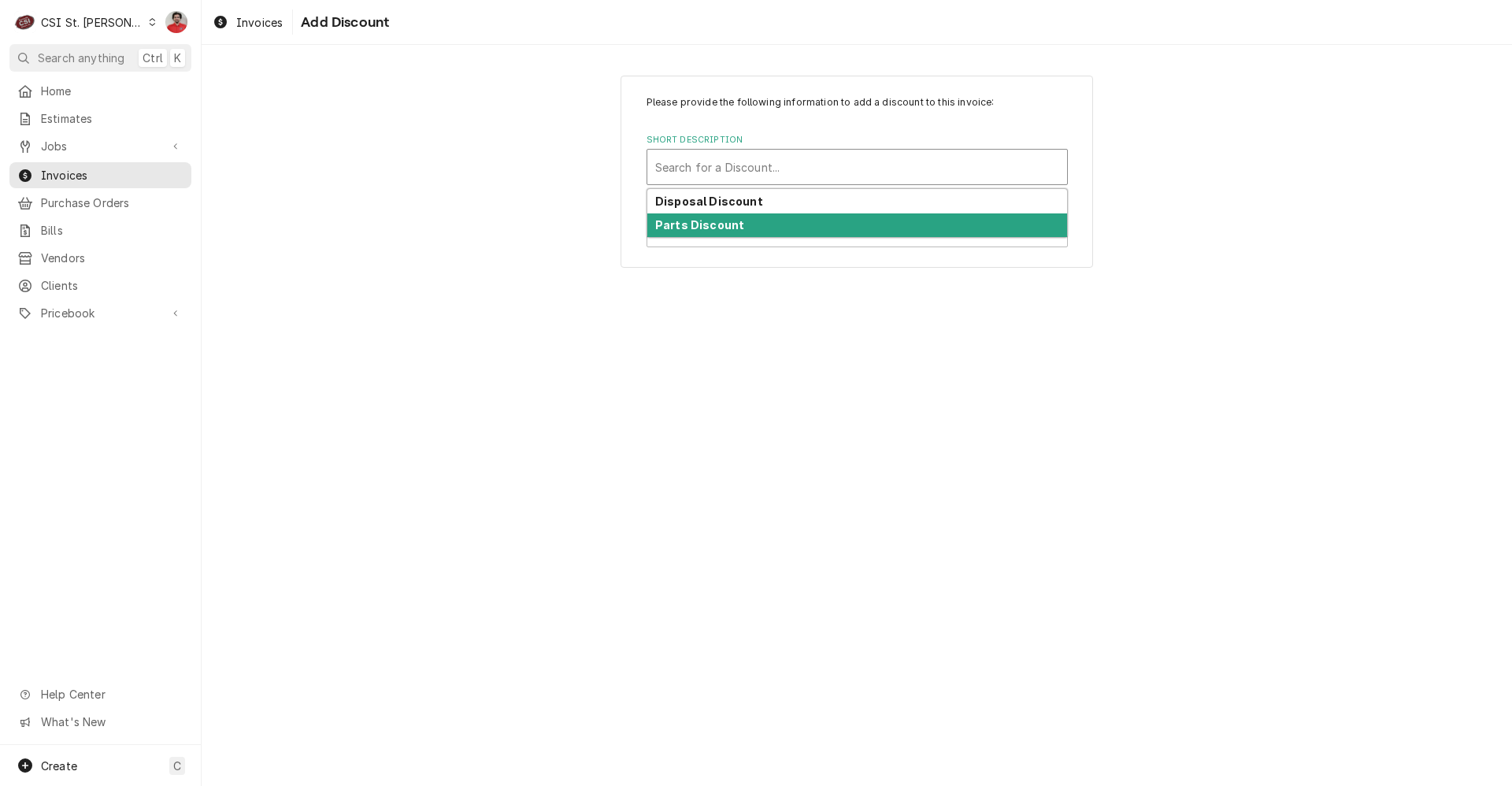
click at [734, 225] on strong "Parts Discount" at bounding box center [700, 225] width 89 height 14
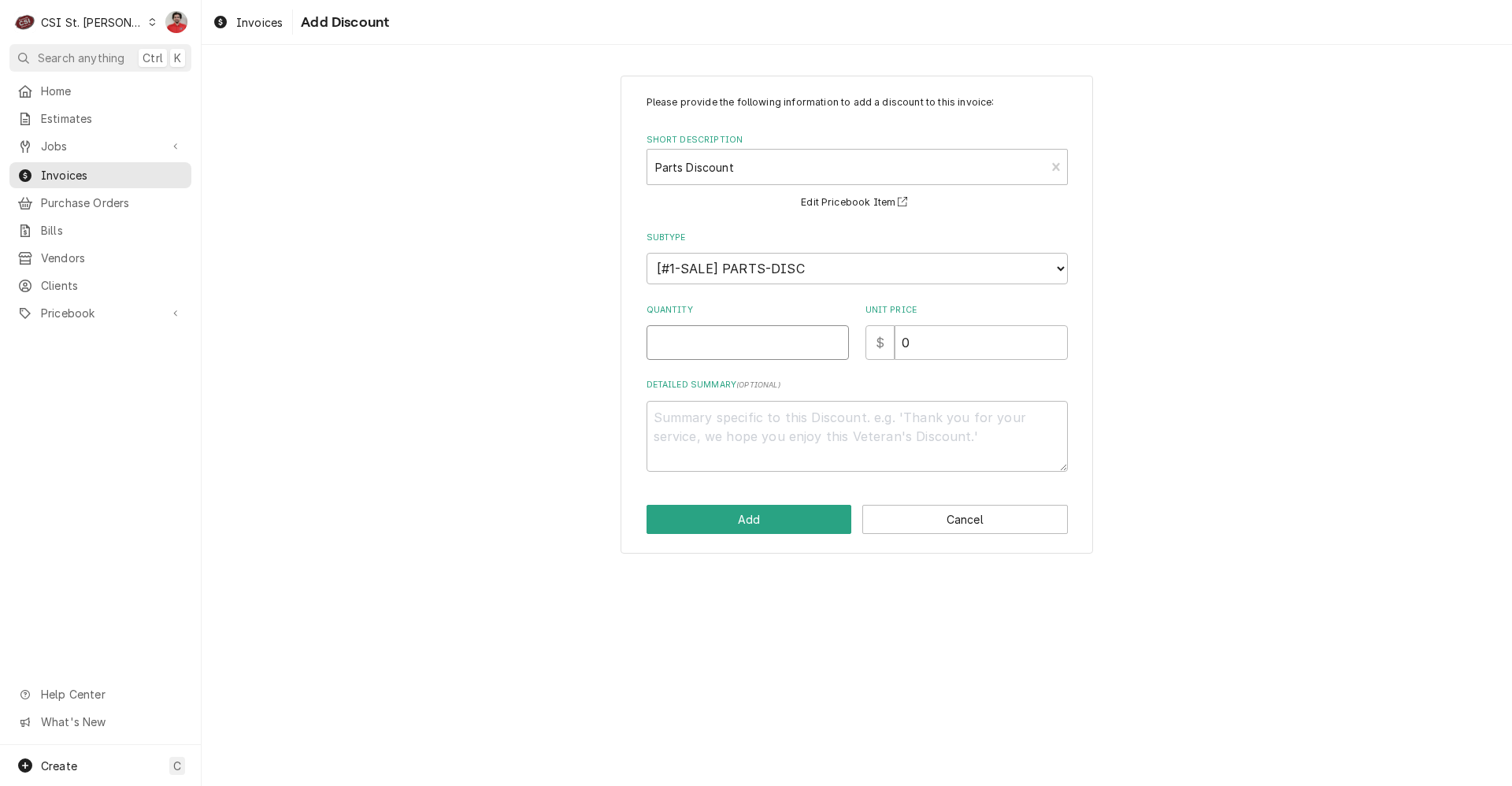
click at [739, 346] on input "Quantity" at bounding box center [747, 343] width 202 height 34
type textarea "x"
type input "1"
drag, startPoint x: 979, startPoint y: 335, endPoint x: 797, endPoint y: 321, distance: 182.5
click at [798, 321] on div "Quantity 1 Unit Price $ 0" at bounding box center [857, 332] width 422 height 56
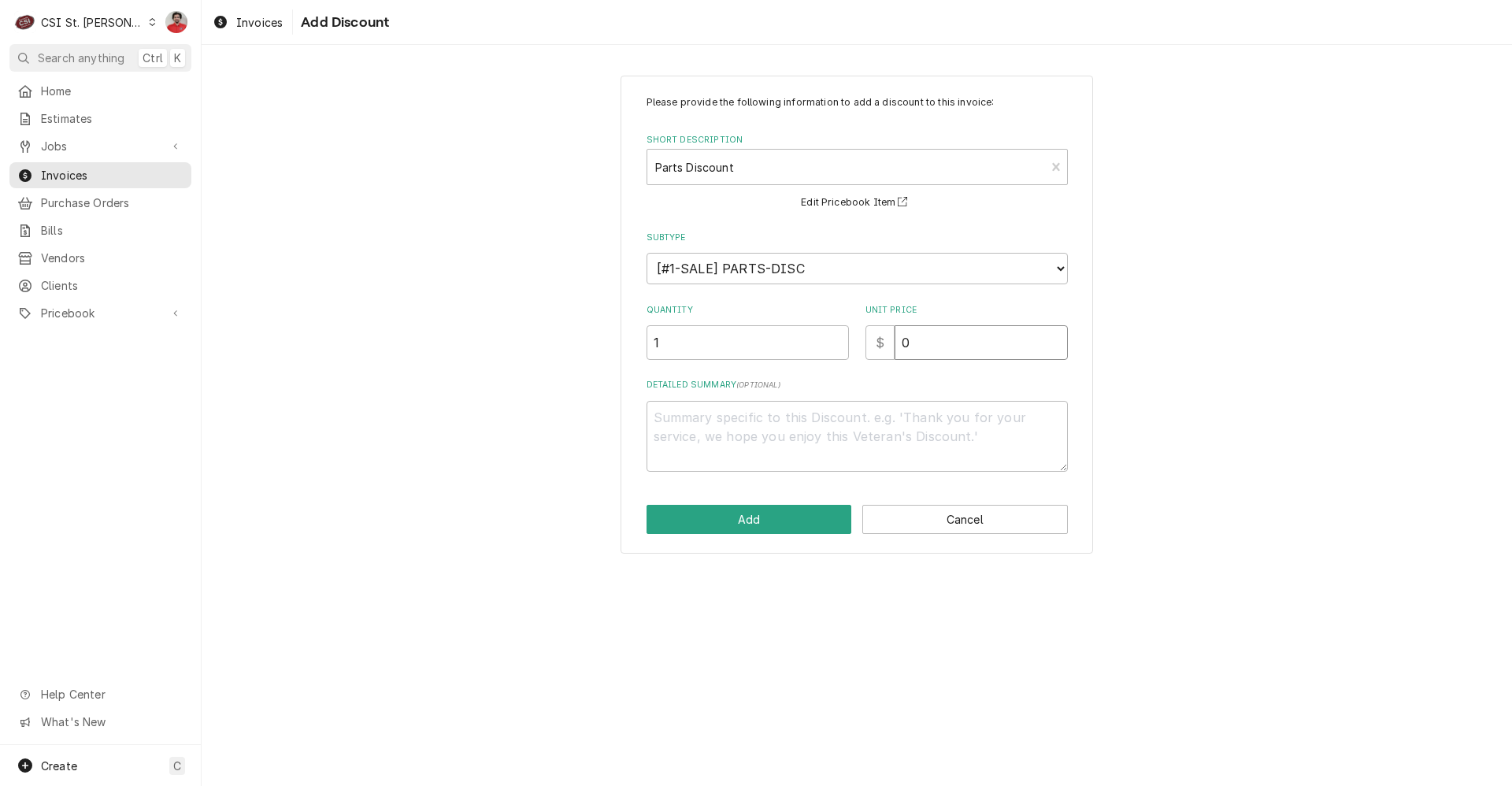
type textarea "x"
type input "5"
type textarea "x"
type input "55"
type textarea "x"
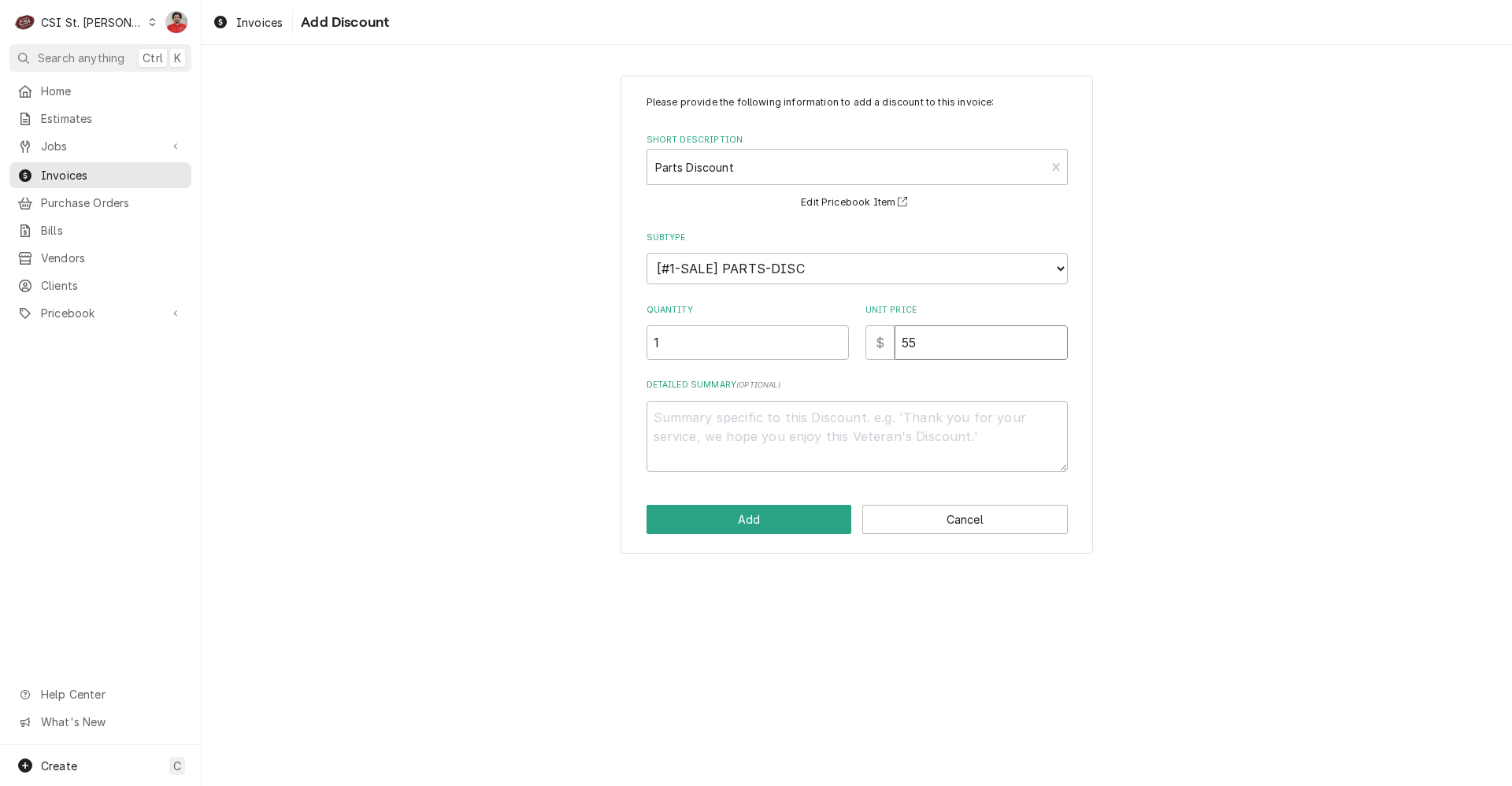
type input "55.5"
type textarea "x"
type input "55.53"
type textarea "x"
type input "55.5"
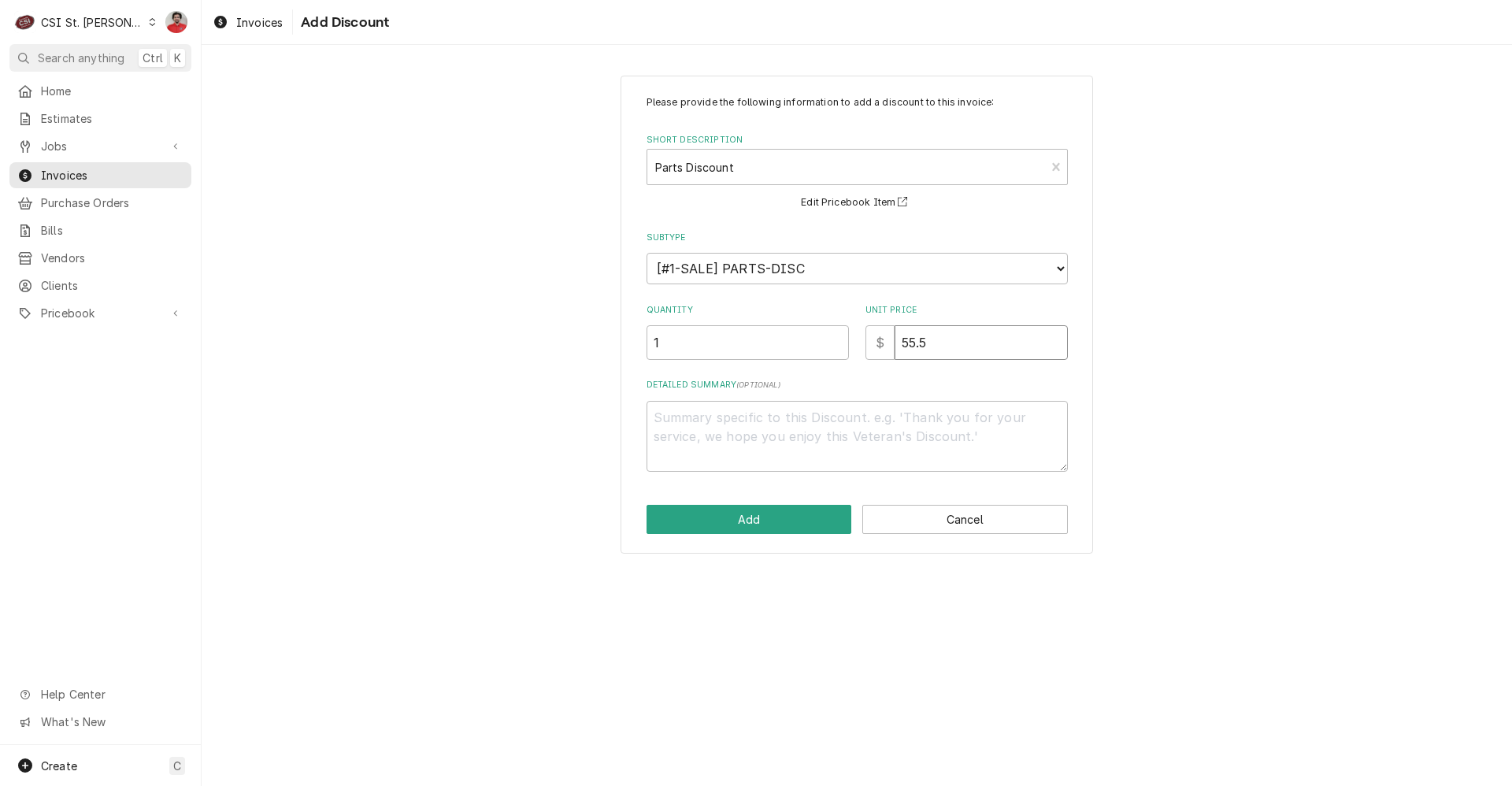
type textarea "x"
type input "55"
type textarea "x"
type input "55.2"
type textarea "x"
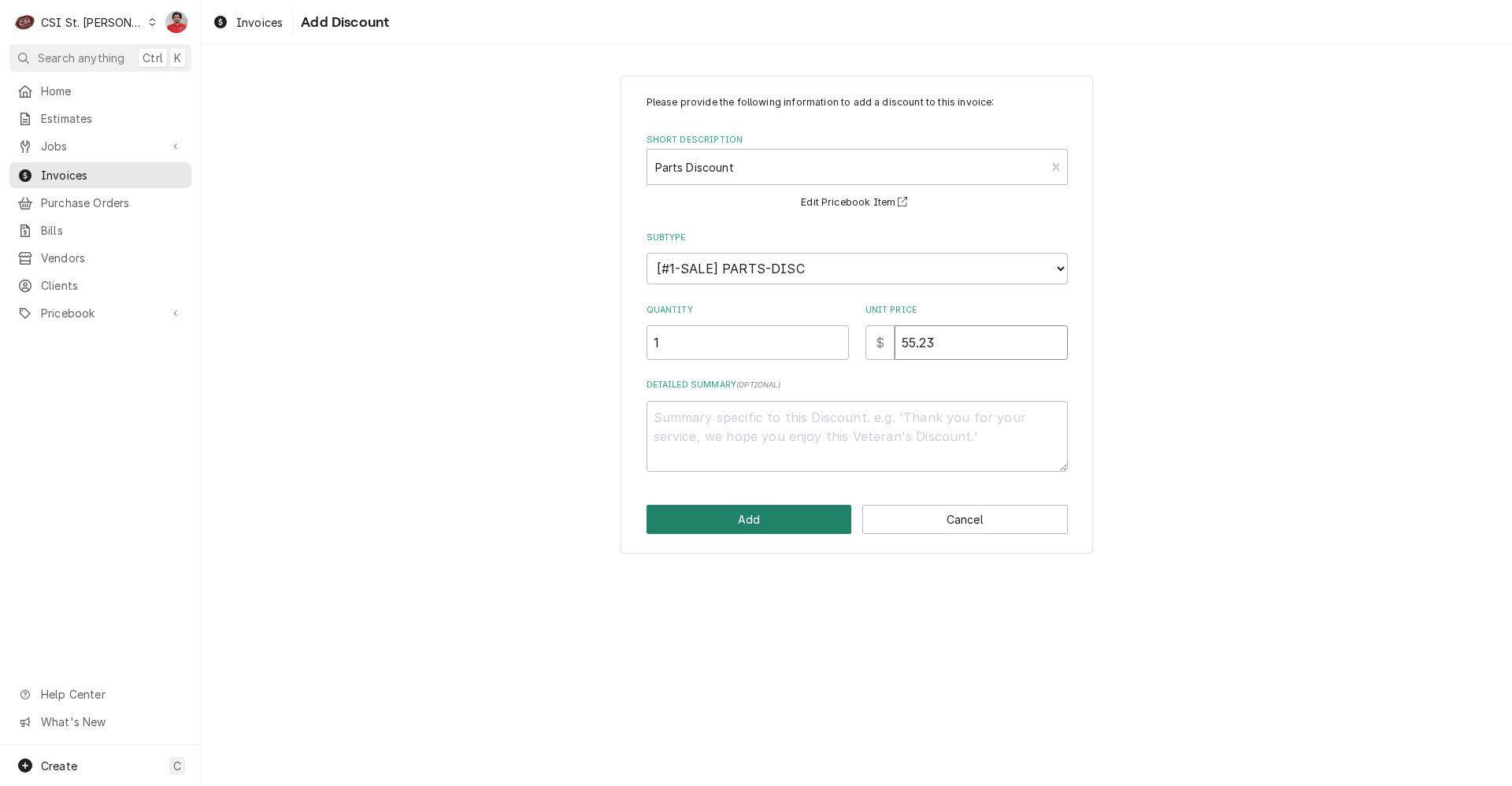
type input "55.23"
click at [716, 515] on button "Add" at bounding box center [749, 519] width 206 height 29
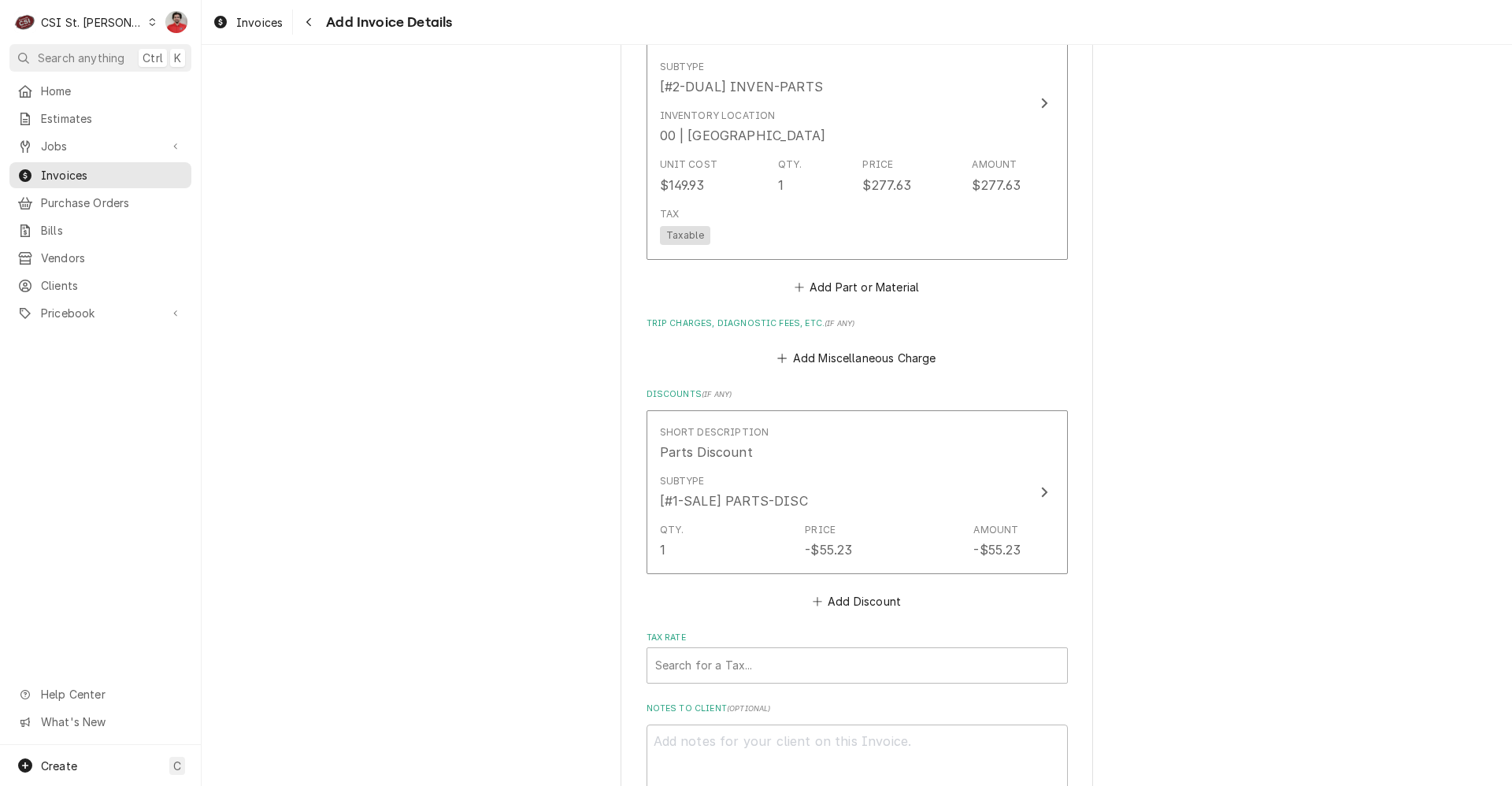
scroll to position [2167, 0]
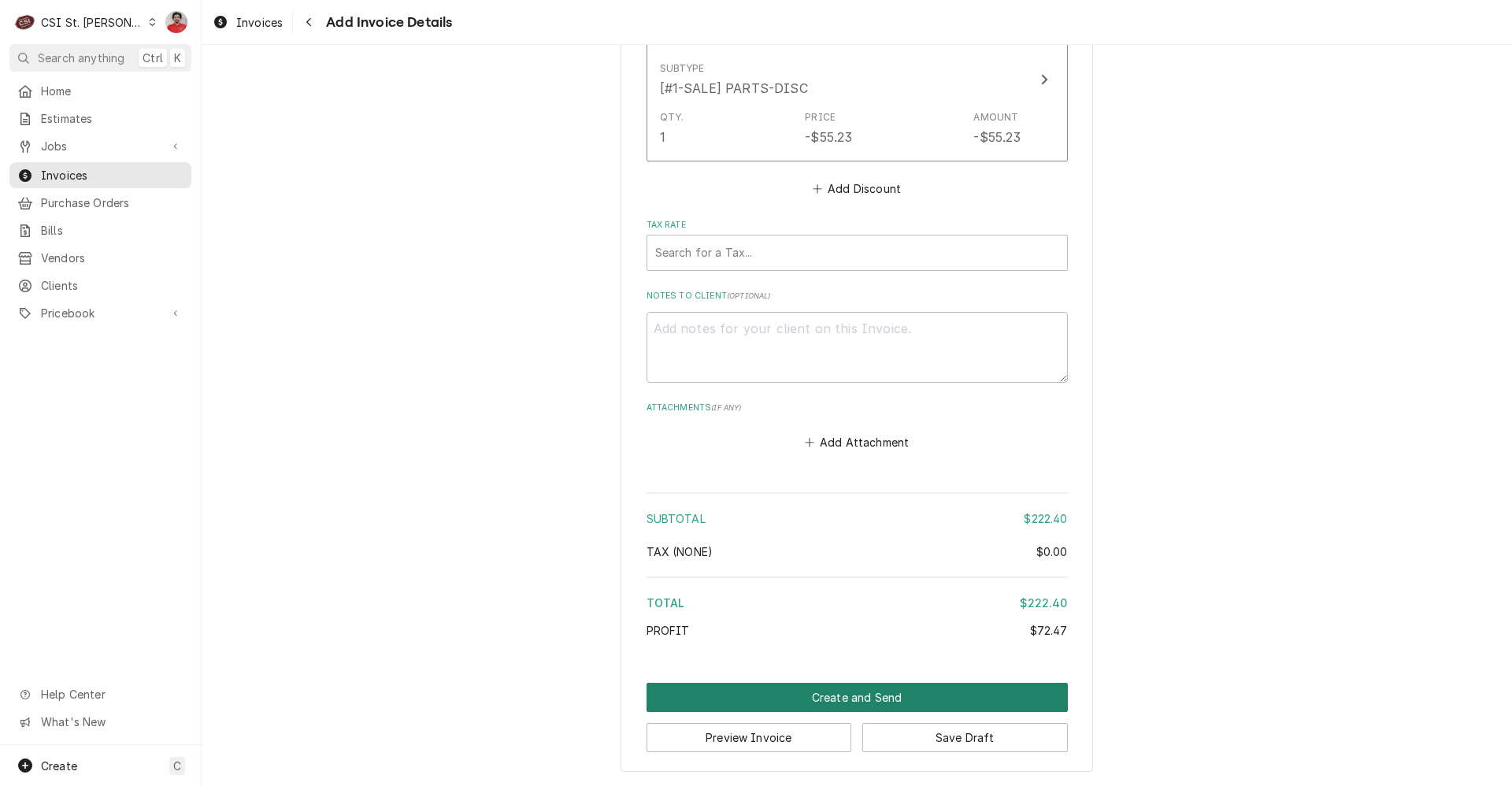
click at [752, 703] on button "Create and Send" at bounding box center [857, 697] width 422 height 29
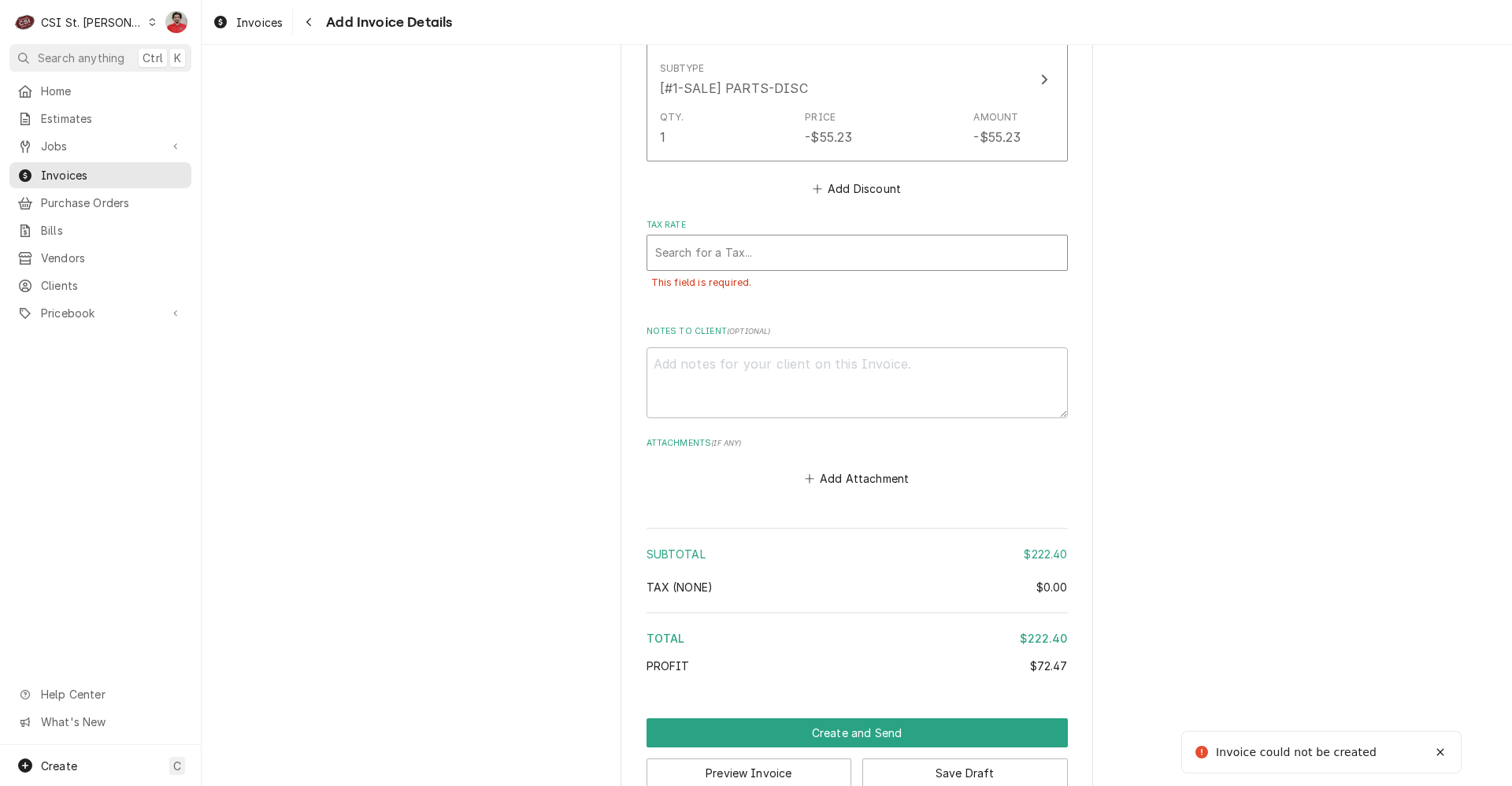
click at [779, 237] on div "Tax Rate Search for a Tax... This field is required." at bounding box center [857, 262] width 422 height 87
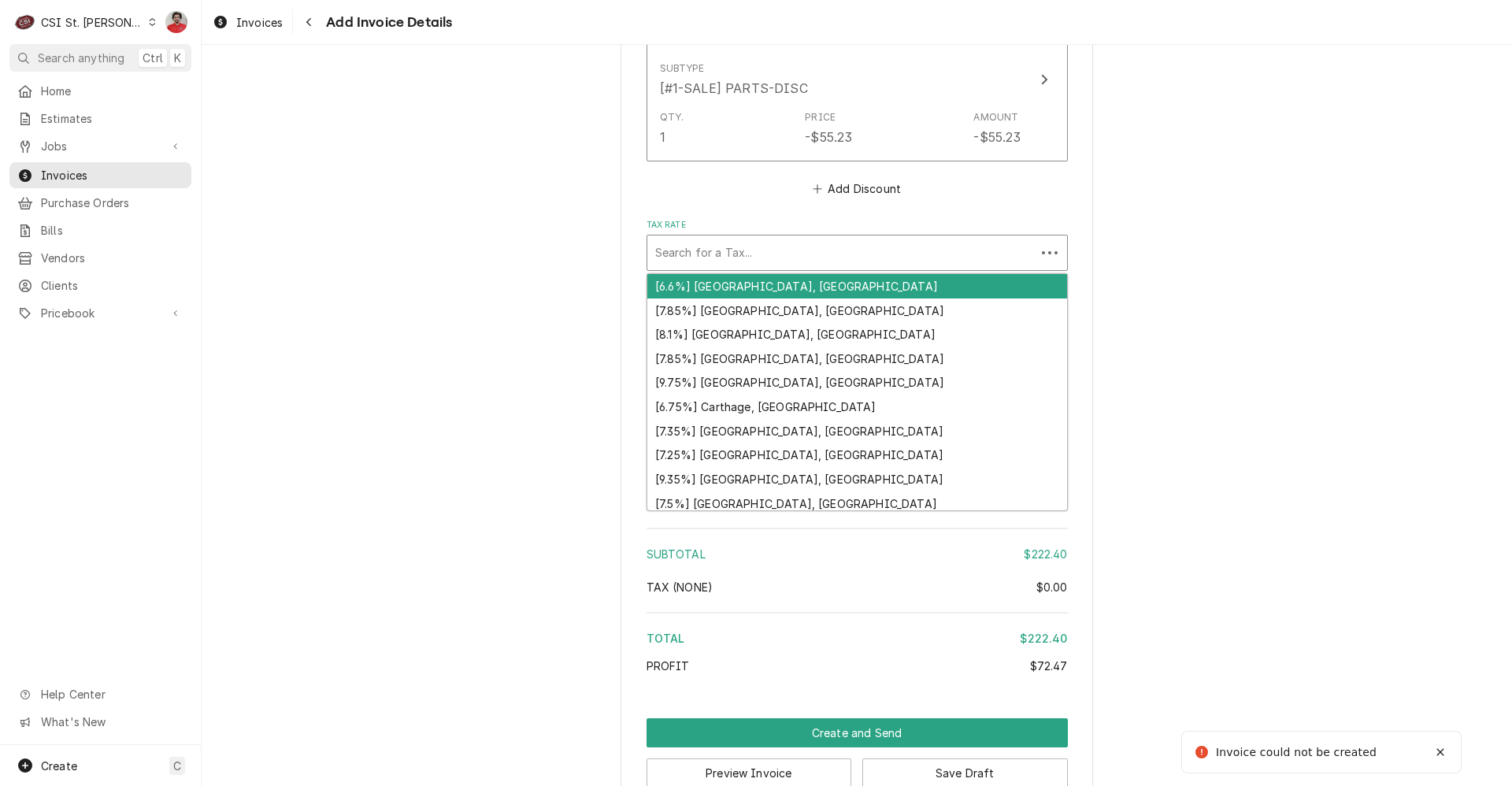
drag, startPoint x: 779, startPoint y: 237, endPoint x: 779, endPoint y: 248, distance: 11.0
click at [779, 248] on div "Tax Rate" at bounding box center [841, 252] width 373 height 28
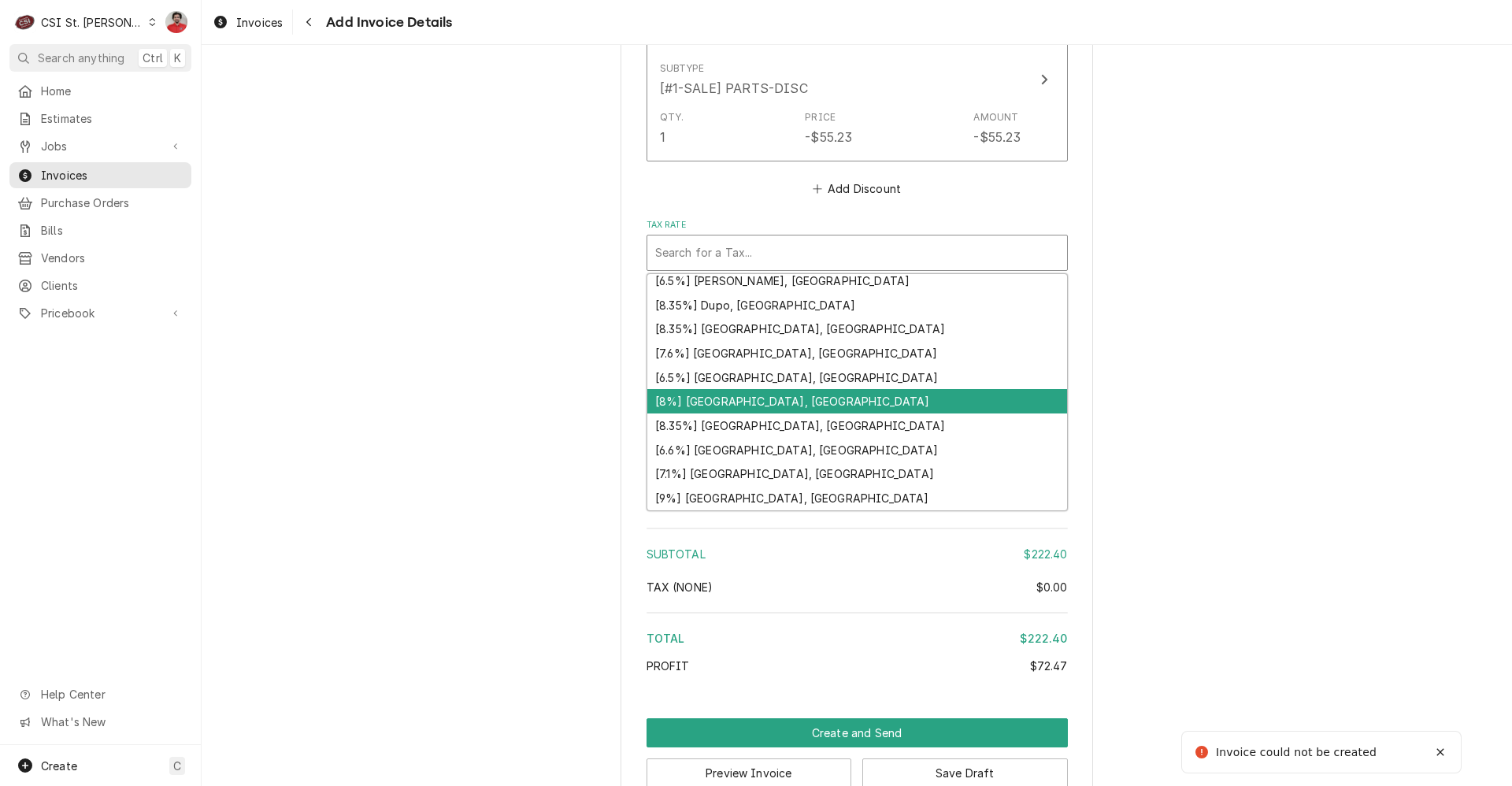
scroll to position [488, 0]
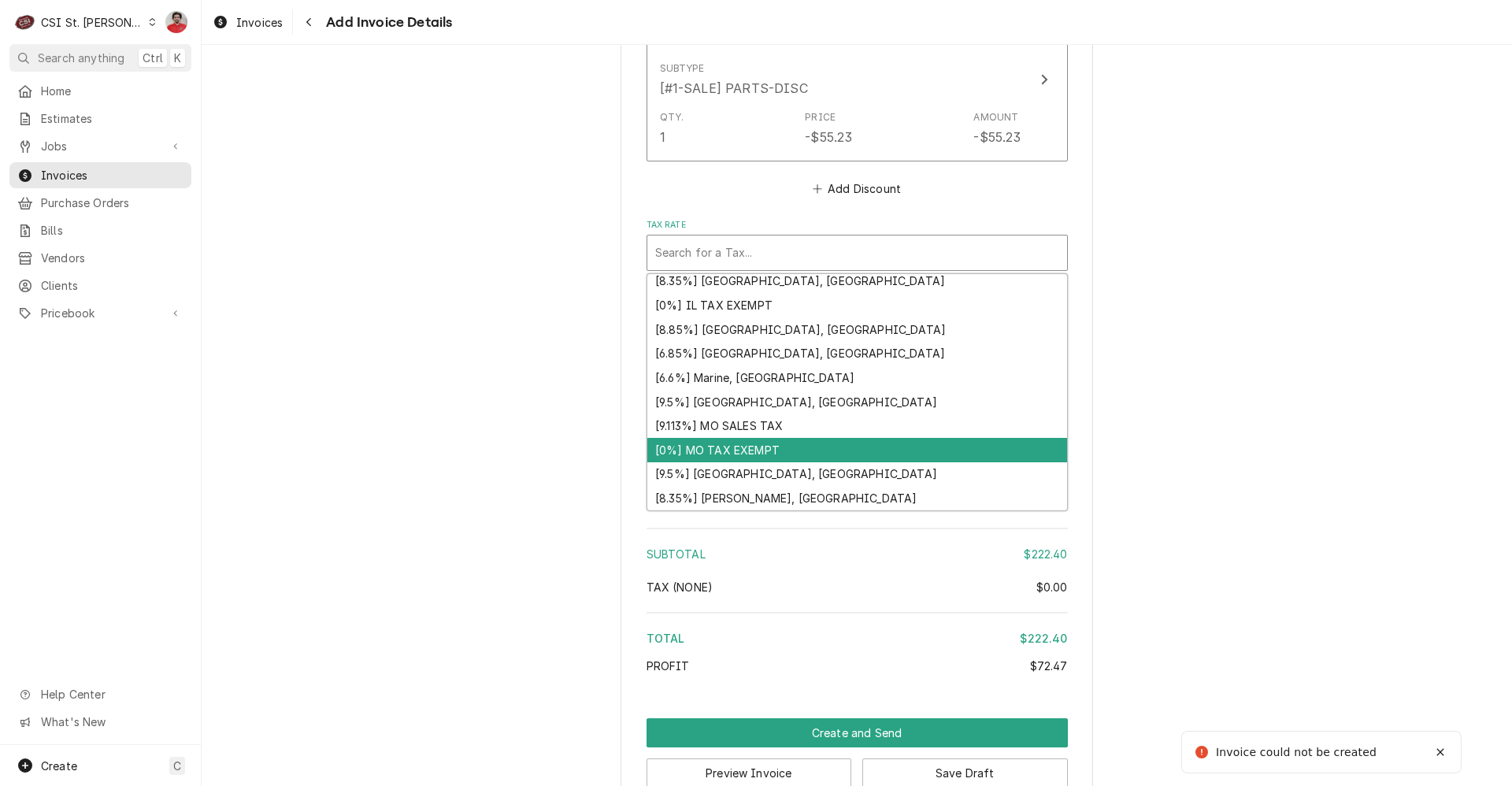
click at [758, 452] on div "[0%] MO TAX EXEMPT" at bounding box center [857, 450] width 420 height 24
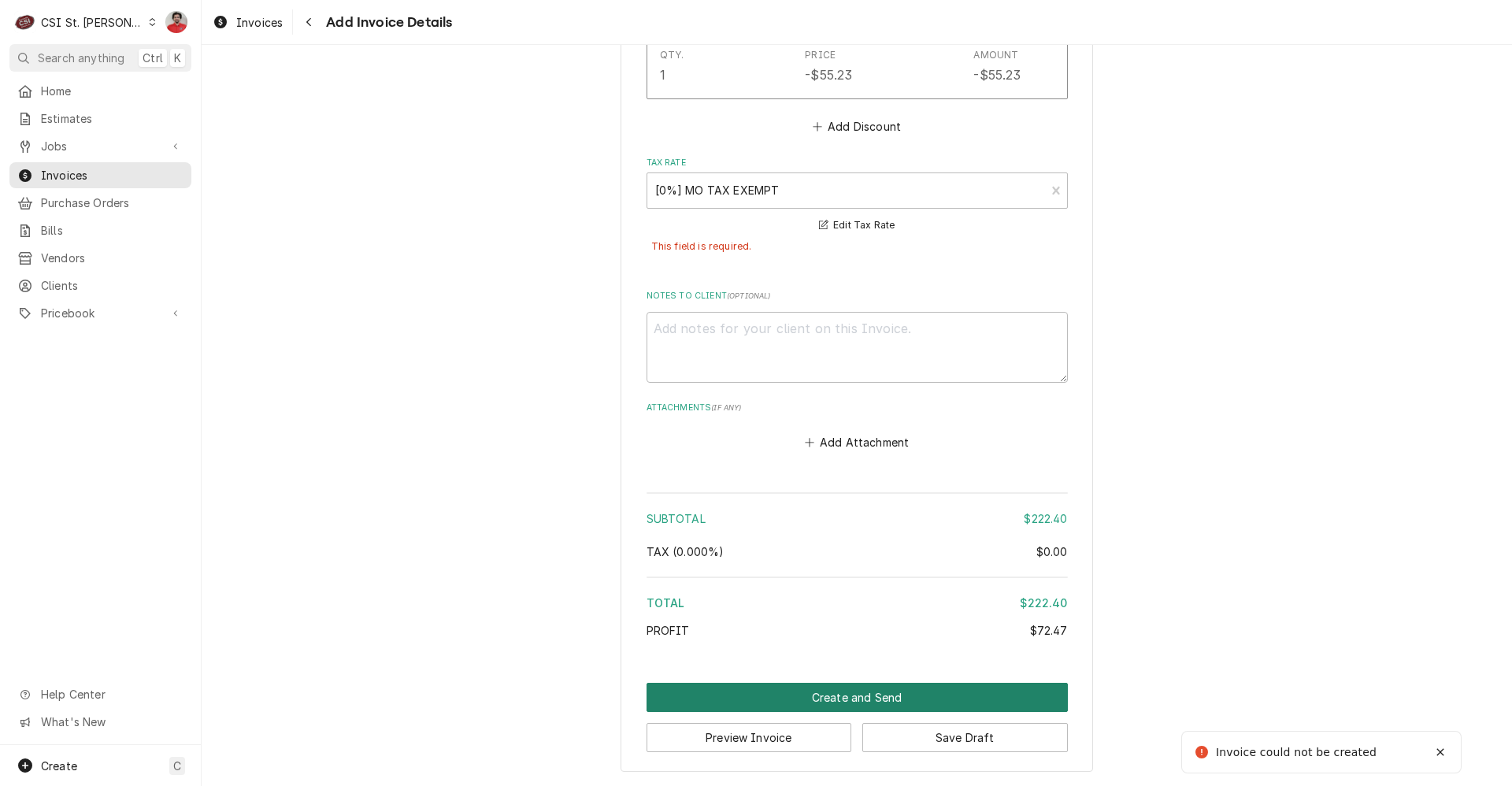
click at [805, 701] on button "Create and Send" at bounding box center [857, 697] width 422 height 29
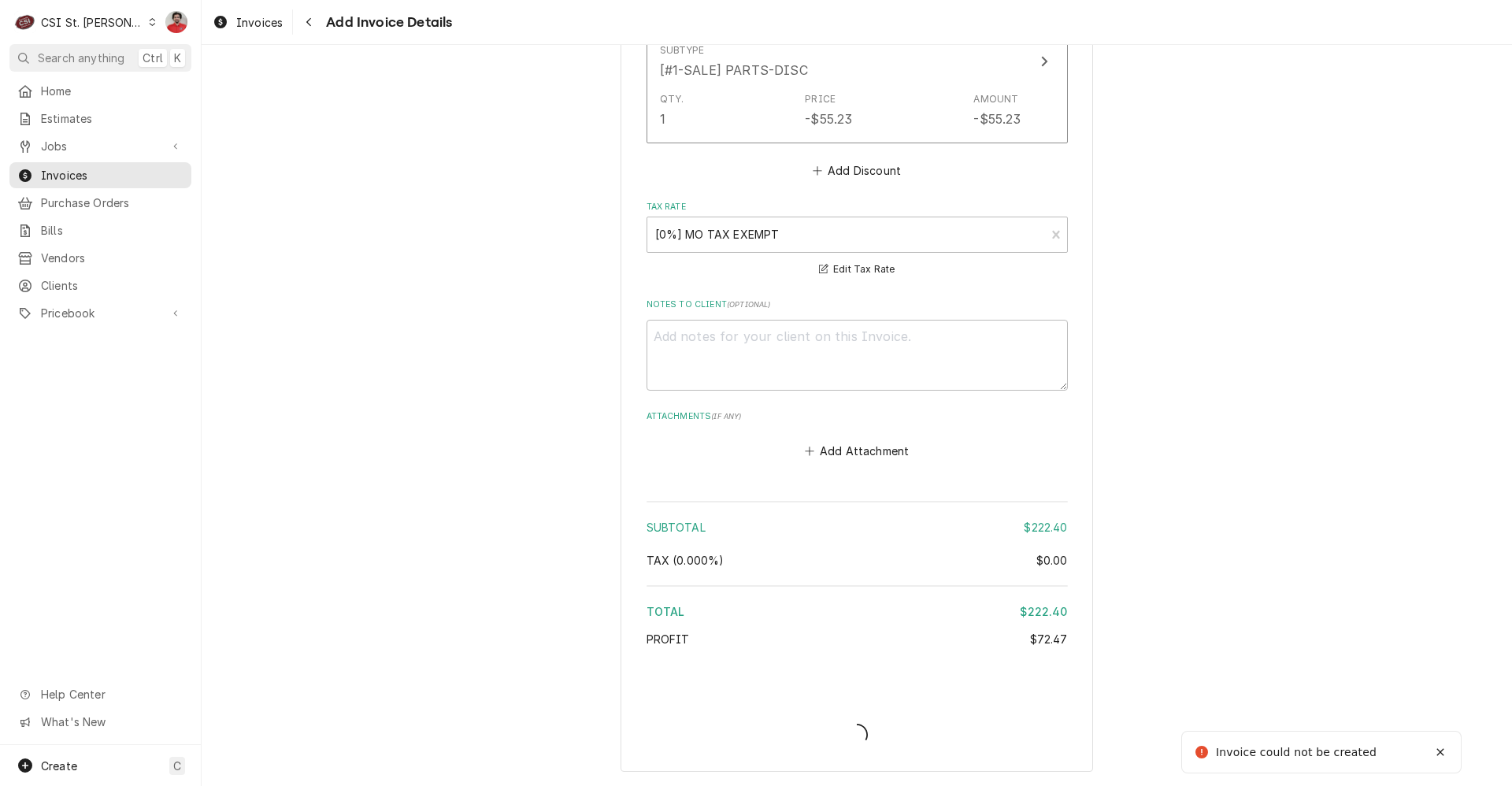
scroll to position [2185, 0]
type textarea "x"
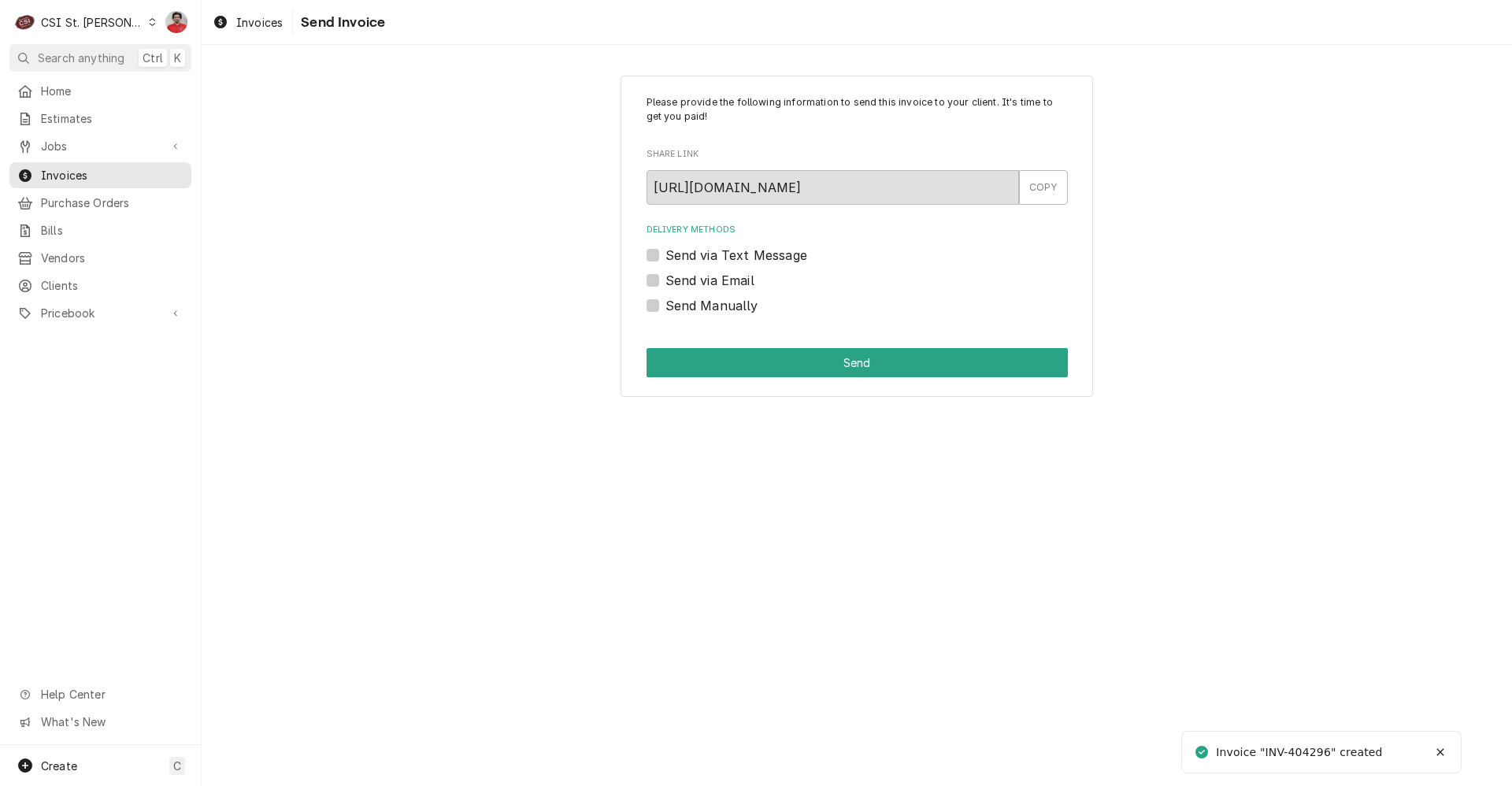
click at [697, 305] on label "Send Manually" at bounding box center [712, 306] width 92 height 19
click at [697, 305] on input "Send Manually" at bounding box center [876, 314] width 422 height 34
checkbox input "true"
click at [742, 363] on button "Send" at bounding box center [857, 363] width 422 height 29
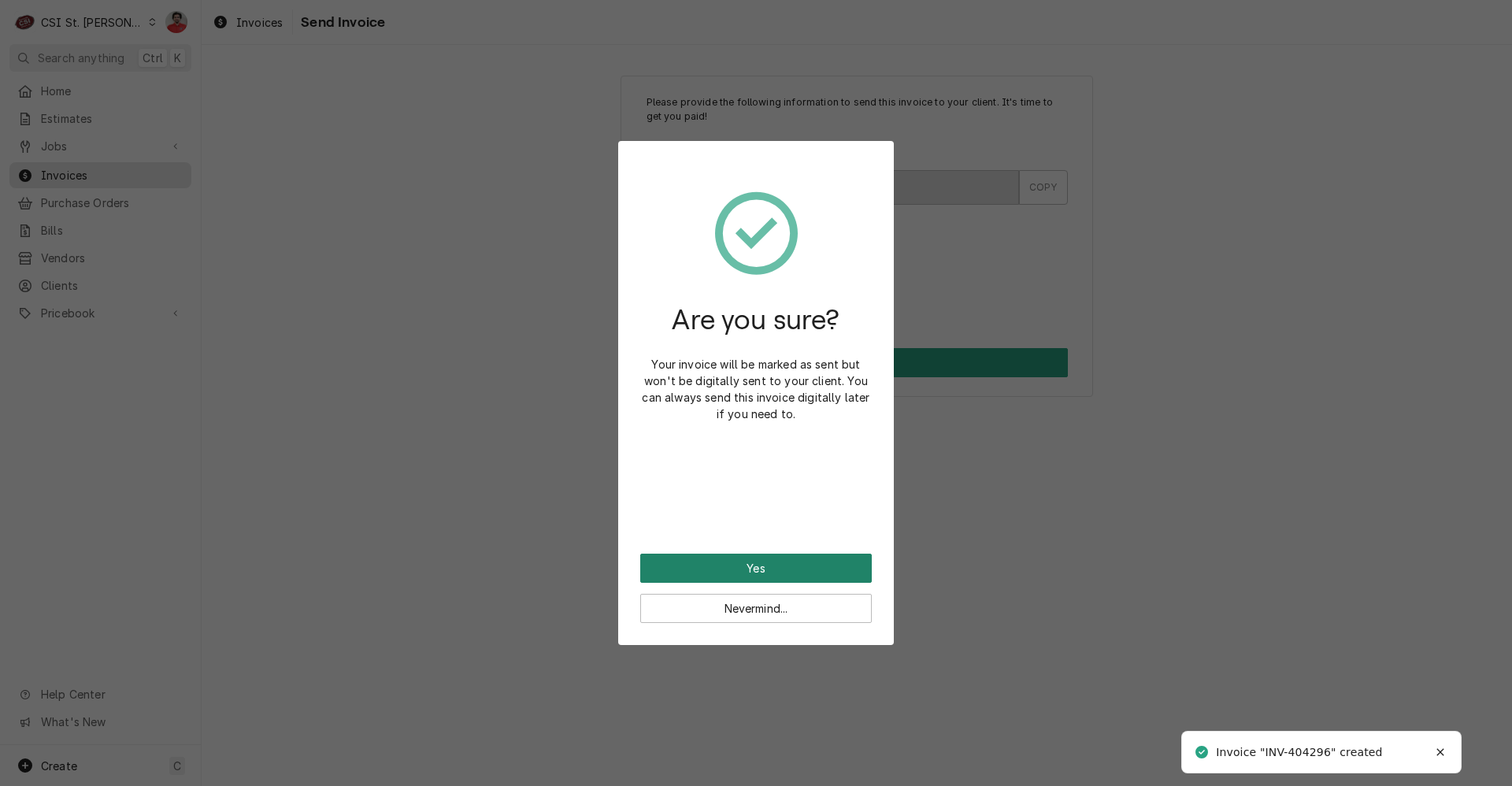
click at [784, 572] on button "Yes" at bounding box center [755, 568] width 231 height 29
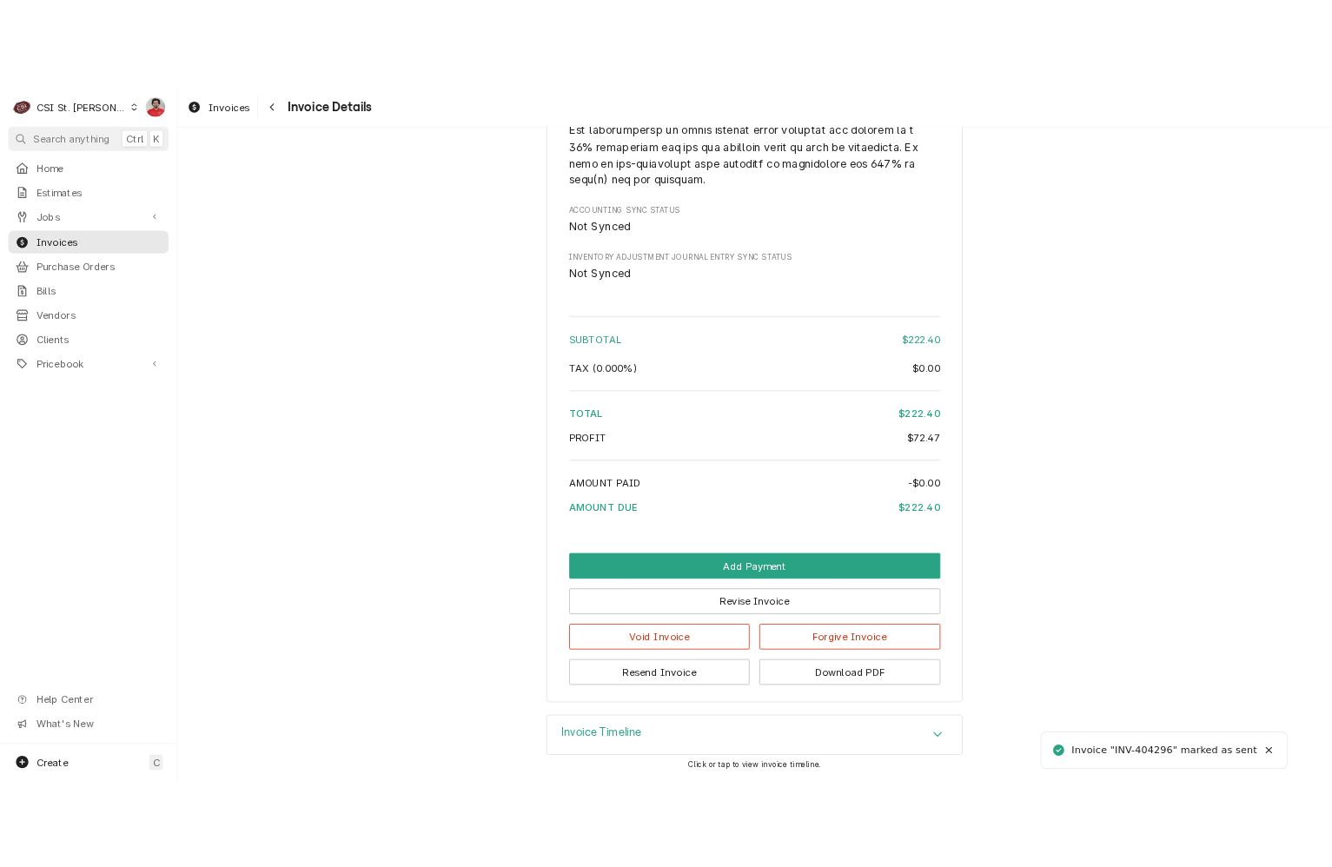
scroll to position [2399, 0]
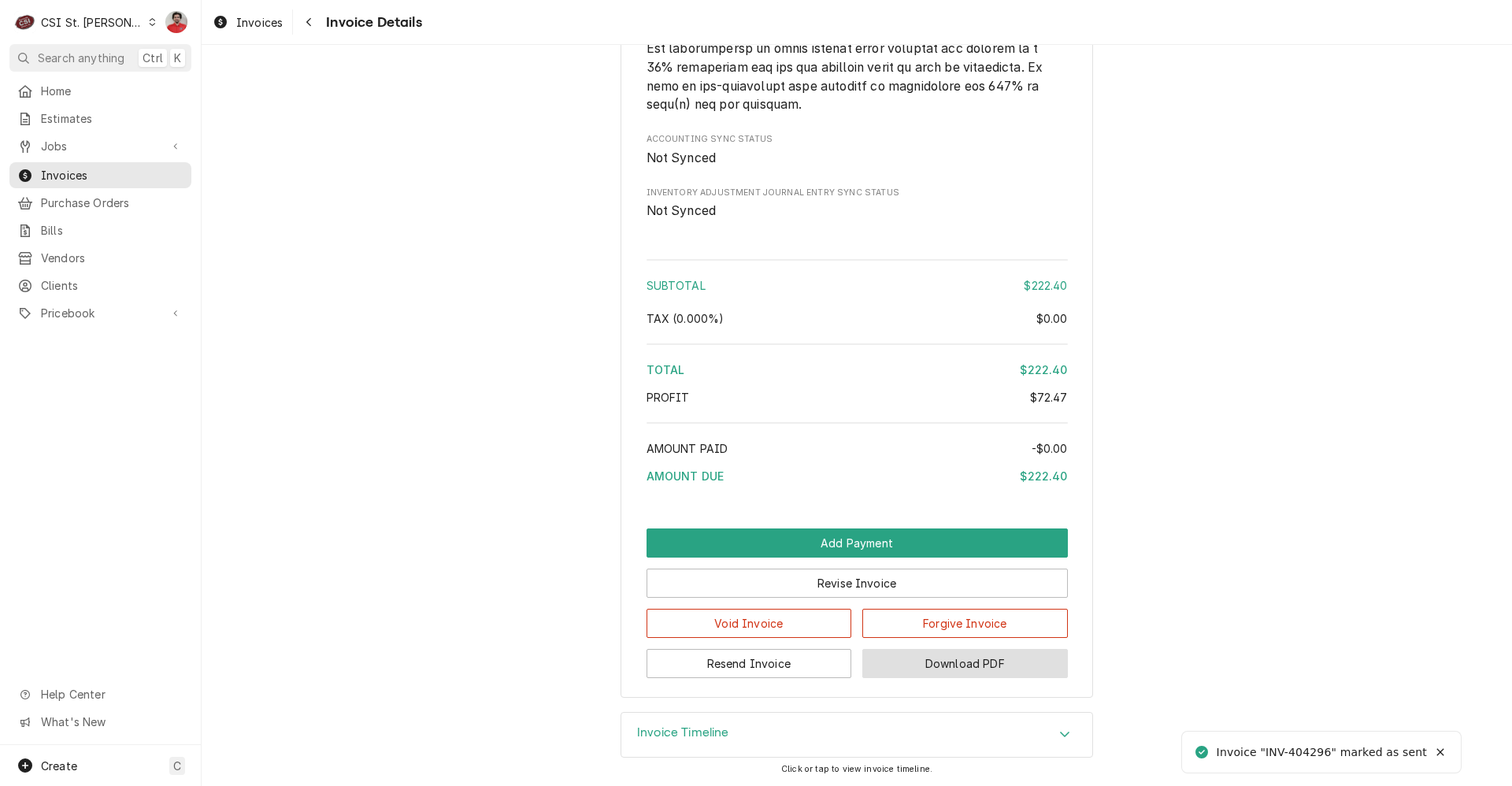
click at [909, 662] on button "Download PDF" at bounding box center [964, 664] width 206 height 29
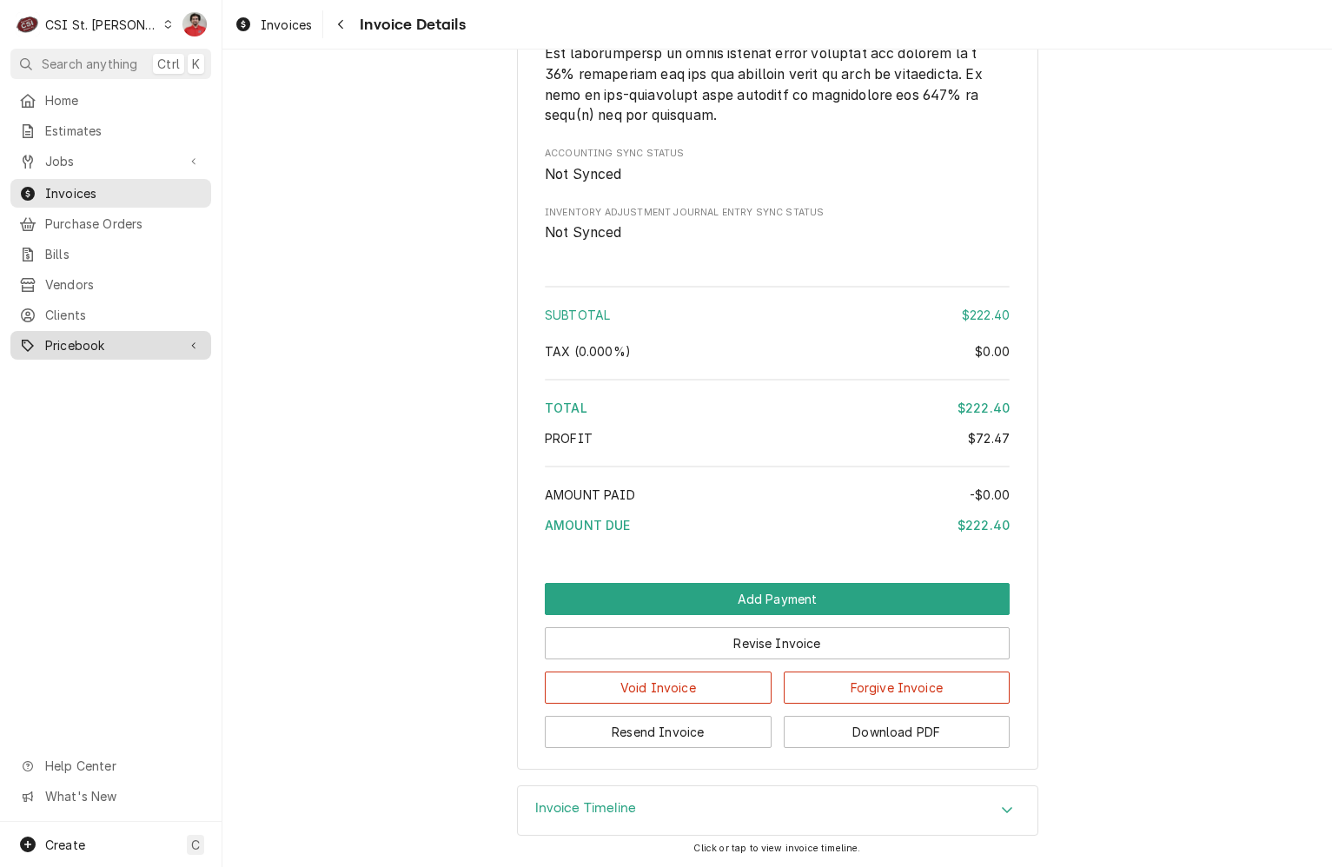
click at [126, 340] on span "Pricebook" at bounding box center [110, 345] width 131 height 18
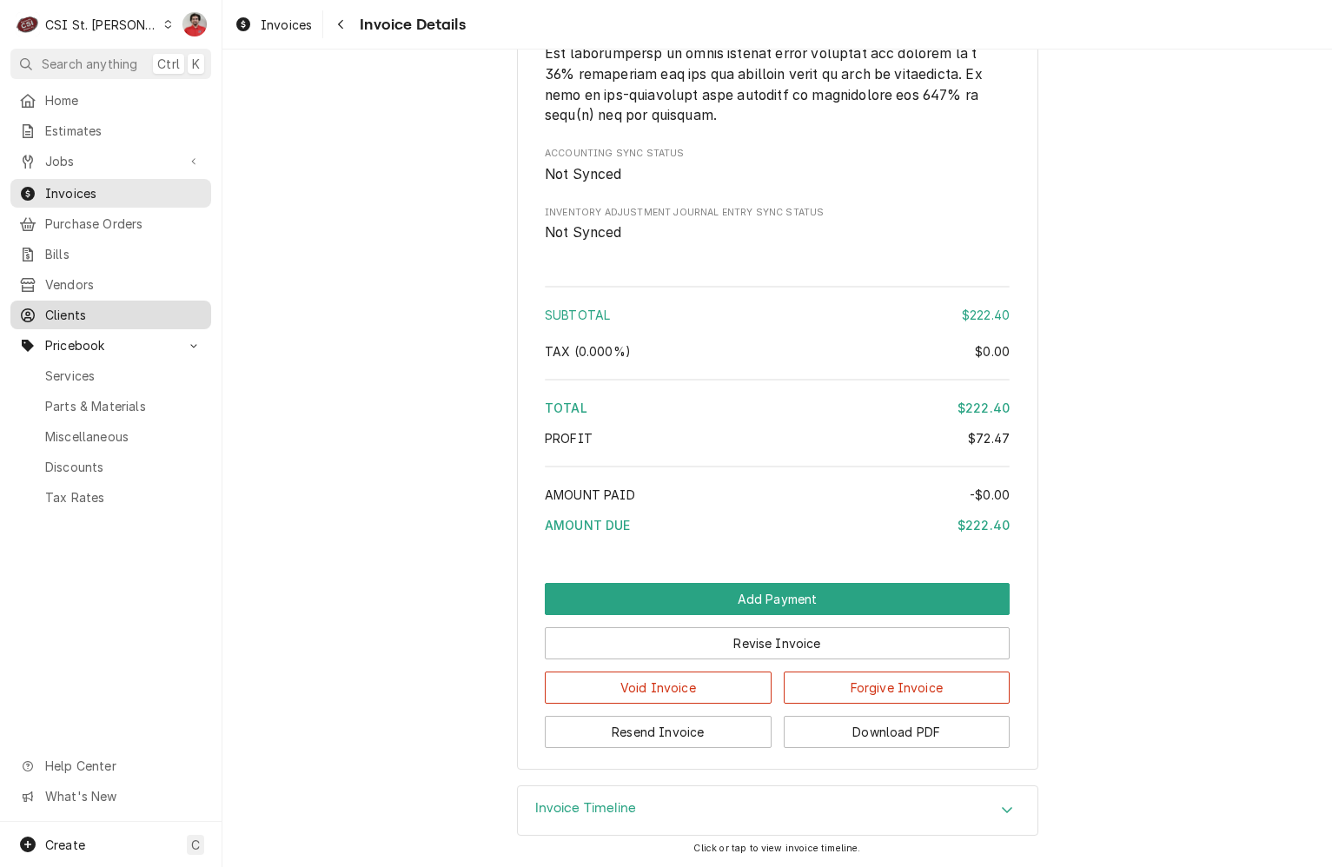
click at [104, 306] on span "Clients" at bounding box center [123, 315] width 157 height 18
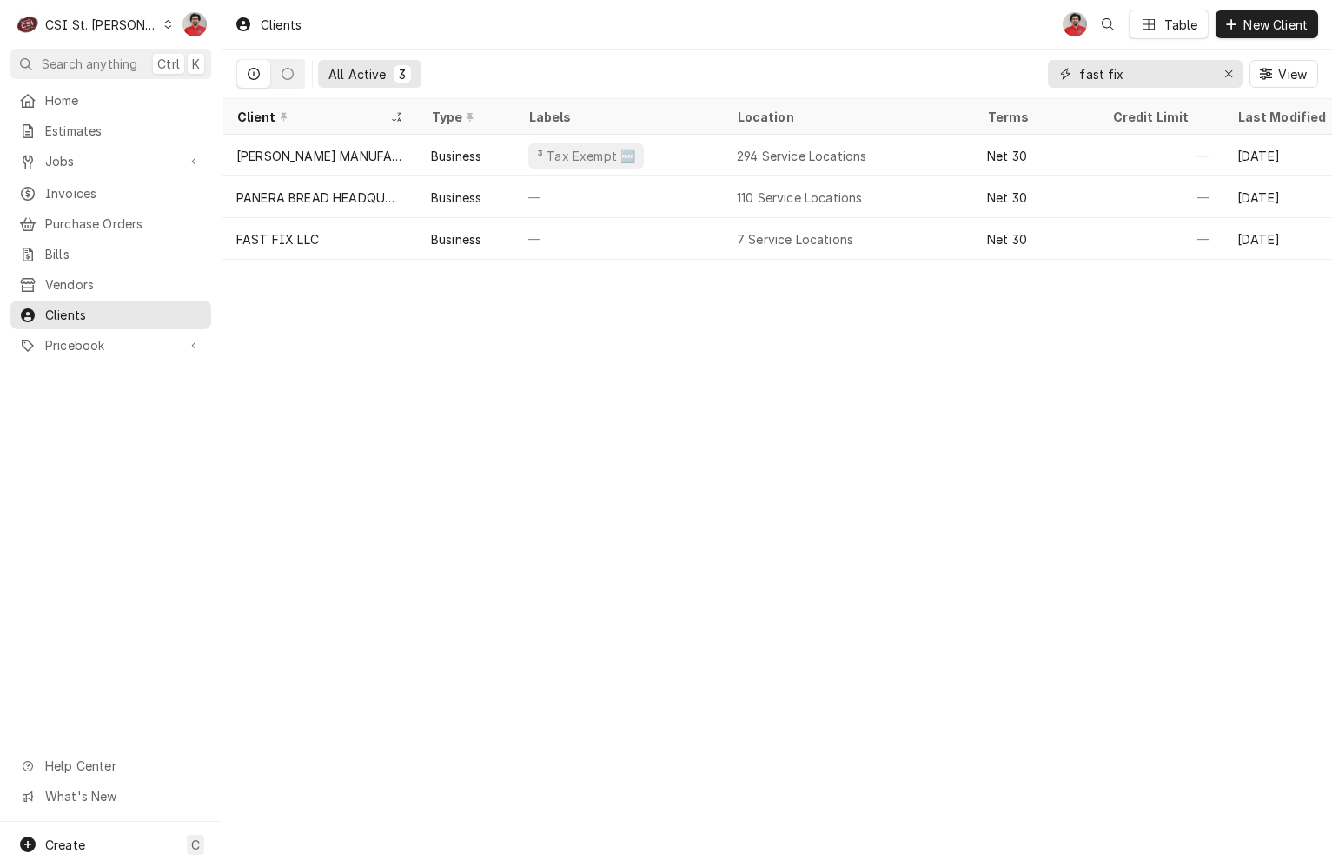
click at [1124, 76] on input "fast fix" at bounding box center [1144, 74] width 130 height 28
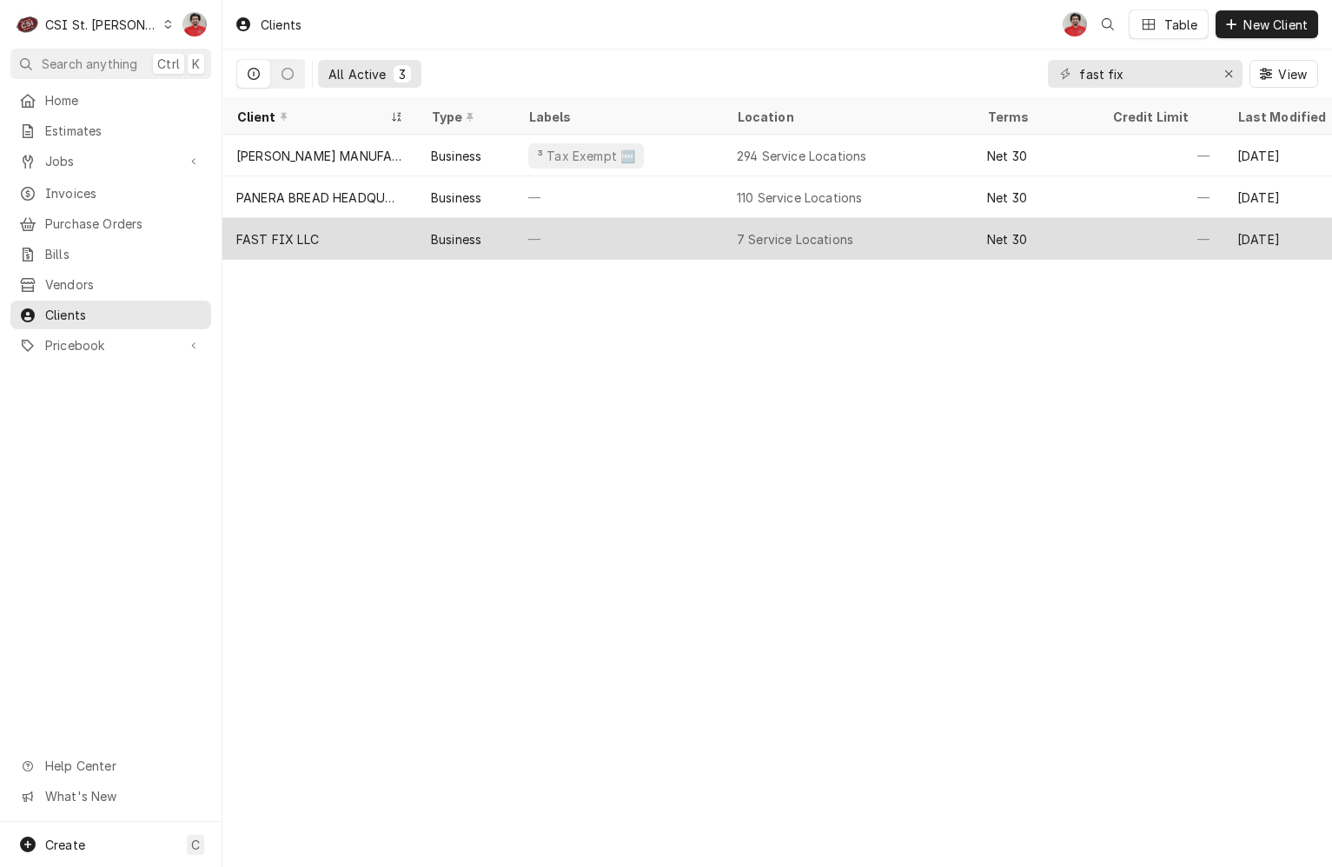
click at [373, 243] on div "FAST FIX LLC" at bounding box center [319, 239] width 195 height 42
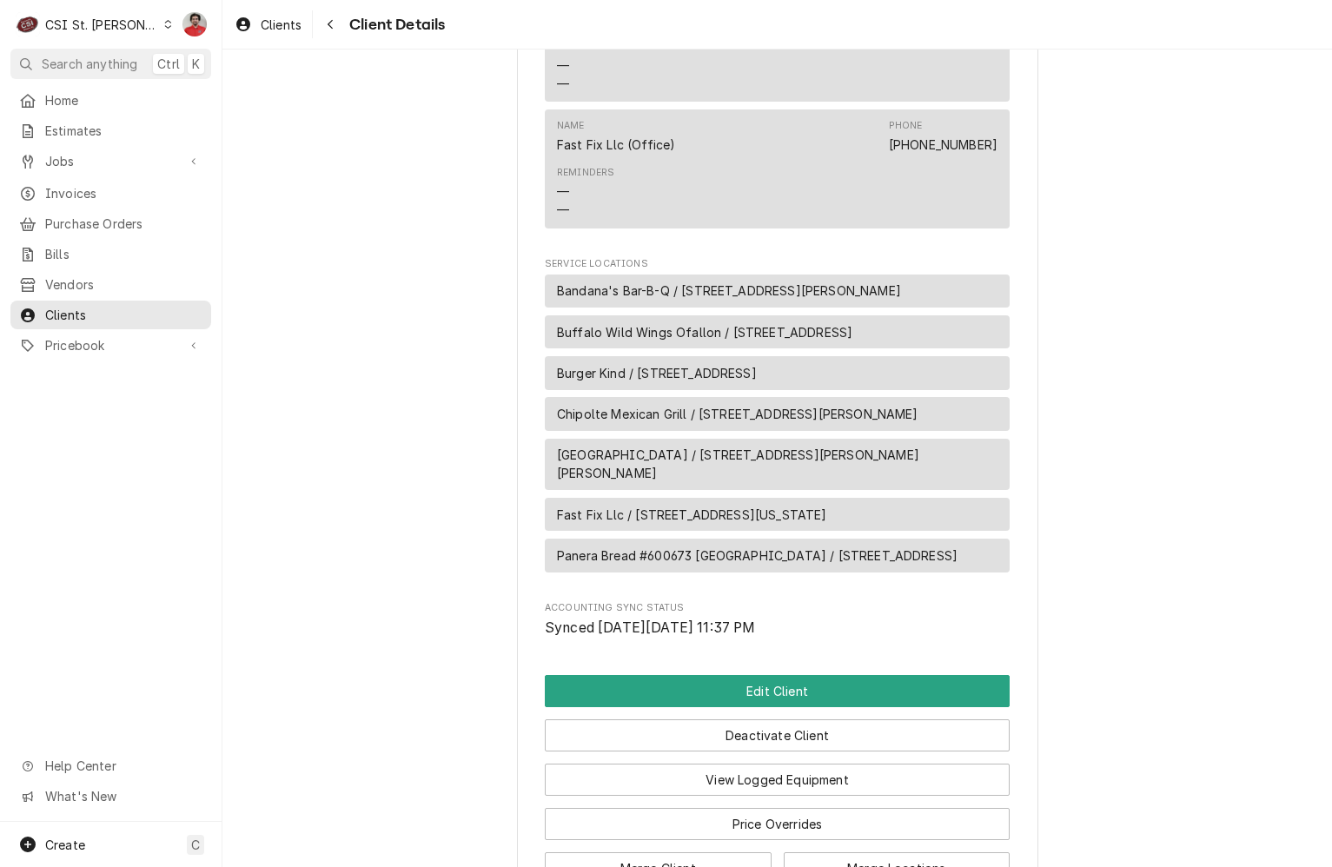
scroll to position [1092, 0]
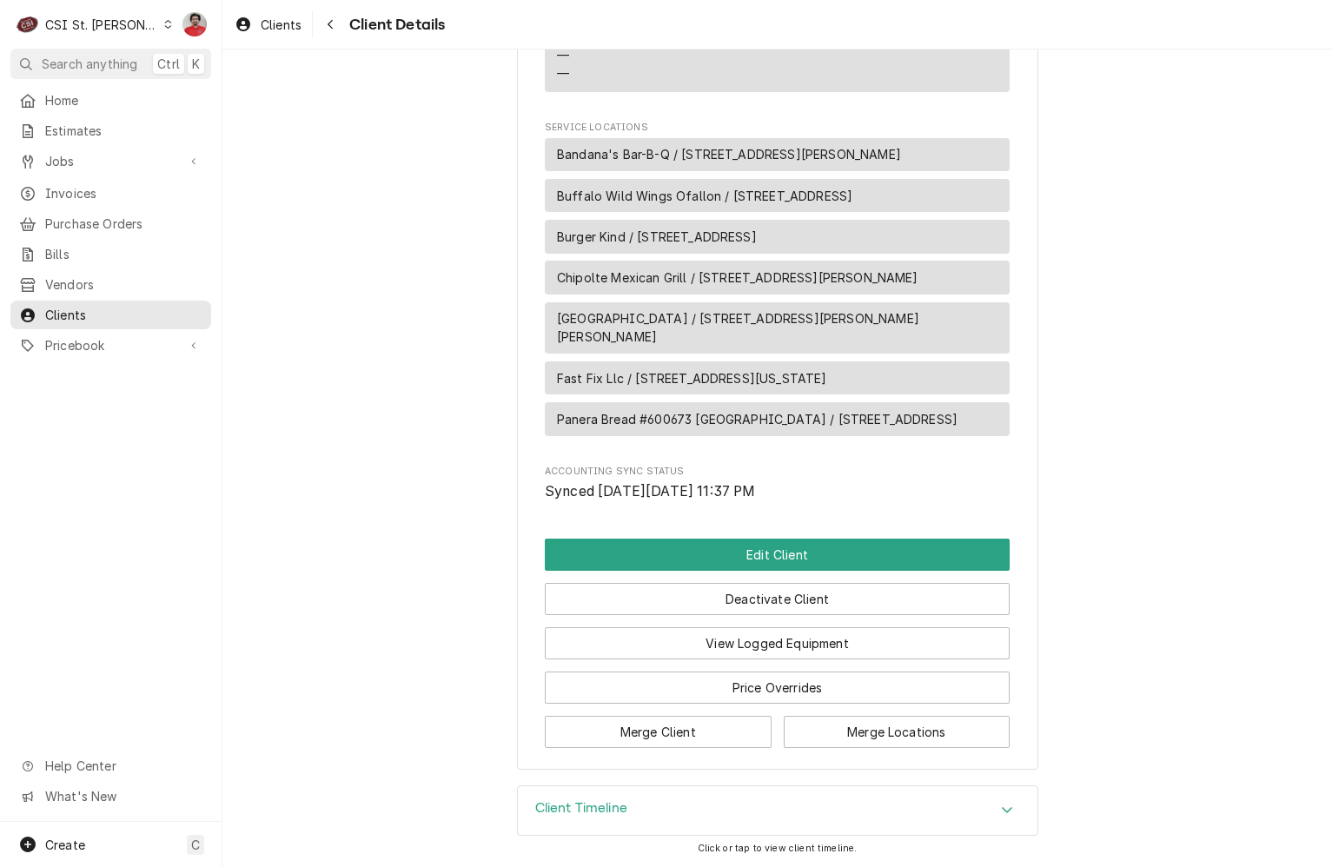
click at [798, 805] on div "Client Timeline" at bounding box center [777, 810] width 519 height 49
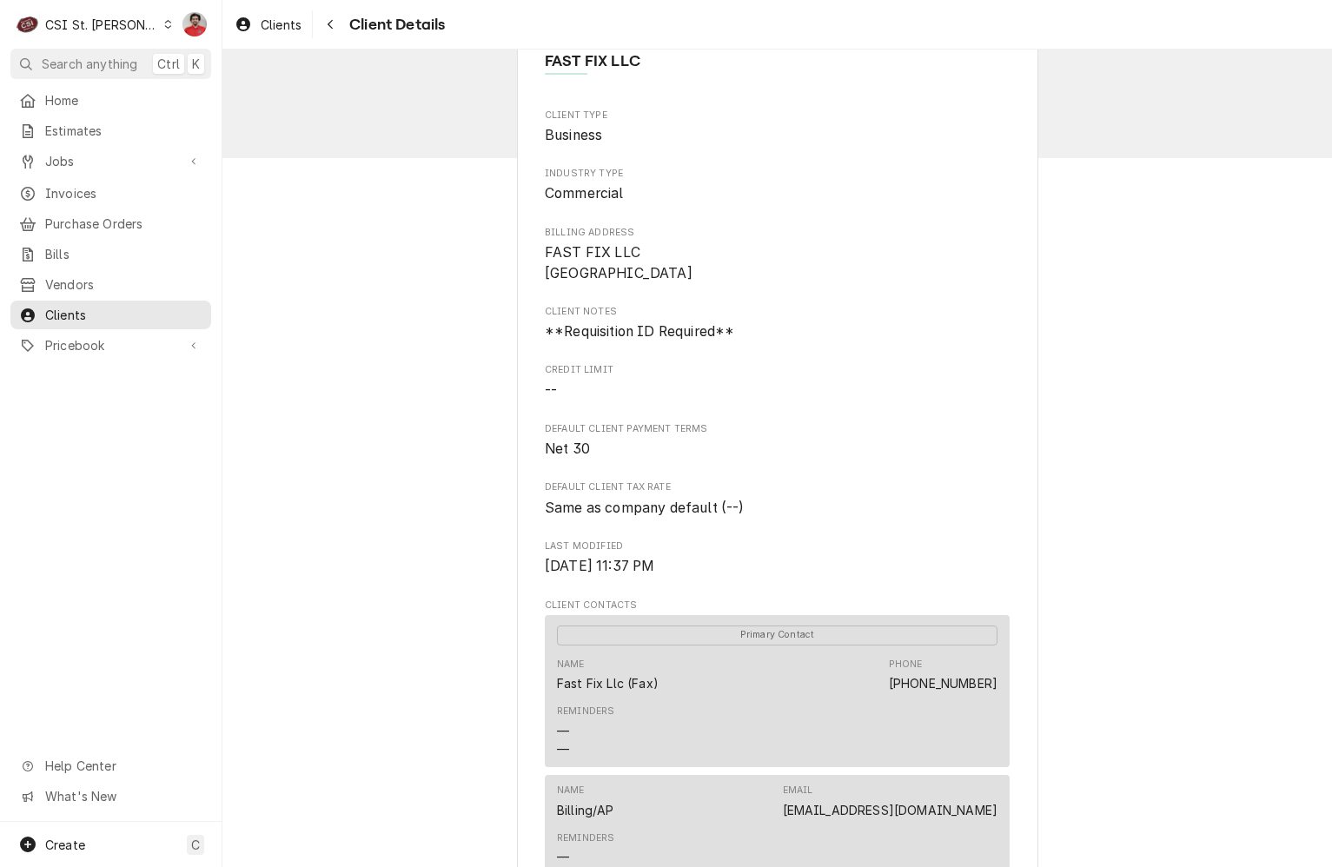
scroll to position [0, 0]
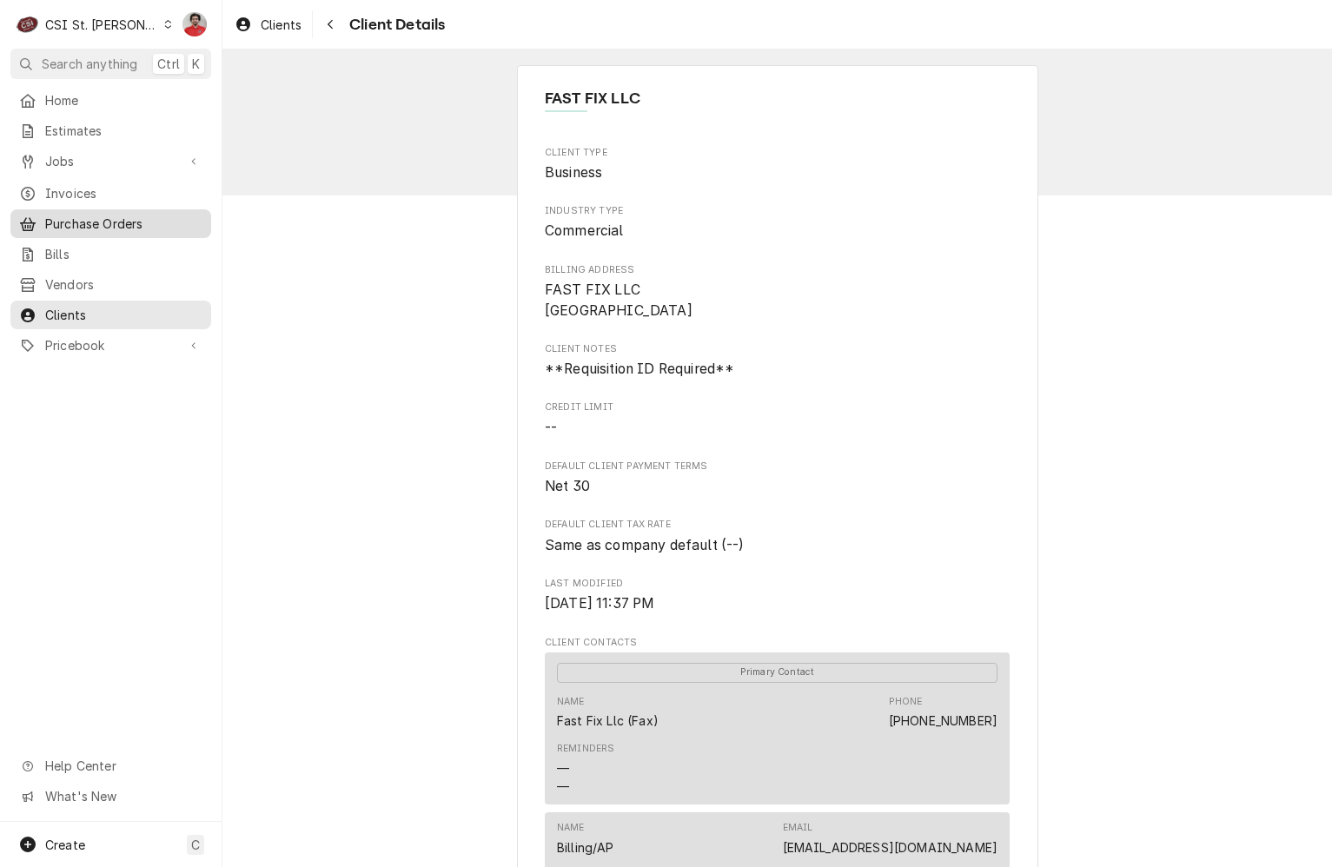
click at [89, 215] on span "Purchase Orders" at bounding box center [123, 224] width 157 height 18
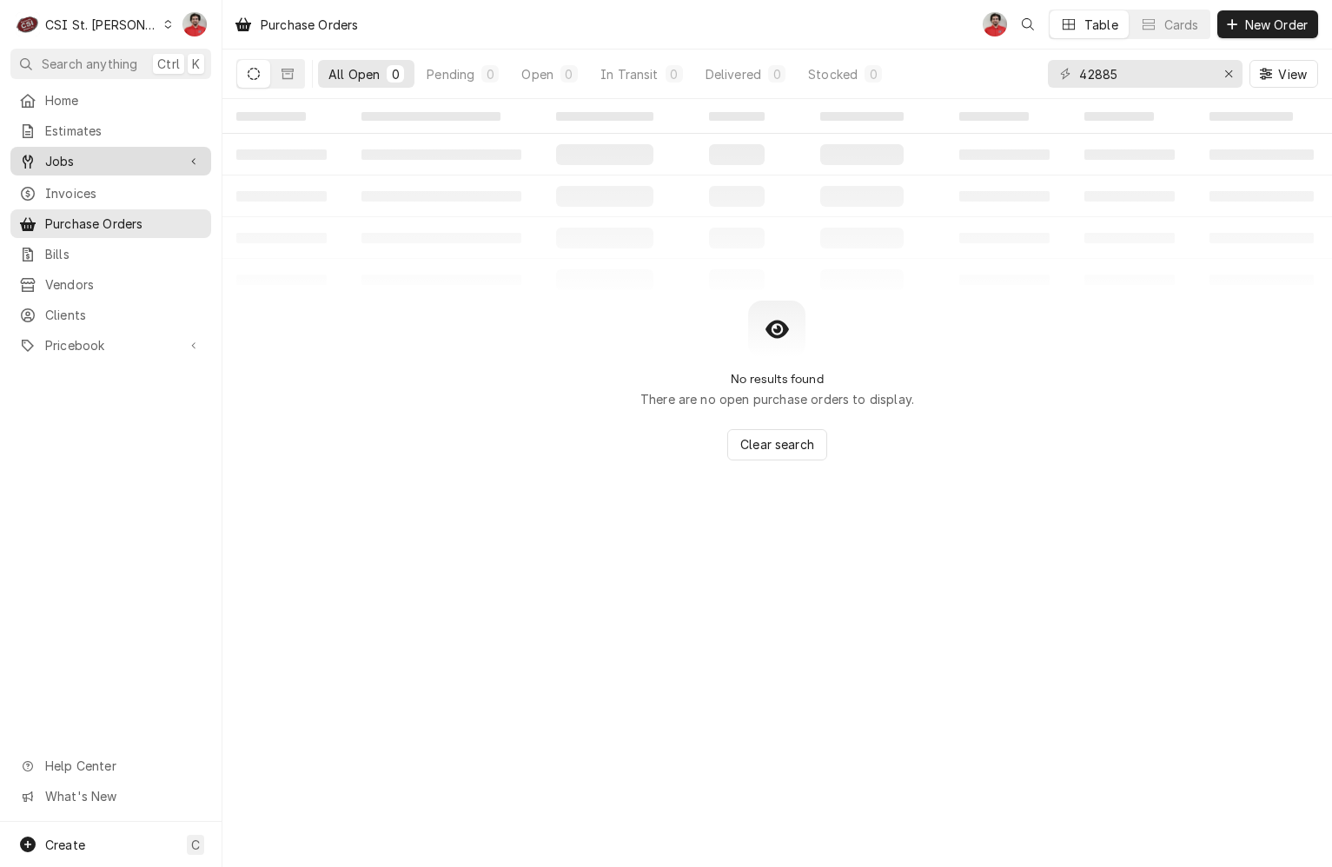
click at [86, 150] on div "Jobs" at bounding box center [111, 161] width 194 height 22
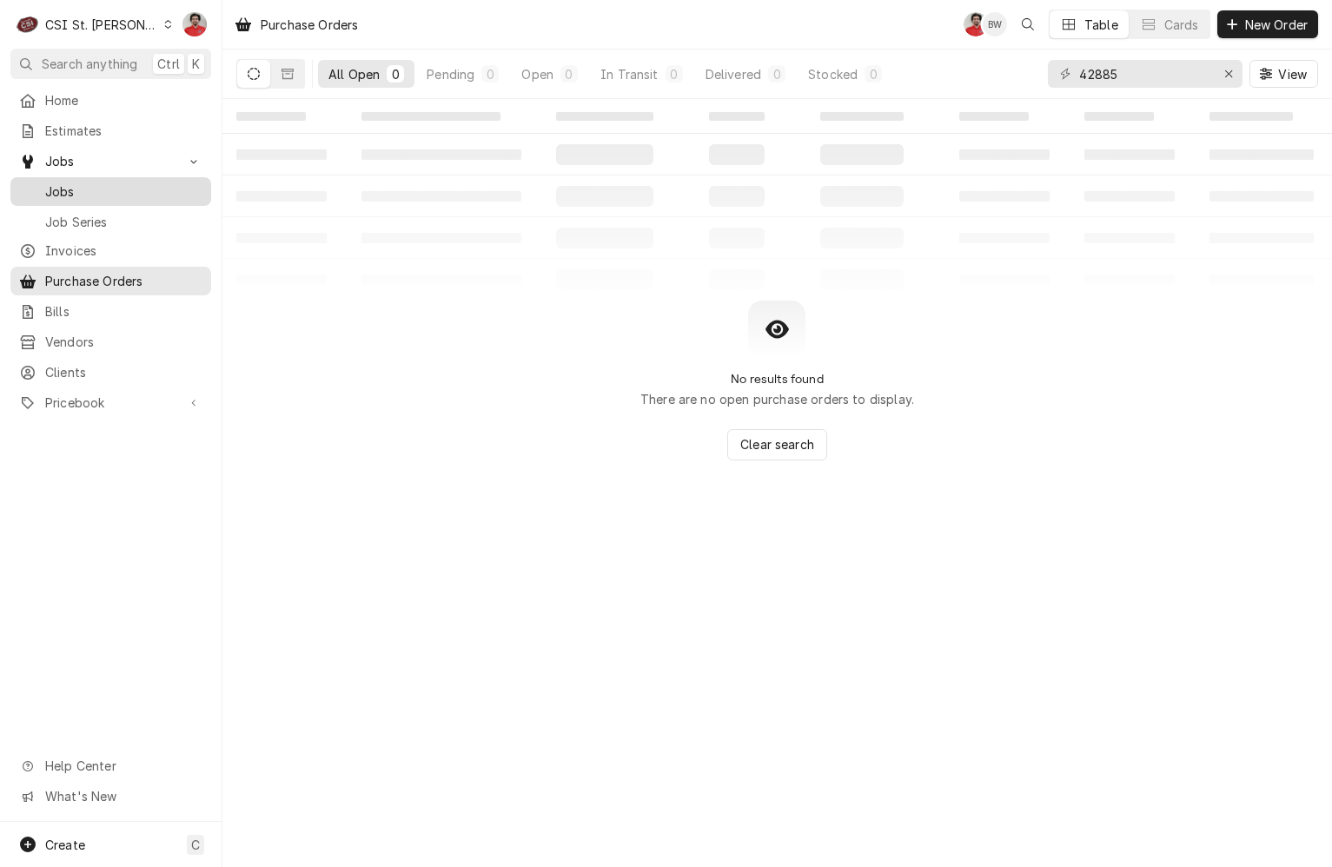
click at [89, 188] on span "Jobs" at bounding box center [123, 191] width 157 height 18
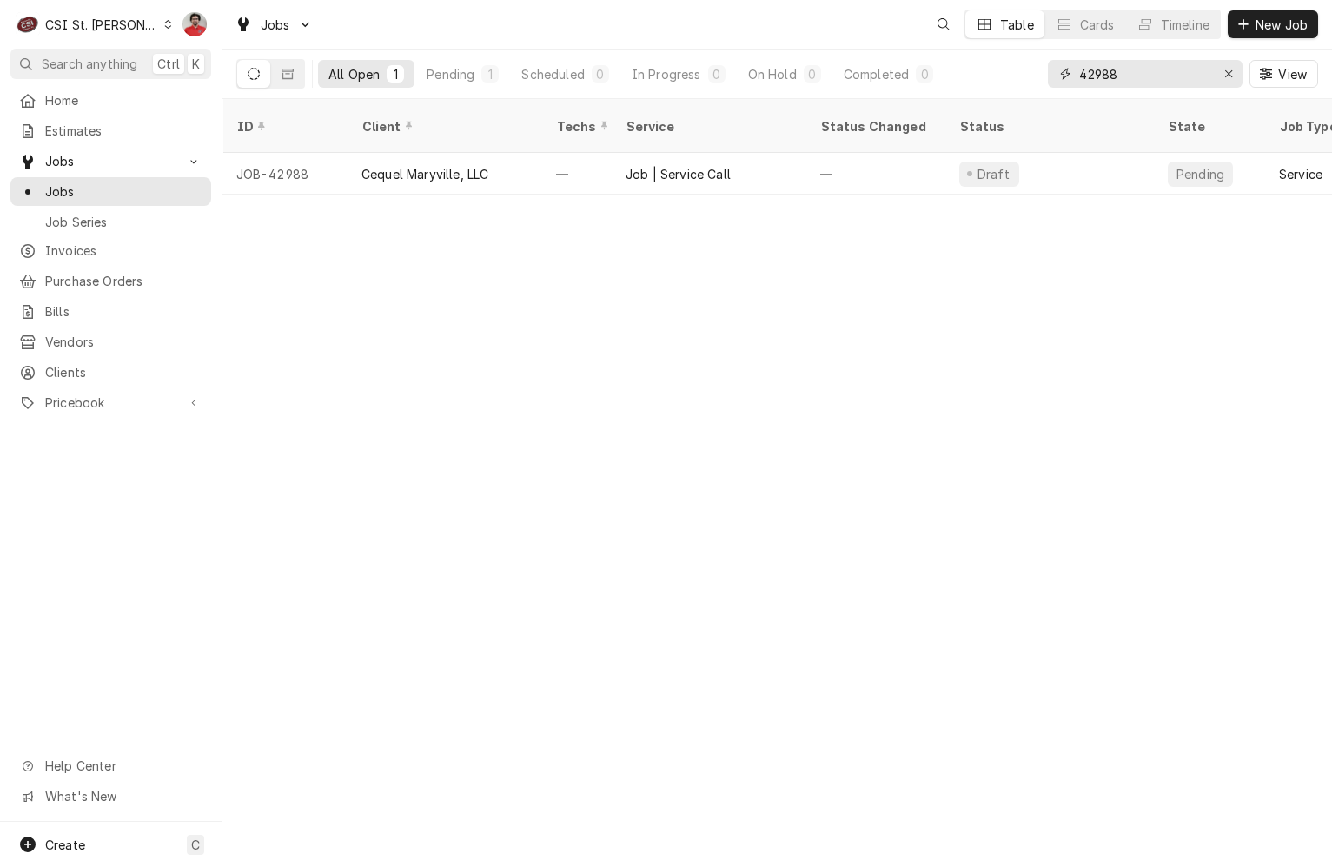
click at [1150, 86] on input "42988" at bounding box center [1144, 74] width 130 height 28
type input "41446"
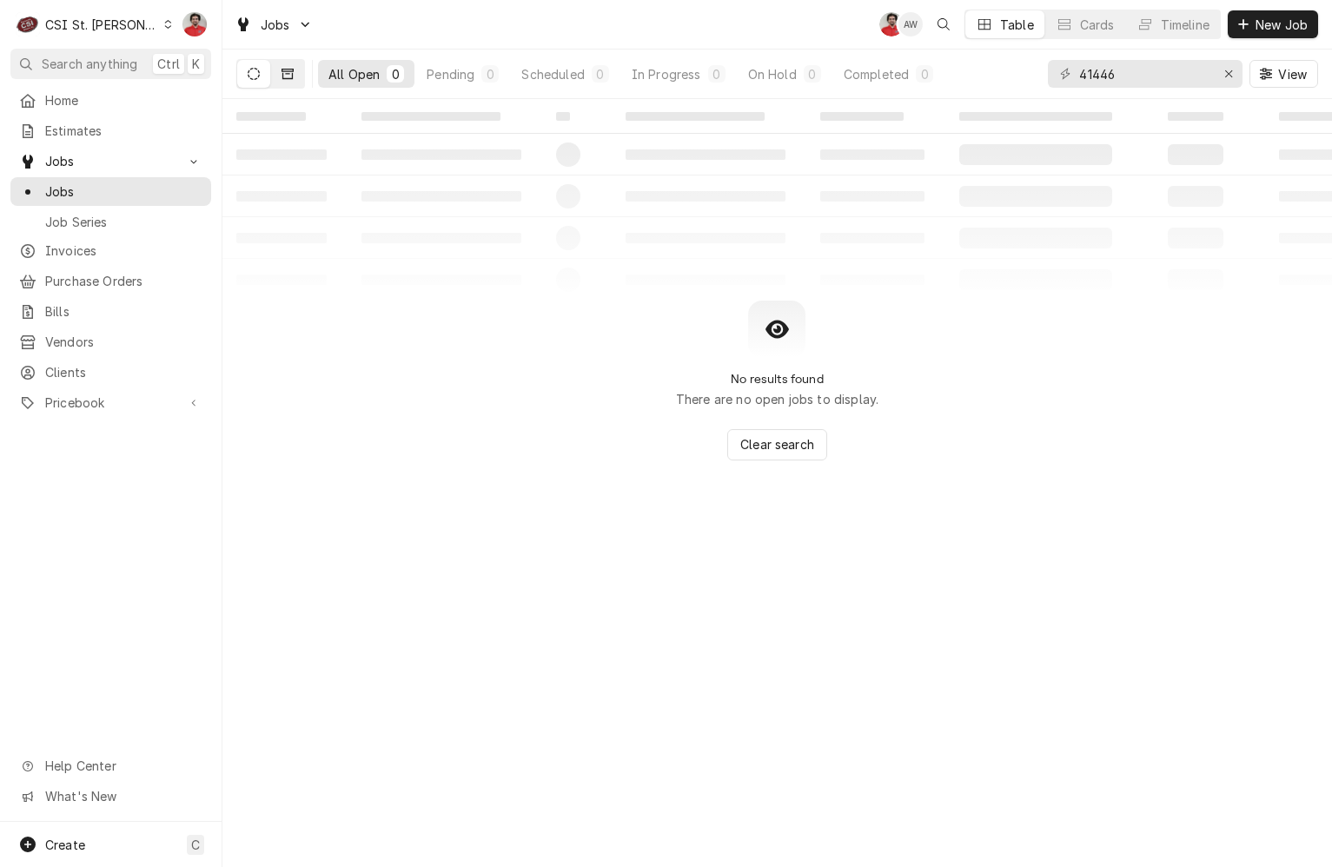
click at [274, 79] on button "Dynamic Content Wrapper" at bounding box center [287, 74] width 33 height 28
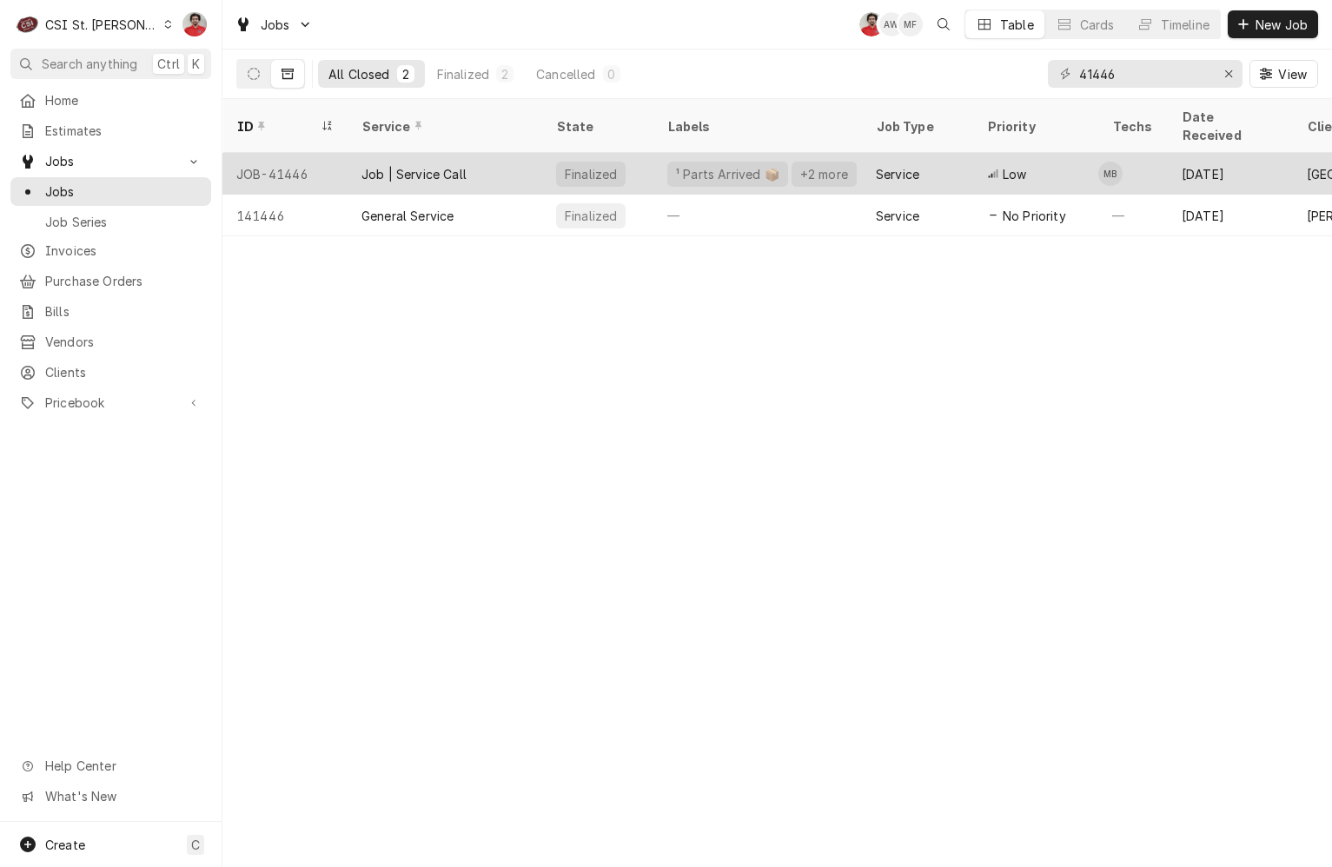
click at [525, 158] on div "Job | Service Call" at bounding box center [444, 174] width 195 height 42
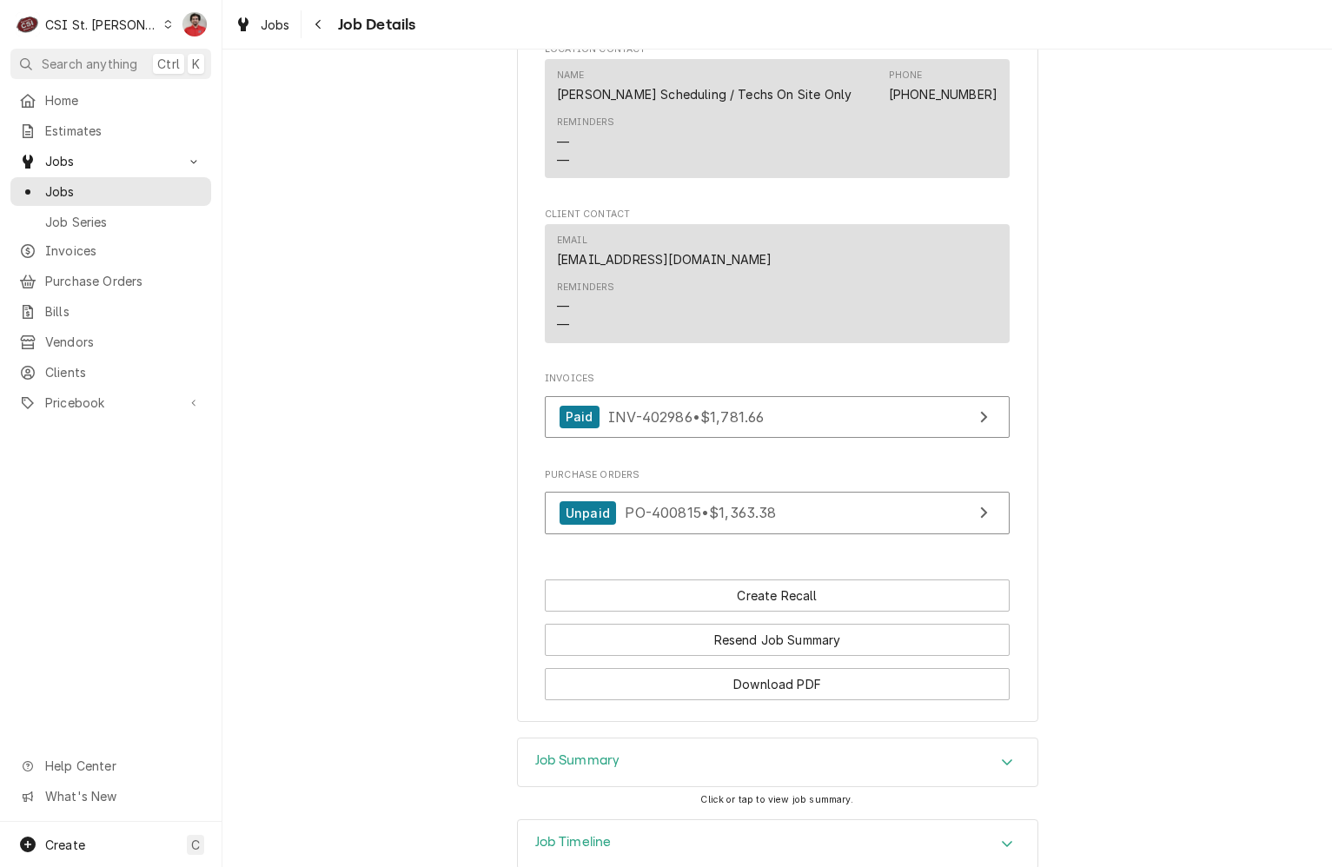
scroll to position [1969, 0]
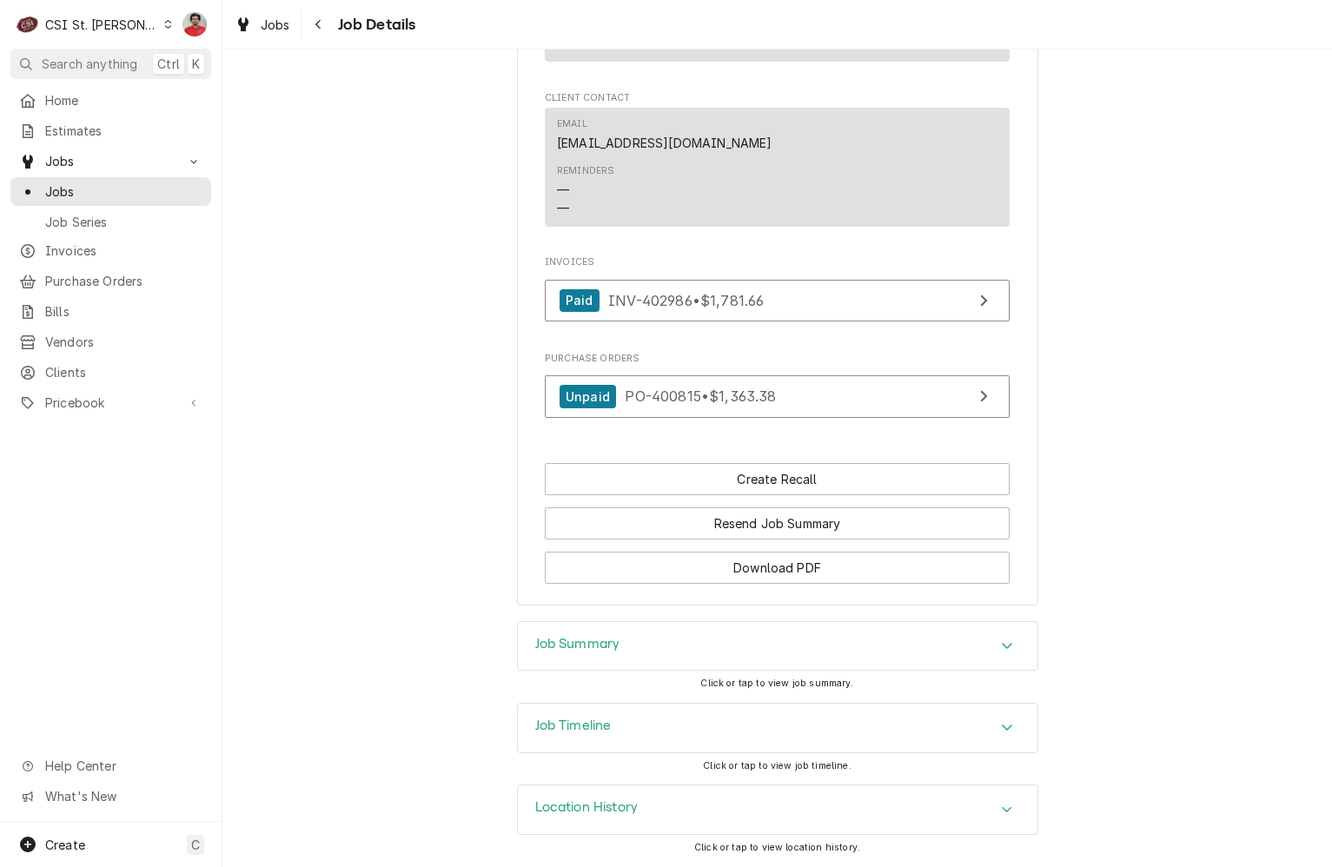
click at [722, 732] on div "Job Timeline" at bounding box center [777, 728] width 519 height 49
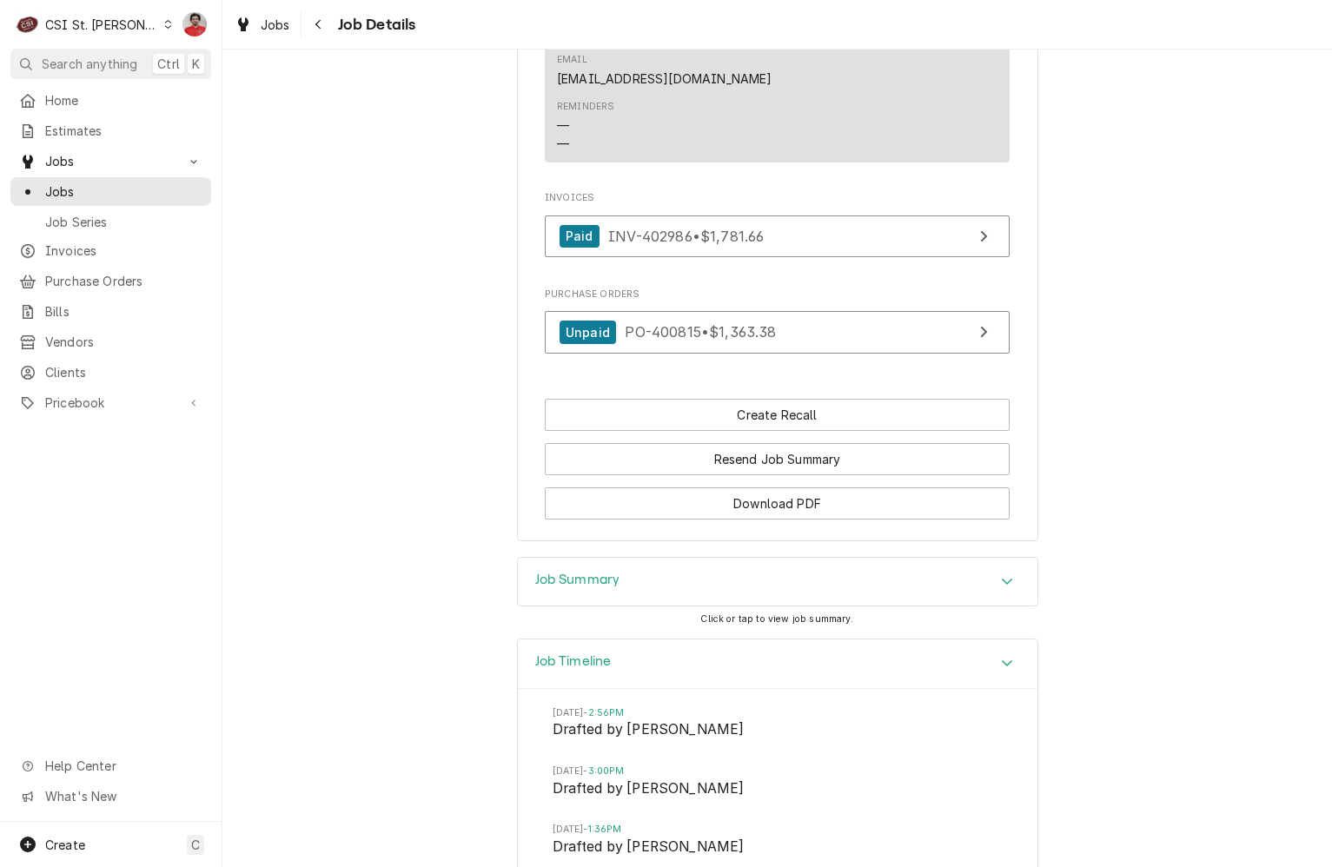
scroll to position [1998, 0]
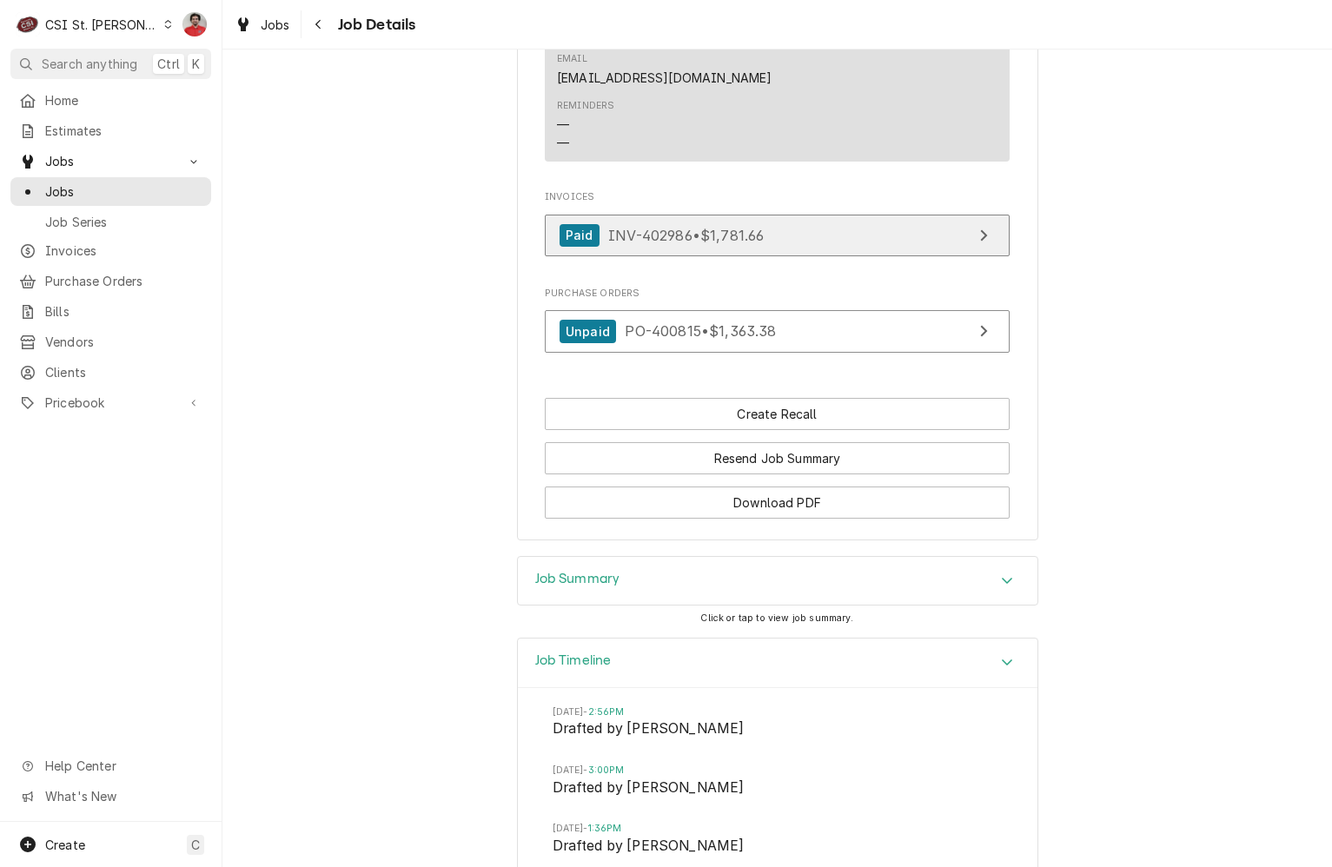
click at [730, 257] on link "Paid INV-402986 • $1,781.66" at bounding box center [777, 236] width 465 height 43
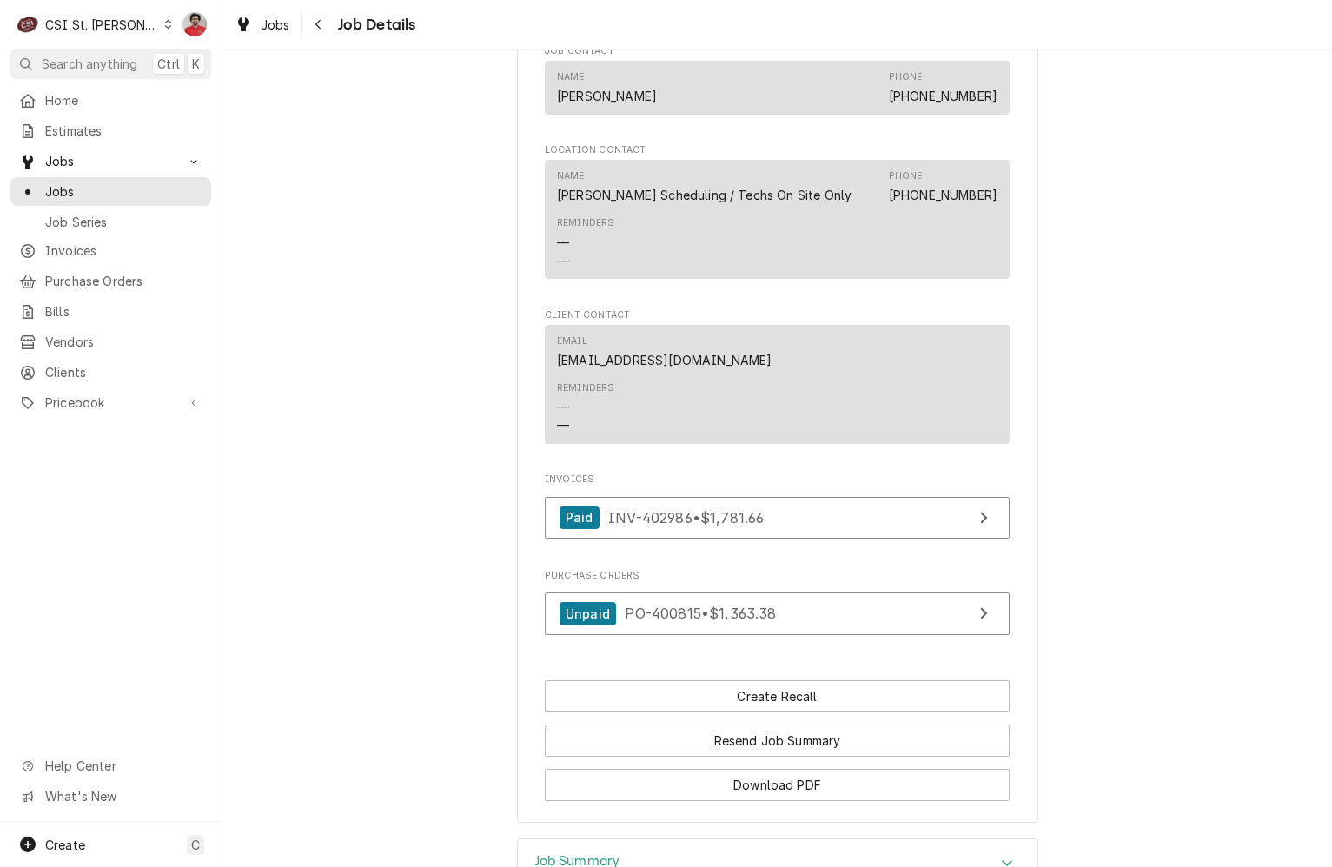
scroll to position [1824, 0]
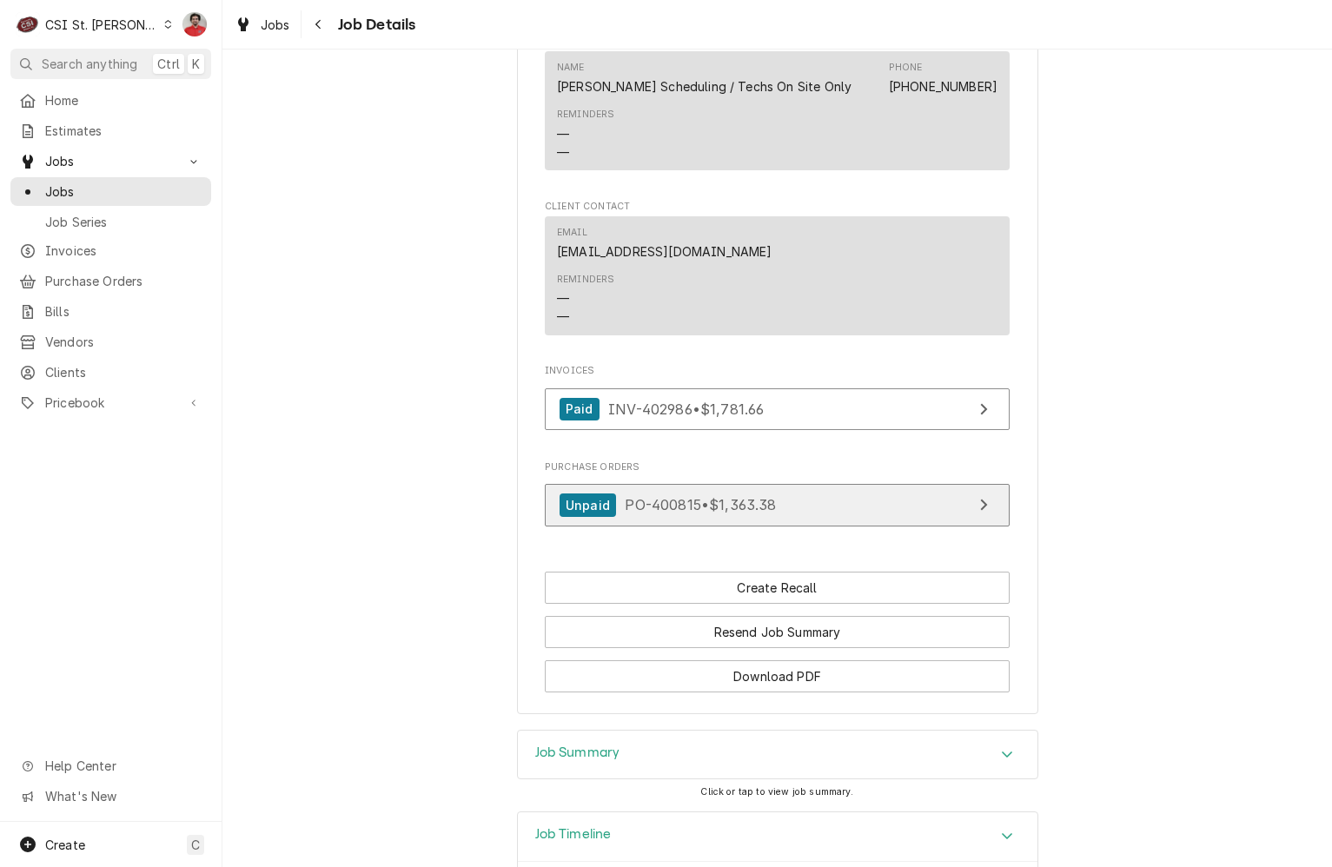
click at [697, 517] on div "Unpaid PO-400815 • $1,363.38" at bounding box center [667, 504] width 217 height 23
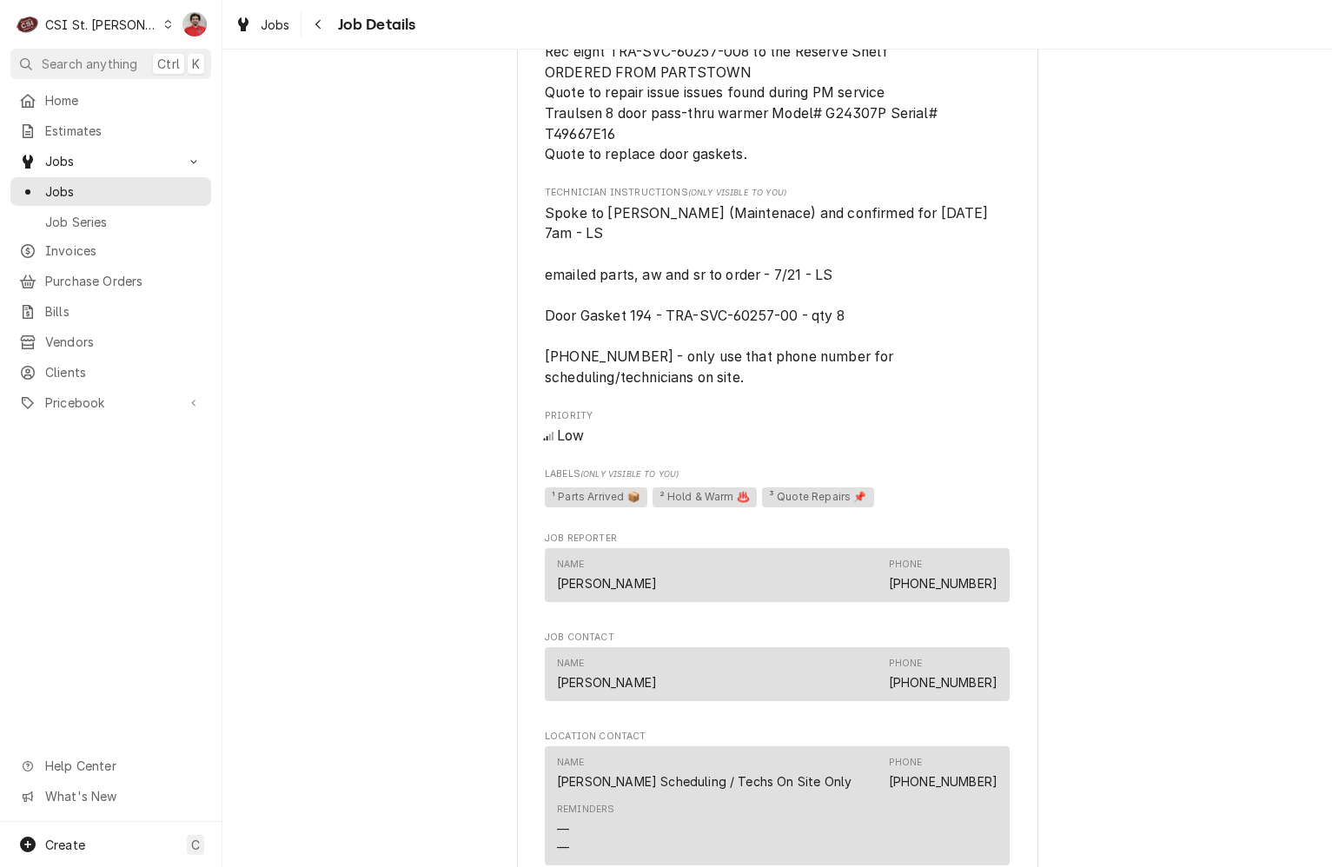
scroll to position [955, 0]
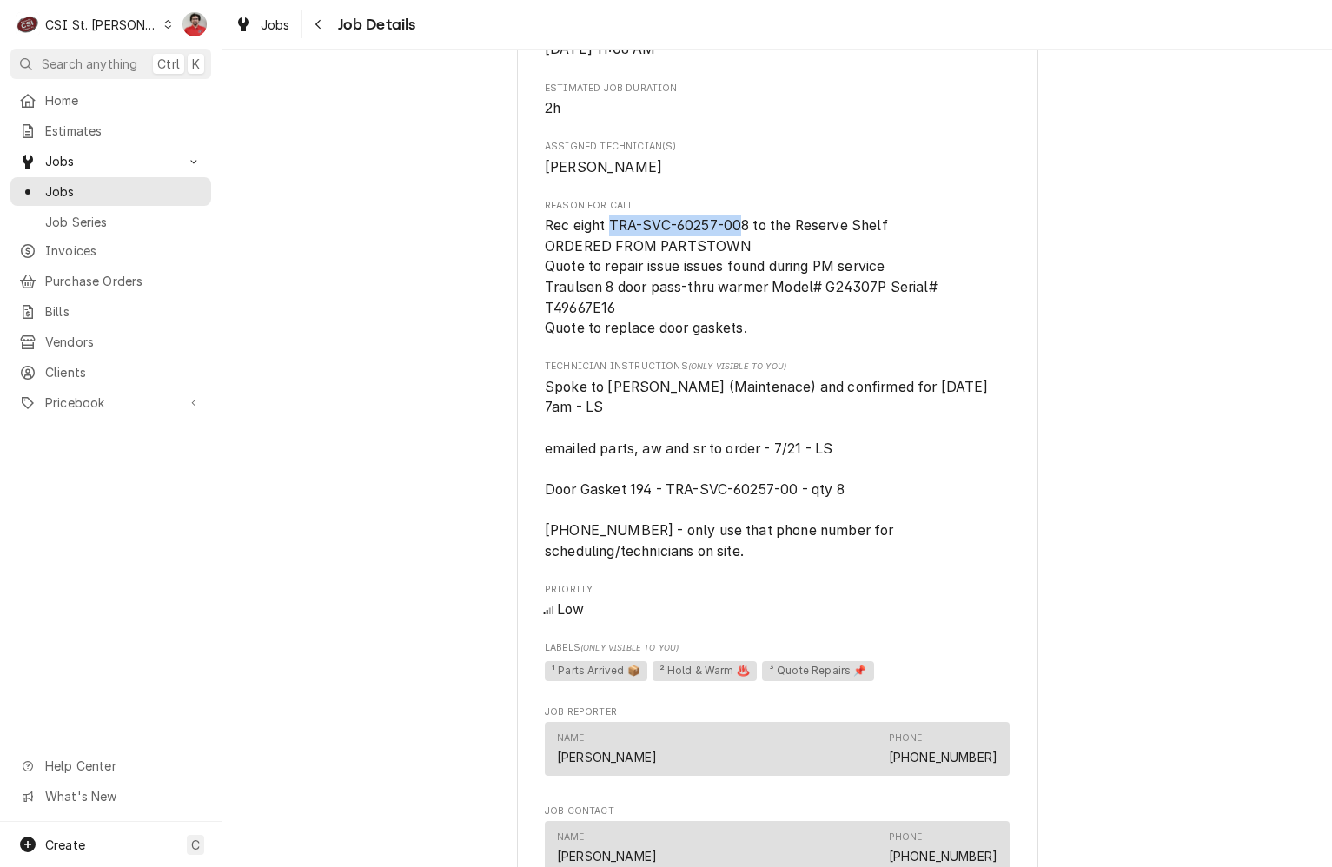
drag, startPoint x: 737, startPoint y: 260, endPoint x: 606, endPoint y: 254, distance: 131.3
click at [606, 254] on span "Rec eight TRA-SVC-60257-008 to the Reserve Shelf ORDERED FROM PARTSTOWN Quote t…" at bounding box center [743, 276] width 396 height 119
copy span "TRA-SVC-60257-00"
click at [138, 407] on div "Pricebook Services Parts & Materials Miscellaneous Discounts Tax Rates" at bounding box center [110, 403] width 201 height 30
click at [135, 403] on link "Pricebook" at bounding box center [110, 402] width 201 height 29
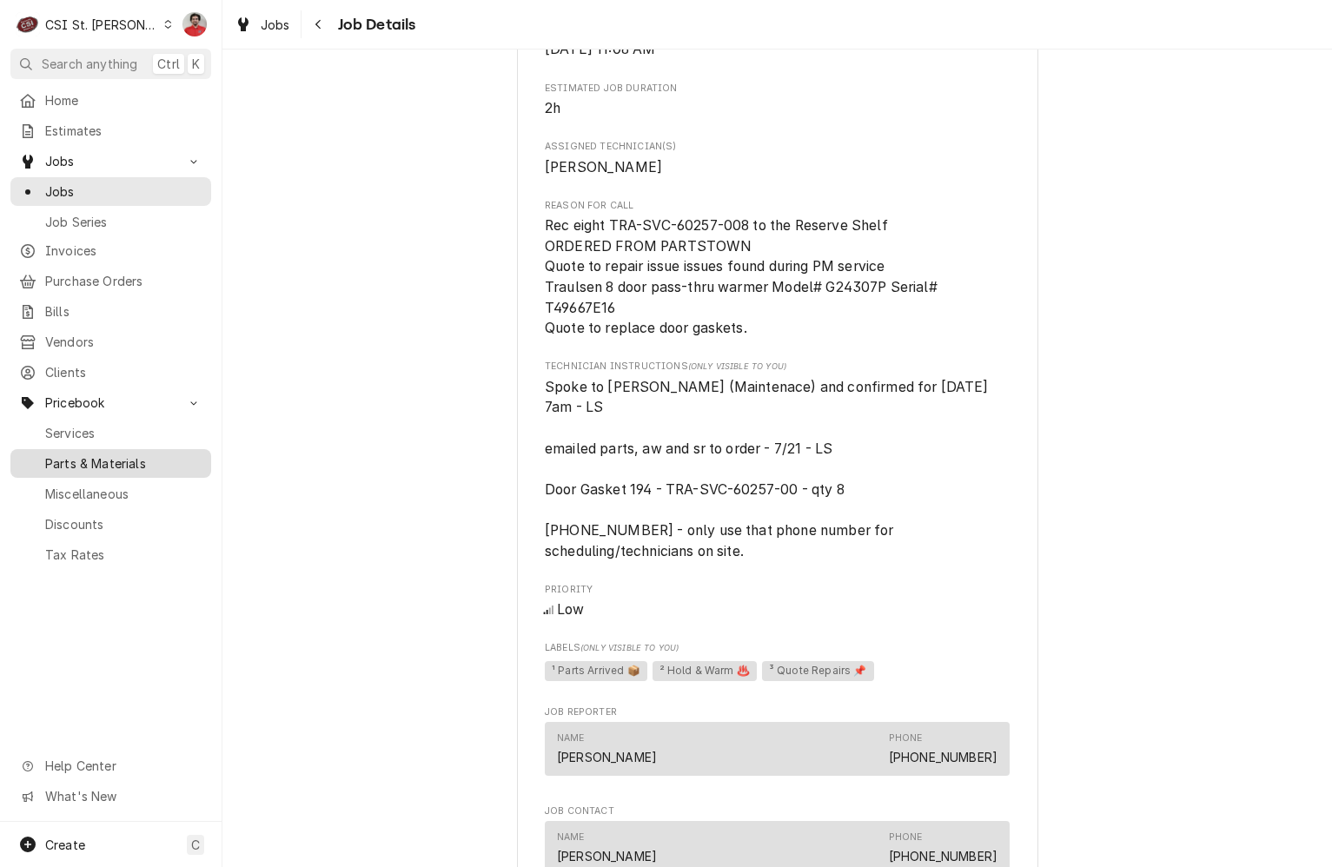
click at [129, 454] on span "Parts & Materials" at bounding box center [123, 463] width 157 height 18
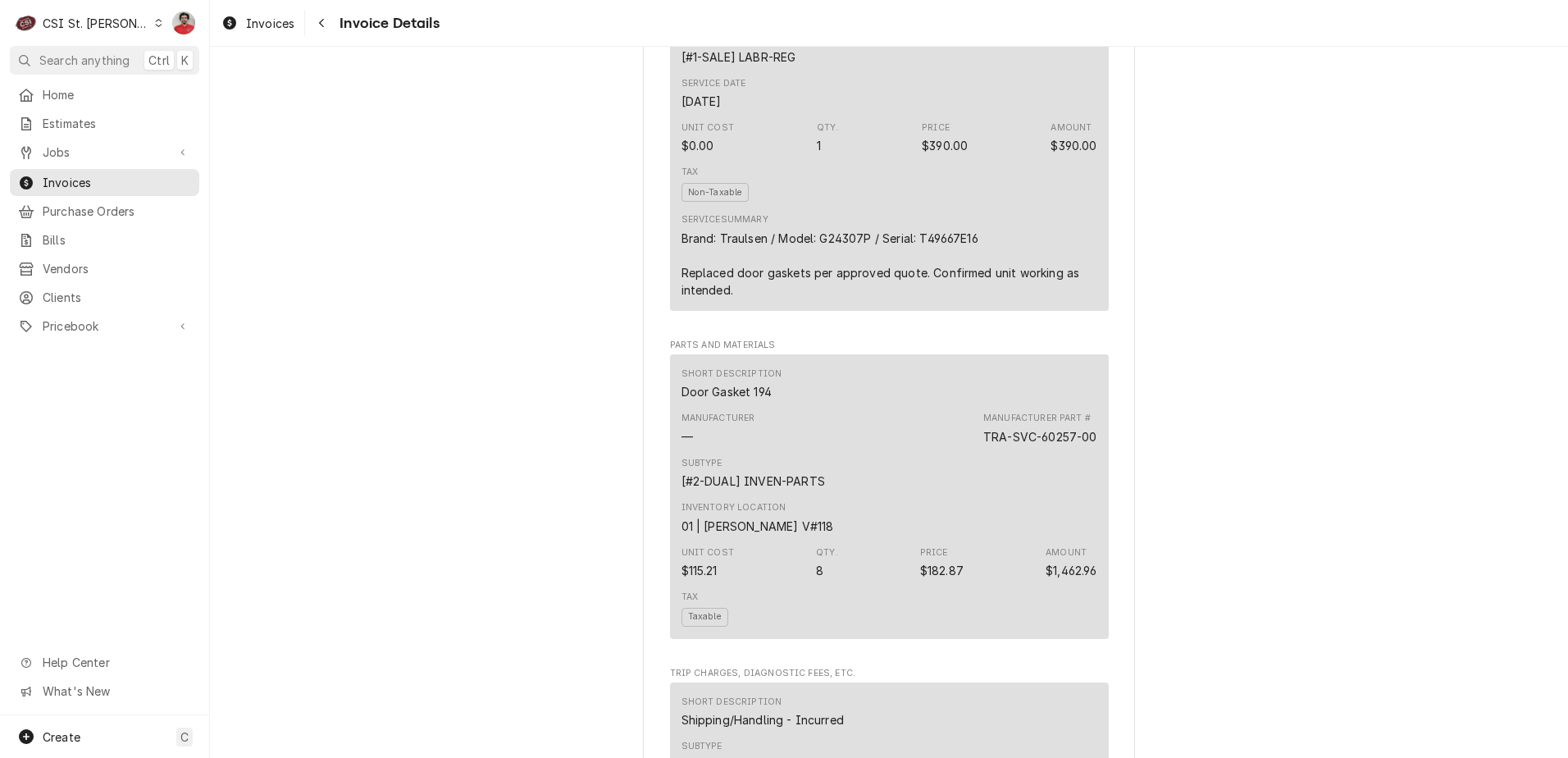
scroll to position [1066, 0]
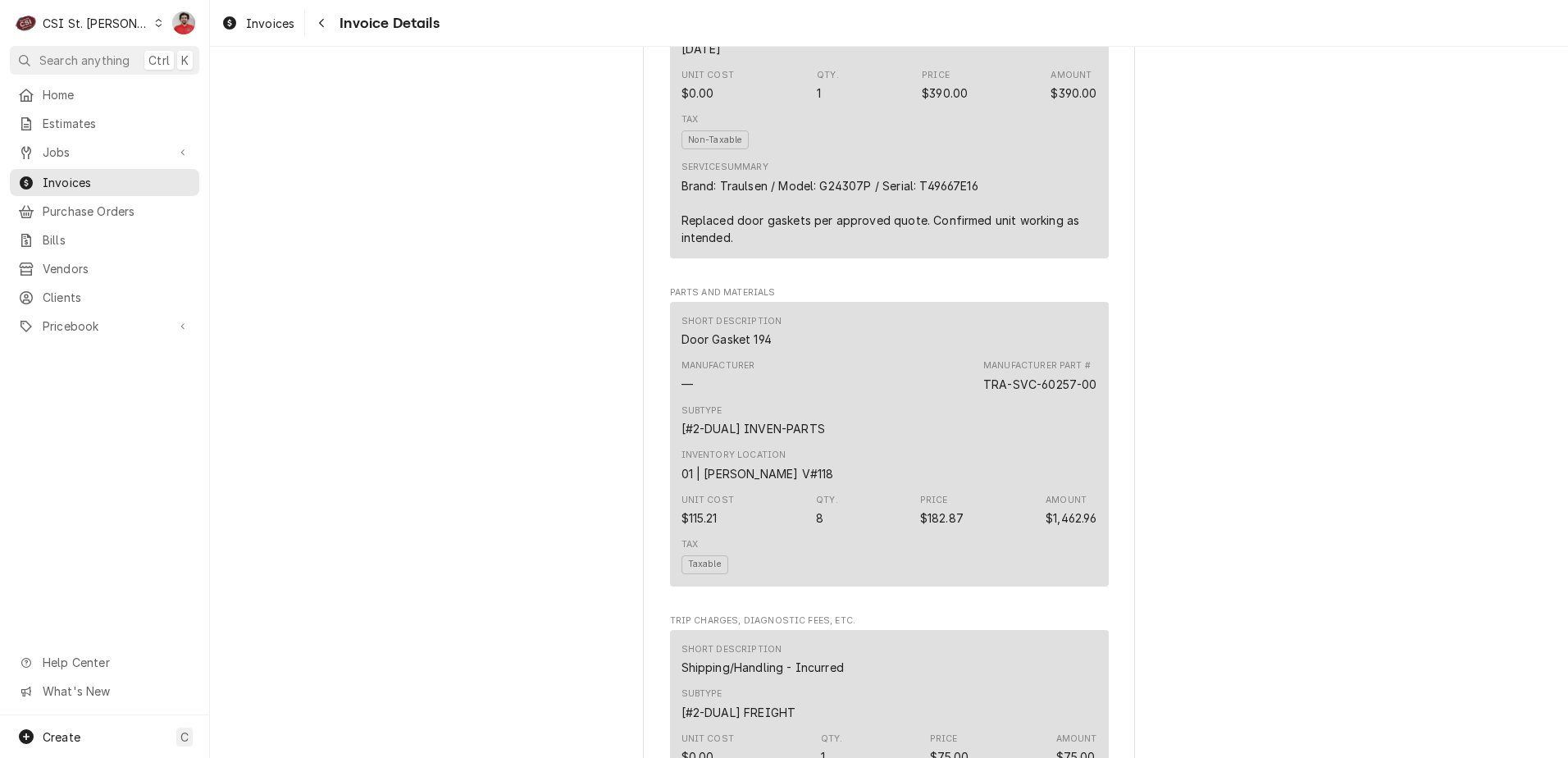
click at [813, 397] on div "Manufacturer — Manufacturer Part # TRA-SVC-60257-00" at bounding box center [889, 375] width 415 height 44
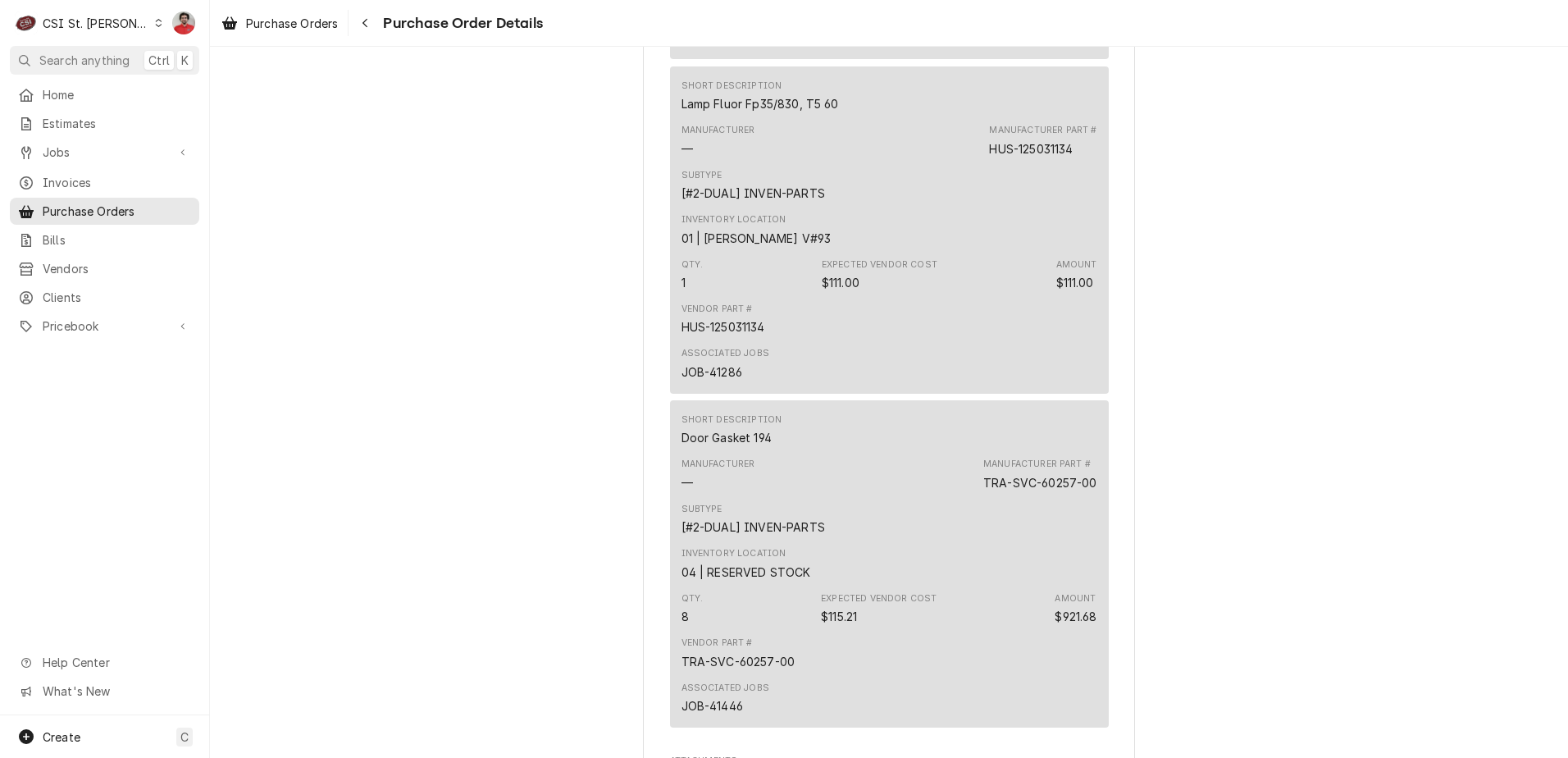
scroll to position [3279, 0]
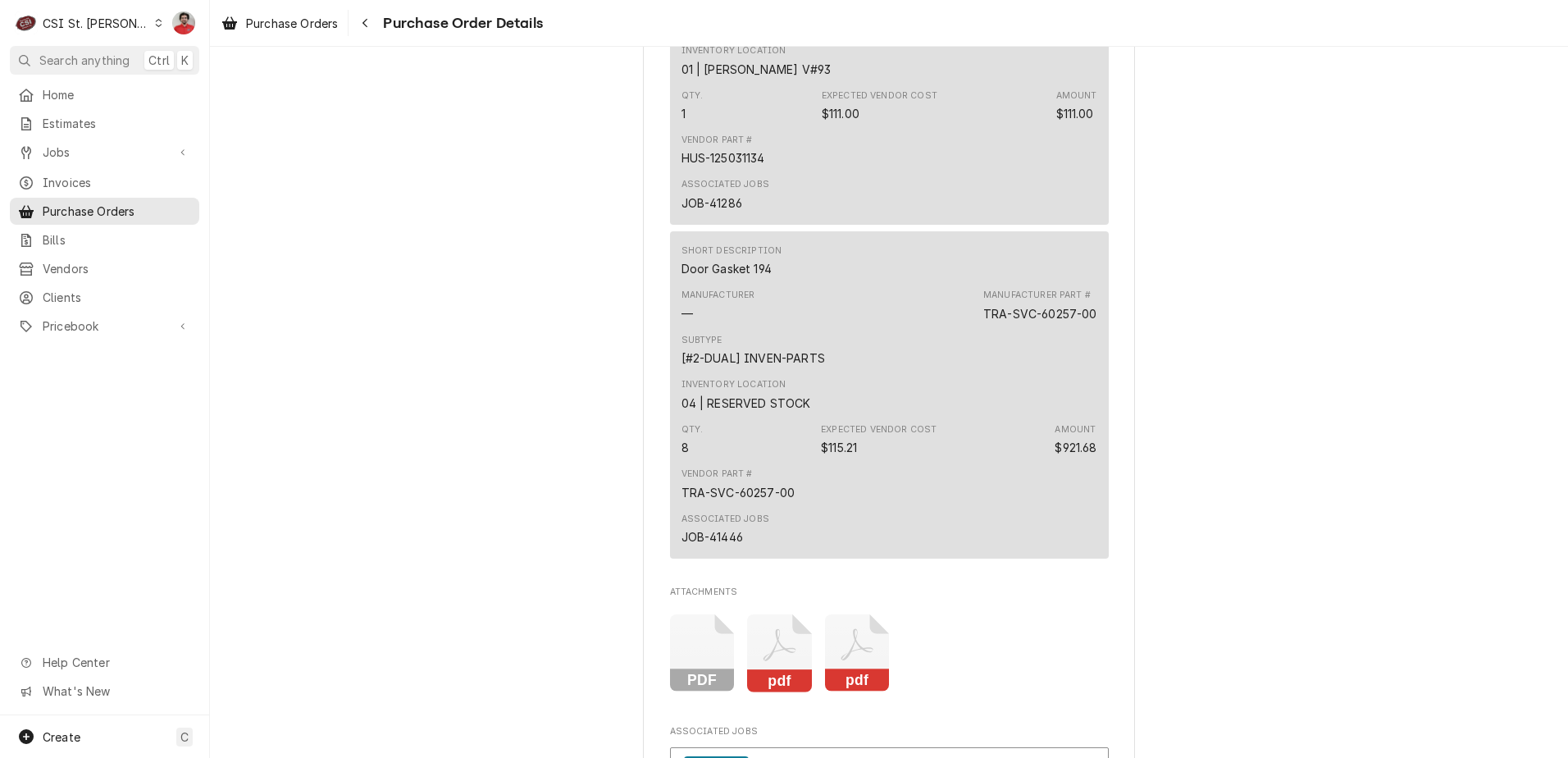
click at [1039, 416] on div "Inventory Location 04 | RESERVED STOCK" at bounding box center [889, 394] width 415 height 44
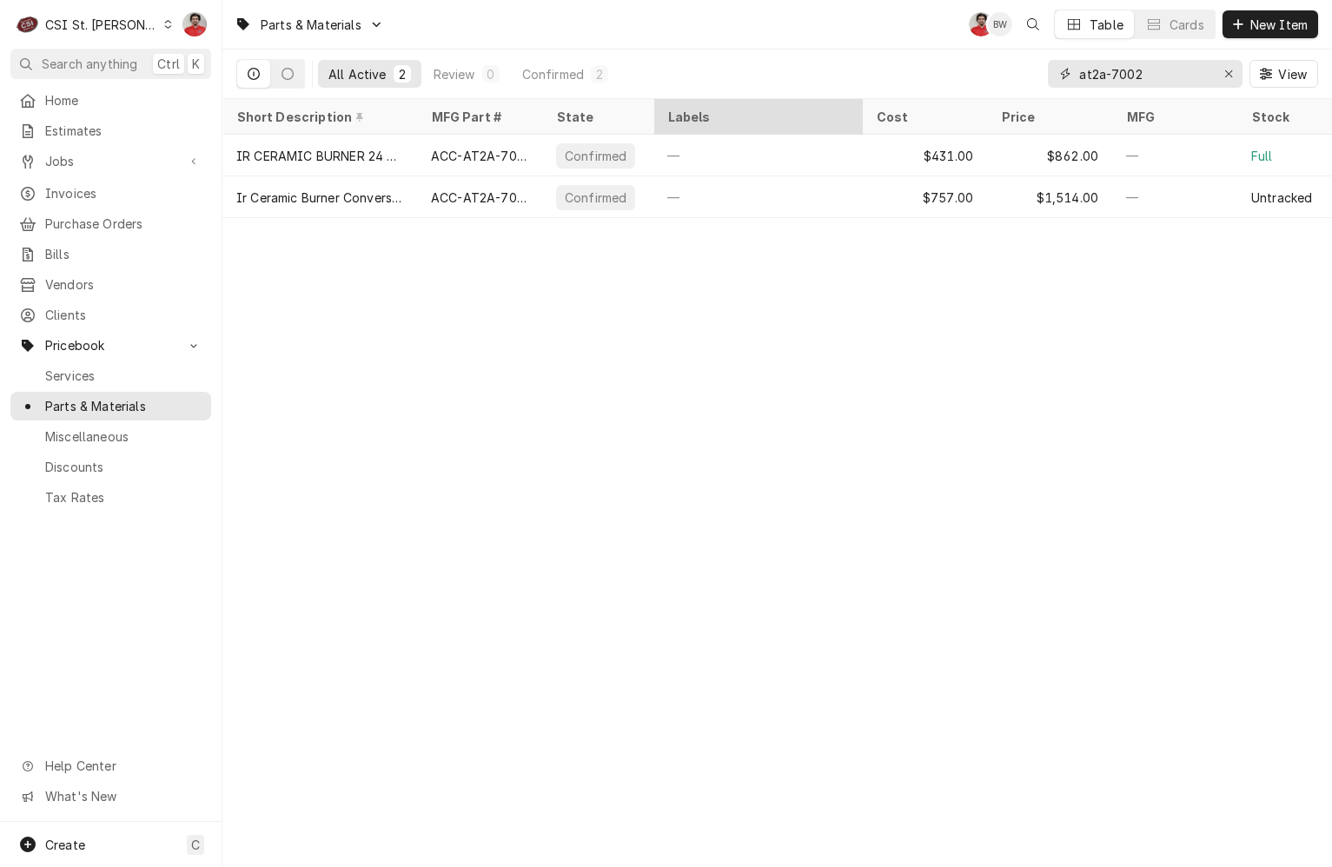
drag, startPoint x: 1155, startPoint y: 71, endPoint x: 836, endPoint y: 99, distance: 320.8
click at [846, 98] on div "All Active 2 Review 0 Confirmed 2 at2a-7002 View" at bounding box center [776, 75] width 1109 height 50
paste input "TRA-SVC-60257-00"
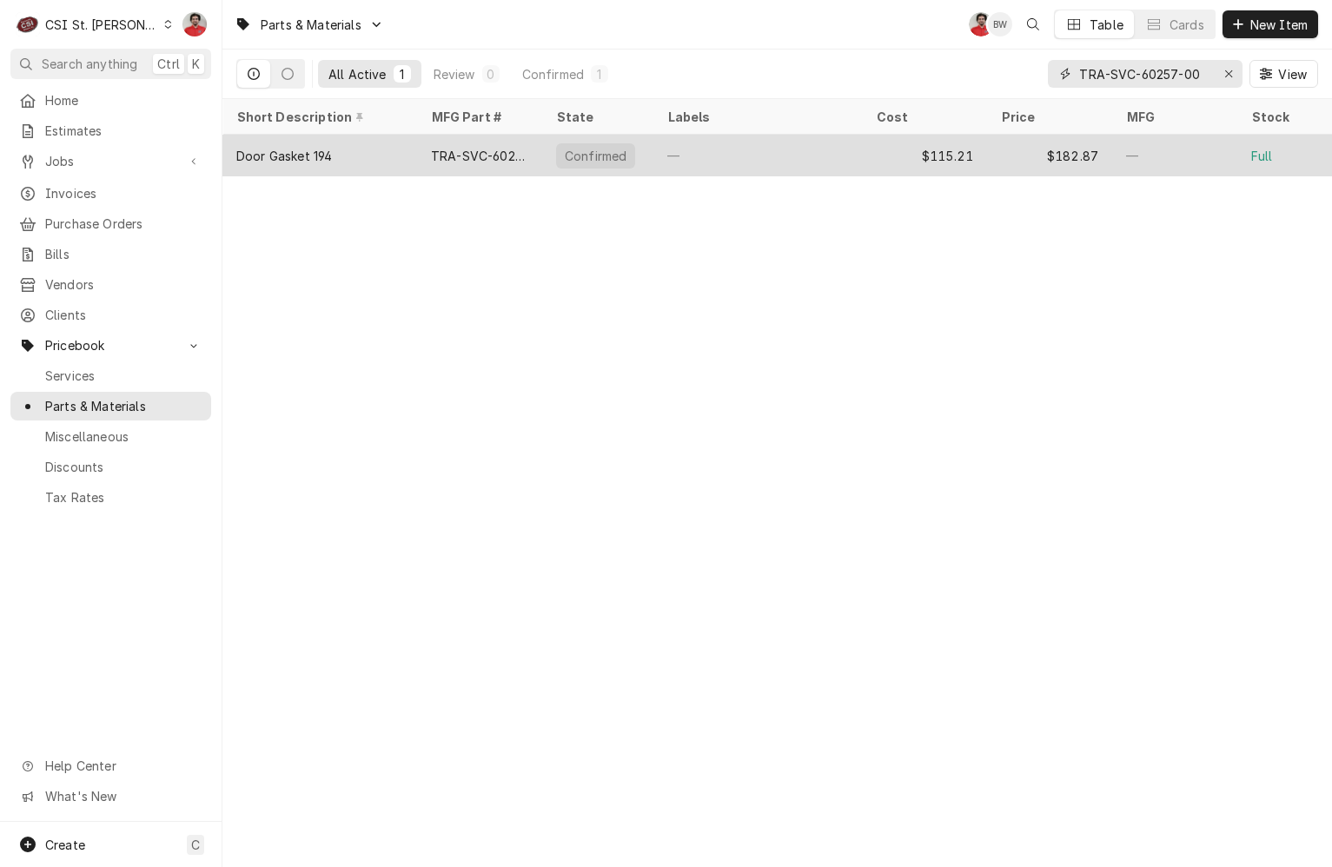
type input "TRA-SVC-60257-00"
click at [814, 160] on div "—" at bounding box center [757, 156] width 208 height 42
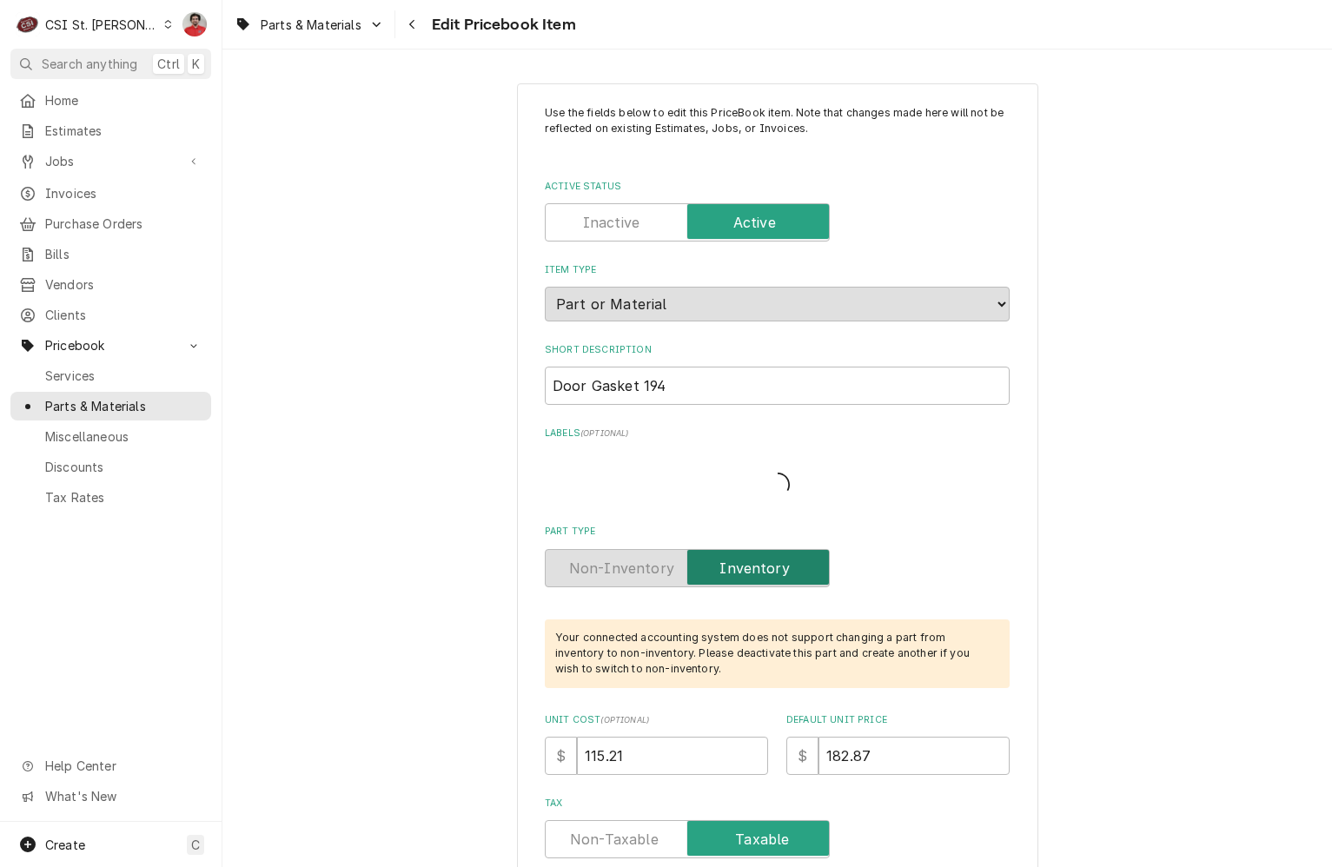
type textarea "x"
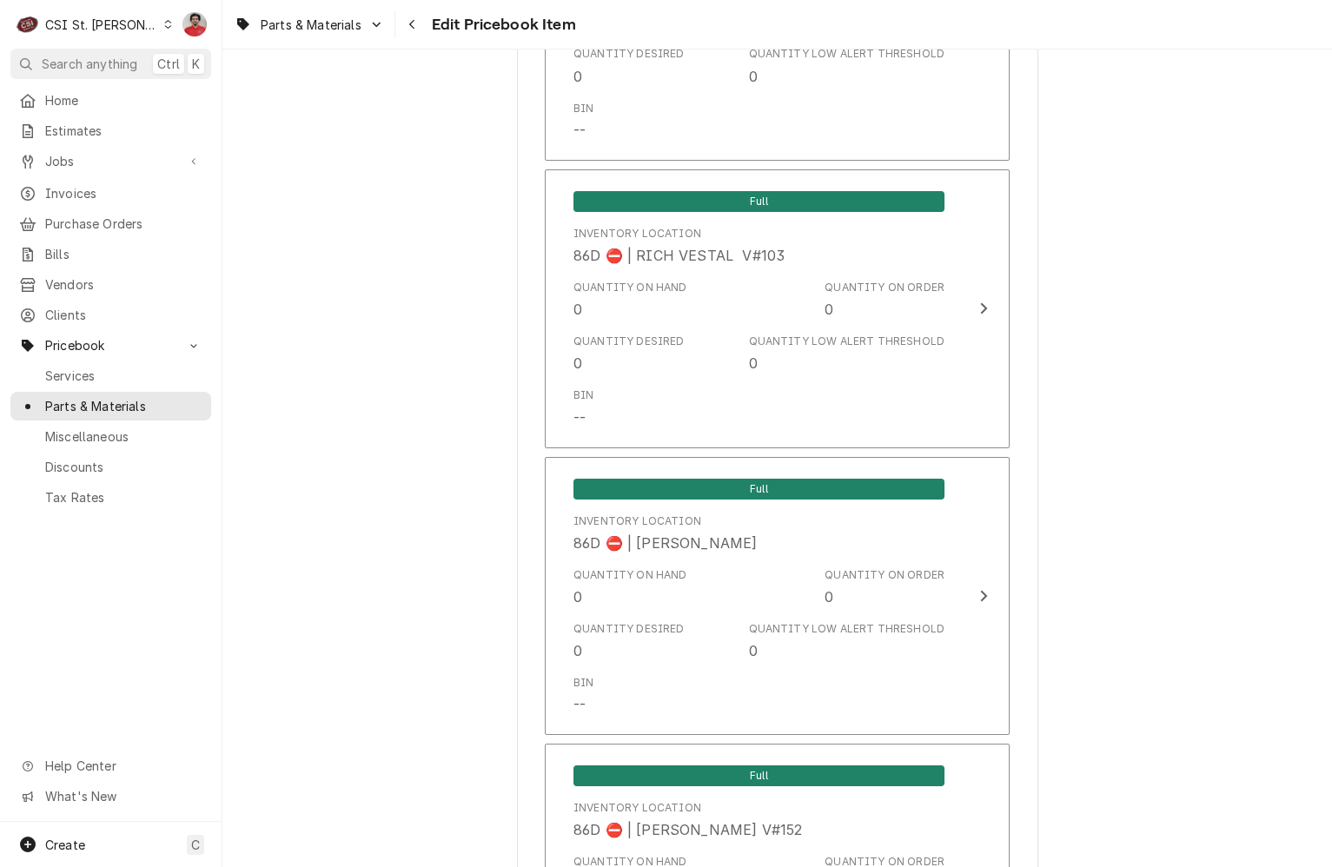
scroll to position [14642, 0]
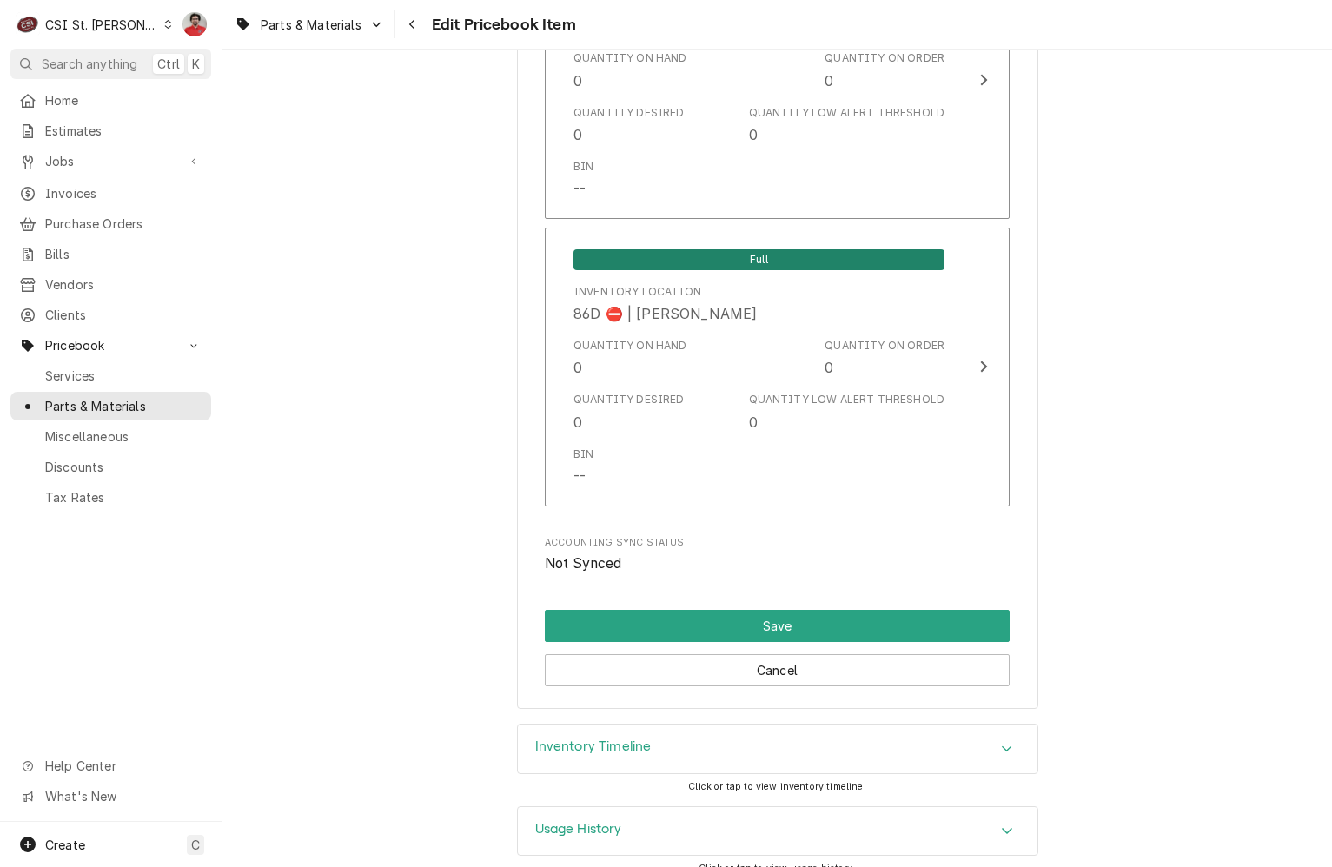
click at [675, 727] on div "Inventory Timeline" at bounding box center [777, 748] width 519 height 49
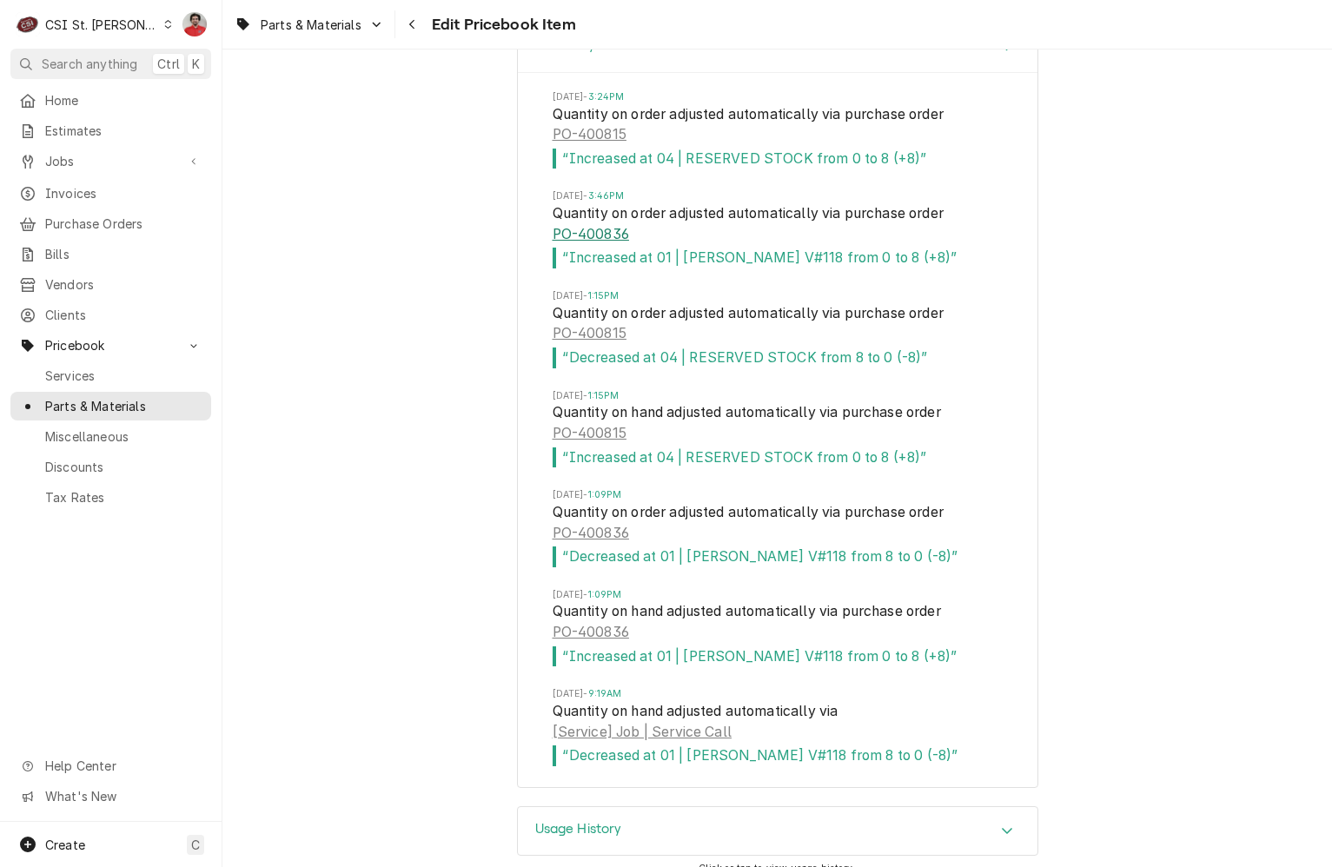
scroll to position [14909, 0]
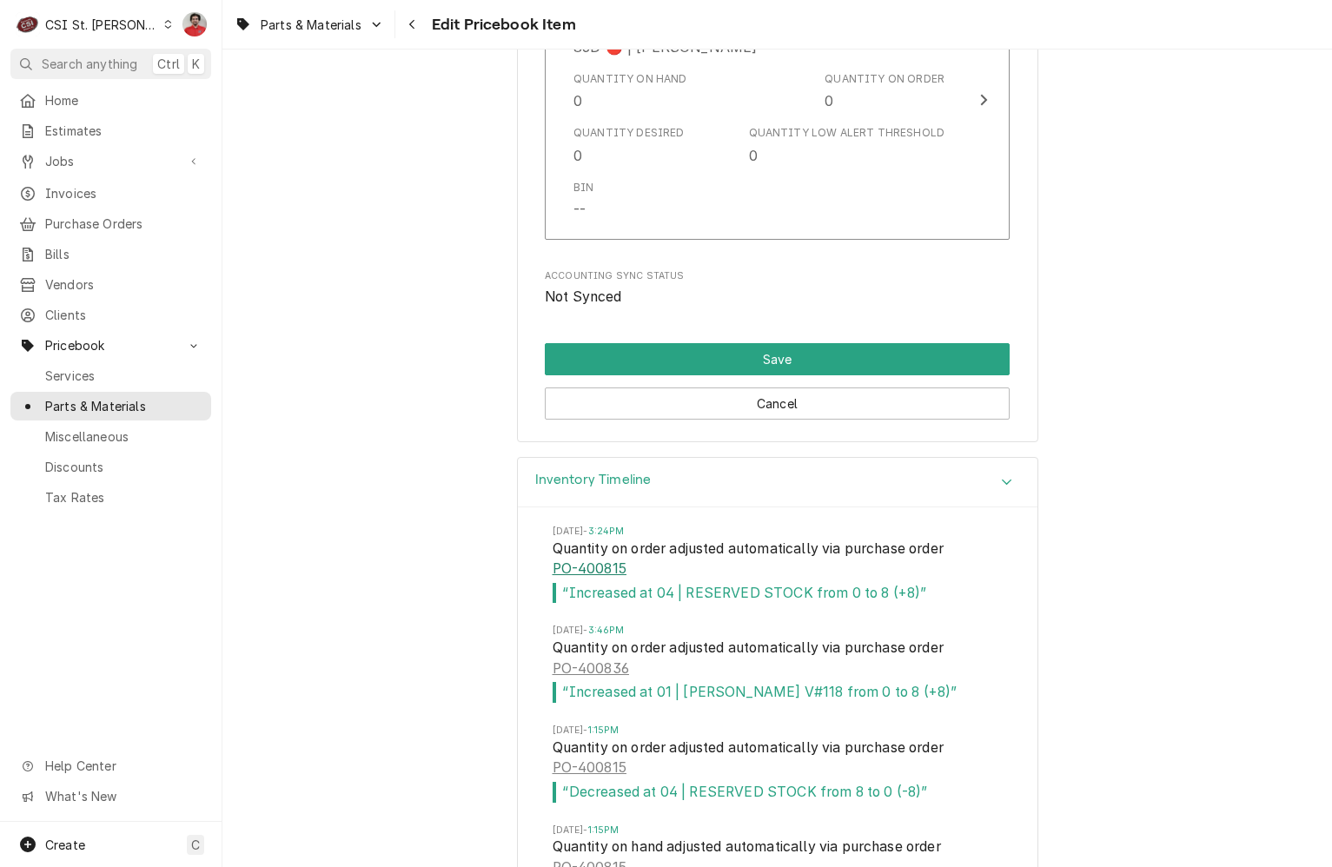
click at [594, 559] on link "PO-400815" at bounding box center [589, 569] width 74 height 21
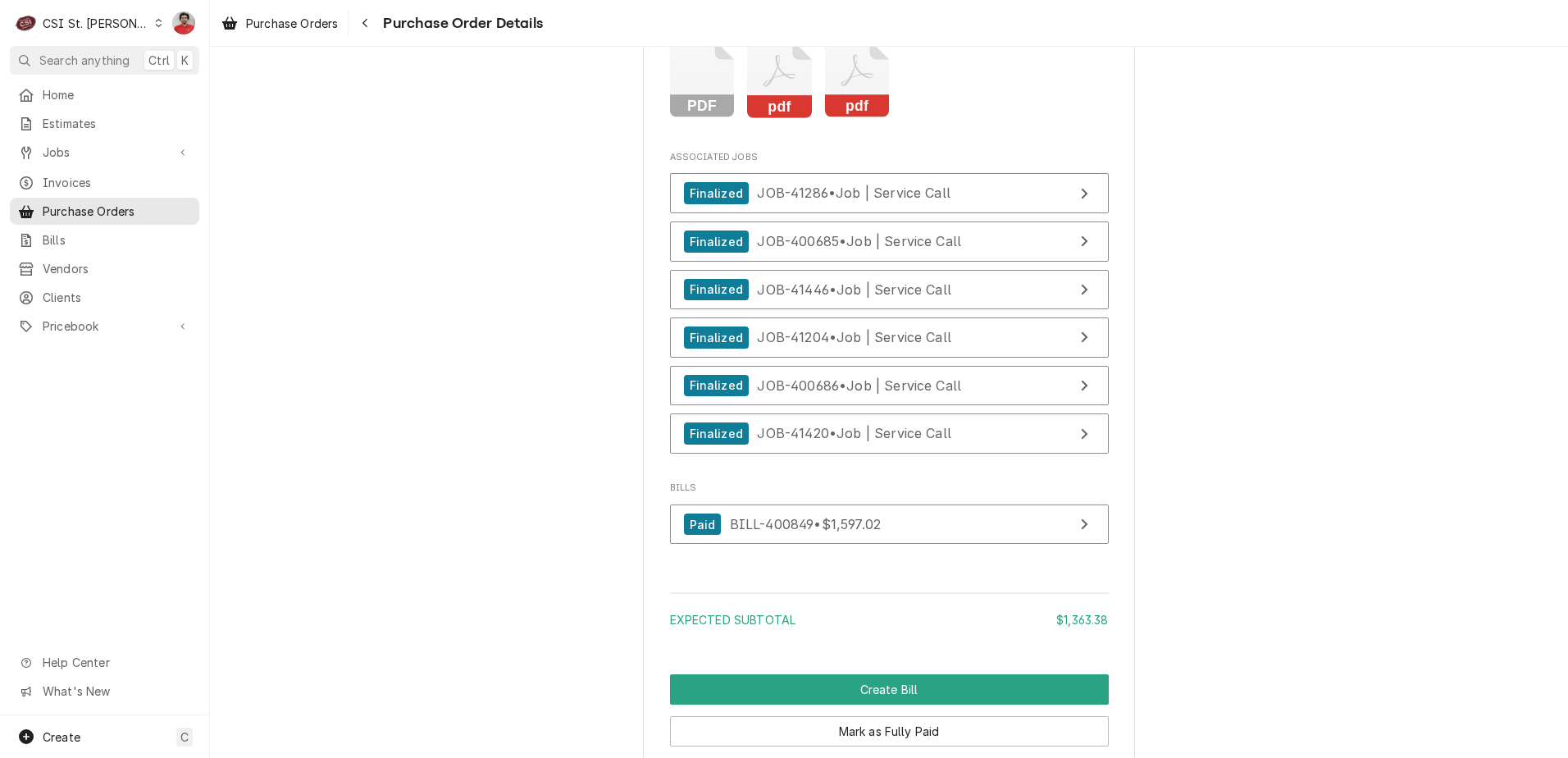
scroll to position [4090, 0]
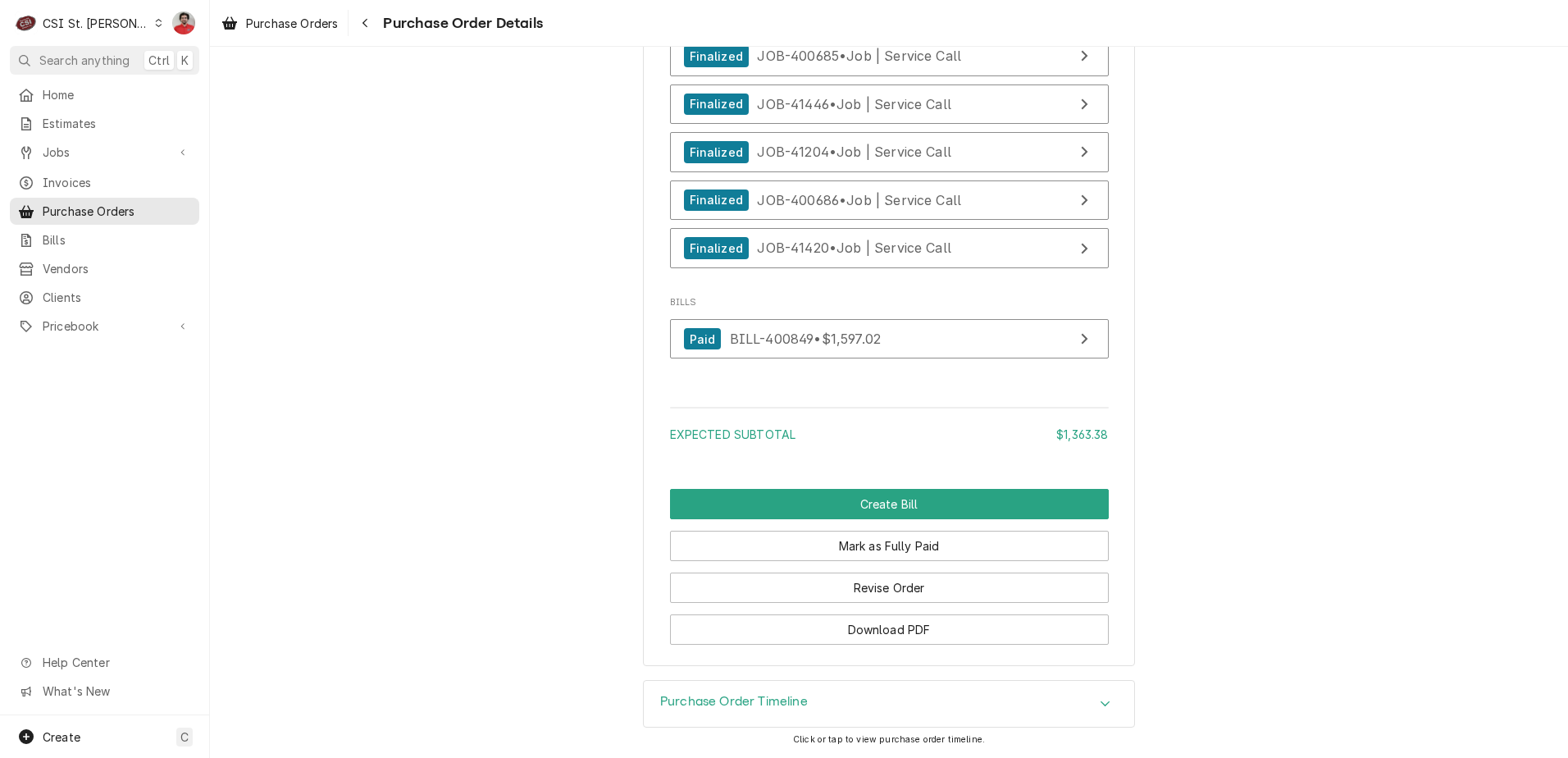
click at [905, 696] on div "Purchase Order Timeline" at bounding box center [888, 703] width 490 height 46
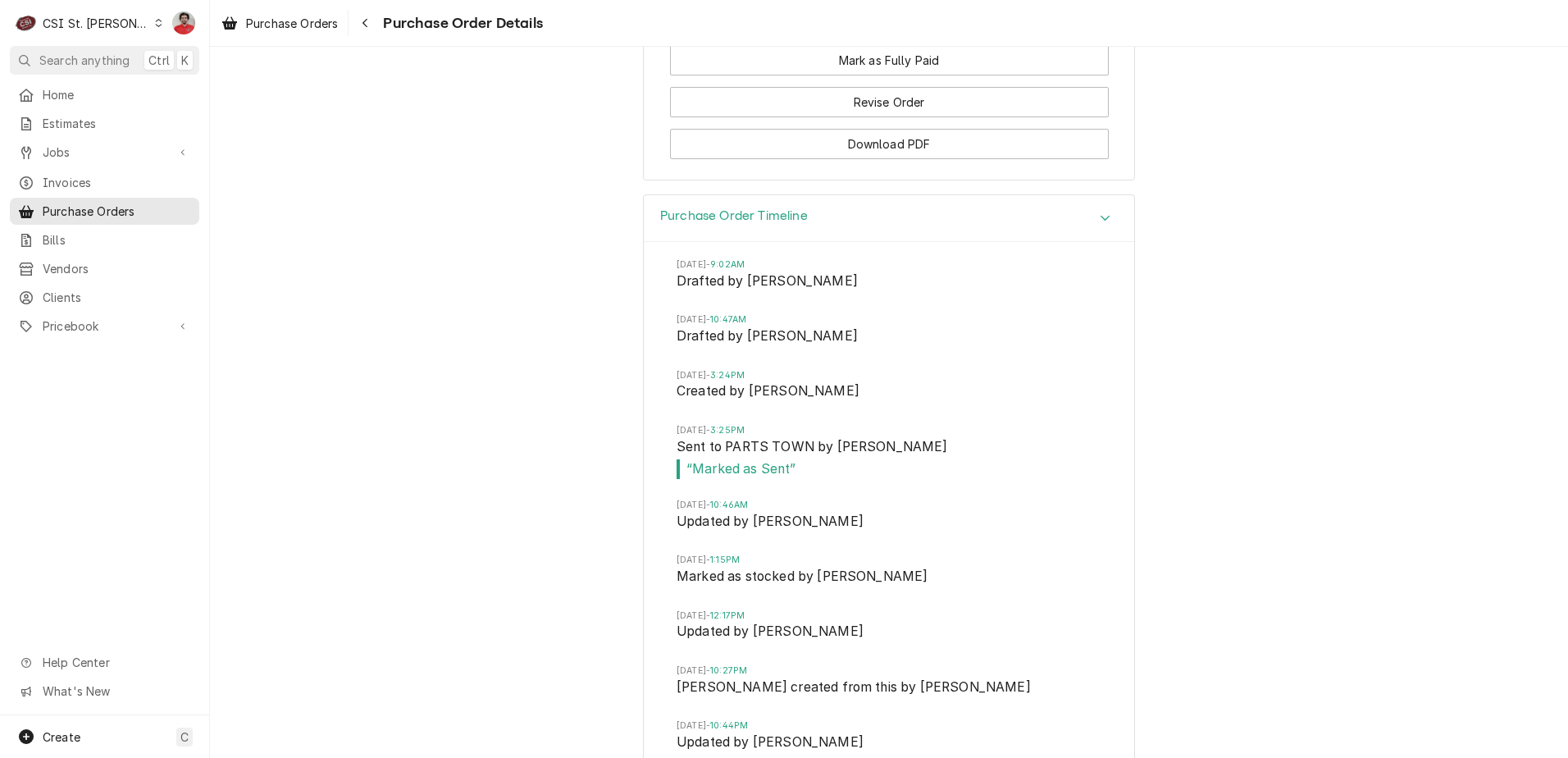
scroll to position [4610, 0]
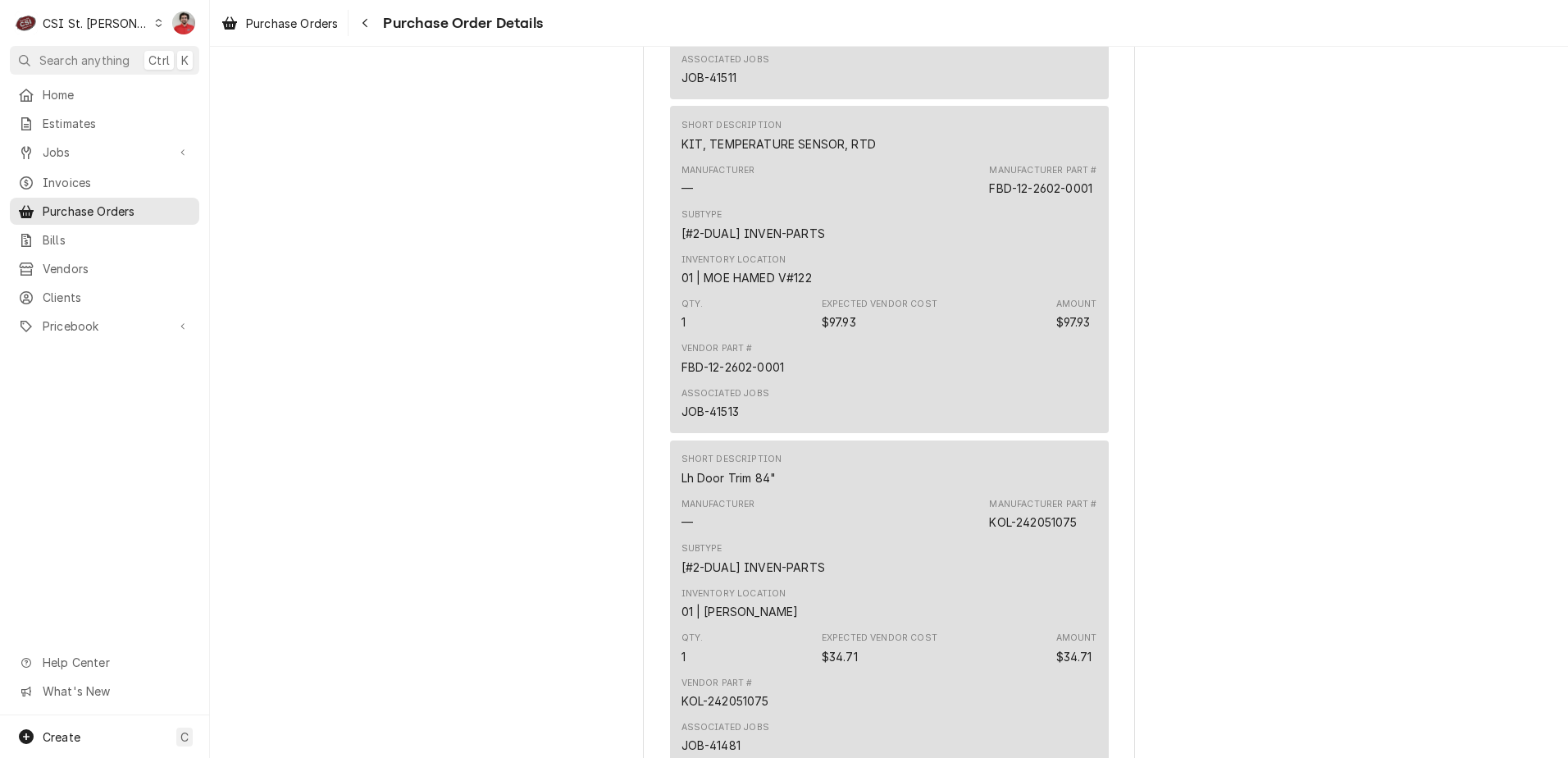
scroll to position [6502, 0]
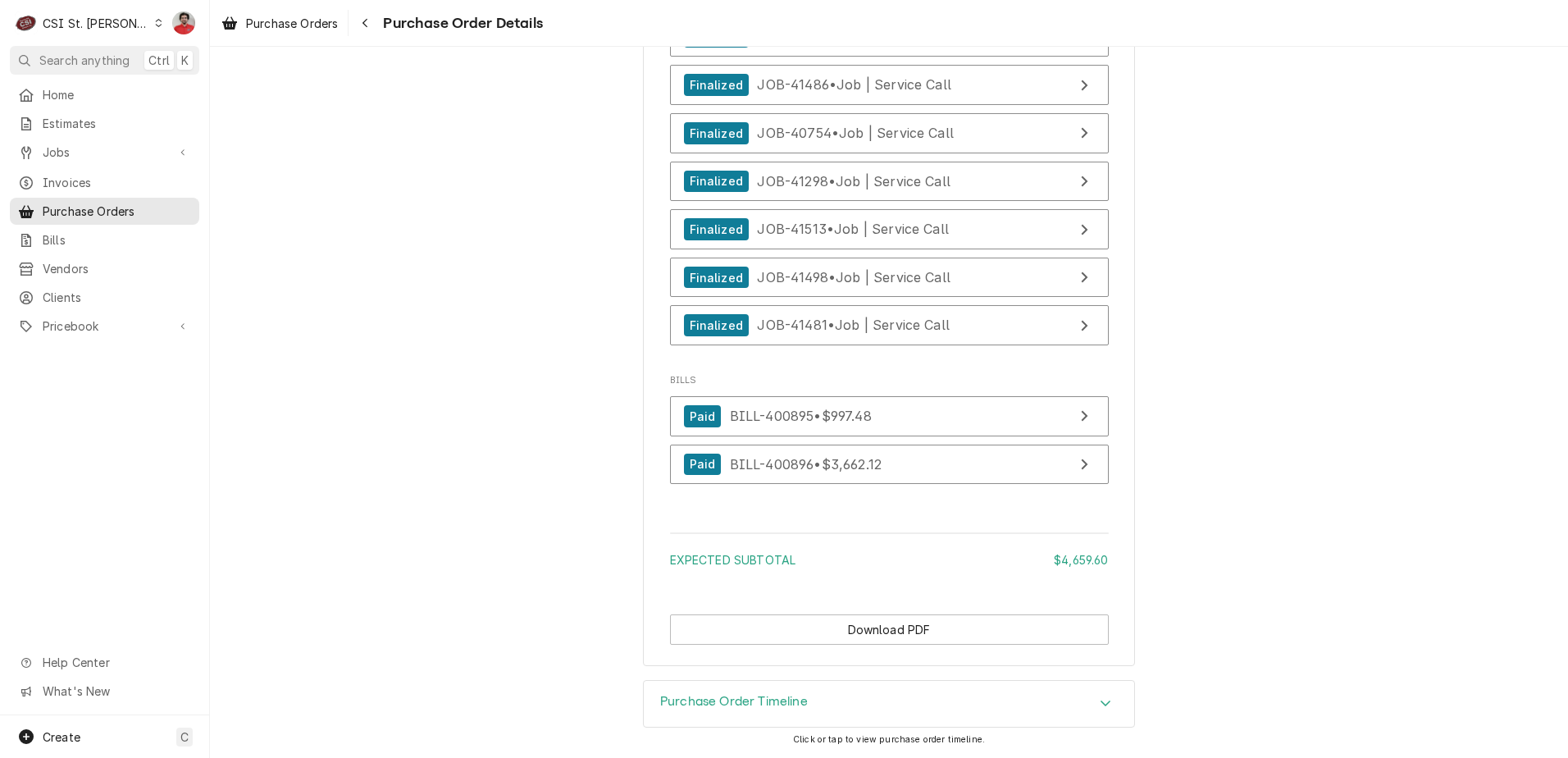
click at [927, 696] on div "Purchase Order Timeline" at bounding box center [888, 703] width 490 height 46
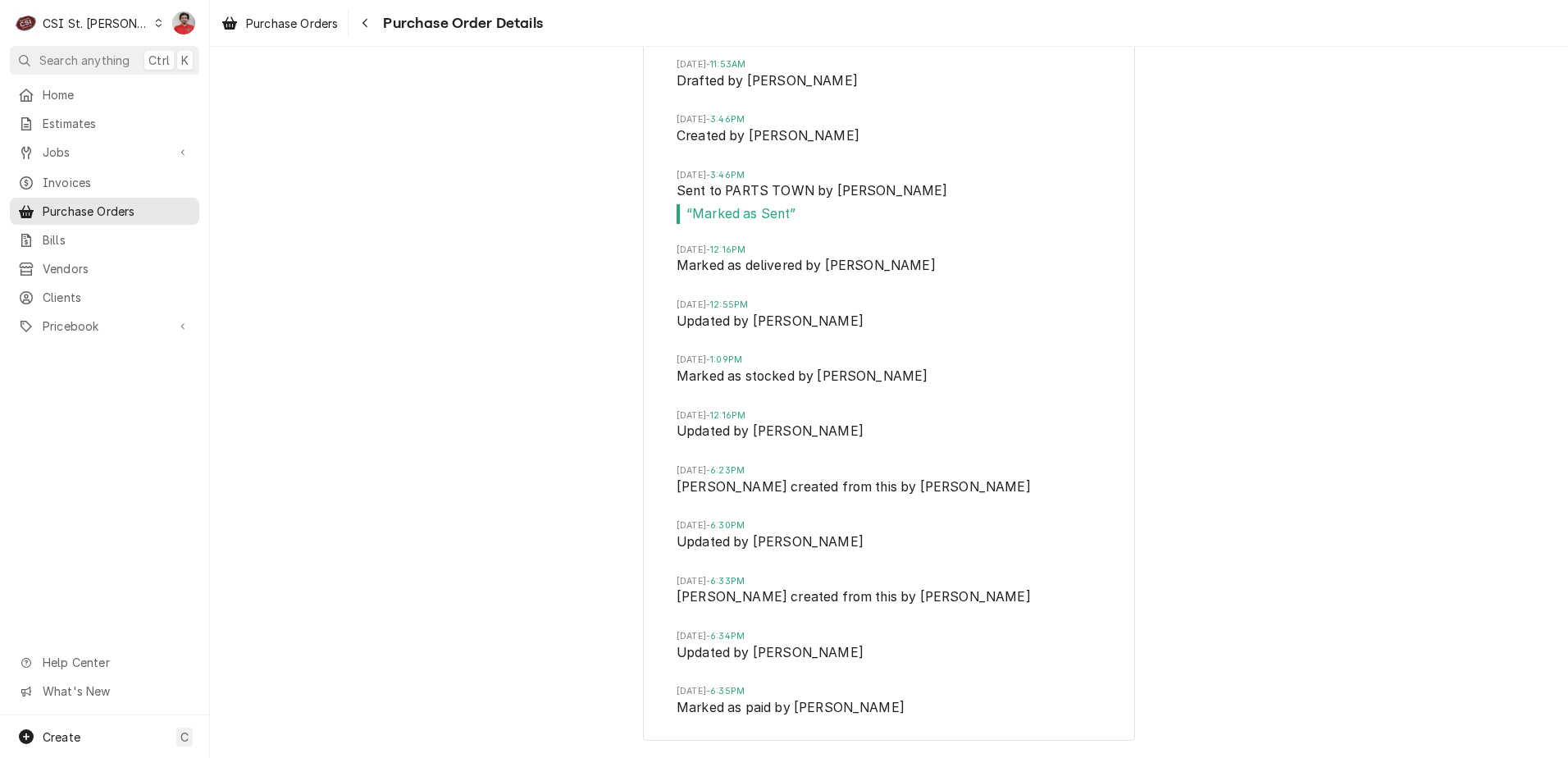
scroll to position [7242, 0]
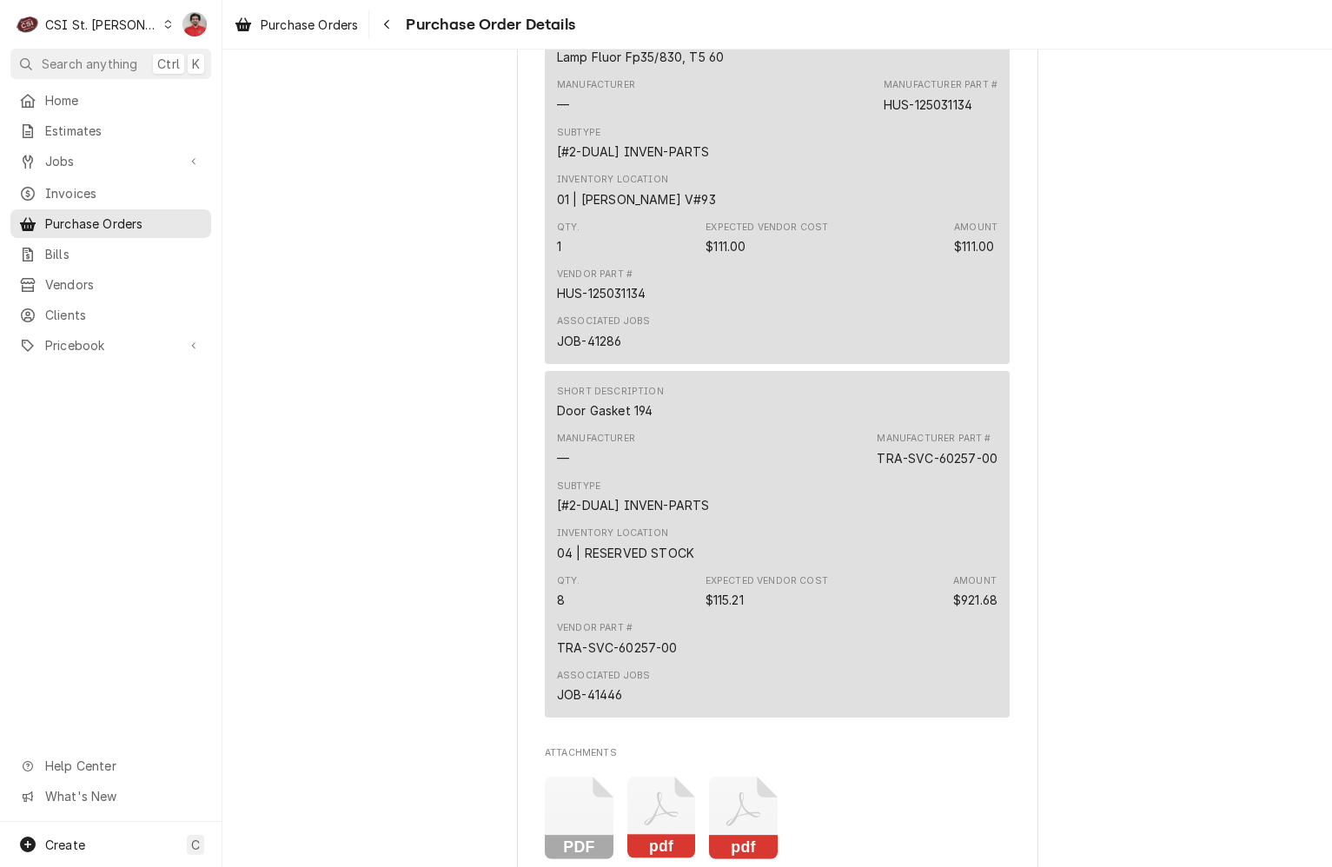
scroll to position [3474, 0]
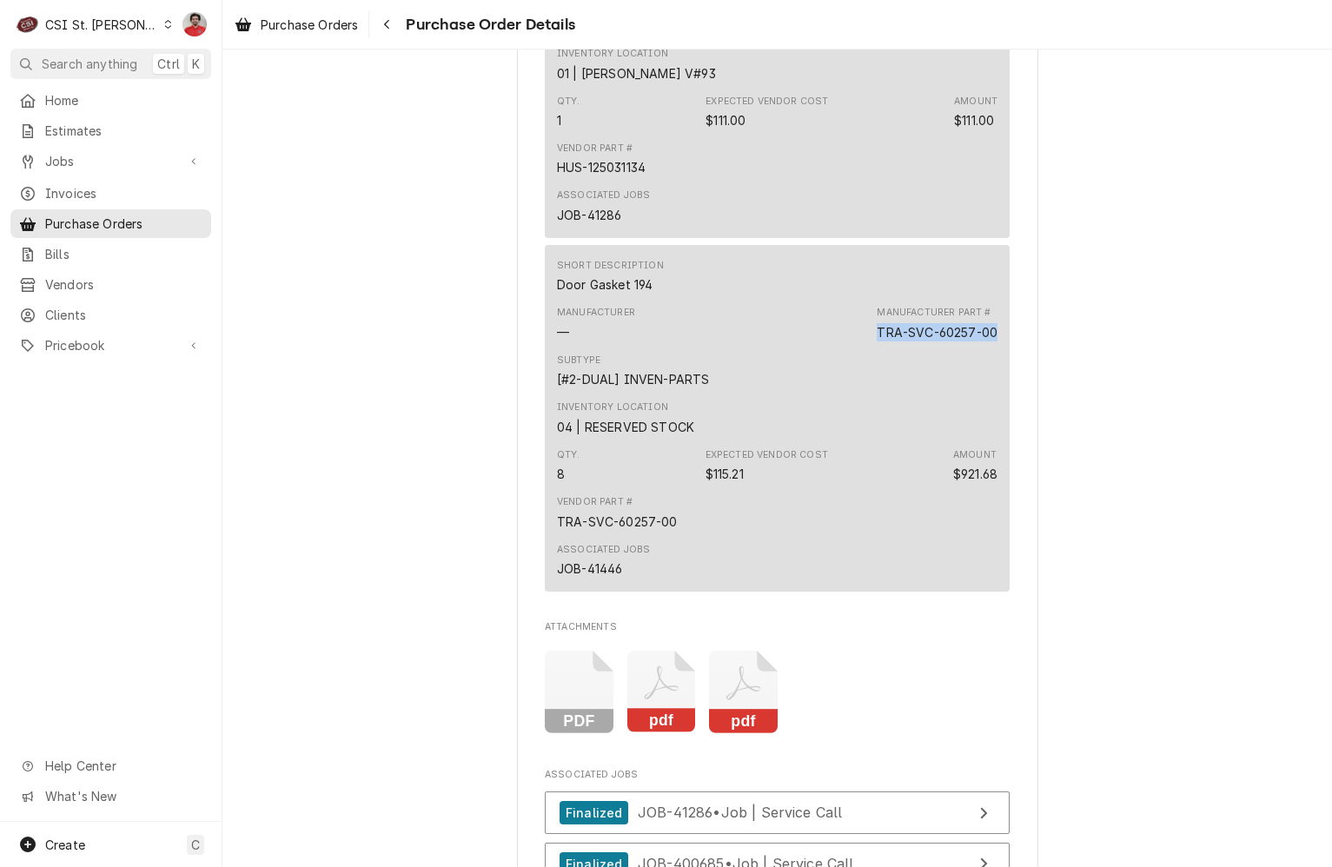
drag, startPoint x: 988, startPoint y: 390, endPoint x: 873, endPoint y: 390, distance: 115.5
click at [876, 341] on div "TRA-SVC-60257-00" at bounding box center [936, 332] width 121 height 18
copy div "TRA-SVC-60257-00"
click at [395, 32] on div "Navigate back" at bounding box center [386, 24] width 17 height 17
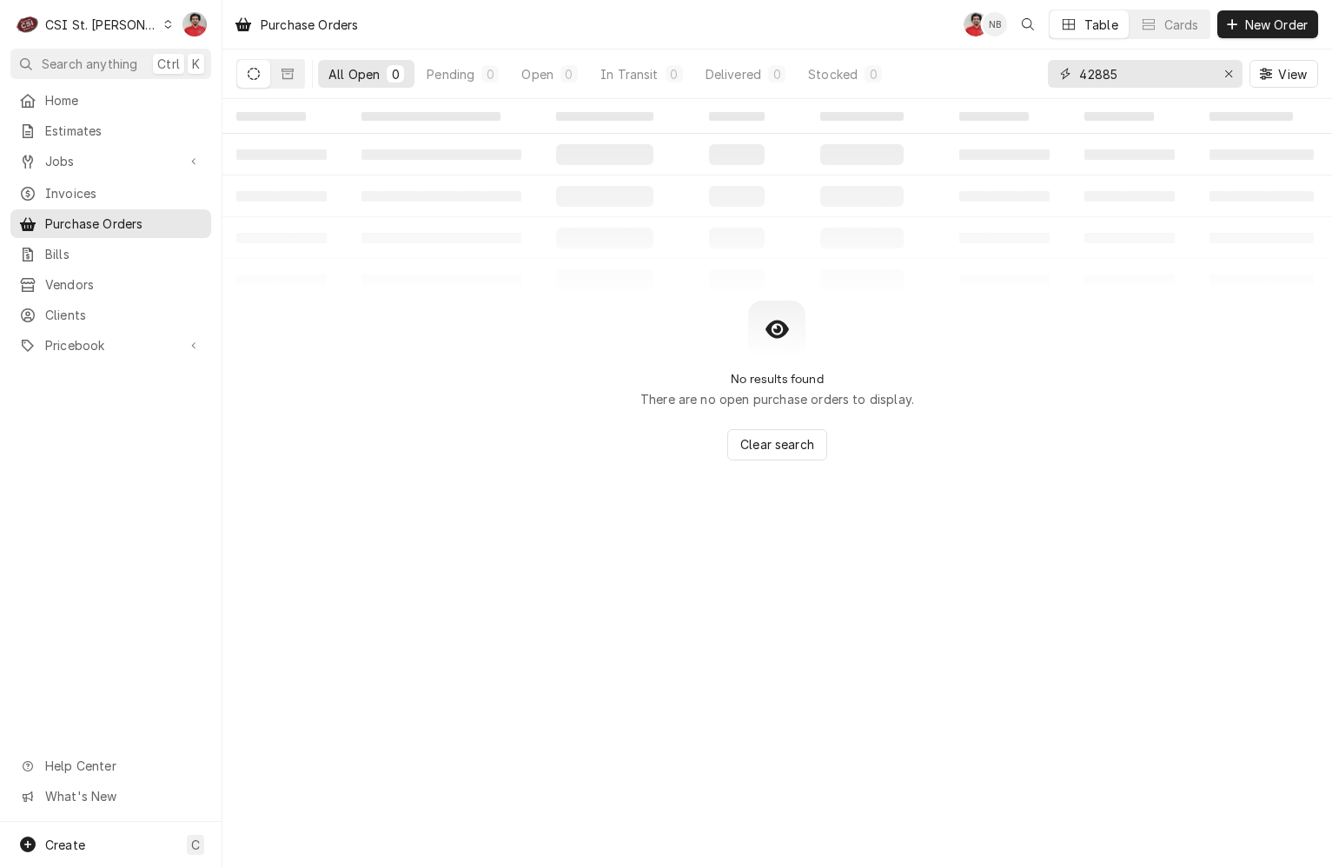
click at [1170, 77] on input "42885" at bounding box center [1144, 74] width 130 height 28
click at [1169, 77] on input "42885" at bounding box center [1144, 74] width 130 height 28
type input "42693"
click at [116, 160] on span "Jobs" at bounding box center [110, 161] width 131 height 18
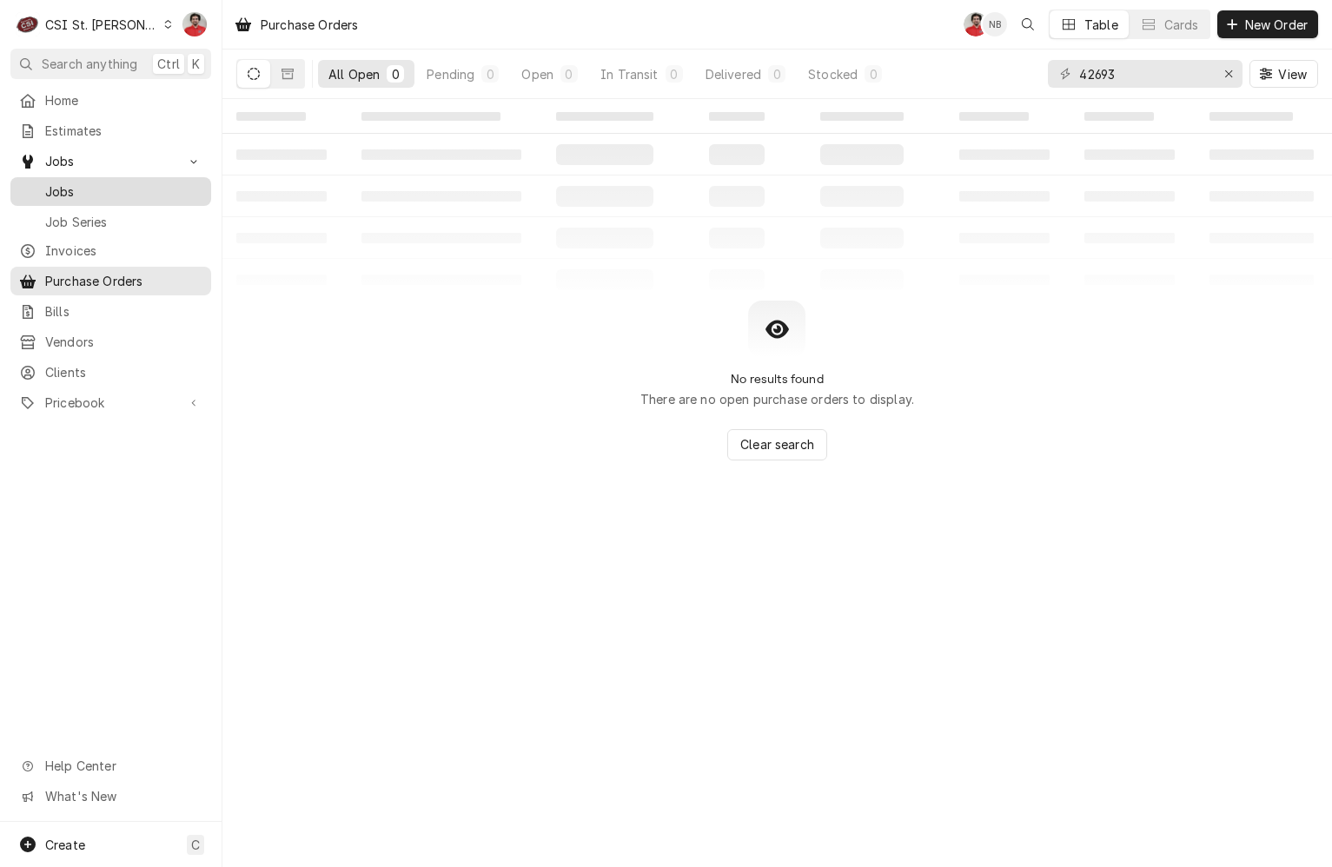
click at [115, 182] on span "Jobs" at bounding box center [123, 191] width 157 height 18
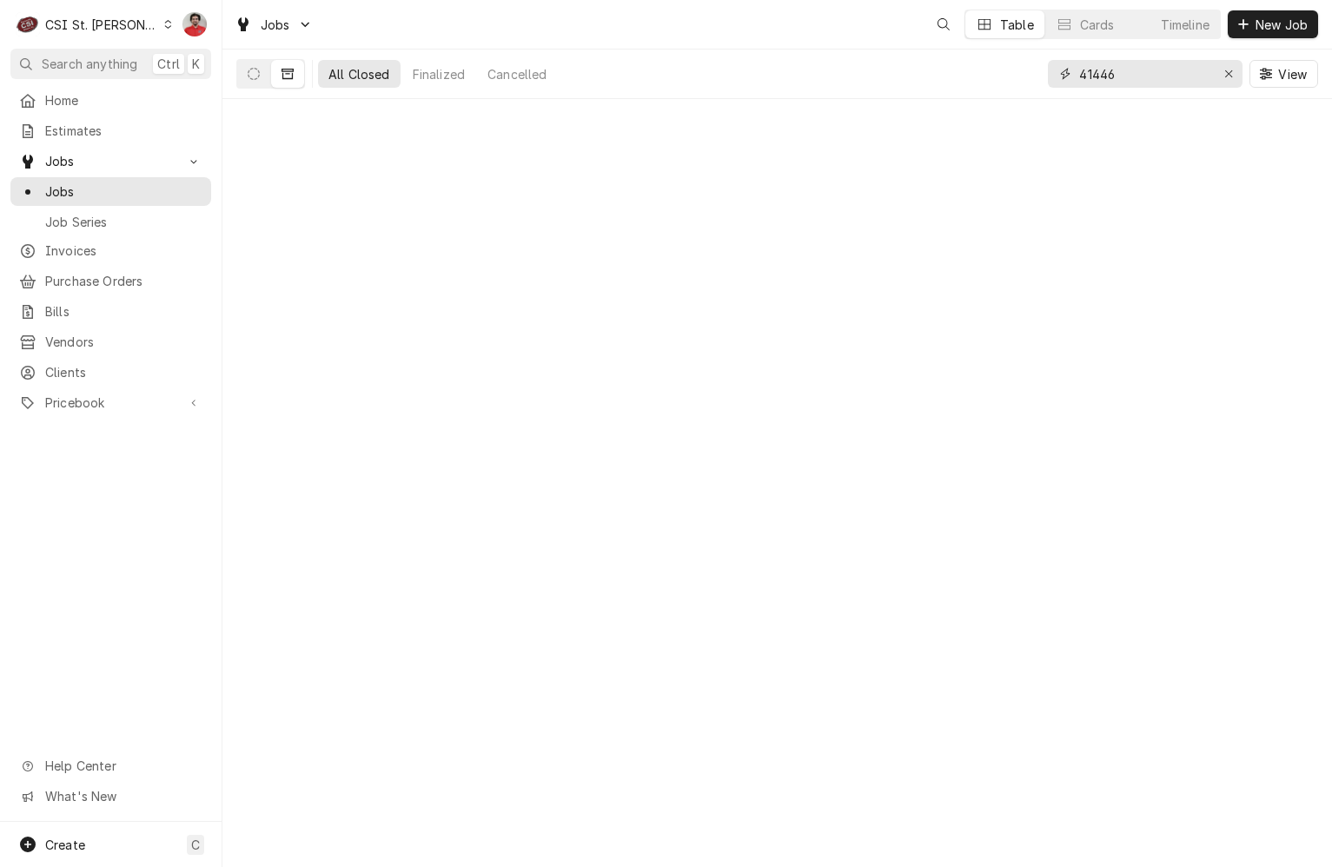
click at [1161, 70] on input "41446" at bounding box center [1144, 74] width 130 height 28
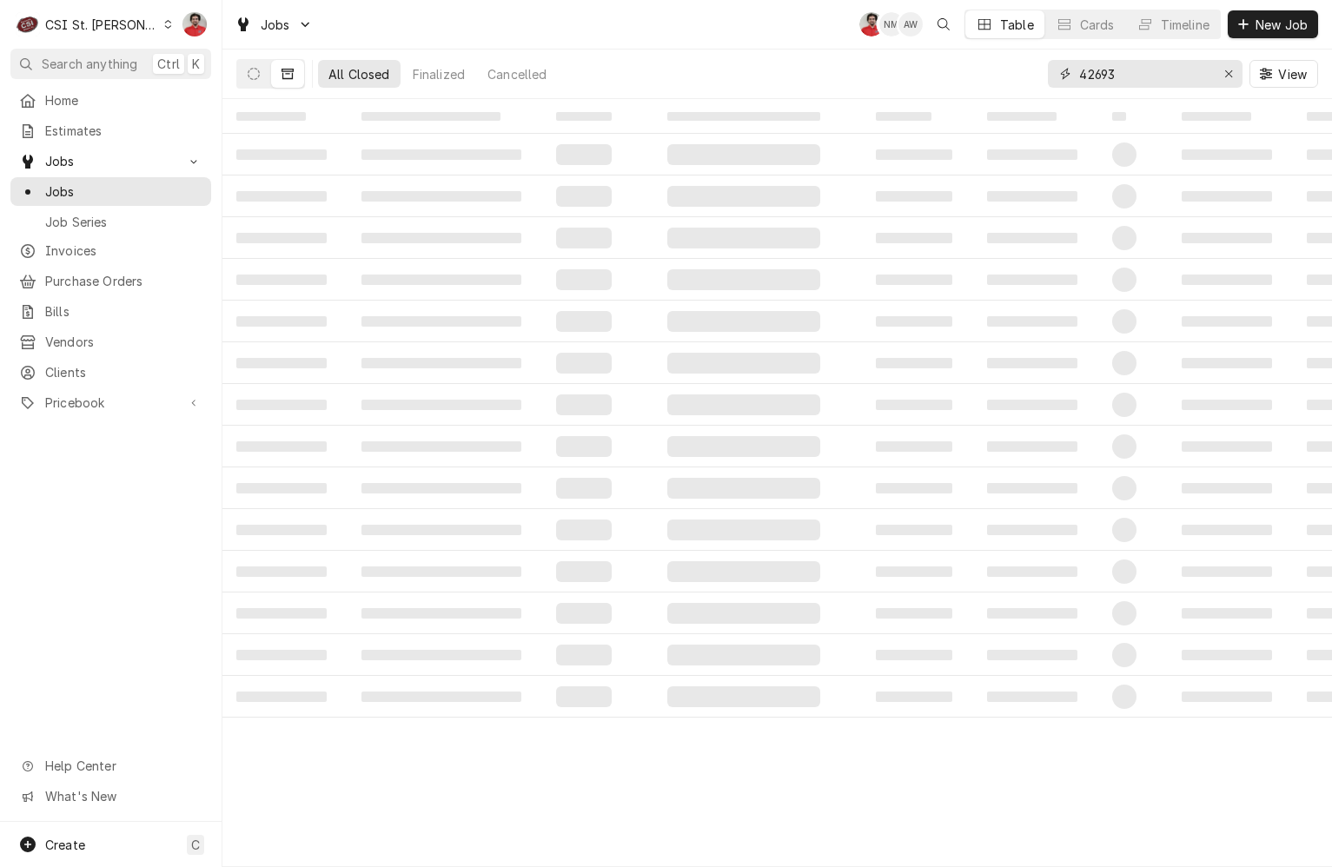
type input "42693"
click at [260, 74] on button "Dynamic Content Wrapper" at bounding box center [253, 74] width 33 height 28
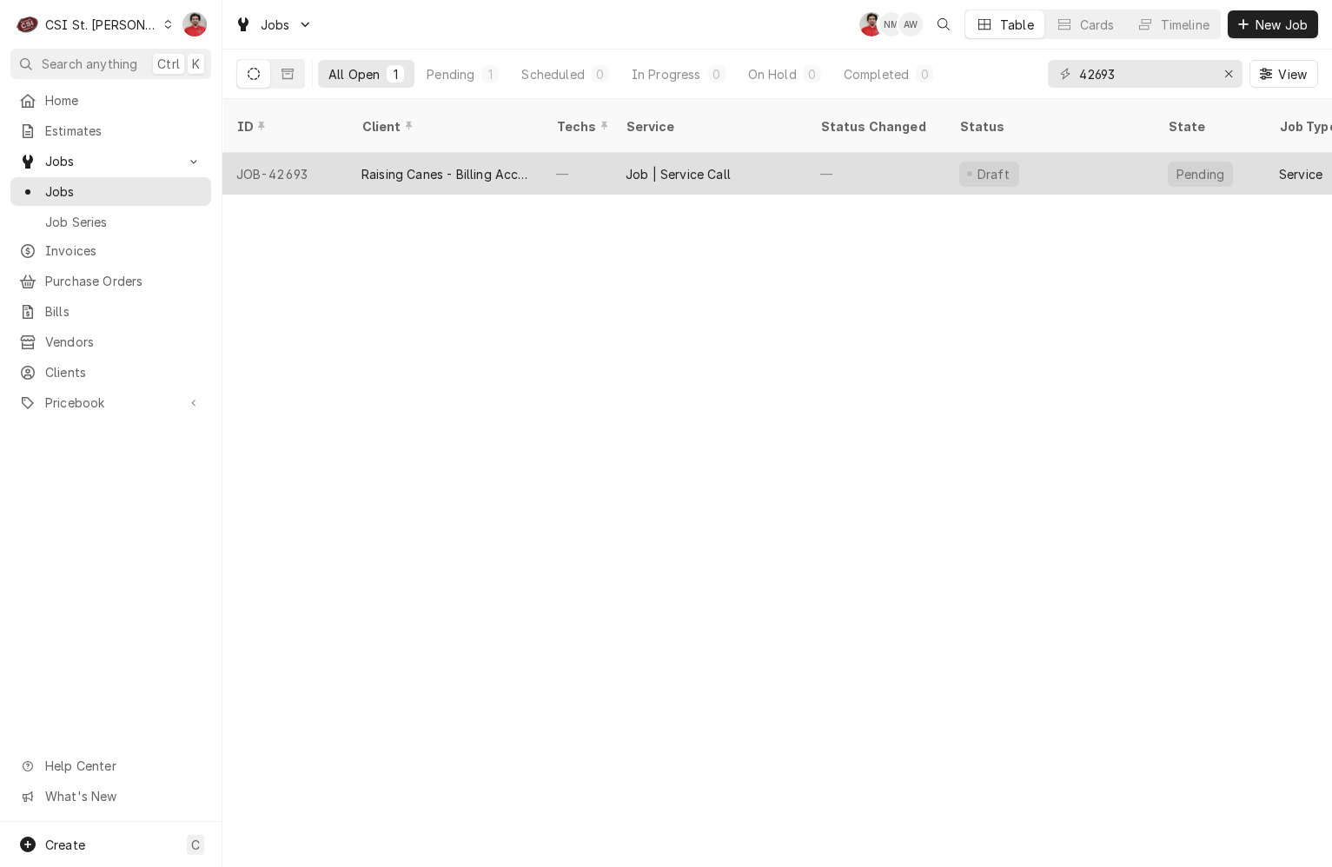
click at [588, 157] on div "—" at bounding box center [576, 174] width 69 height 42
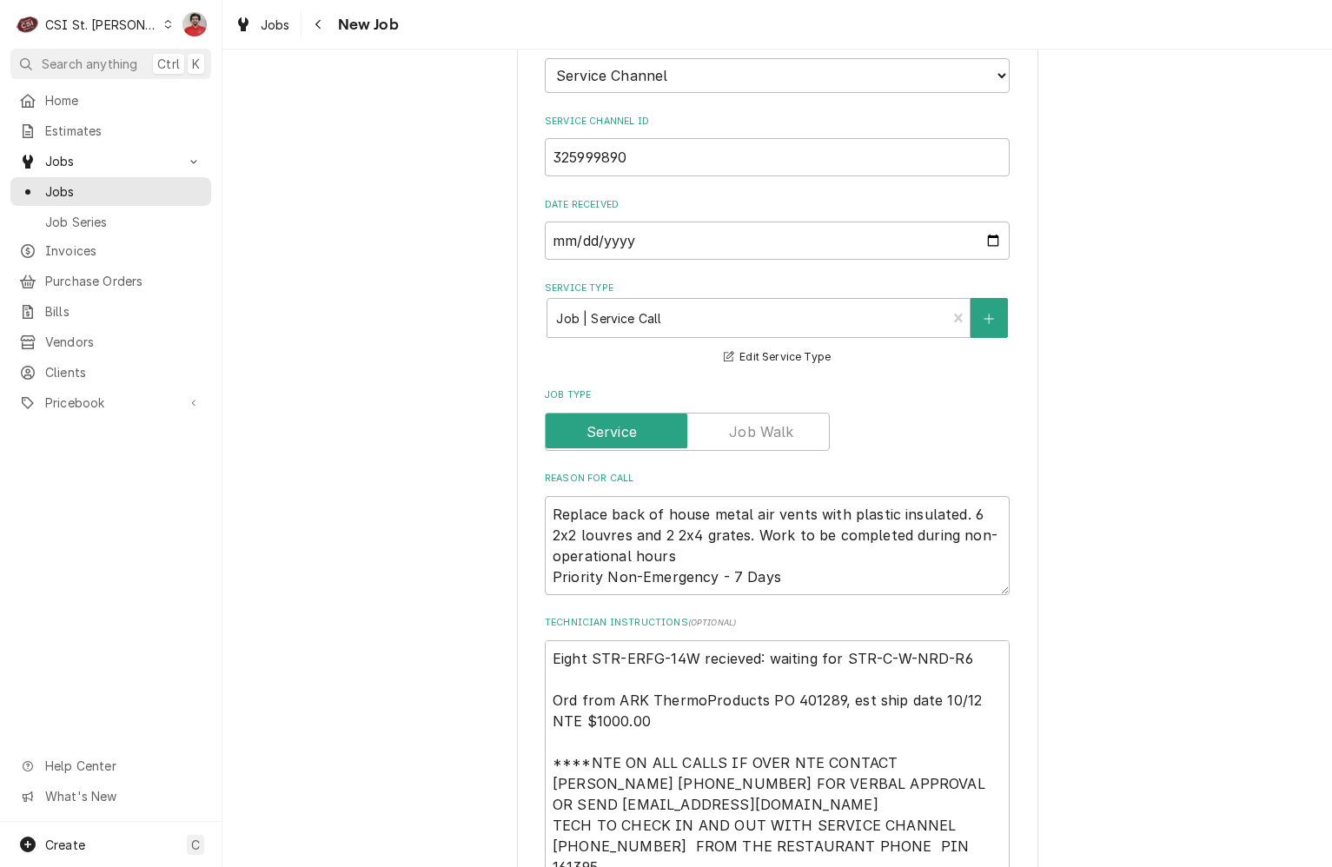
scroll to position [1042, 0]
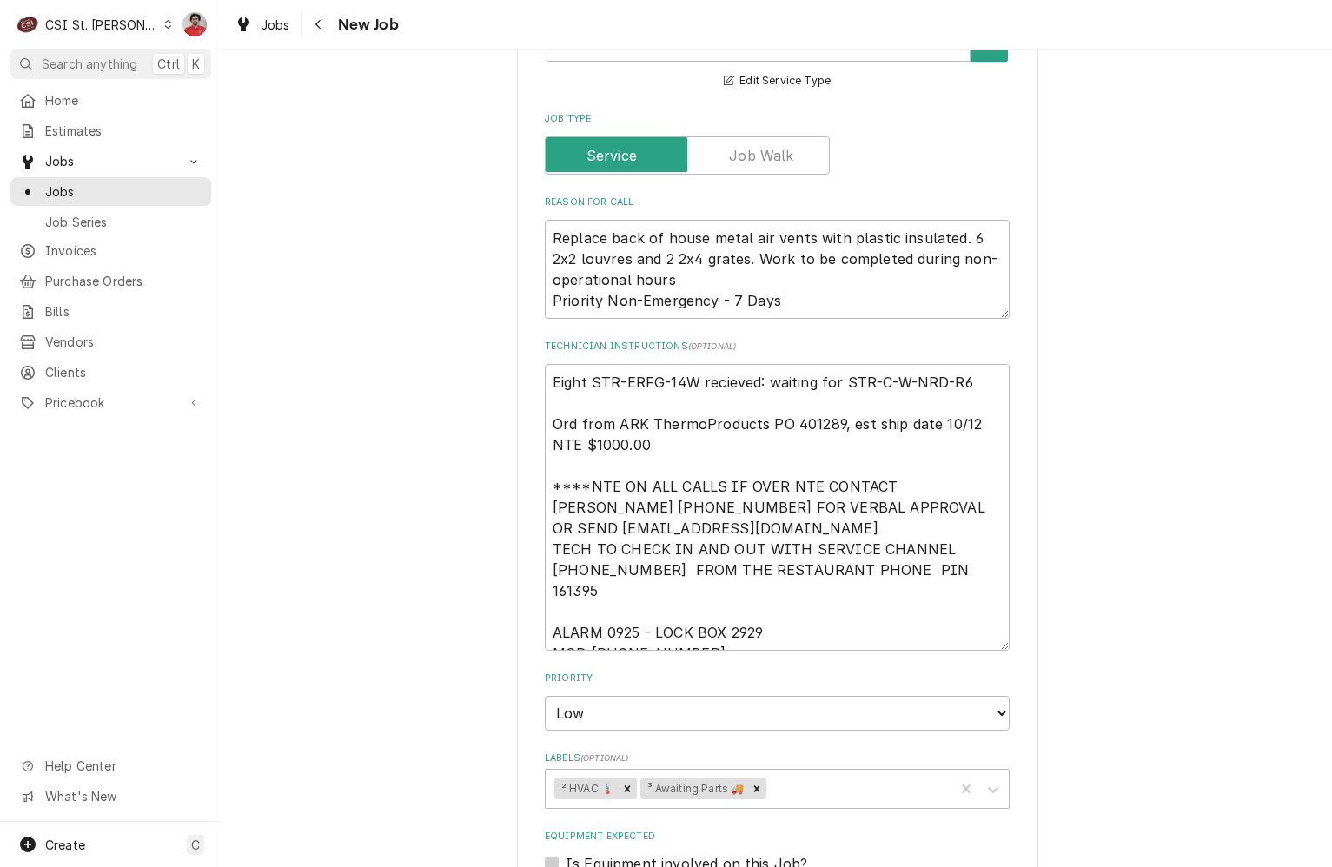
click at [1062, 288] on div "Use the fields below to edit this job: Client Details Client Raising Canes - Bi…" at bounding box center [776, 286] width 1109 height 2523
drag, startPoint x: 969, startPoint y: 357, endPoint x: 460, endPoint y: 358, distance: 509.0
click at [460, 358] on div "Use the fields below to edit this job: Client Details Client Raising Canes - Bi…" at bounding box center [776, 286] width 1109 height 2523
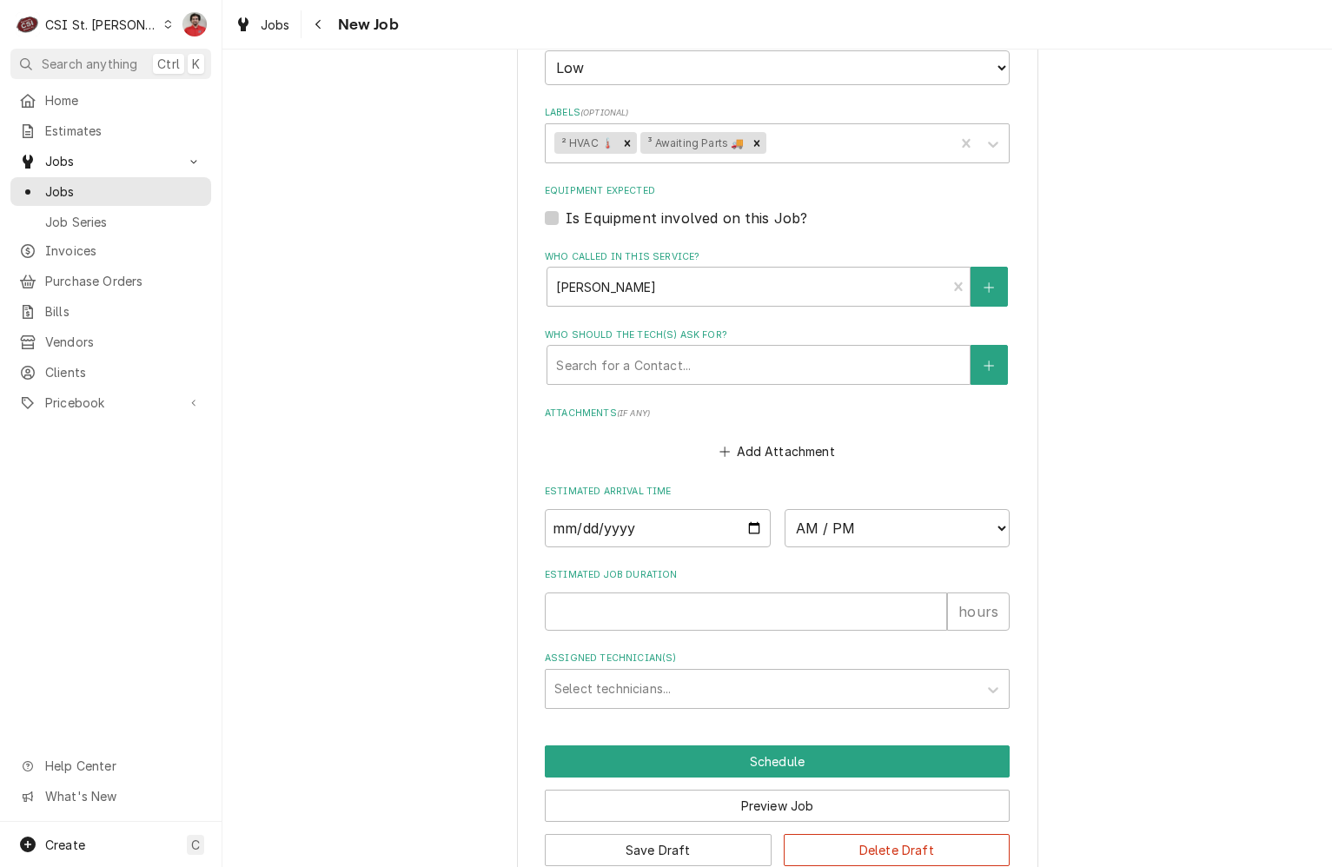
scroll to position [1703, 0]
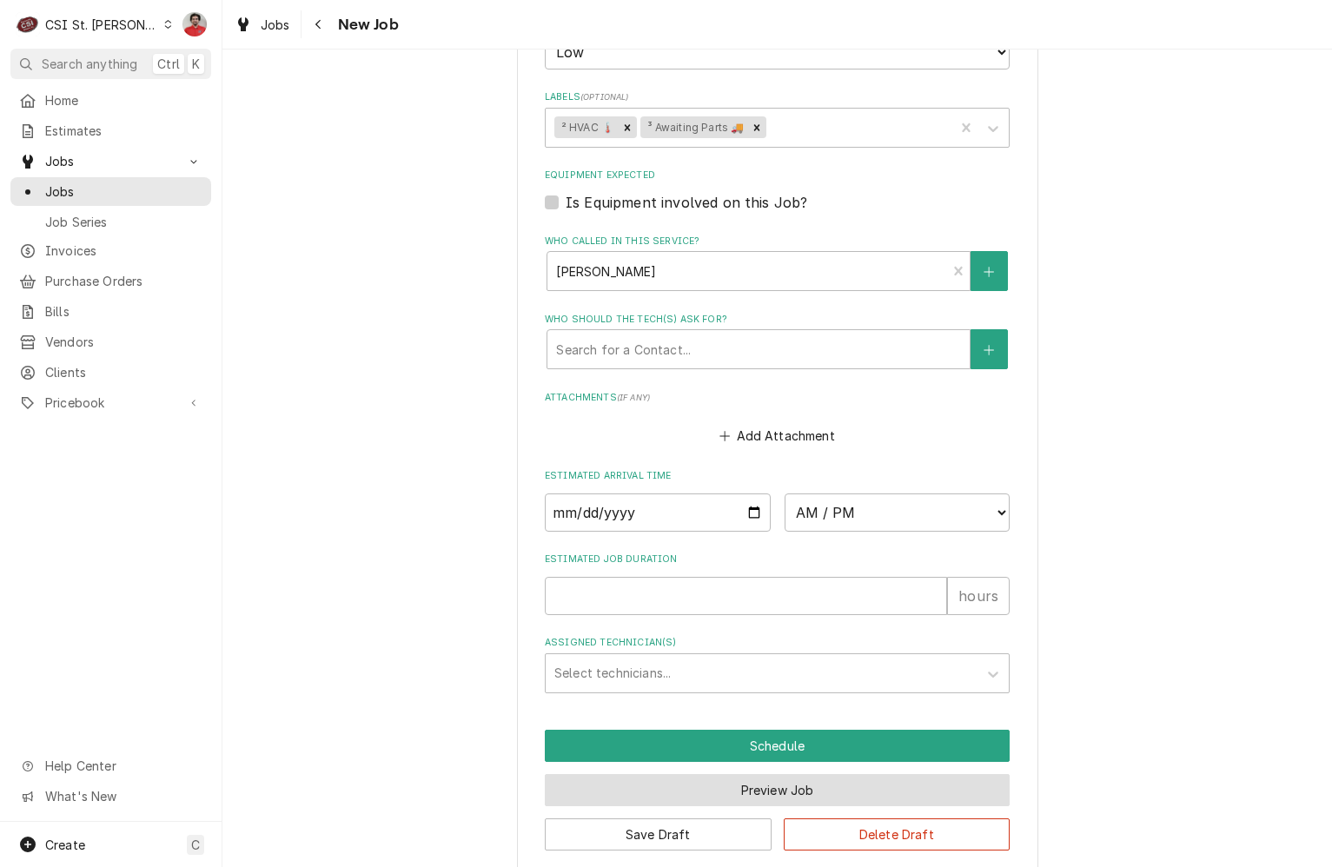
click at [746, 774] on button "Preview Job" at bounding box center [777, 790] width 465 height 32
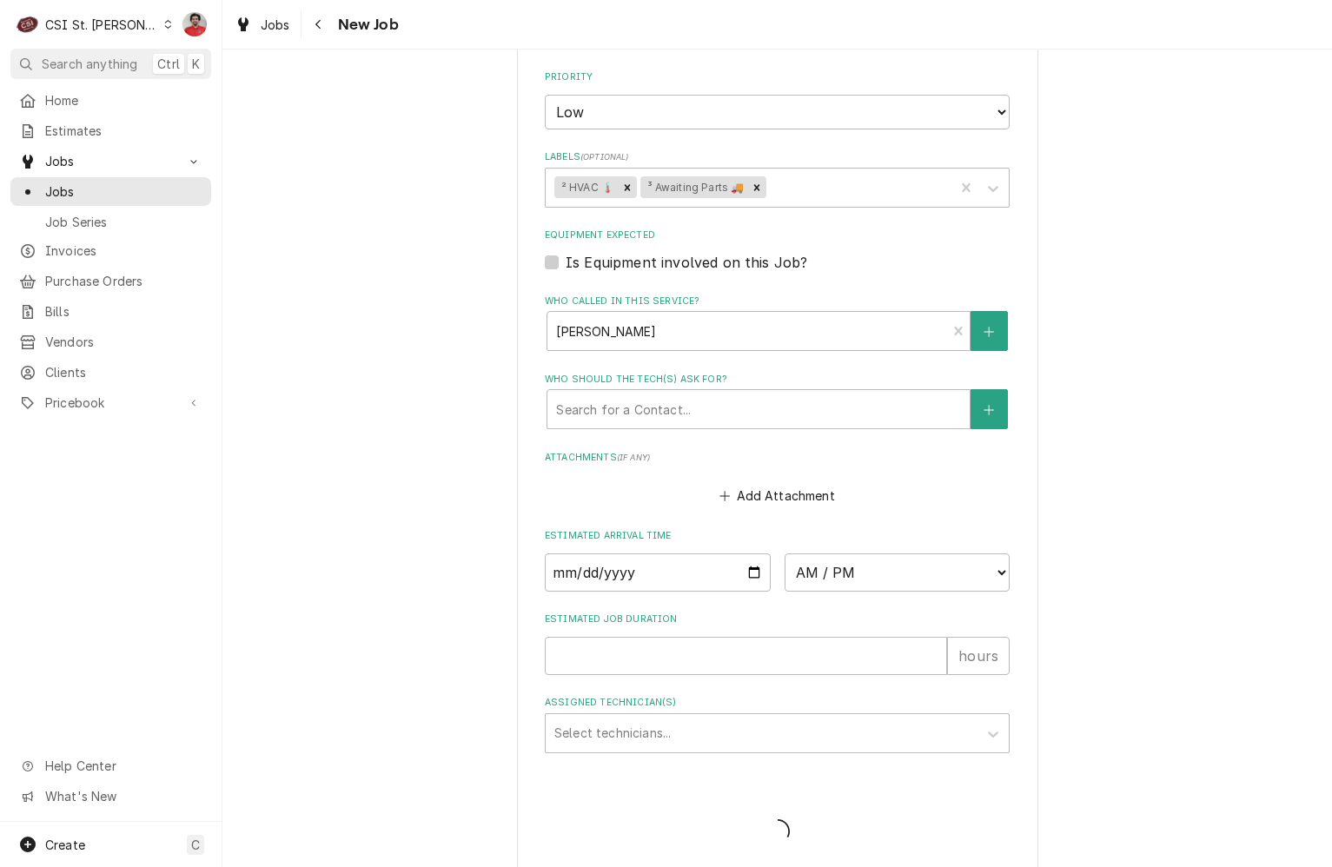
type textarea "x"
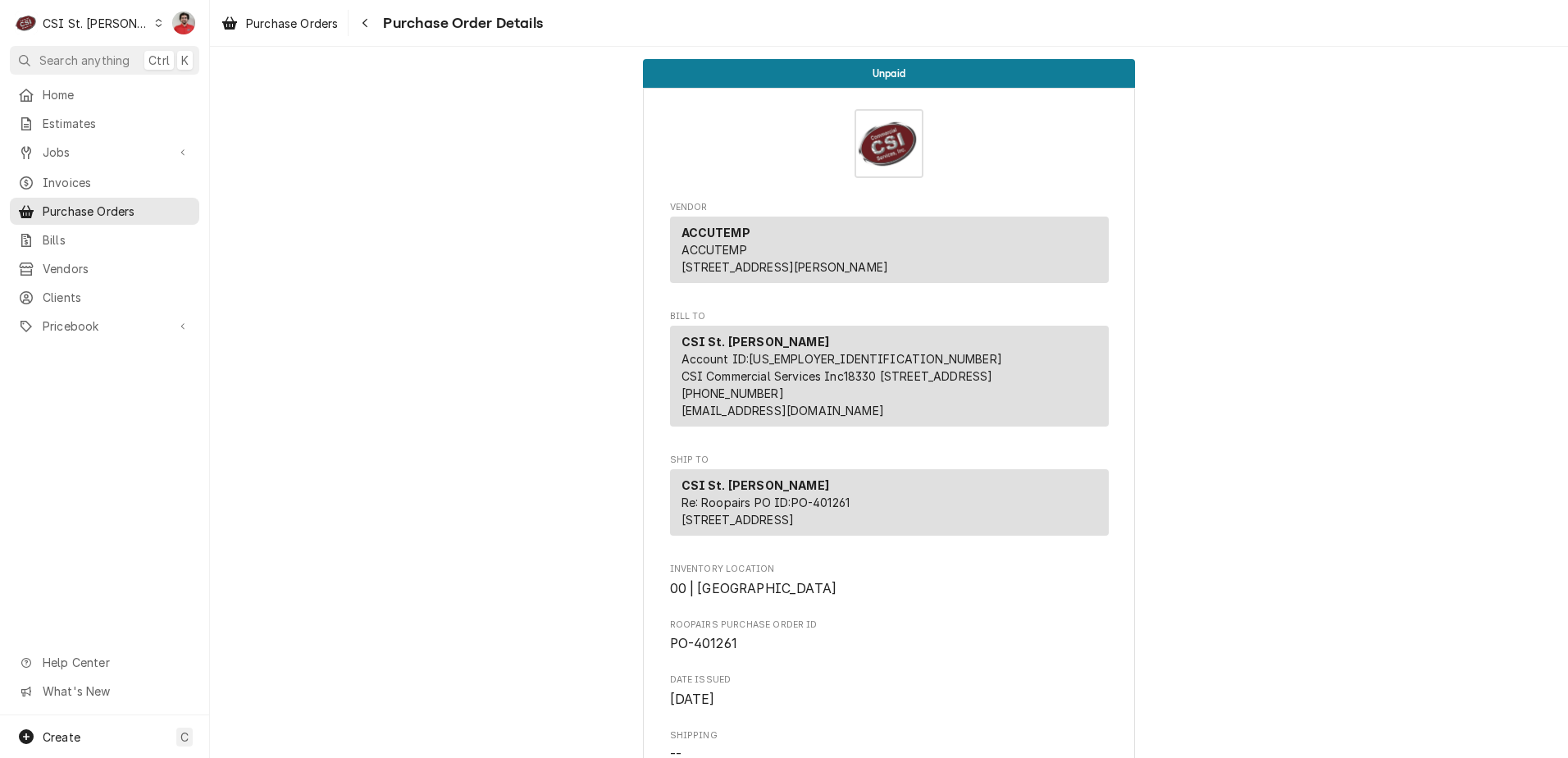
scroll to position [2001, 0]
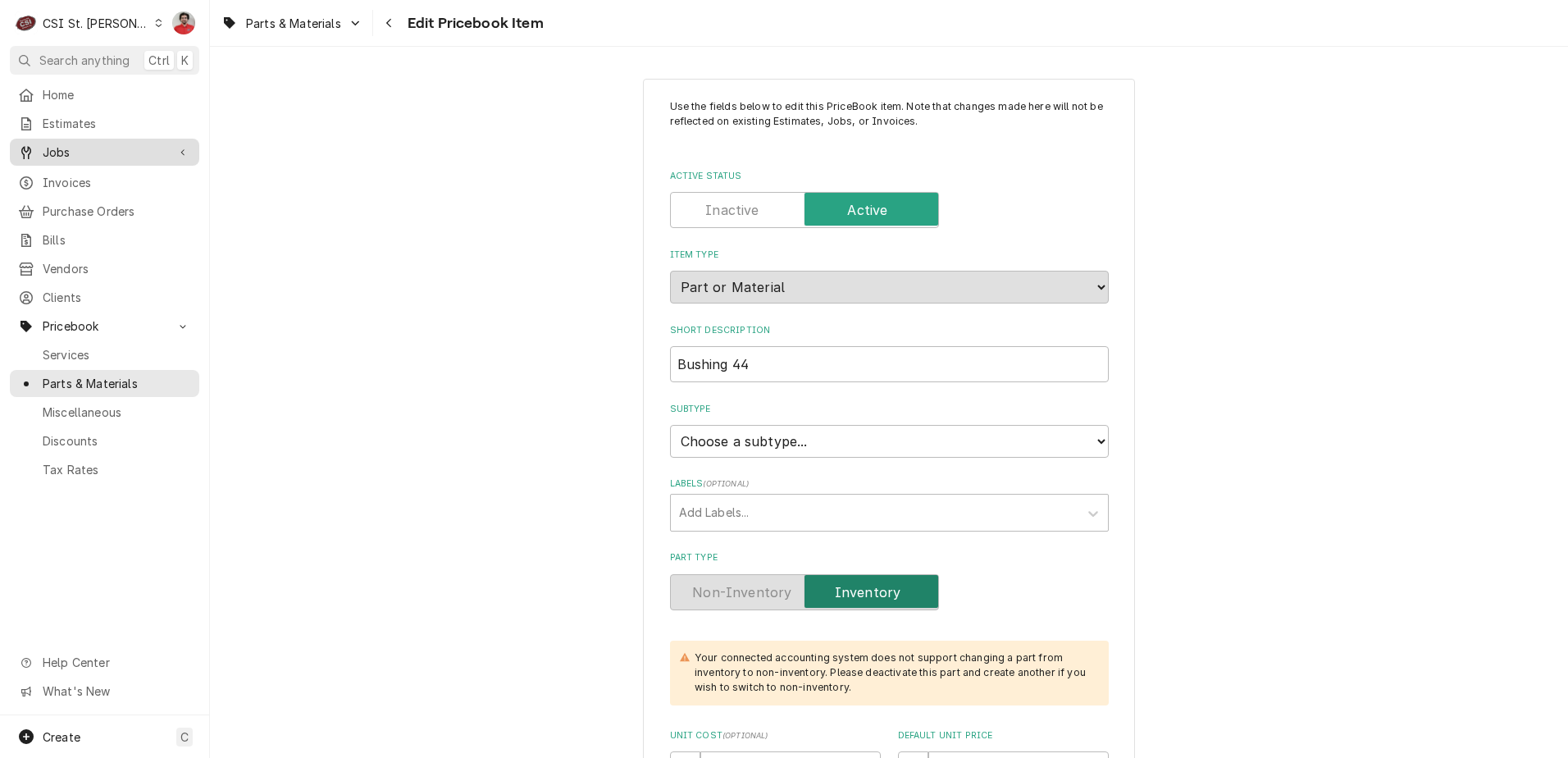
click at [115, 152] on span "Jobs" at bounding box center [104, 152] width 124 height 17
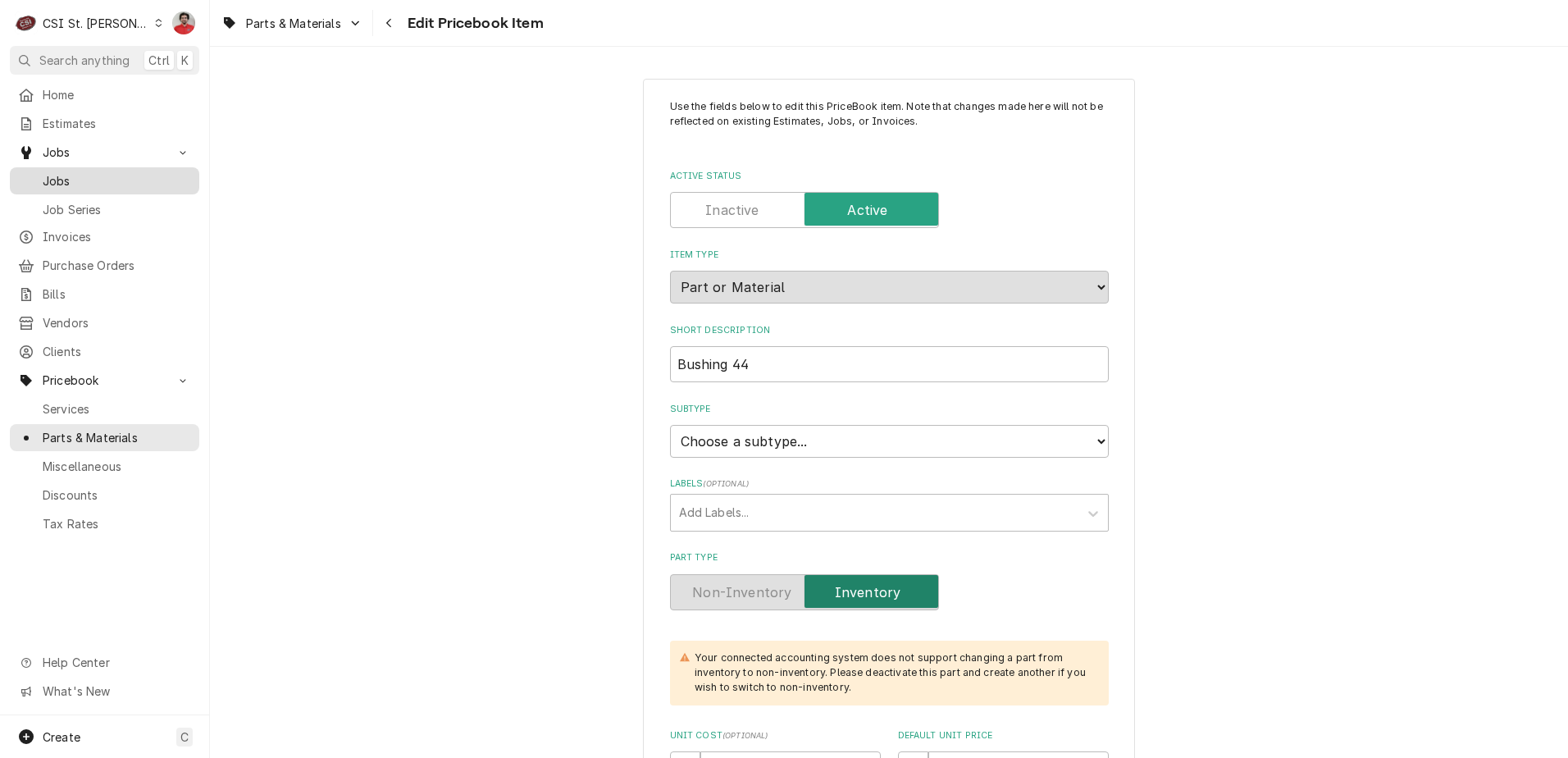
click at [110, 182] on span "Jobs" at bounding box center [116, 180] width 148 height 17
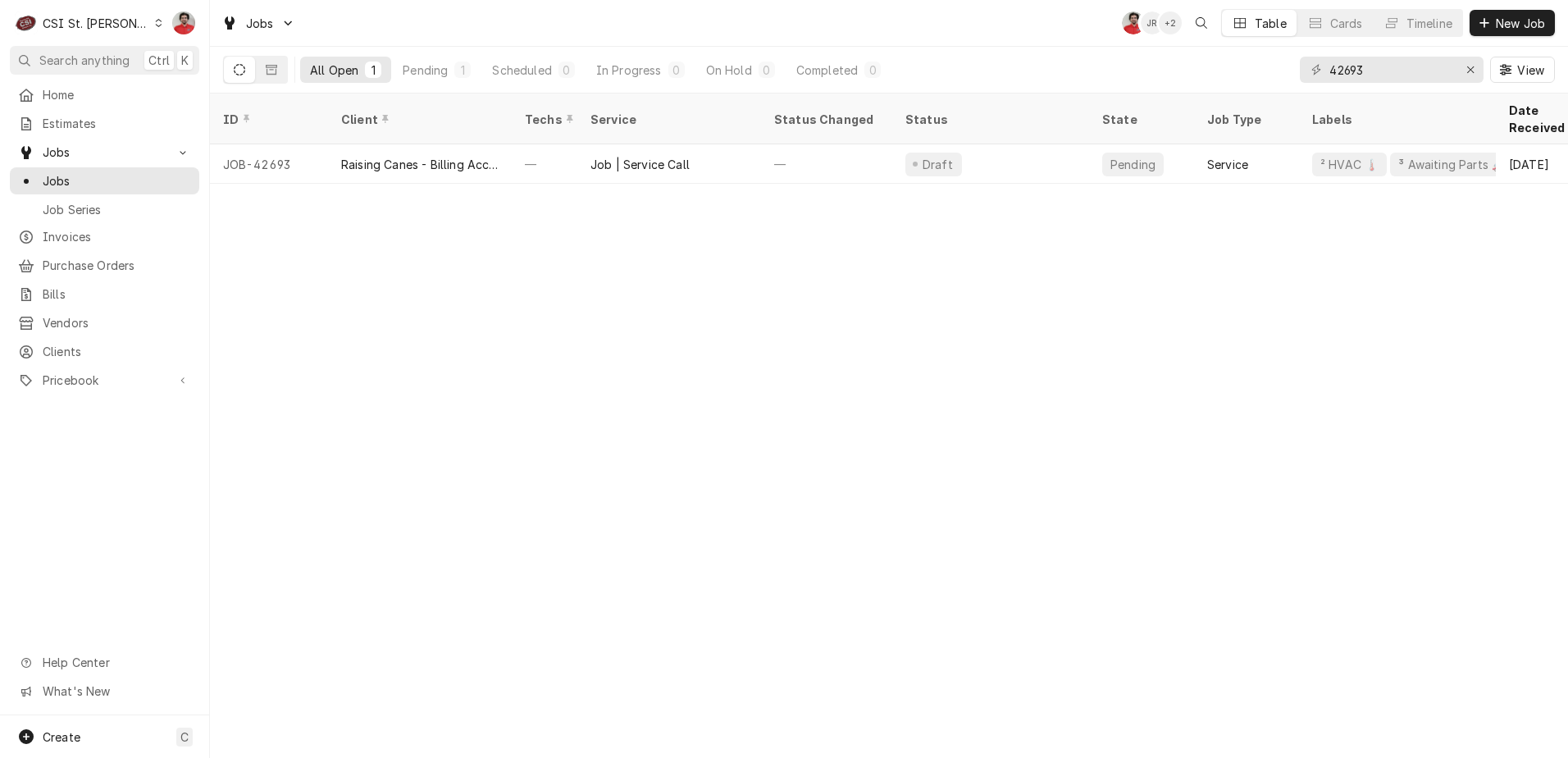
click at [1376, 47] on div "42693 View" at bounding box center [1427, 70] width 255 height 46
click at [1374, 65] on input "42693" at bounding box center [1391, 70] width 123 height 26
type input "42695"
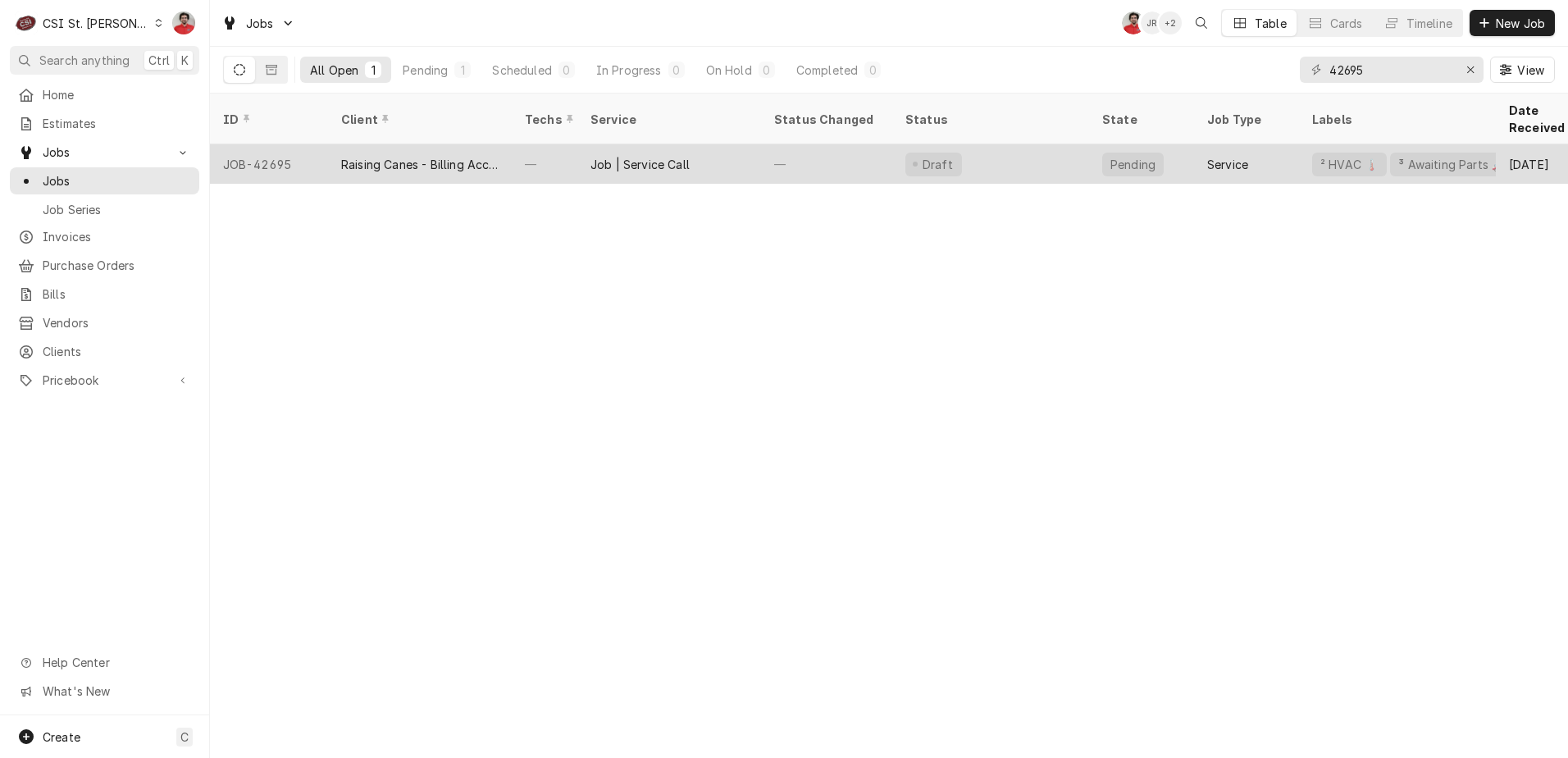
click at [608, 153] on div "Job | Service Call" at bounding box center [668, 164] width 184 height 40
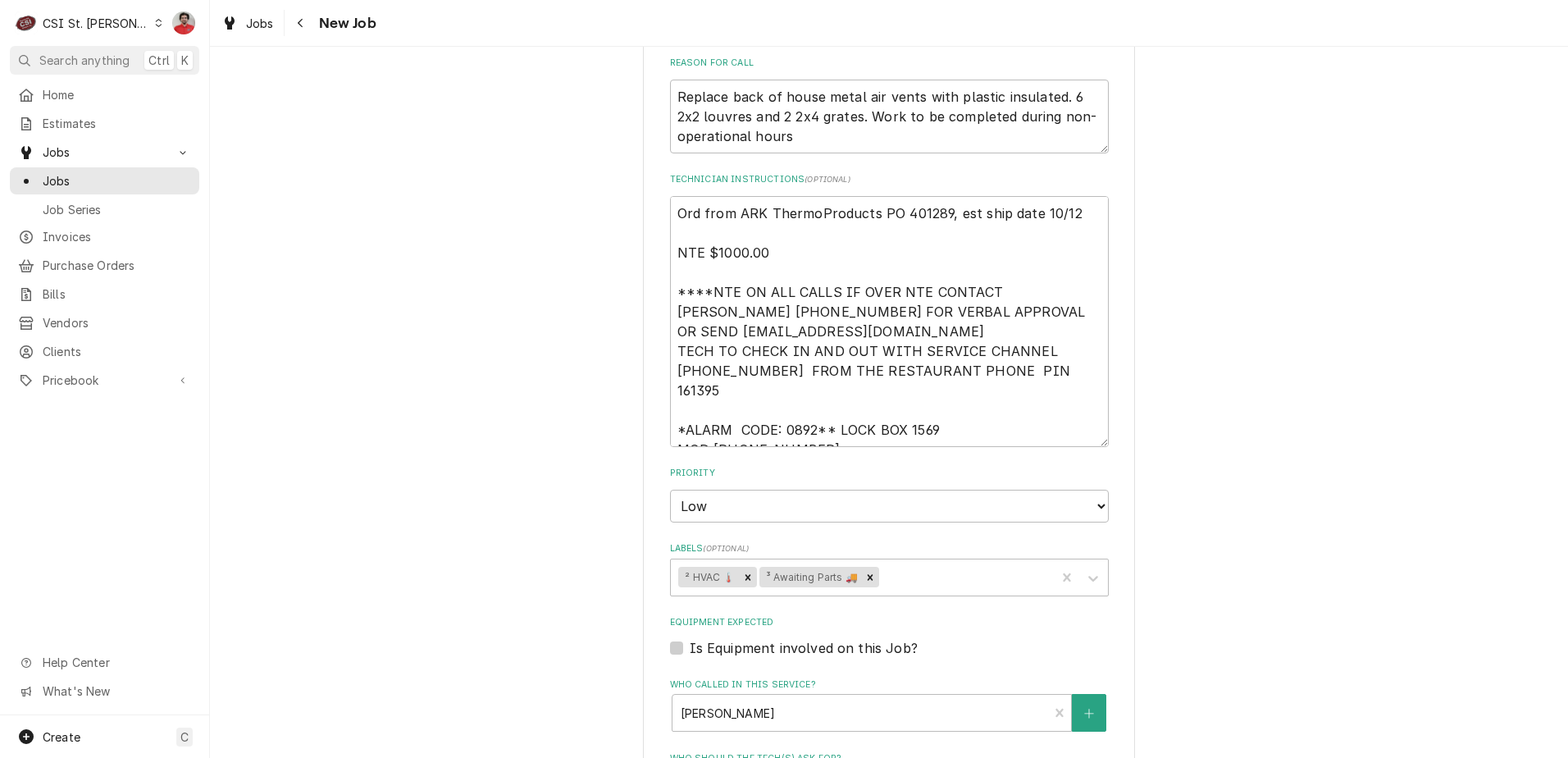
scroll to position [1066, 0]
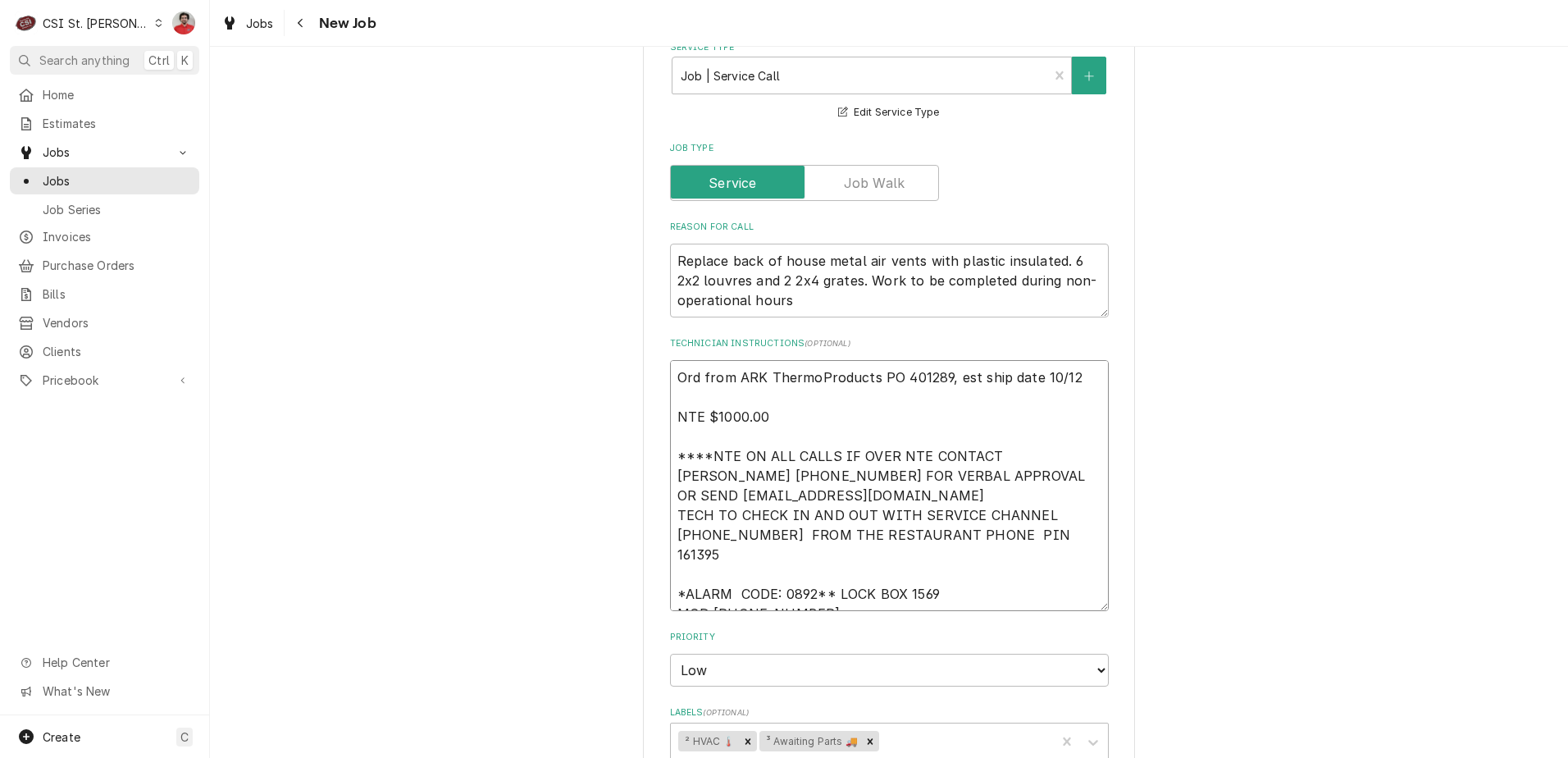
click at [1086, 360] on textarea "Ord from ARK ThermoProducts PO 401289, est ship date 10/12 NTE $1000.00 ****NTE…" at bounding box center [889, 485] width 439 height 251
type textarea "x"
type textarea "Ord from ARK ThermoProducts PO 401289, est ship date 10/12 NTE $1000.00 ****NTE…"
paste textarea "Eight STR-ERFG-14W recieved: waiting for STR-C-W-NRD-R6"
type textarea "x"
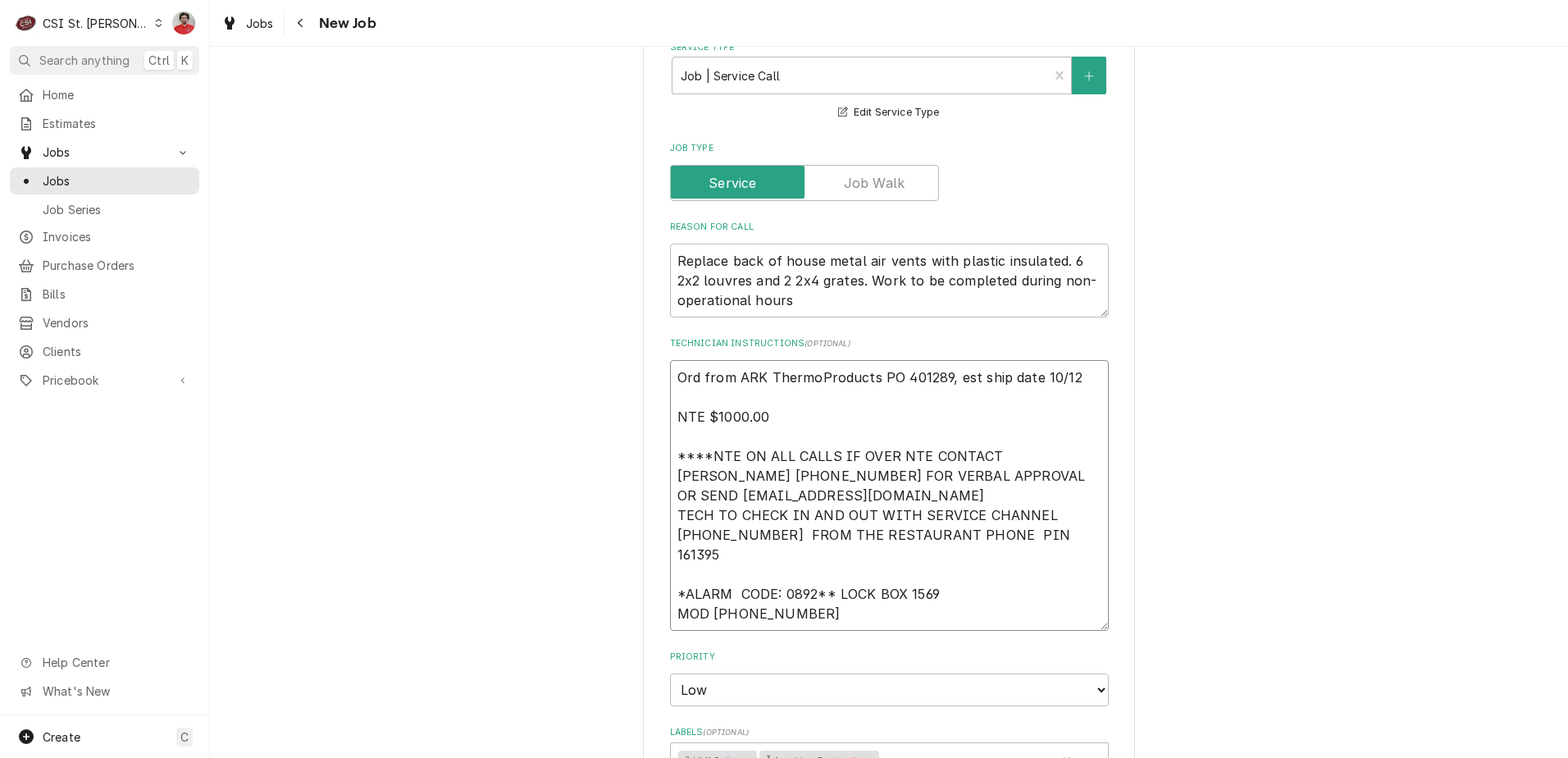
type textarea "Eight STR-ERFG-14W recieved: waiting for STR-C-W-NRD-R6 Ord from ARK ThermoProd…"
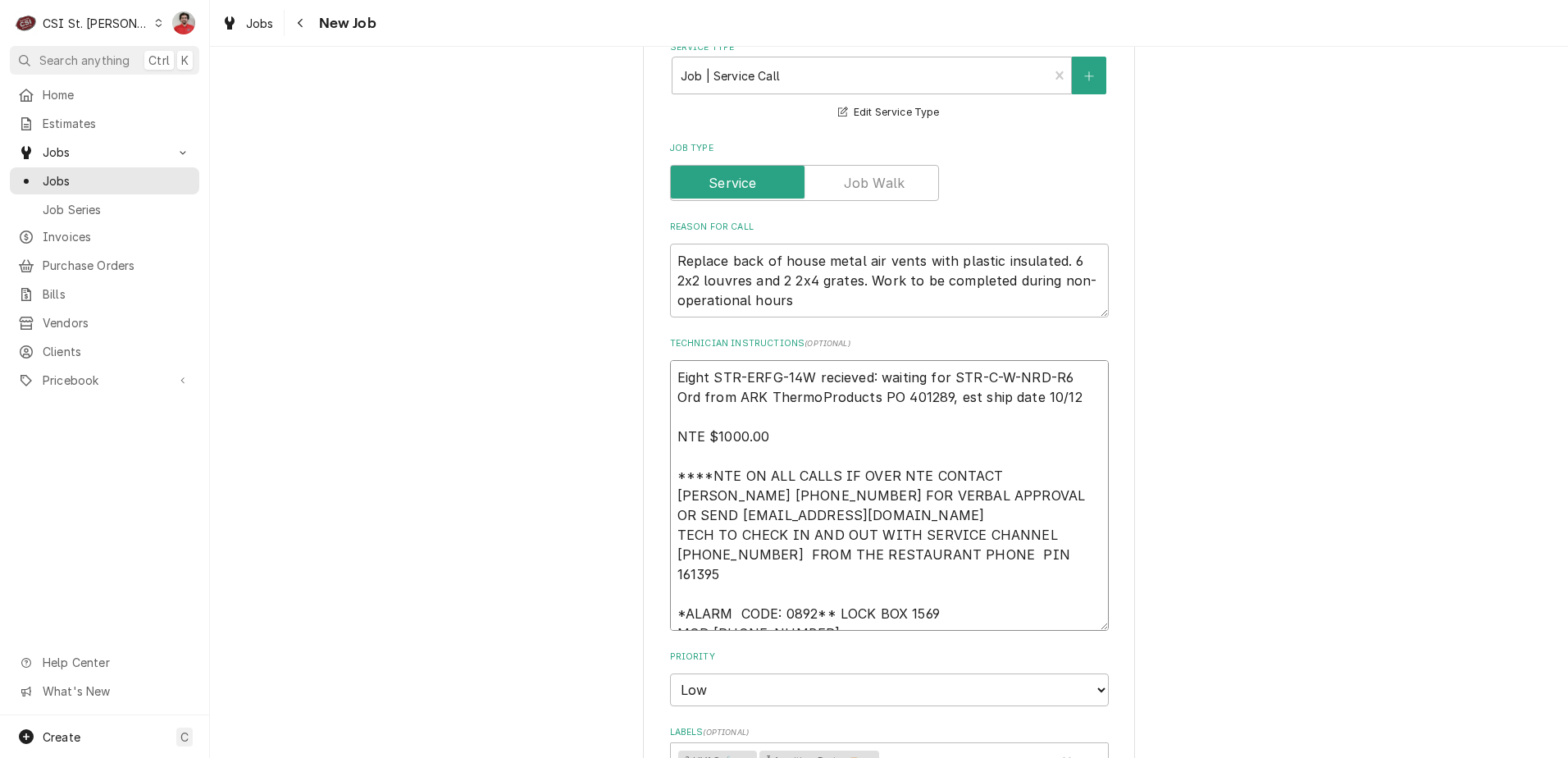
type textarea "x"
type textarea "Eight STR-ERFG-14W recieved: waiting for STR-C-W-NRD-R6 Ord from ARK ThermoProd…"
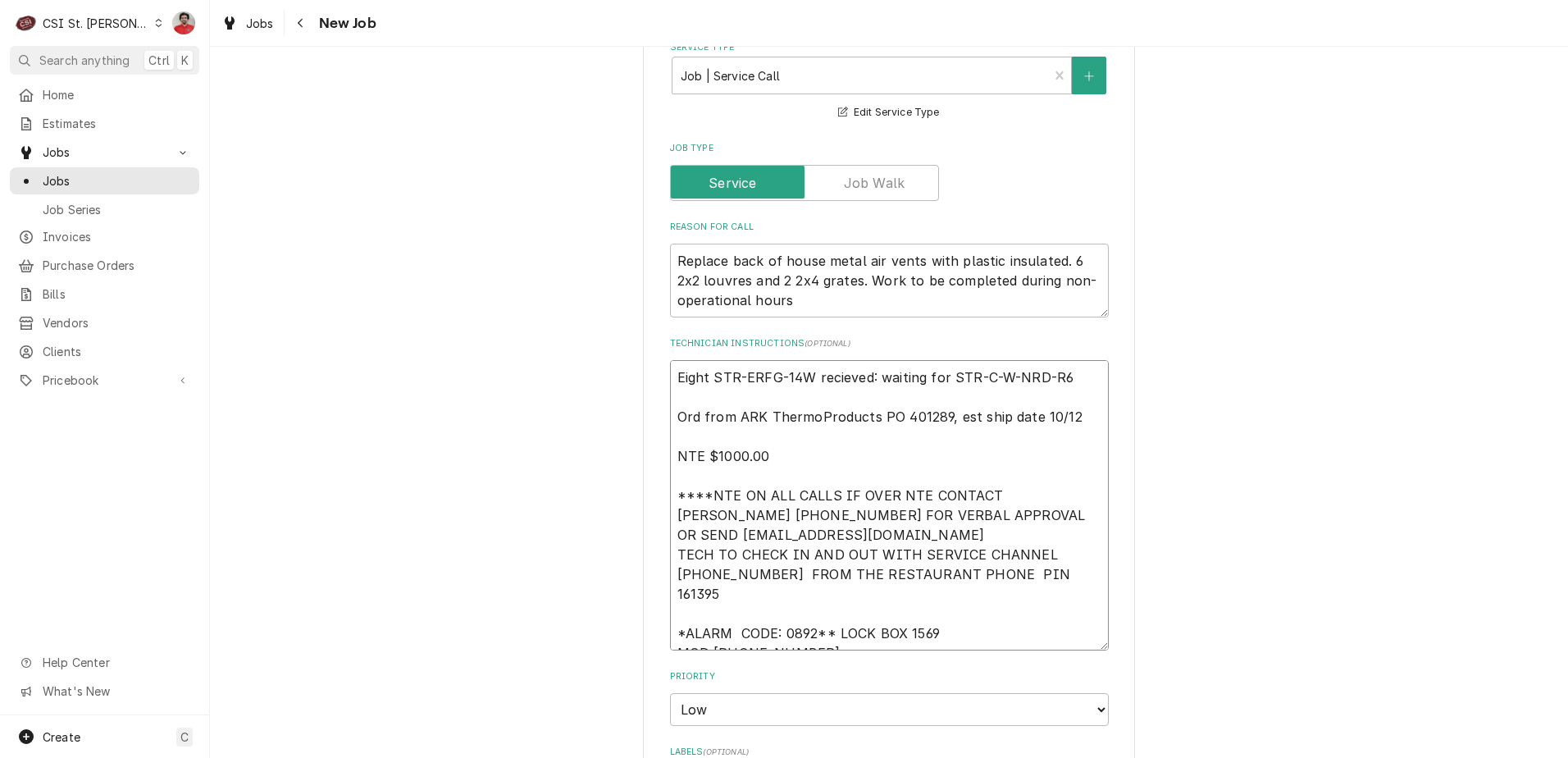
type textarea "x"
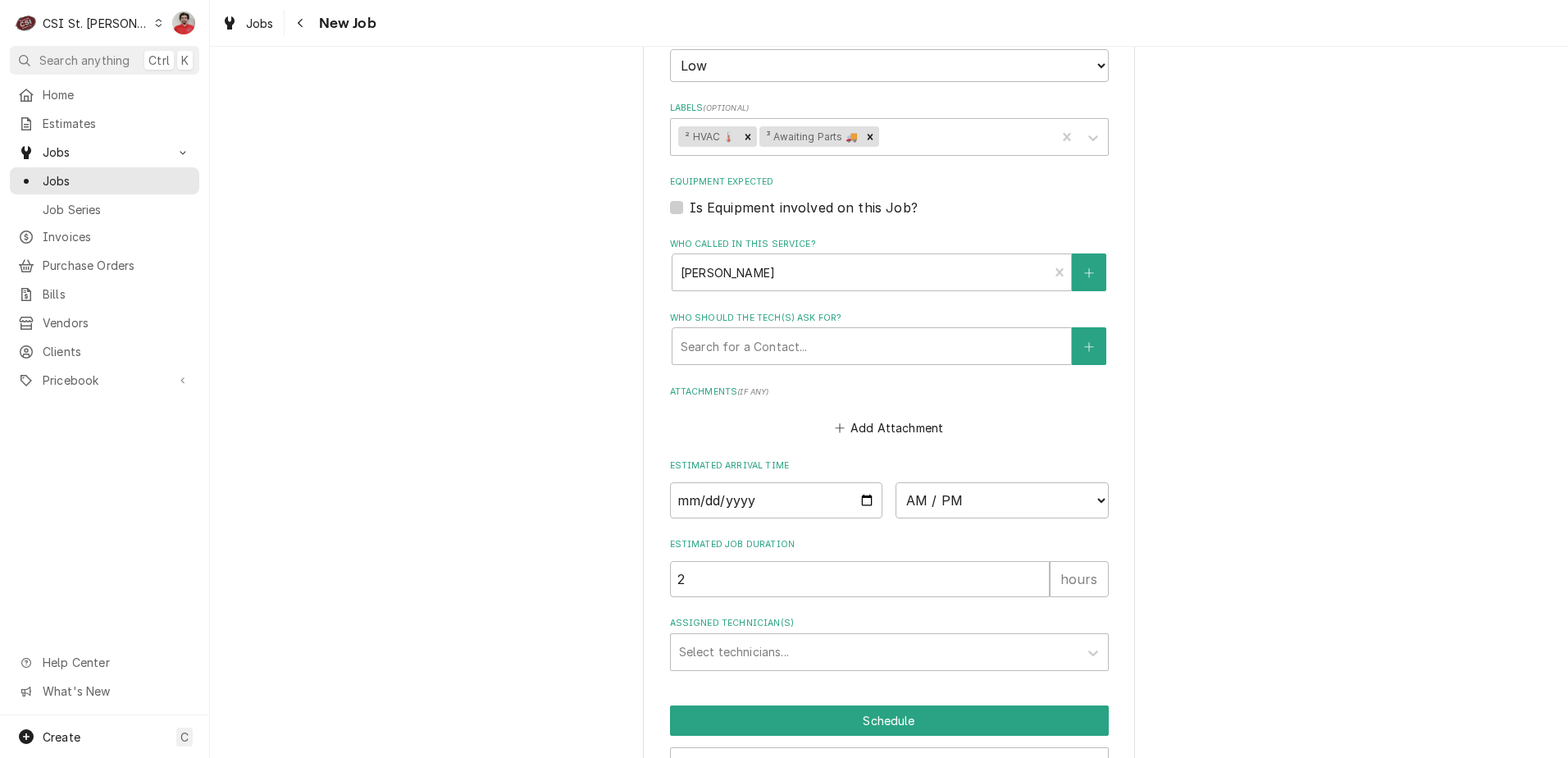
scroll to position [1767, 0]
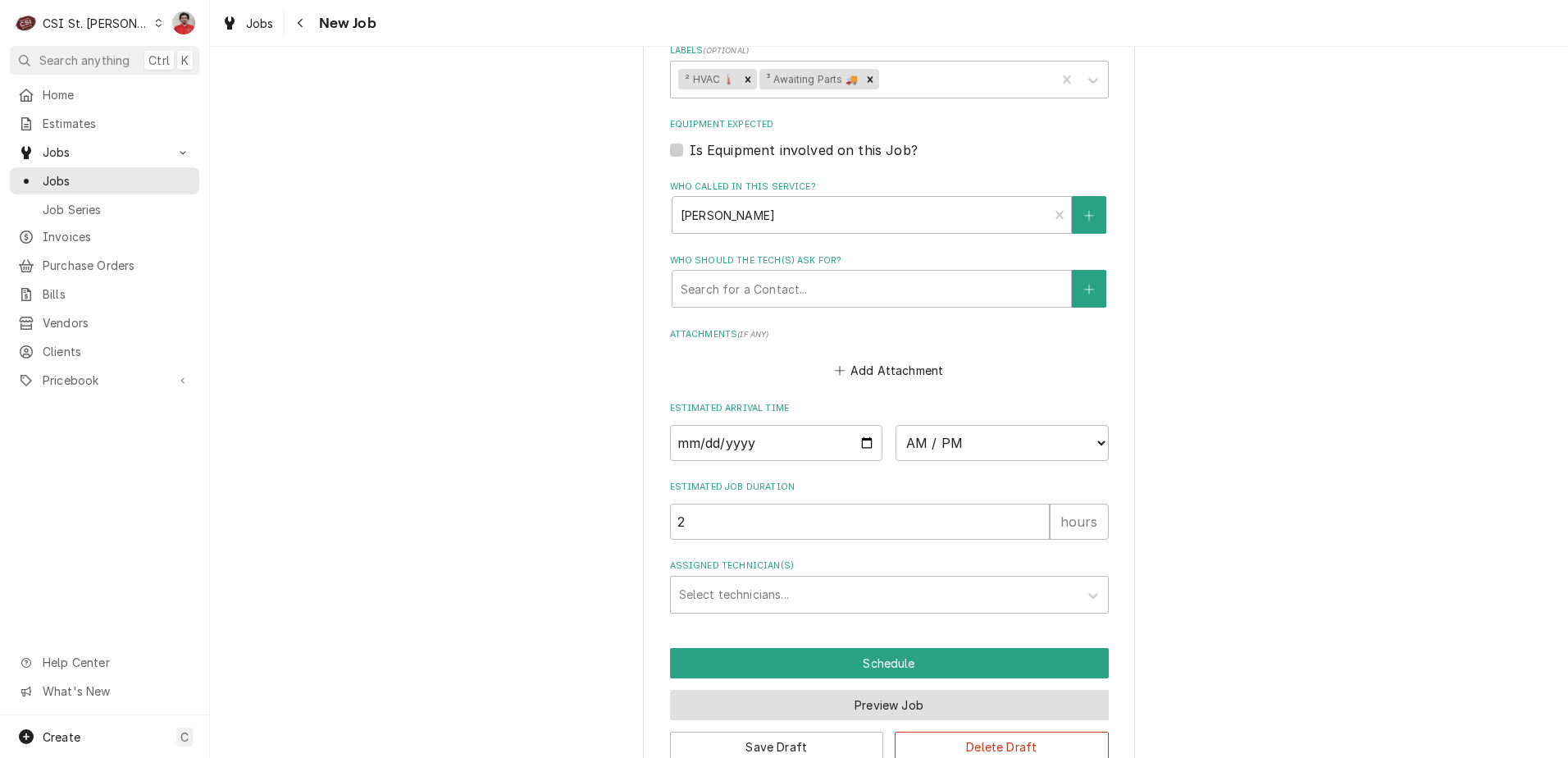
type textarea "Eight STR-ERFG-14W recieved: waiting for STR-C-W-NRD-R6 Ord from ARK ThermoProd…"
click at [812, 689] on button "Preview Job" at bounding box center [889, 704] width 439 height 30
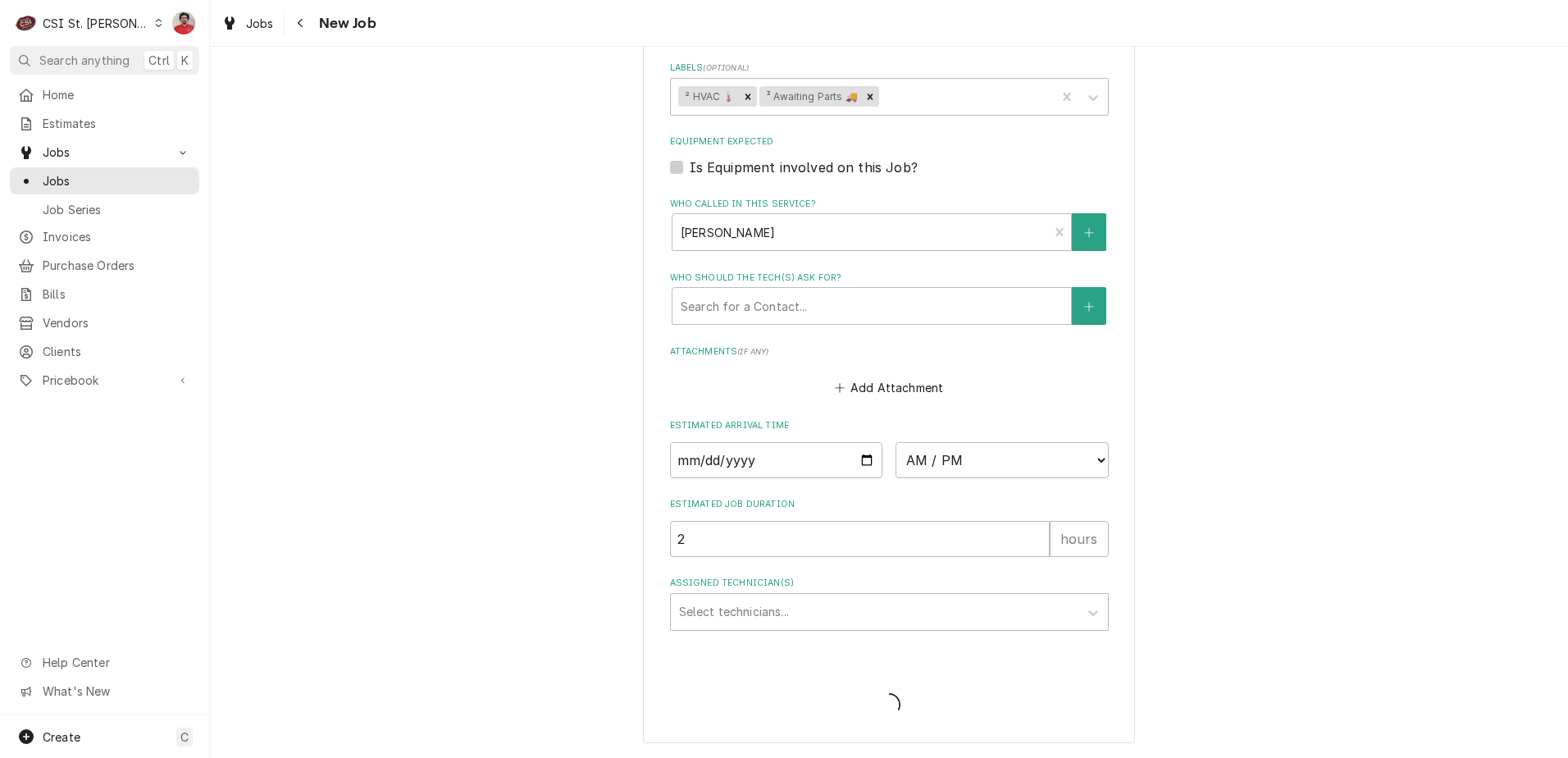
scroll to position [1710, 0]
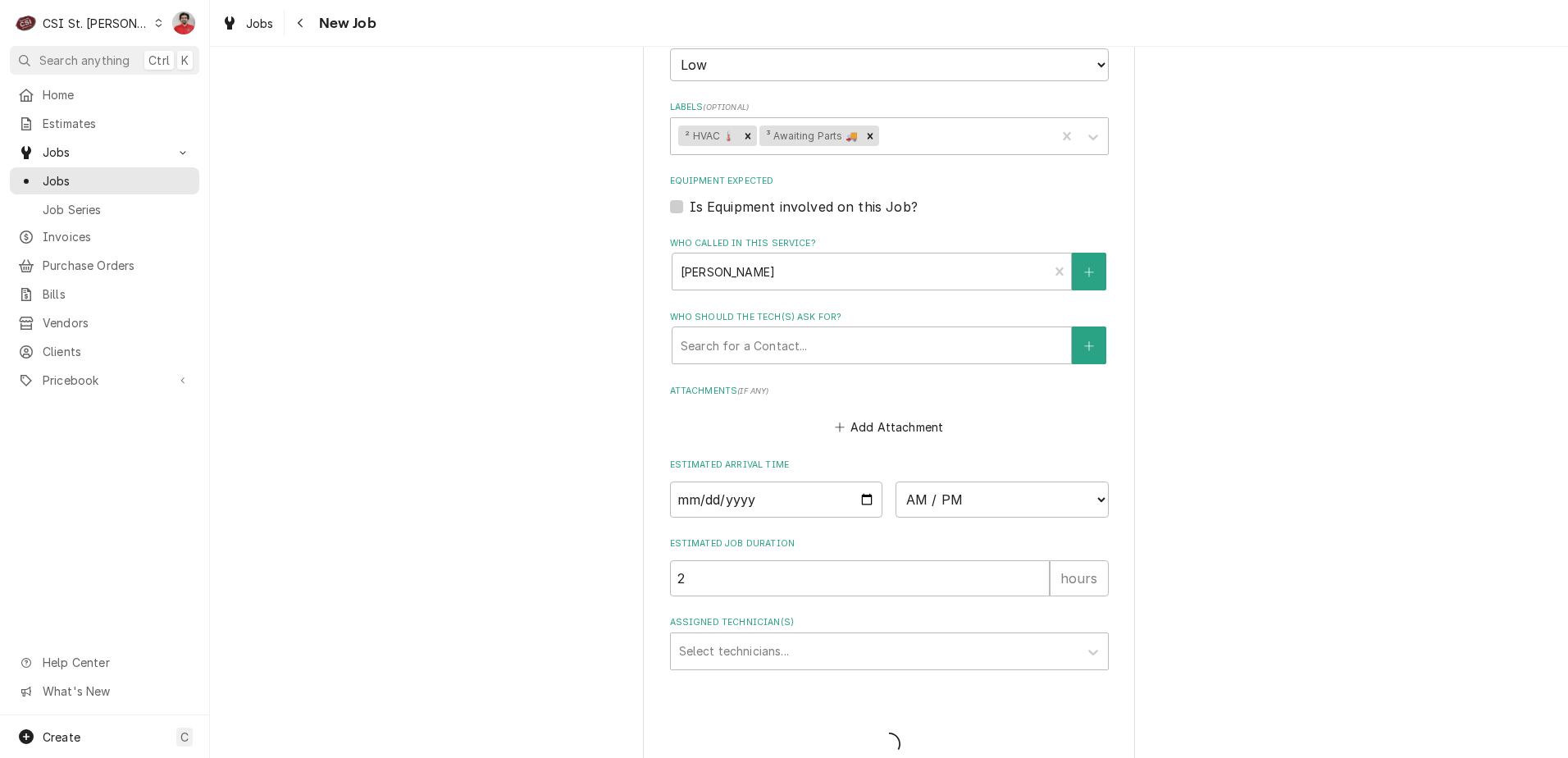
type textarea "x"
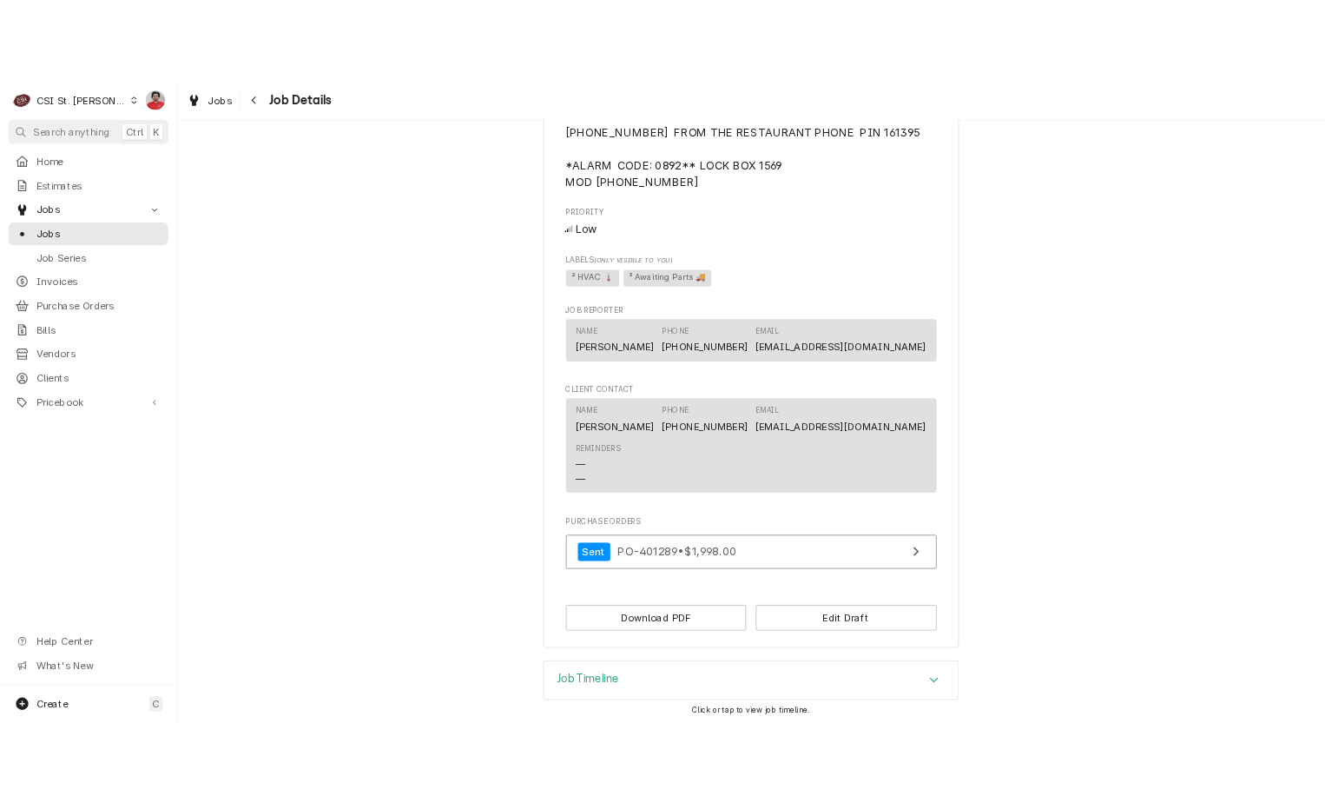
scroll to position [1523, 0]
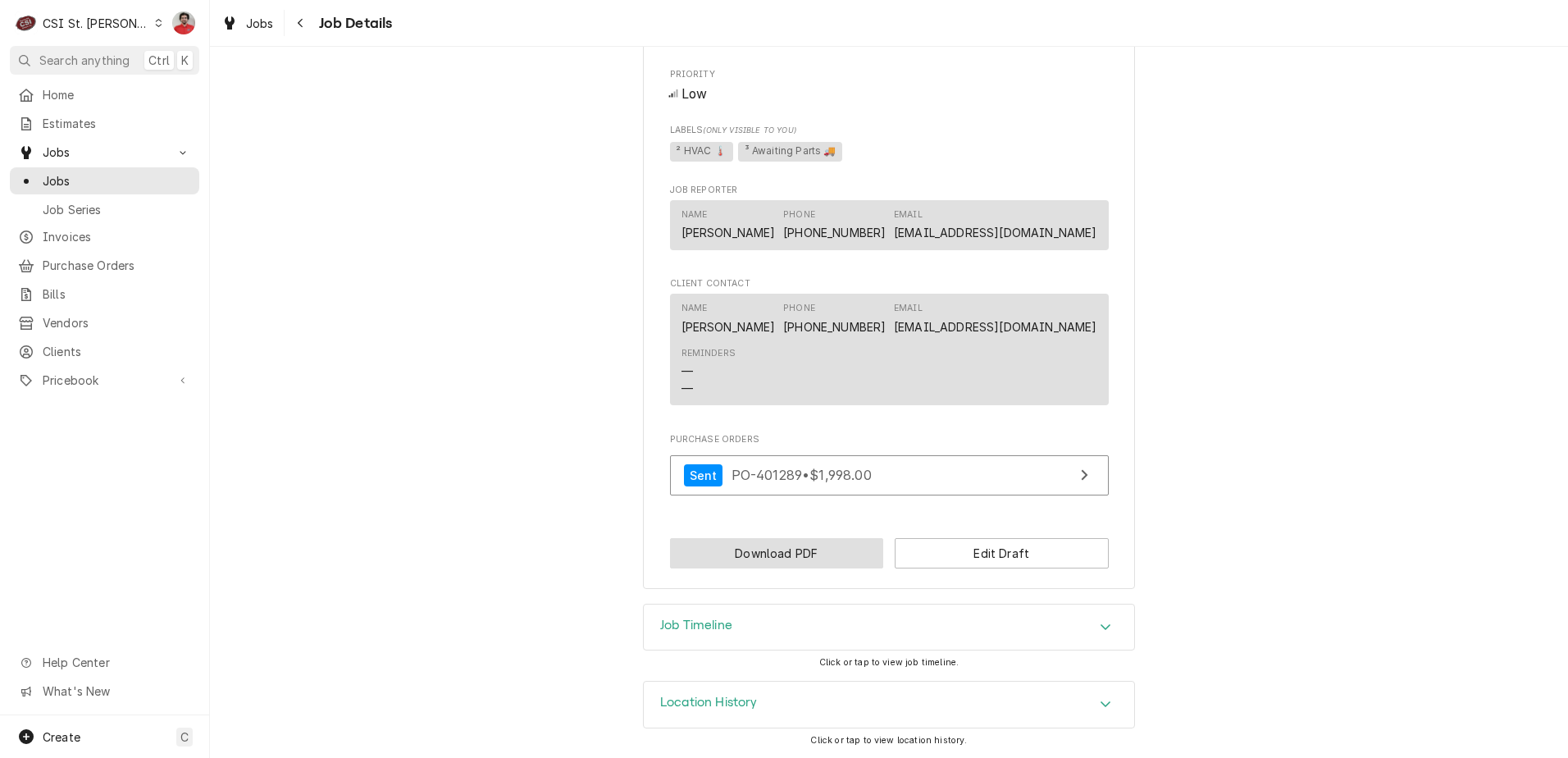
click at [718, 544] on button "Download PDF" at bounding box center [777, 553] width 214 height 30
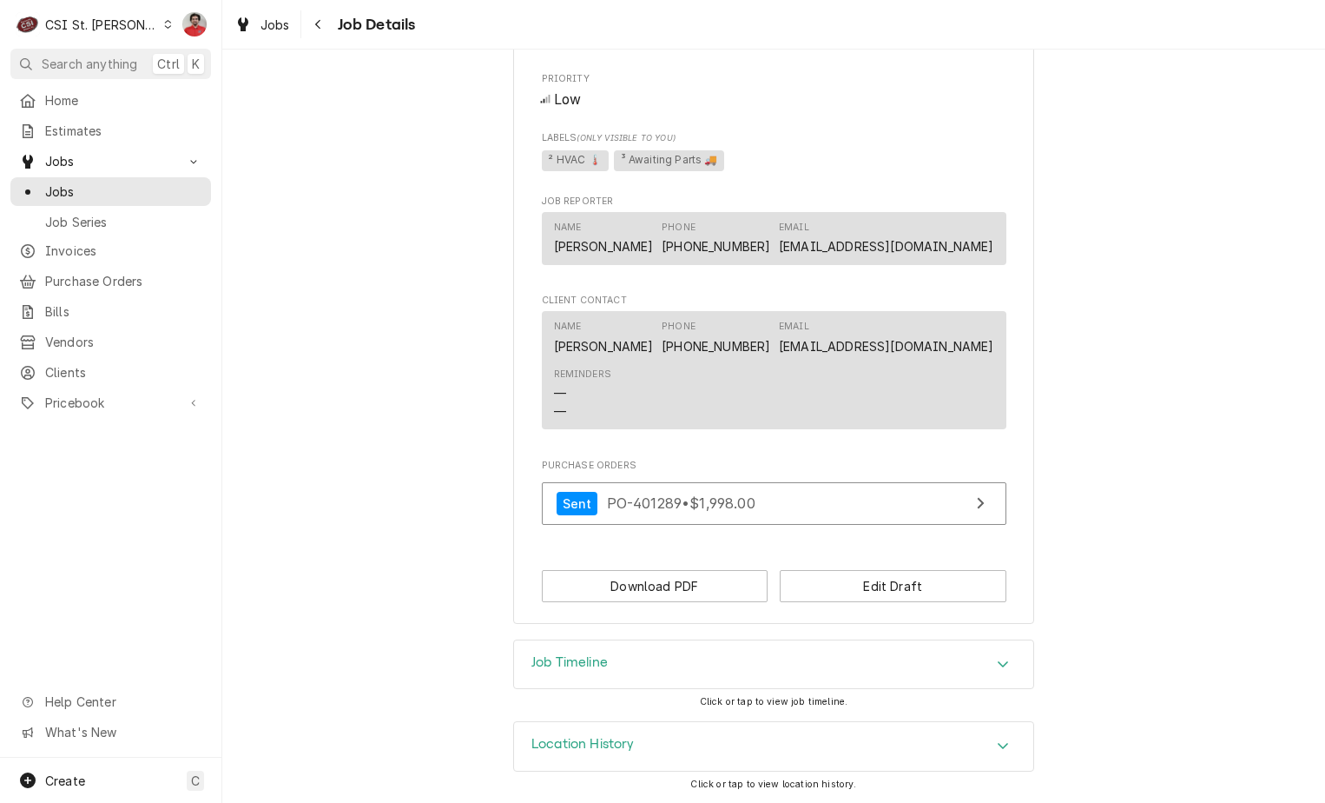
click at [56, 22] on div "CSI St. [PERSON_NAME]" at bounding box center [101, 25] width 113 height 18
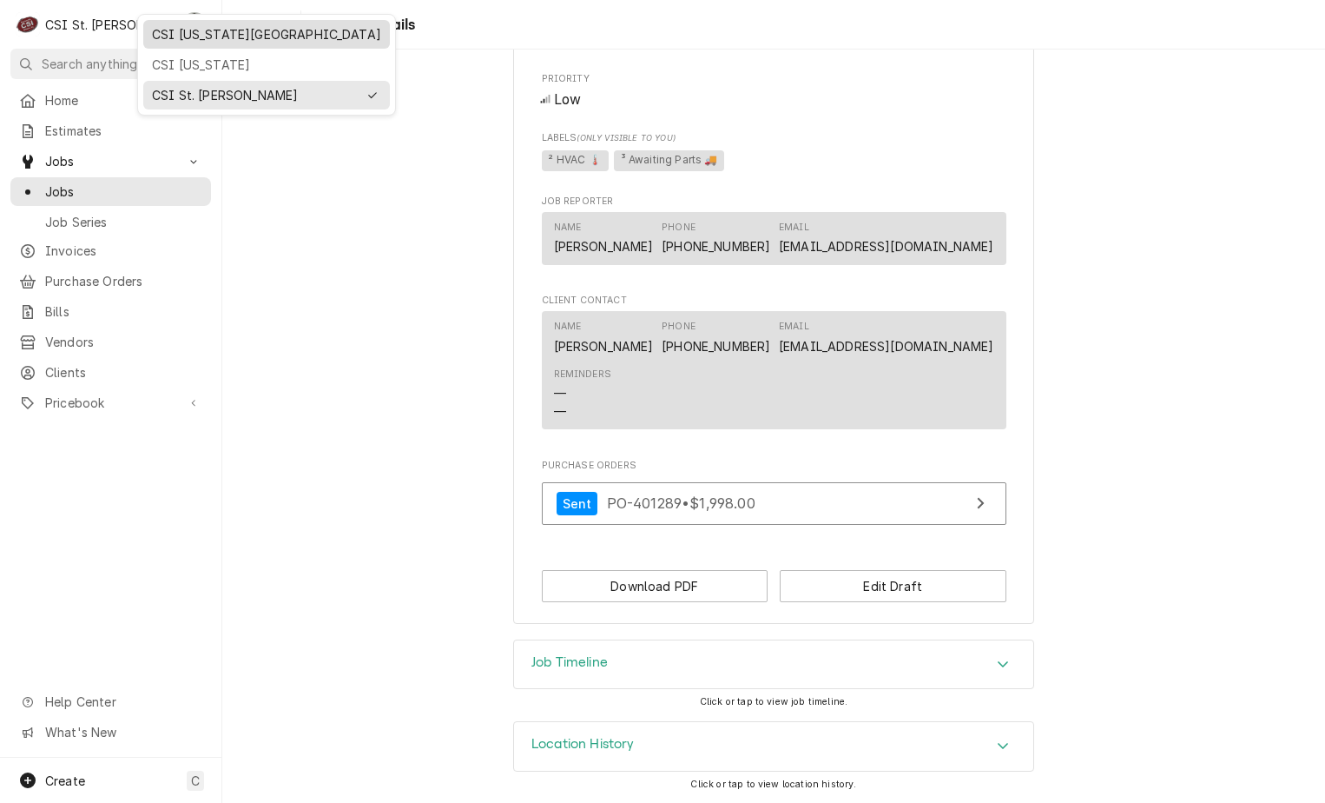
click at [220, 28] on div "CSI [US_STATE][GEOGRAPHIC_DATA]" at bounding box center [266, 34] width 229 height 18
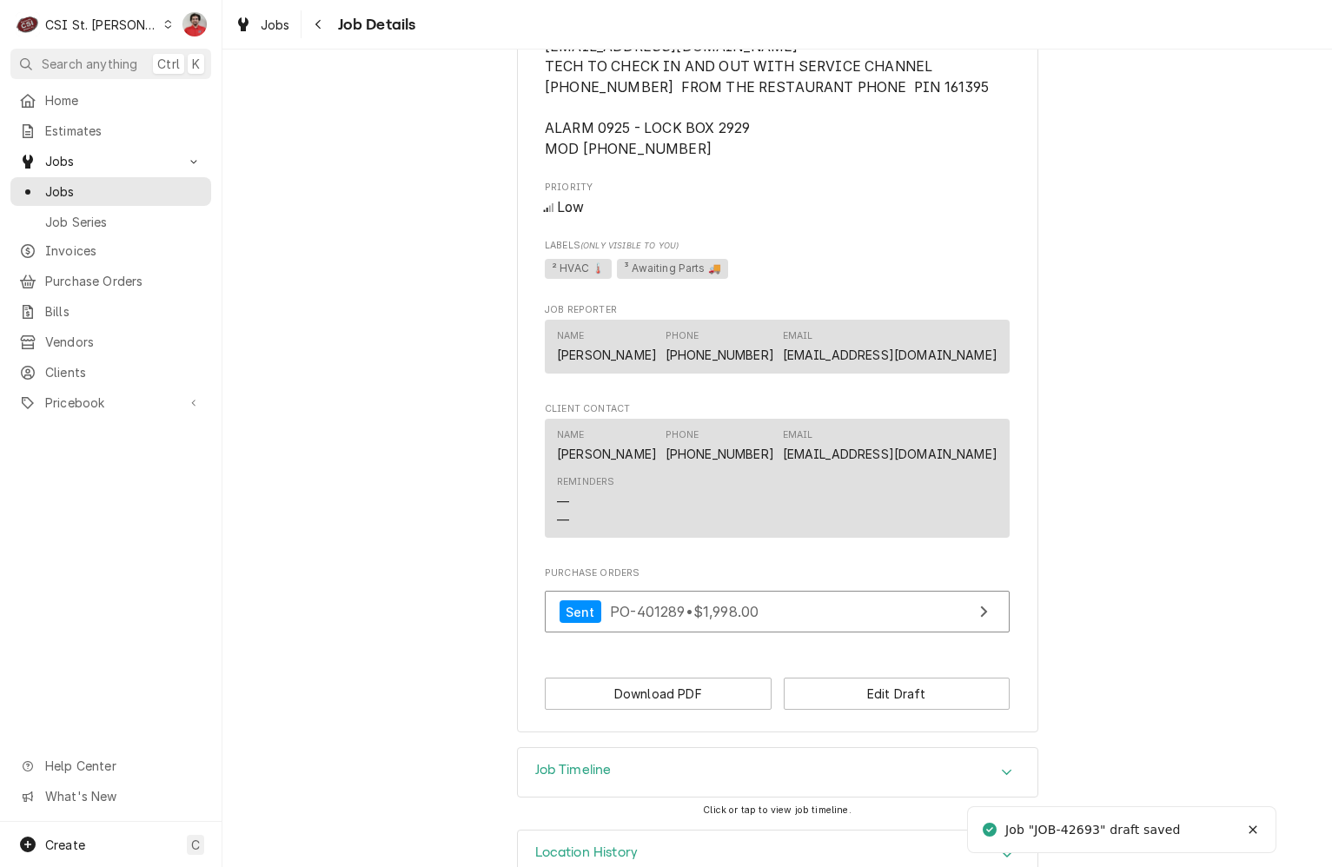
scroll to position [1297, 0]
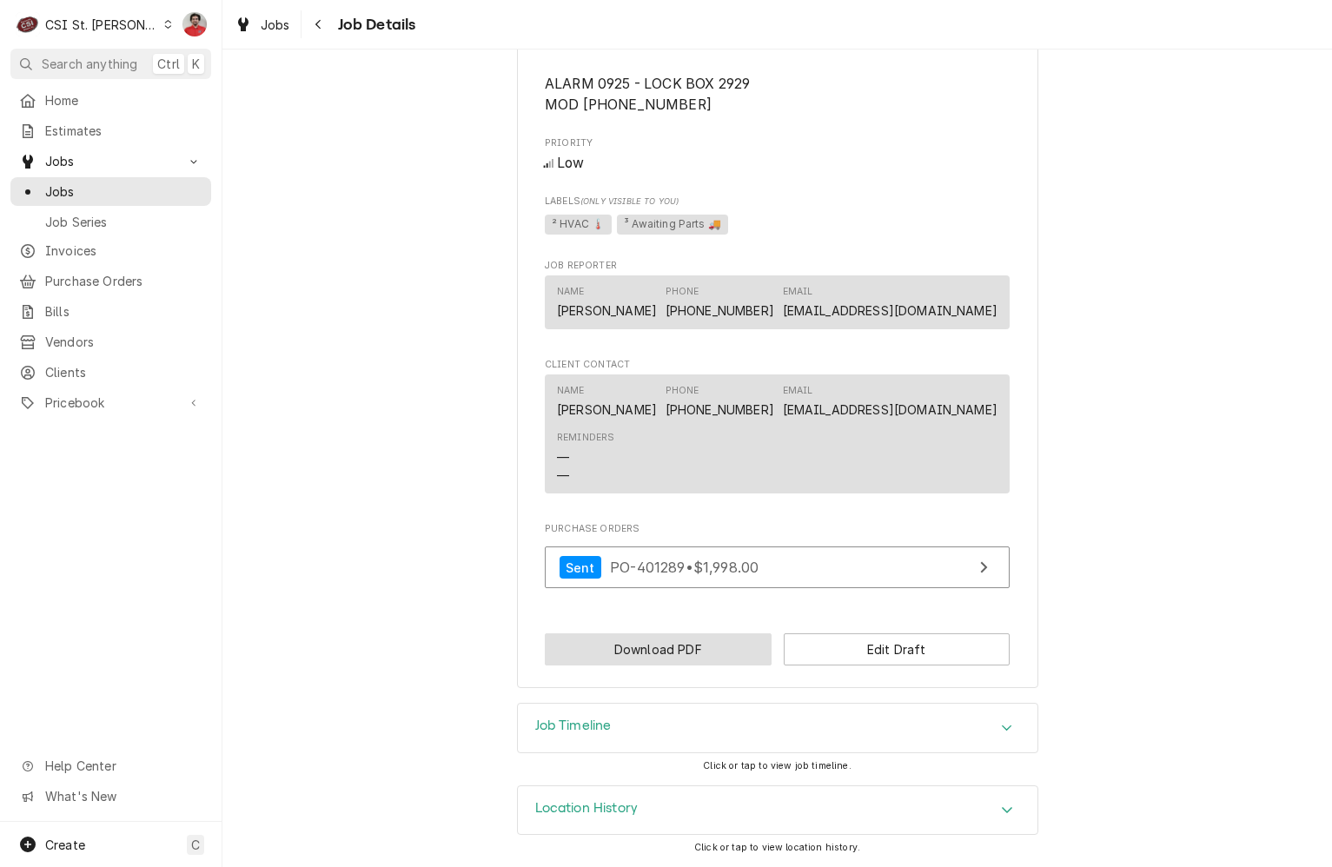
click at [706, 661] on button "Download PDF" at bounding box center [658, 649] width 227 height 32
click at [91, 30] on div "CSI St. Louis" at bounding box center [101, 25] width 113 height 18
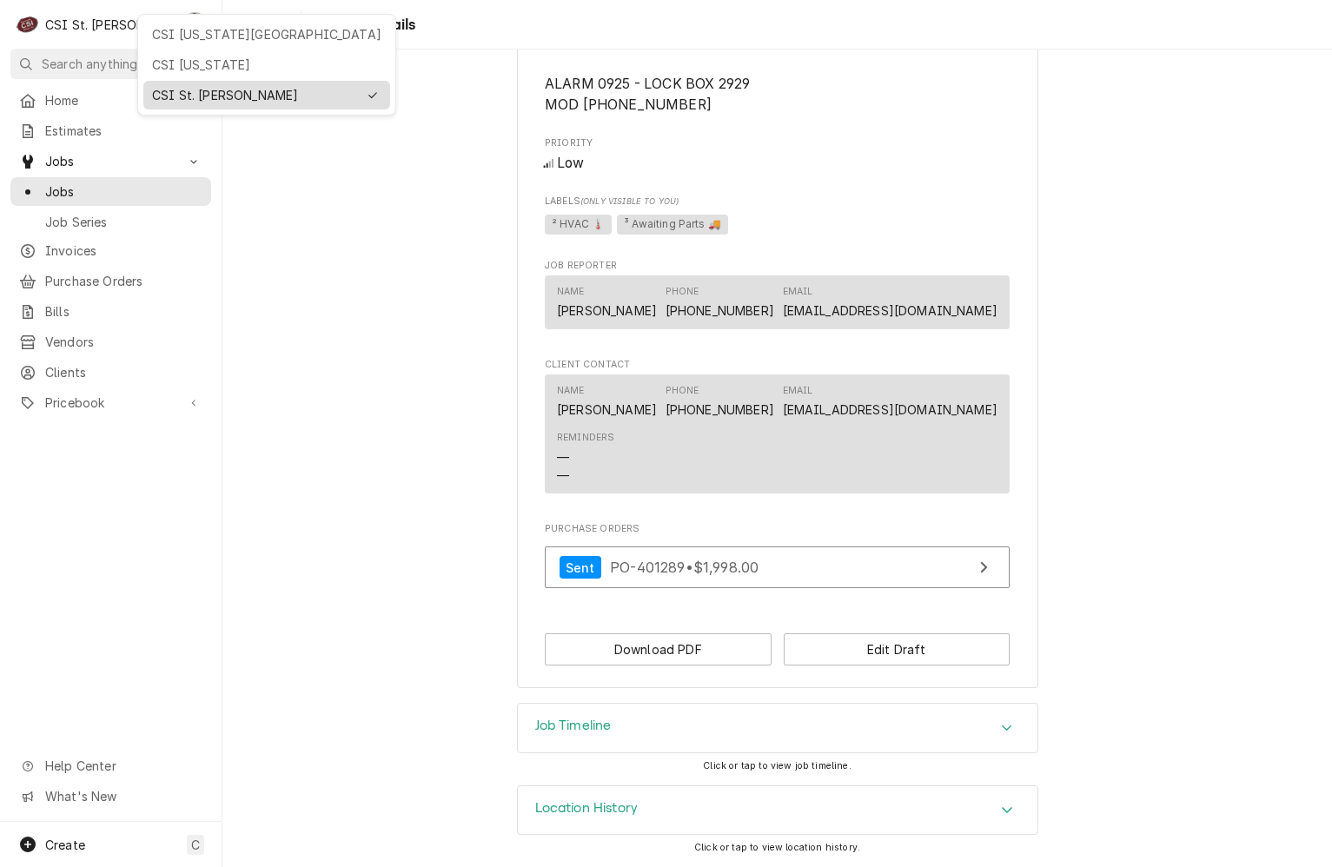
click at [203, 92] on div "CSI St. Louis" at bounding box center [254, 95] width 205 height 18
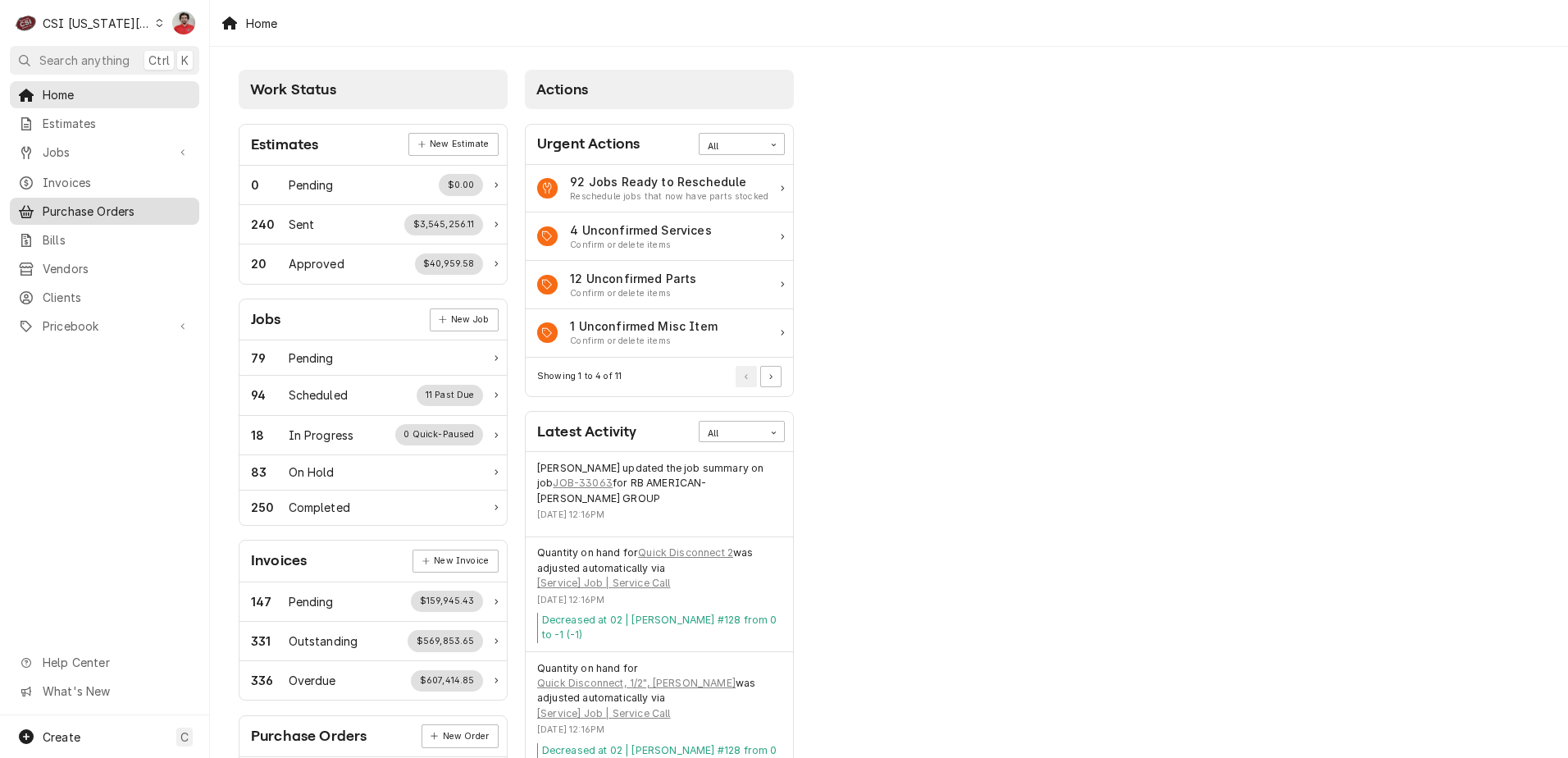
click at [128, 205] on span "Purchase Orders" at bounding box center [116, 211] width 148 height 17
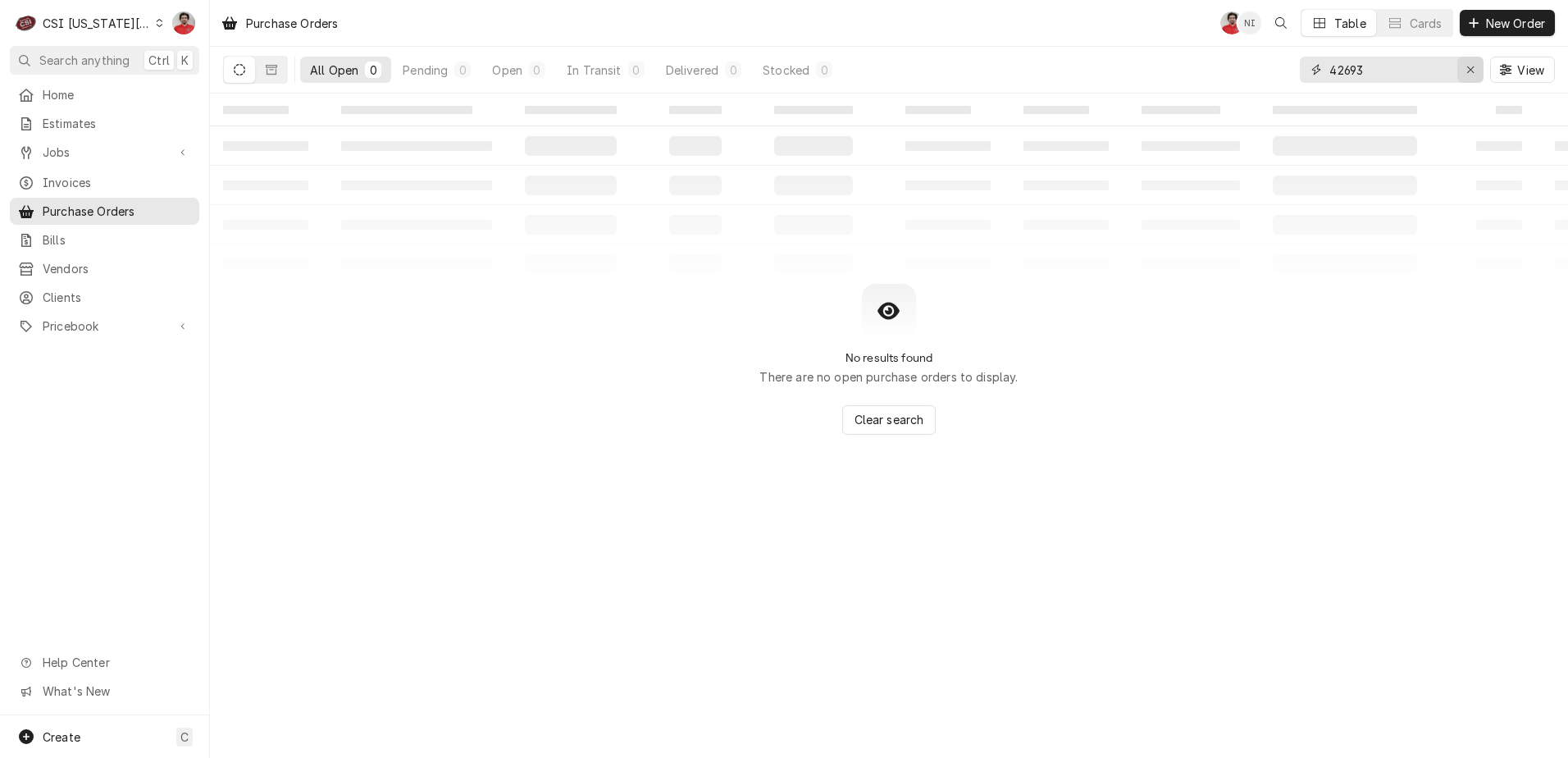
click at [1470, 75] on icon "Erase input" at bounding box center [1471, 70] width 9 height 11
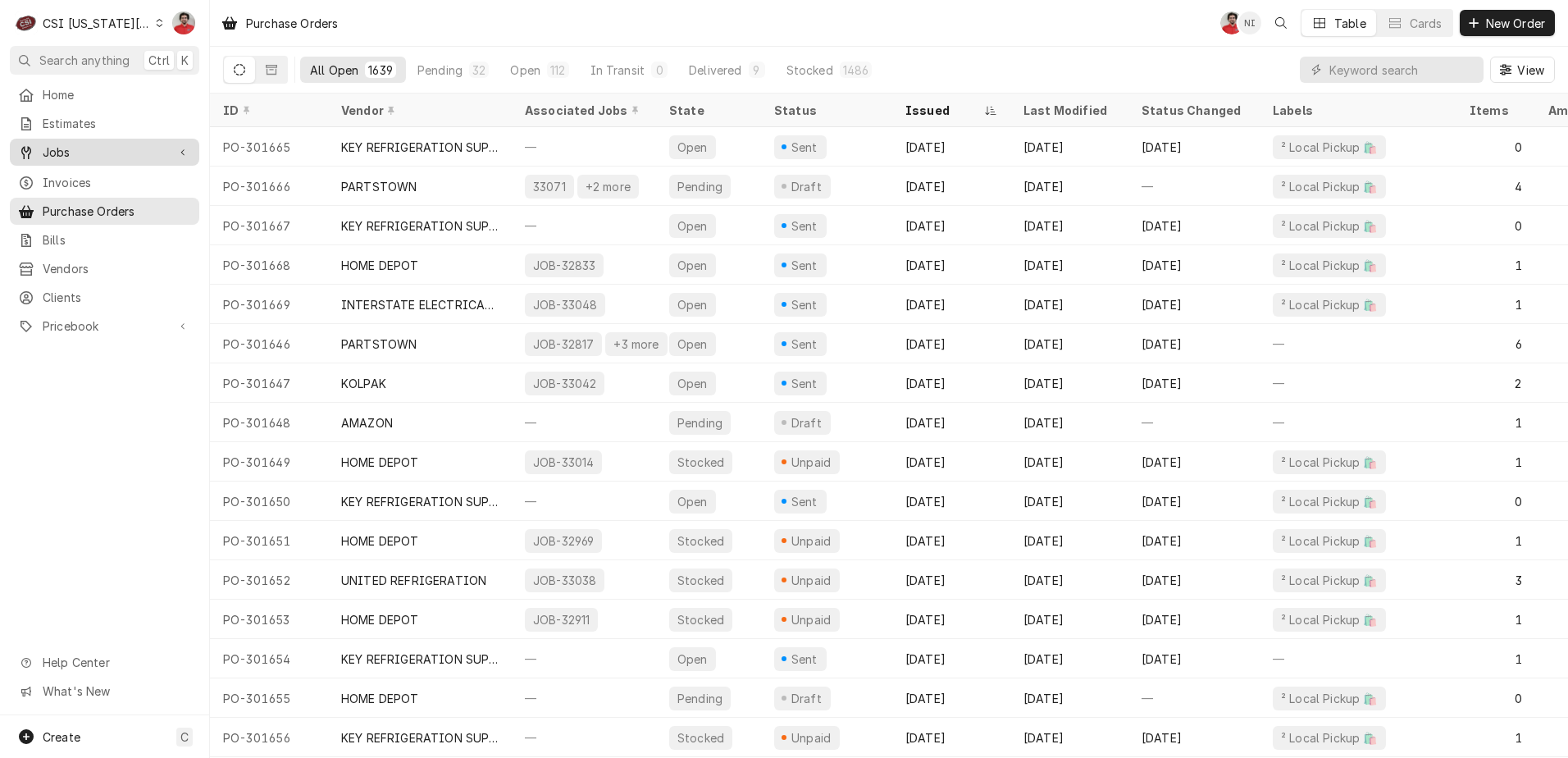
click at [117, 150] on span "Jobs" at bounding box center [104, 152] width 124 height 17
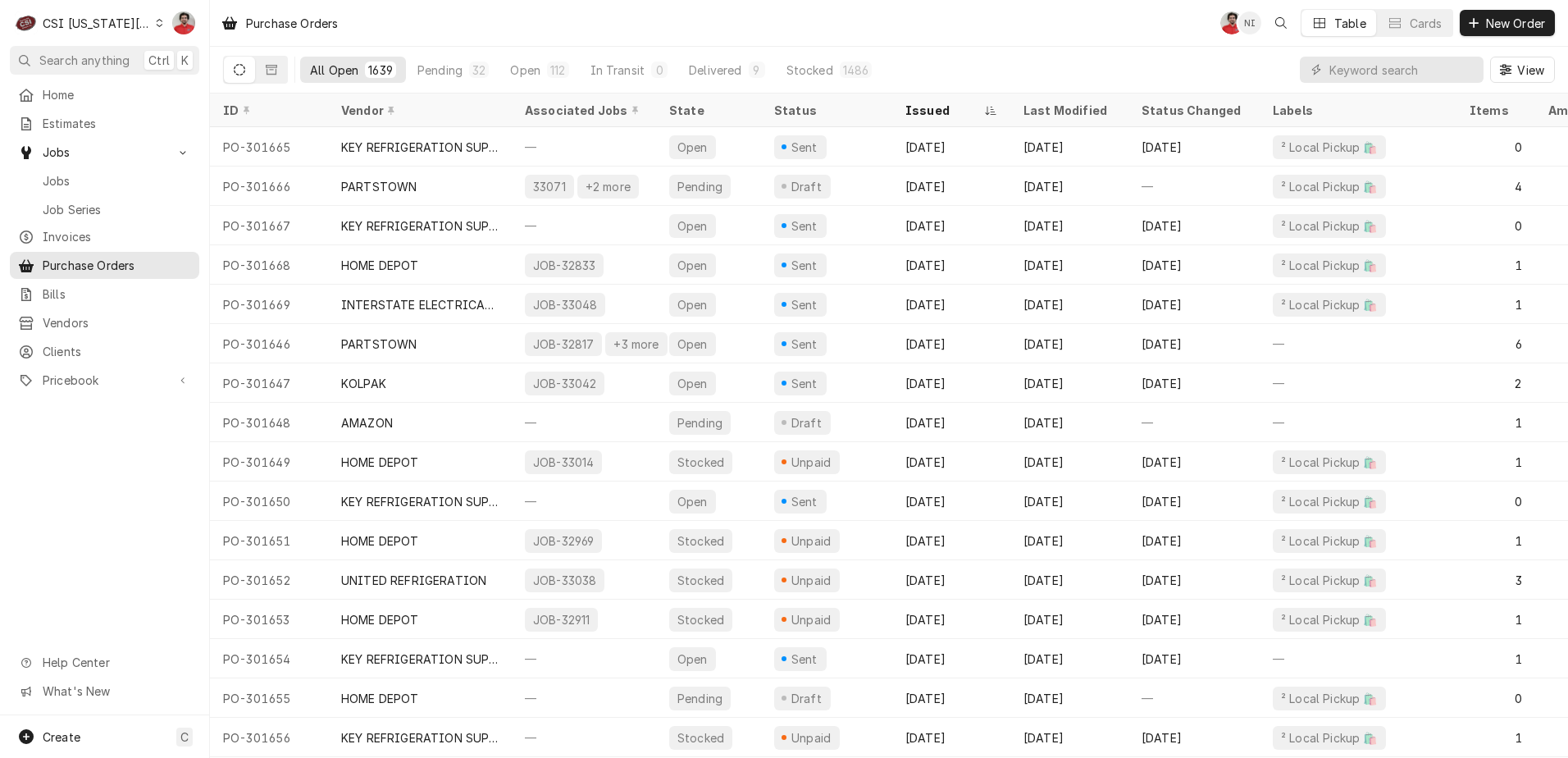
click at [106, 172] on span "Jobs" at bounding box center [116, 180] width 148 height 17
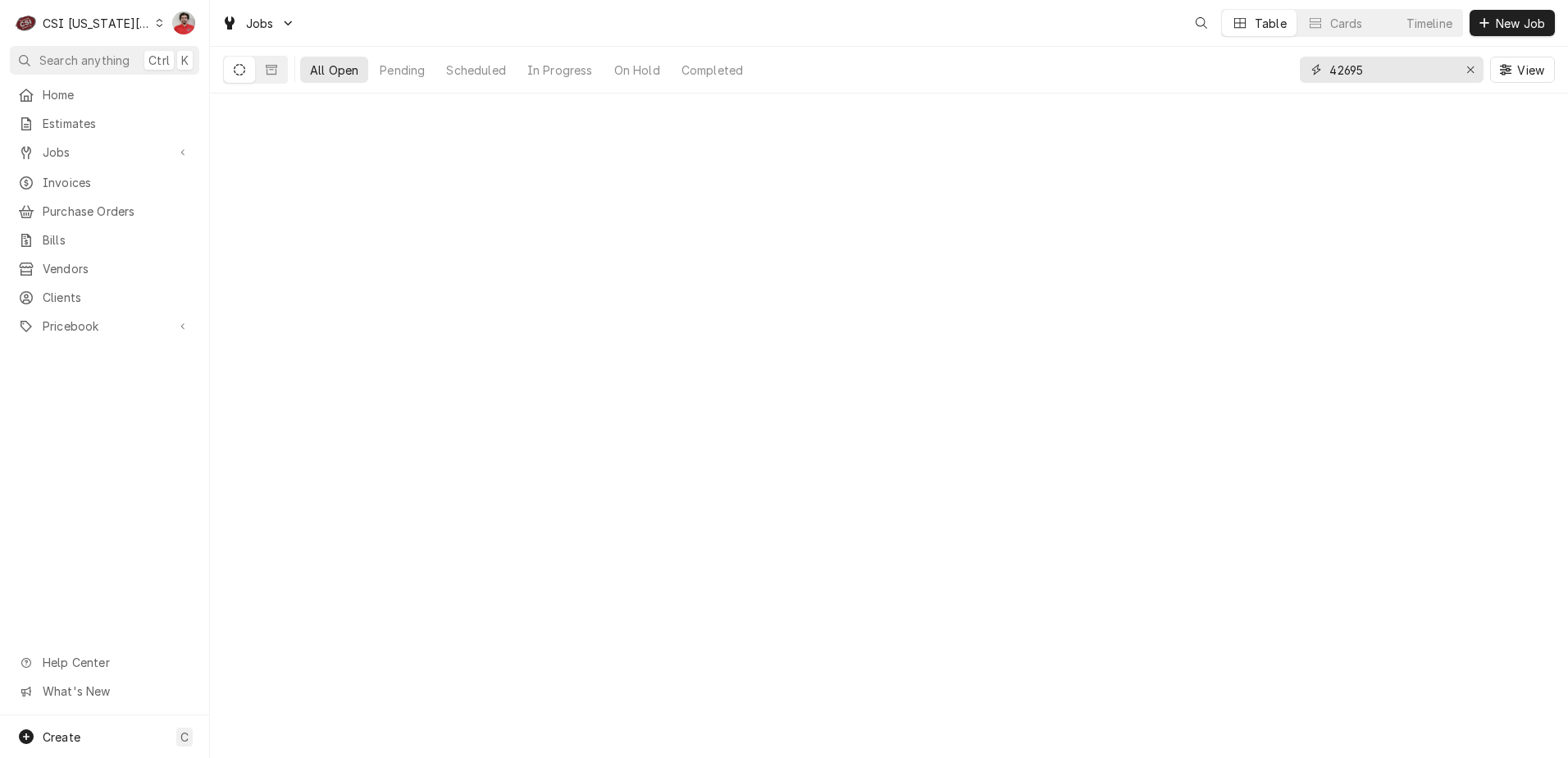
click at [1413, 70] on input "42695" at bounding box center [1391, 70] width 123 height 26
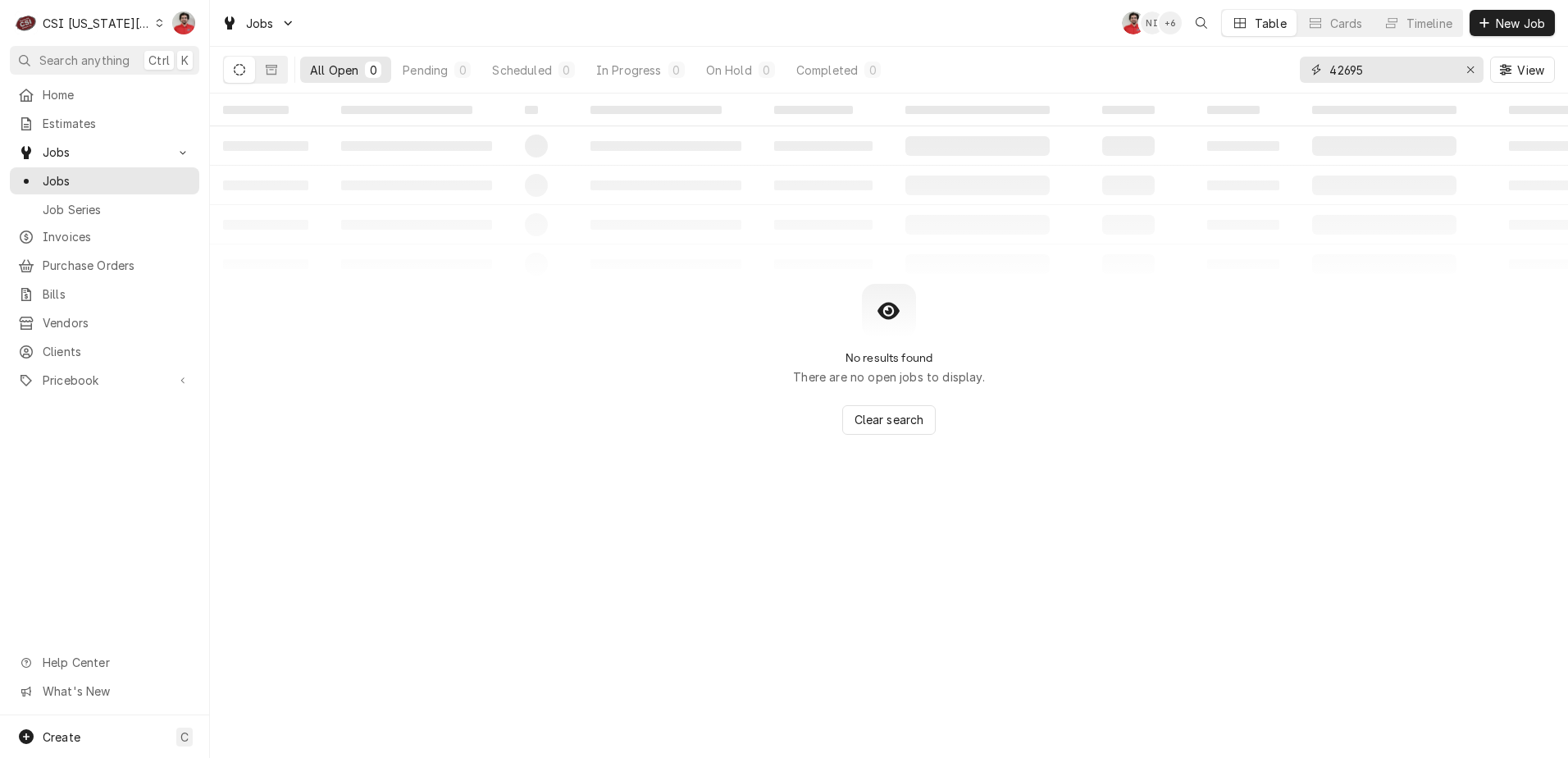
click at [1413, 70] on input "42695" at bounding box center [1391, 70] width 123 height 26
type input "32999"
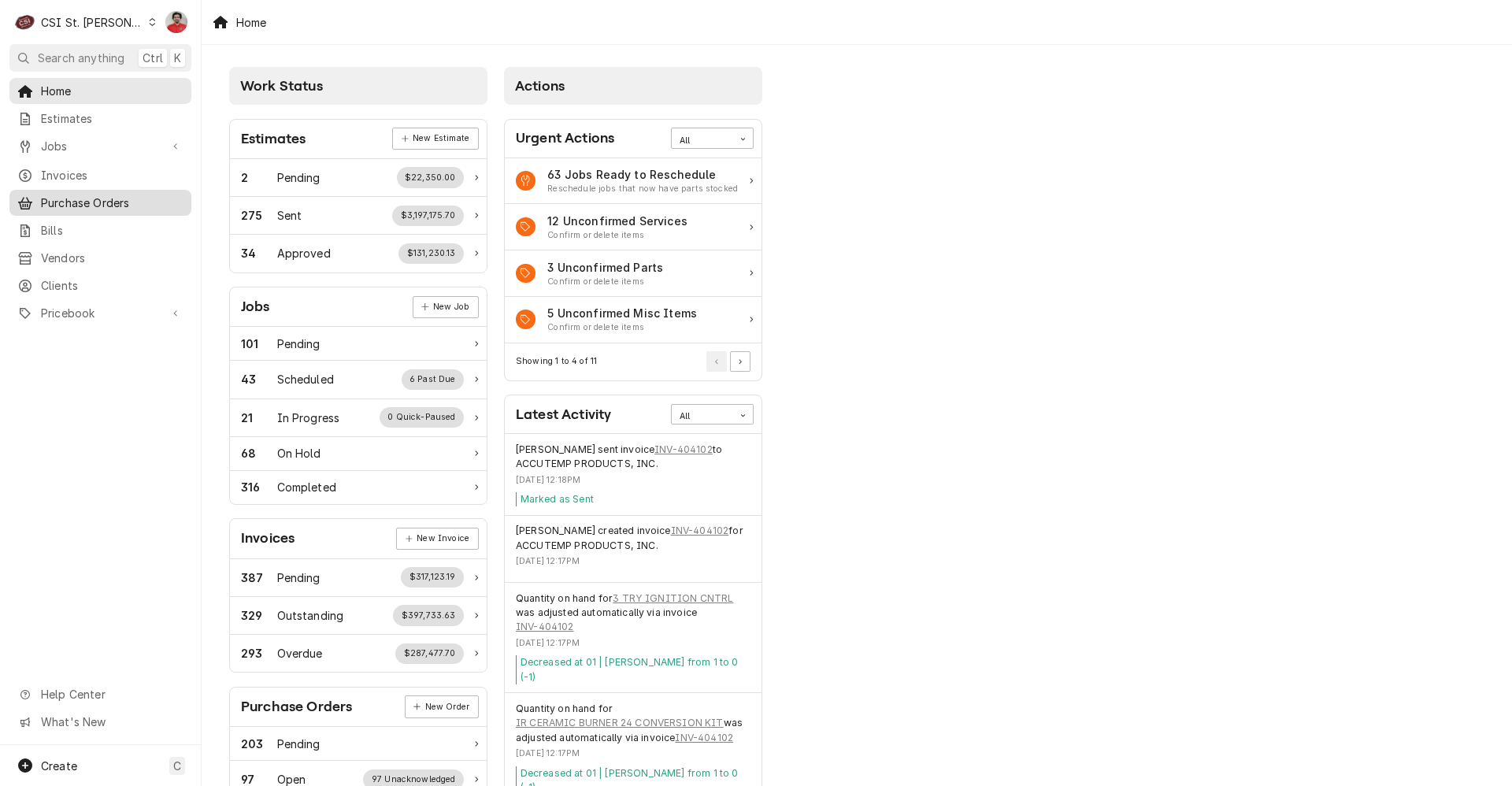
click at [74, 195] on span "Purchase Orders" at bounding box center [111, 203] width 142 height 16
